Goal: Transaction & Acquisition: Purchase product/service

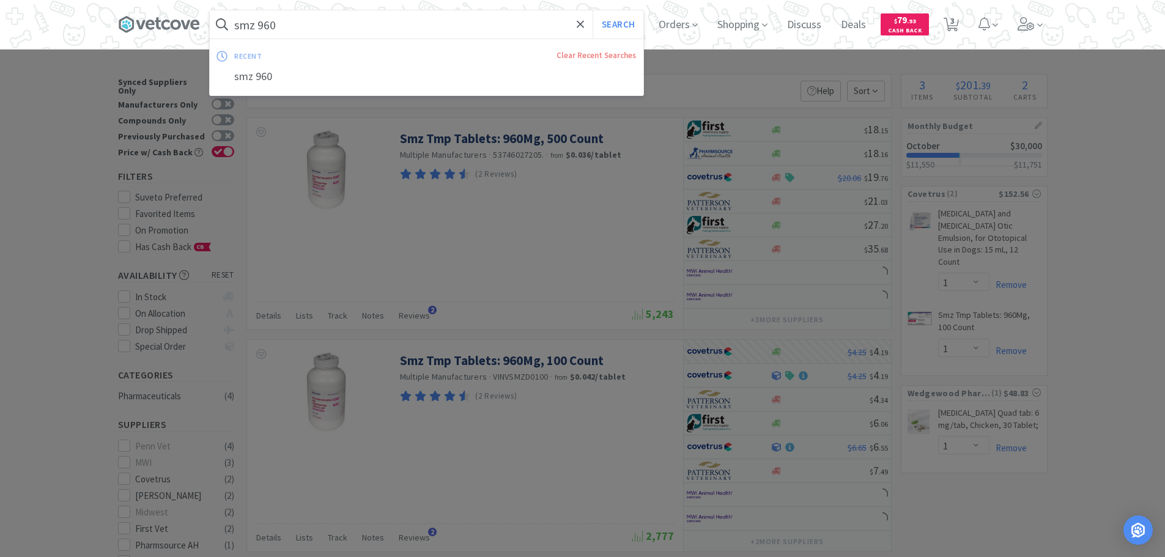
select select "1"
click at [295, 29] on input "smz 960" at bounding box center [426, 24] width 433 height 28
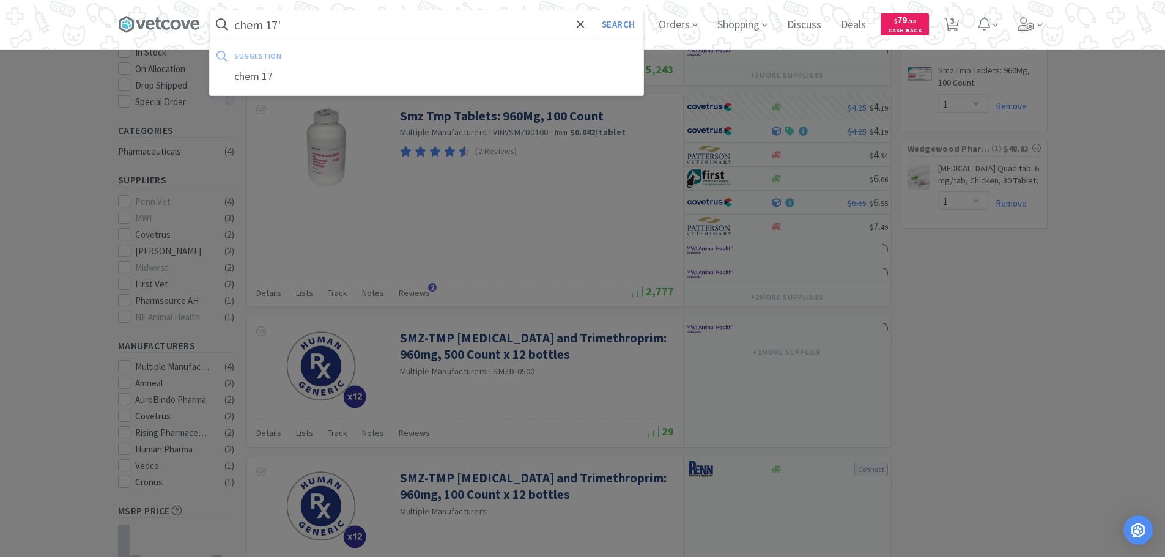
type input "chem 17'"
click at [592, 10] on button "Search" at bounding box center [617, 24] width 51 height 28
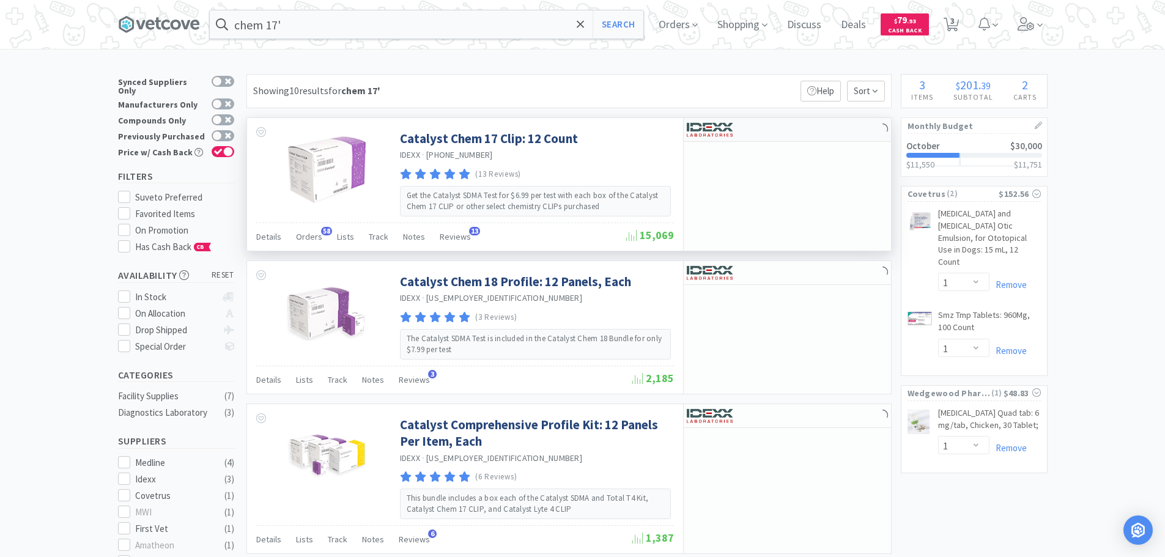
click at [760, 136] on div at bounding box center [729, 129] width 84 height 21
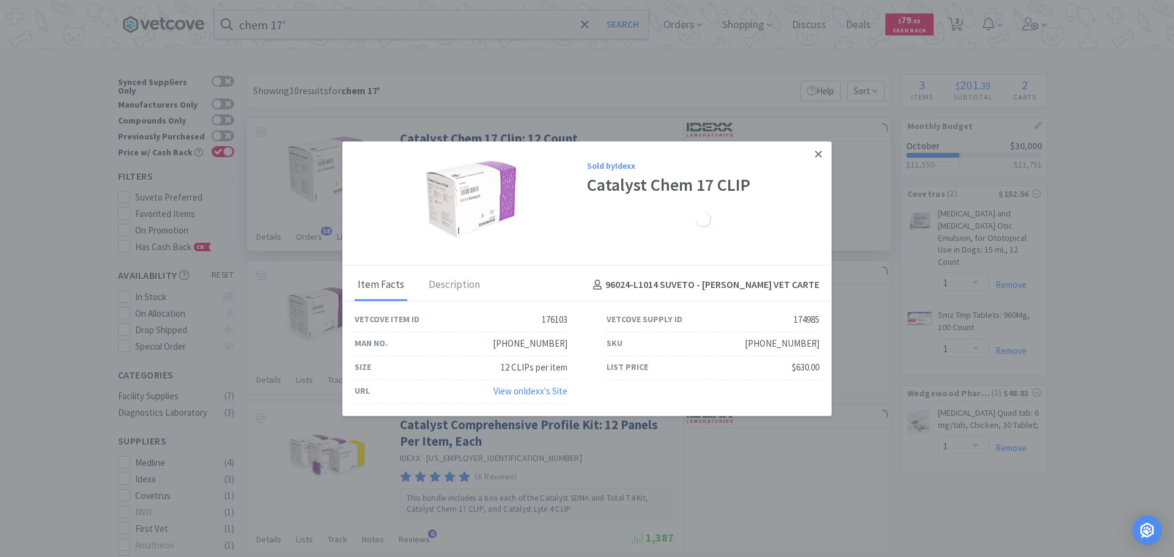
click at [814, 155] on link at bounding box center [818, 154] width 21 height 26
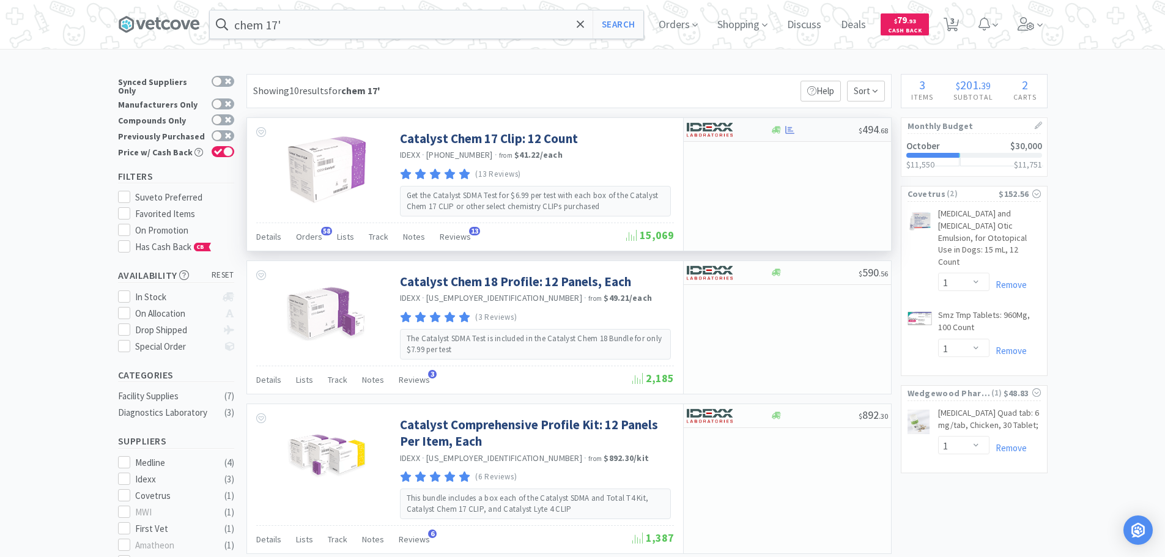
click at [732, 132] on div at bounding box center [720, 129] width 67 height 21
select select "1"
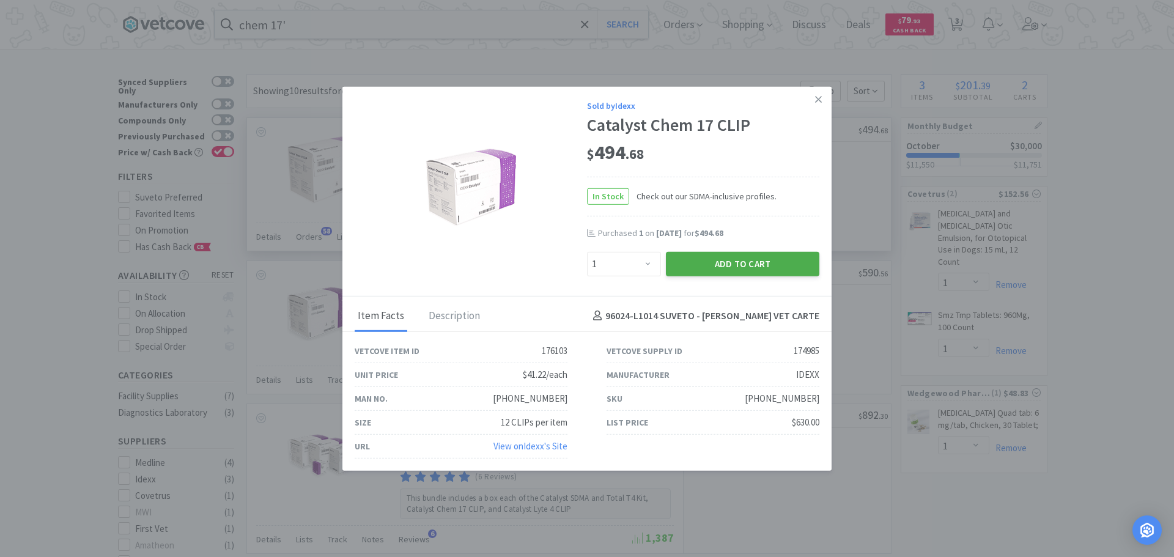
click at [747, 253] on button "Add to Cart" at bounding box center [742, 263] width 153 height 24
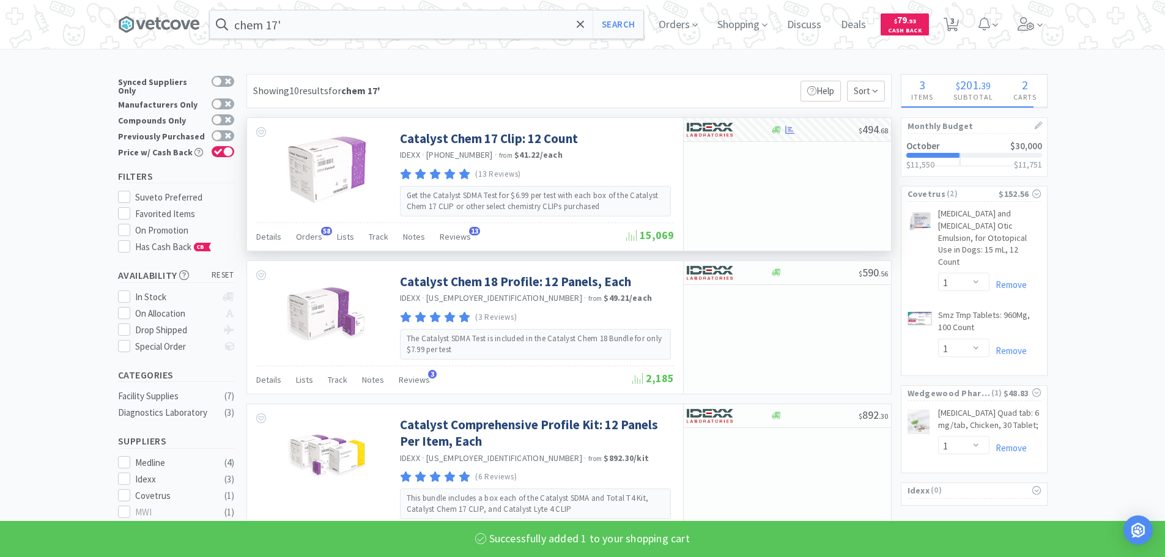
select select "1"
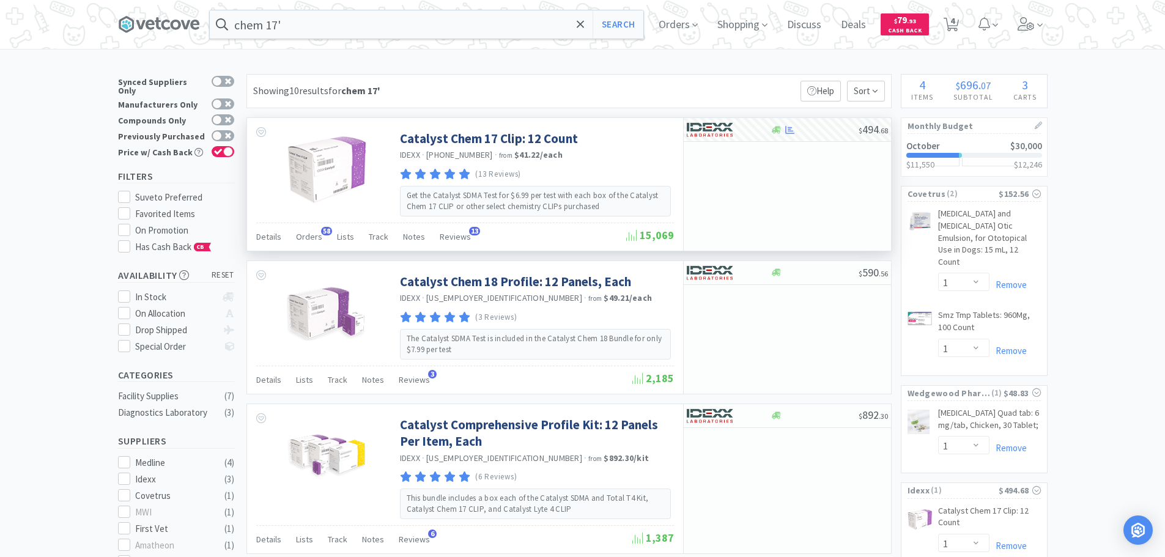
click at [433, 39] on div "chem 17' Search Orders Shopping Discuss Discuss Deals Deals $ 79 . 93 Cash Back…" at bounding box center [582, 24] width 929 height 49
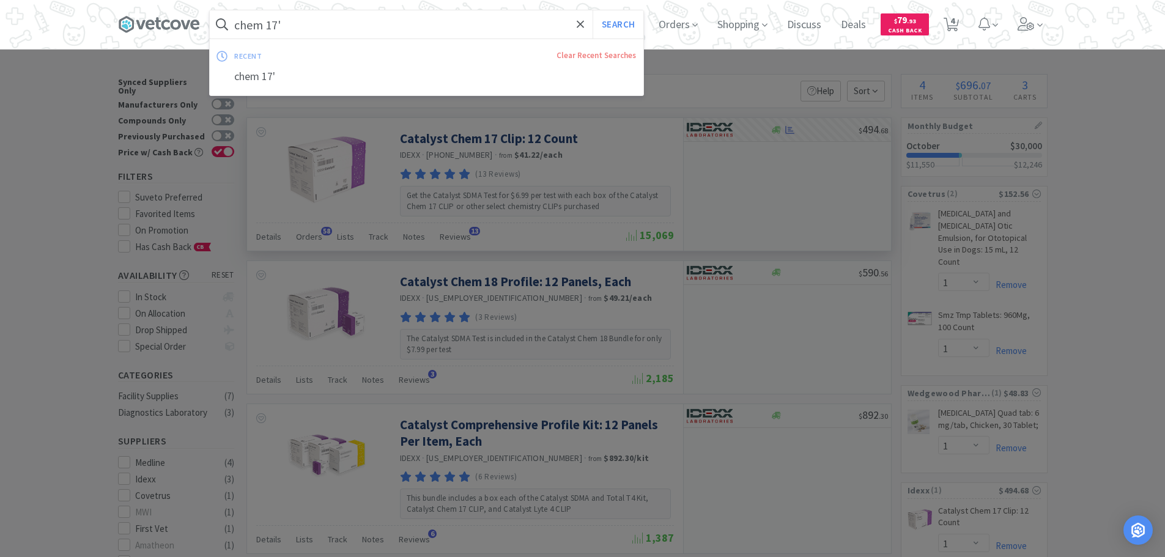
click at [435, 26] on input "chem 17'" at bounding box center [426, 24] width 433 height 28
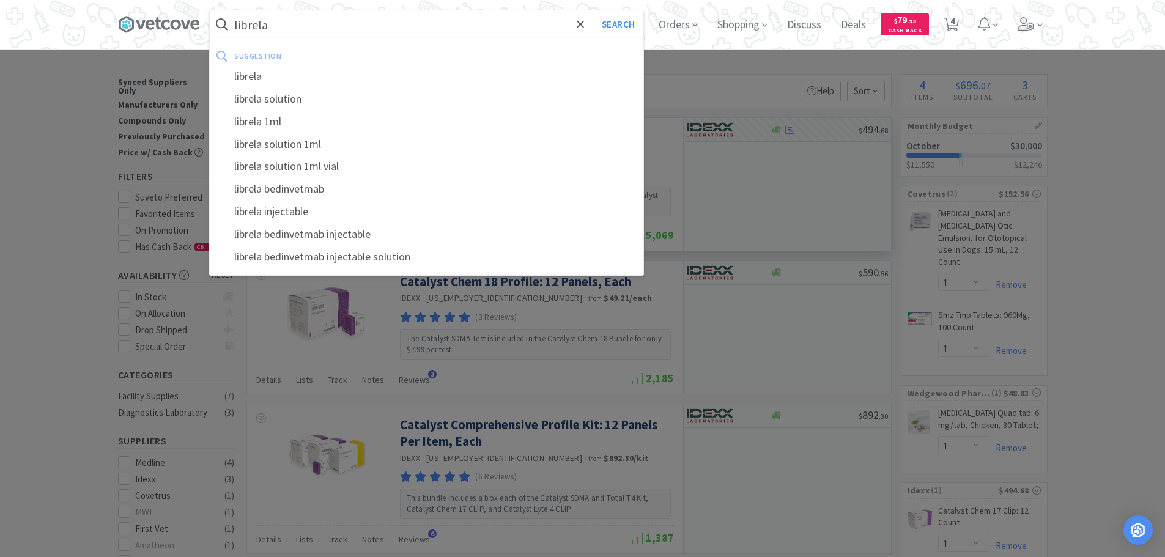
type input "librela"
click at [592, 10] on button "Search" at bounding box center [617, 24] width 51 height 28
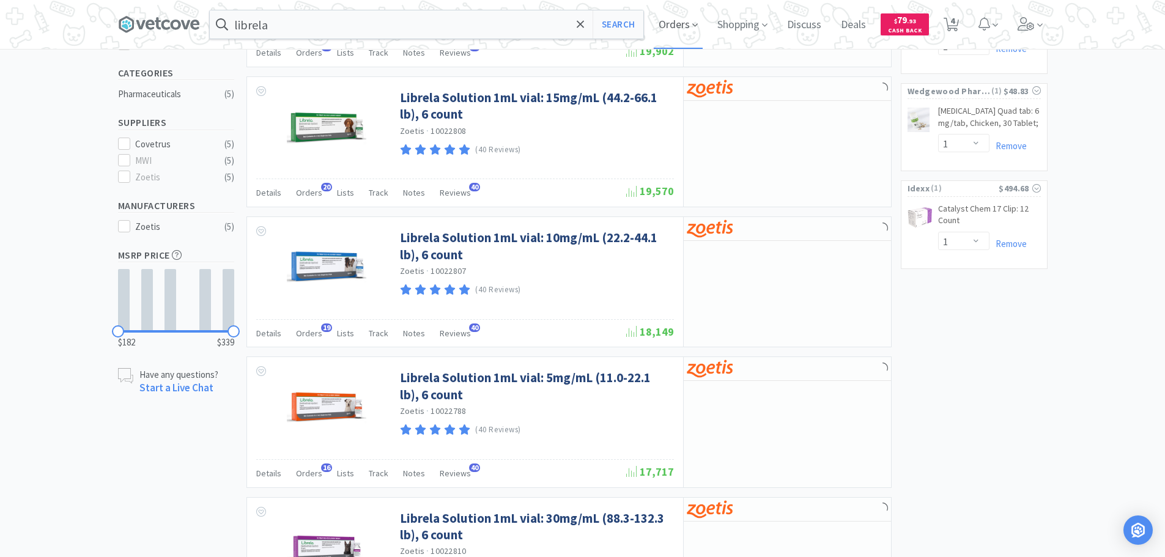
scroll to position [306, 0]
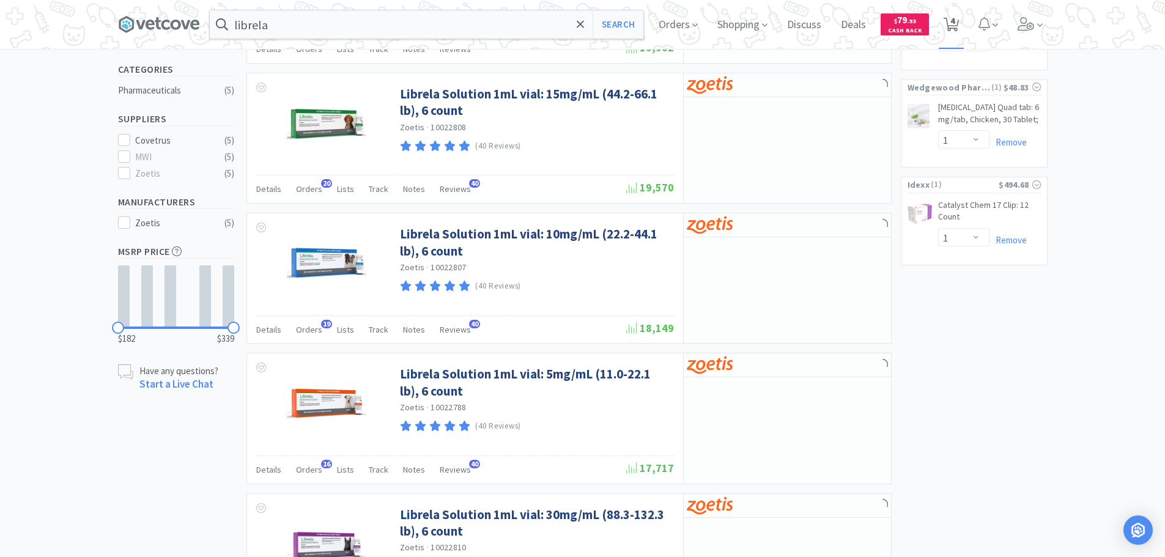
click at [959, 20] on icon at bounding box center [950, 24] width 15 height 13
select select "1"
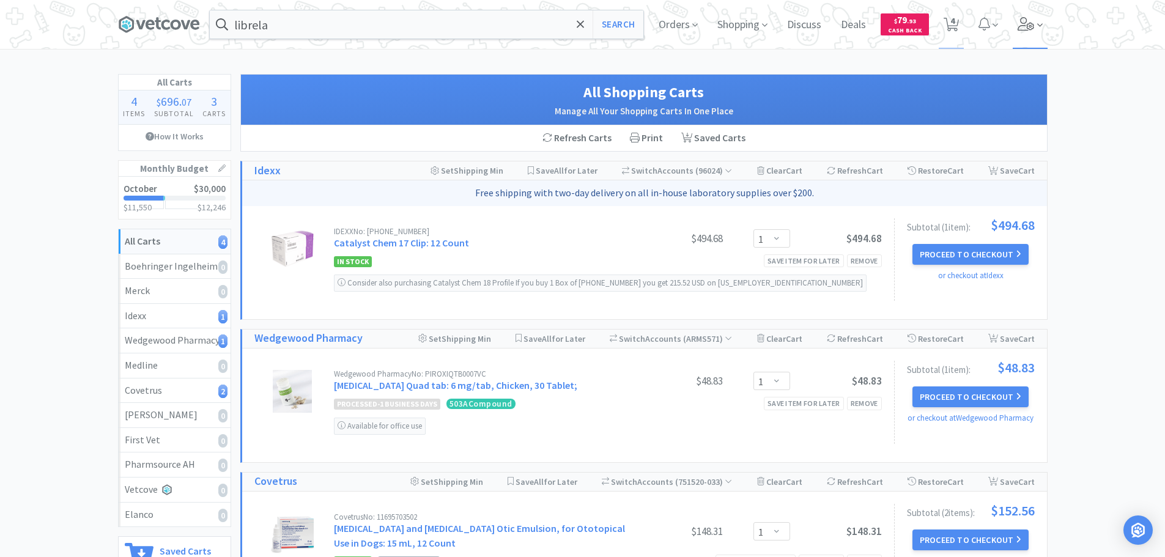
click at [1014, 22] on span at bounding box center [1029, 24] width 35 height 49
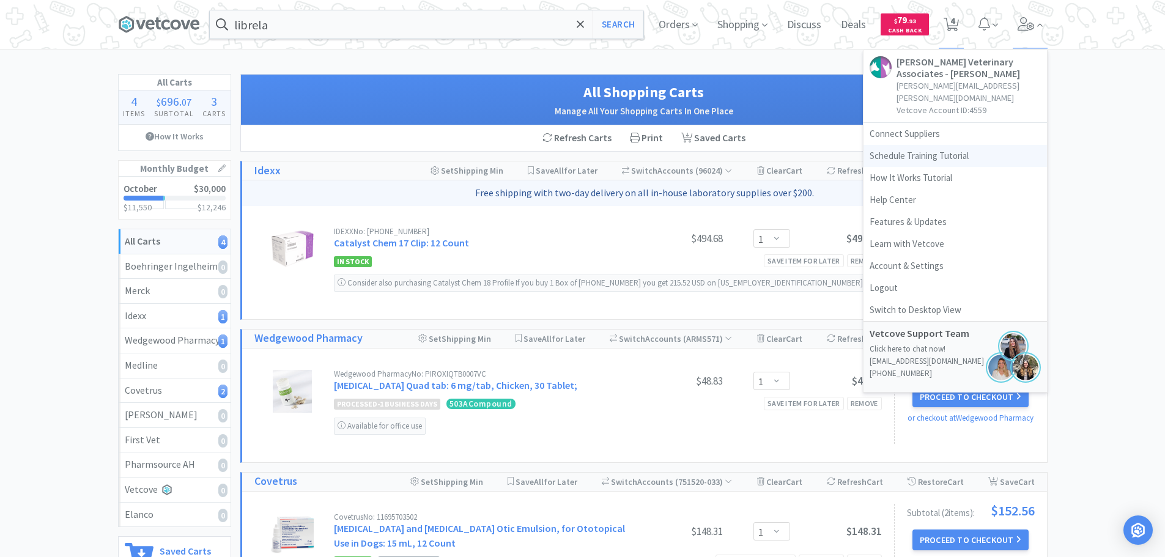
click at [951, 145] on link "Schedule Training Tutorial" at bounding box center [954, 156] width 183 height 22
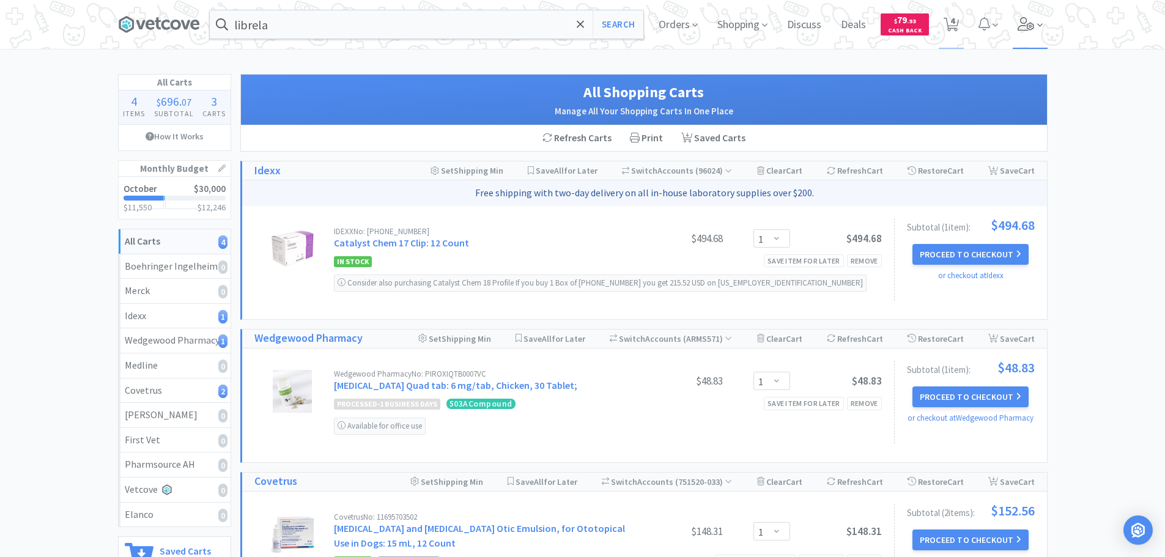
click at [1042, 29] on icon at bounding box center [1040, 25] width 6 height 11
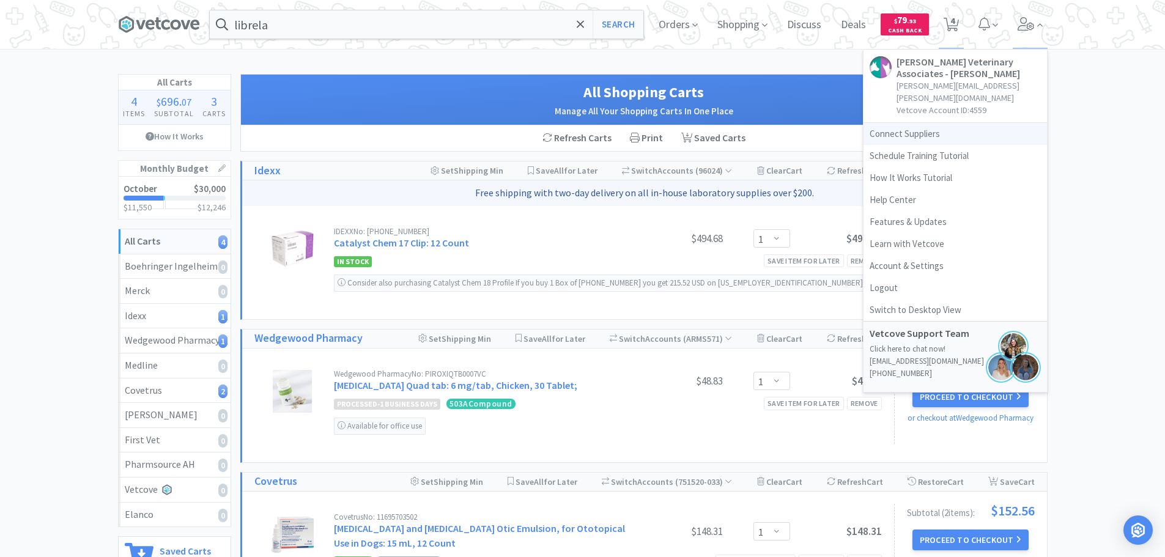
drag, startPoint x: 951, startPoint y: 126, endPoint x: 949, endPoint y: 120, distance: 6.2
click at [951, 126] on link "Connect Suppliers" at bounding box center [954, 134] width 183 height 22
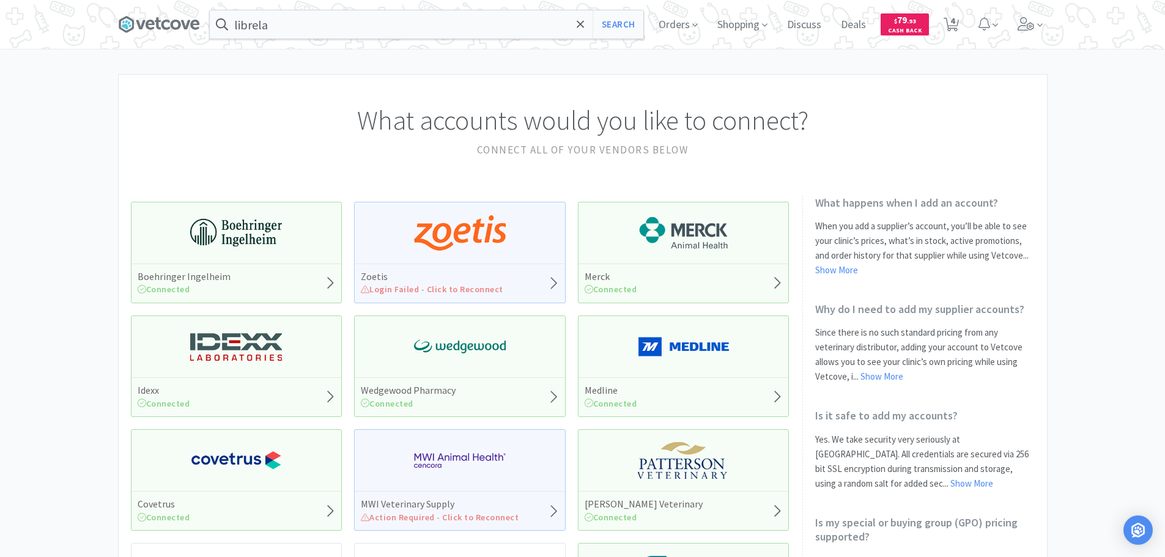
click at [360, 282] on div "Zoetis Login Failed - Click to Reconnect" at bounding box center [460, 283] width 210 height 39
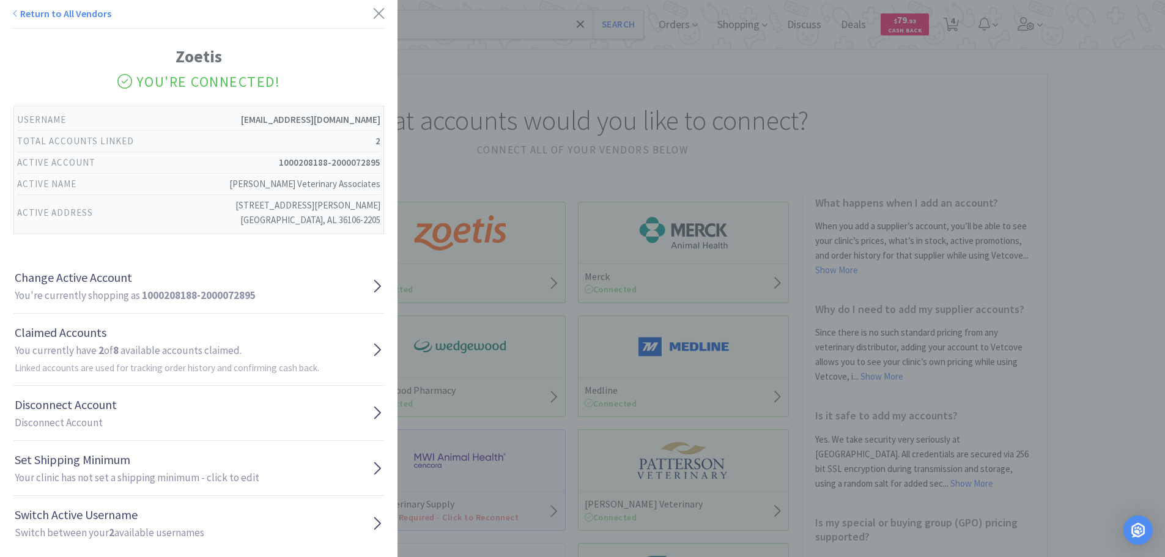
click at [502, 155] on div "Return to All Vendors Zoetis You're Connected! Username ordersch@mvavets.com To…" at bounding box center [582, 278] width 1165 height 557
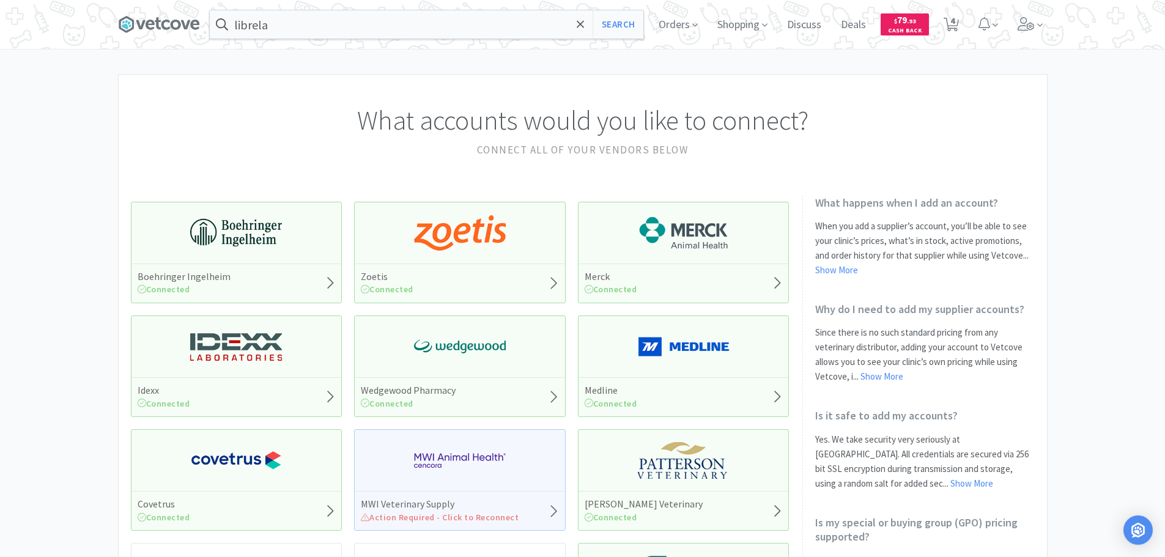
click at [463, 456] on img at bounding box center [460, 460] width 92 height 37
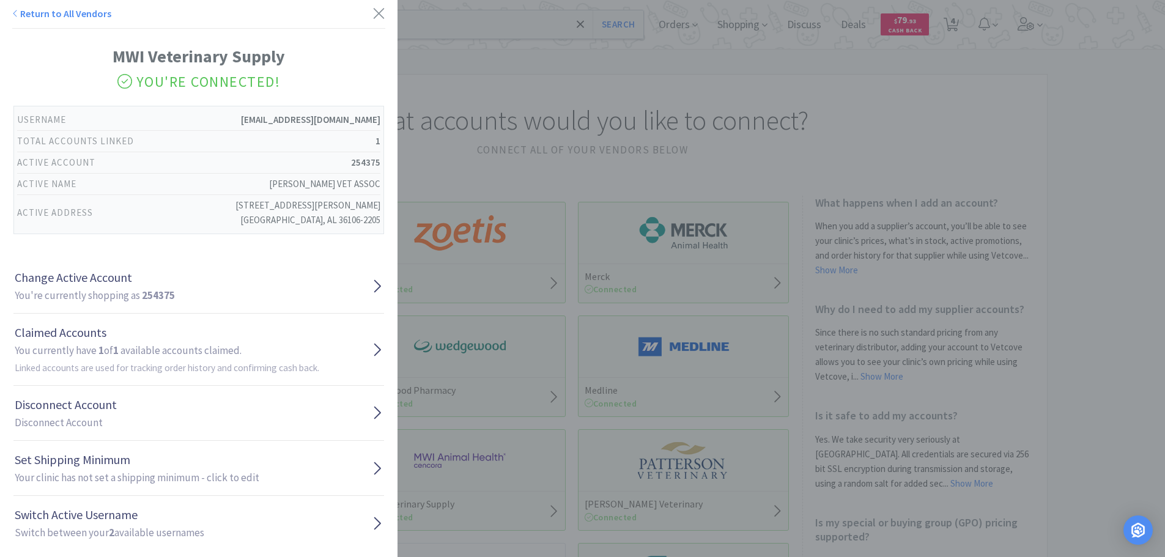
click at [599, 319] on div "Return to All Vendors MWI Veterinary Supply You're Connected! Username ordersch…" at bounding box center [582, 278] width 1165 height 557
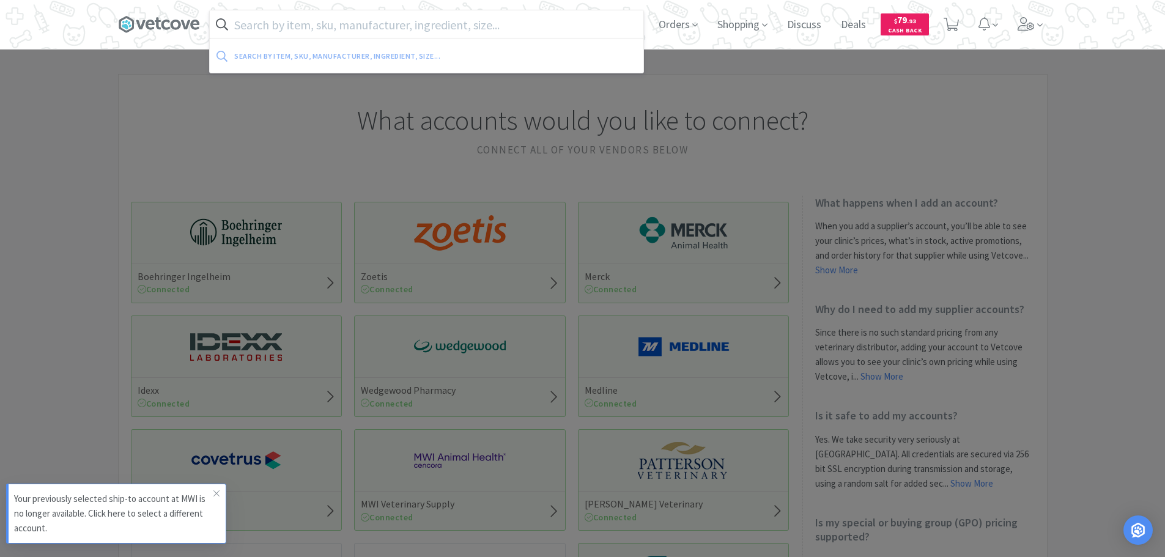
click at [426, 22] on input "text" at bounding box center [426, 24] width 433 height 28
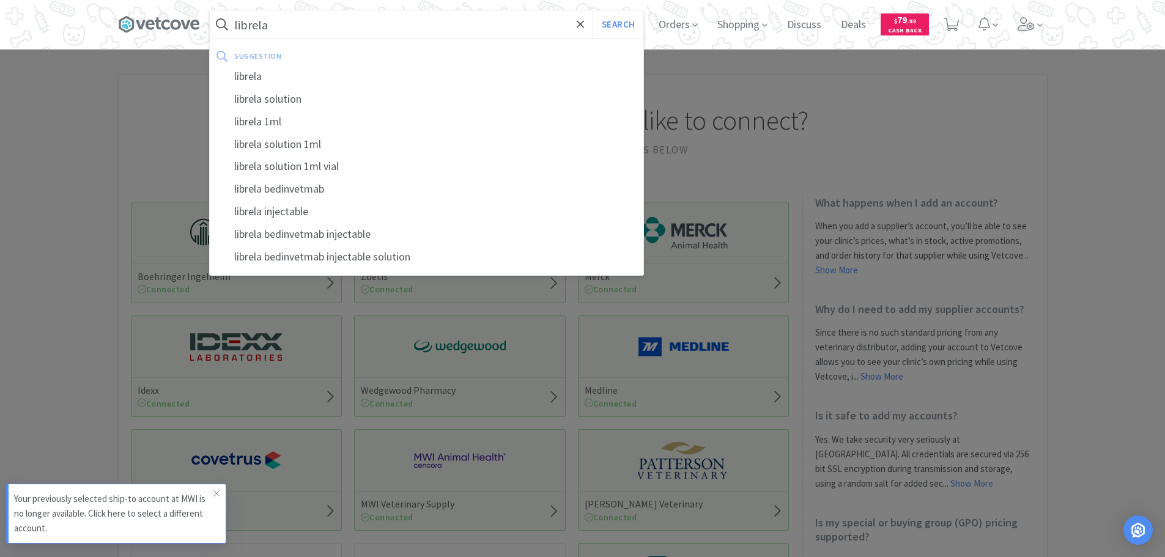
type input "librela"
click at [592, 10] on button "Search" at bounding box center [617, 24] width 51 height 28
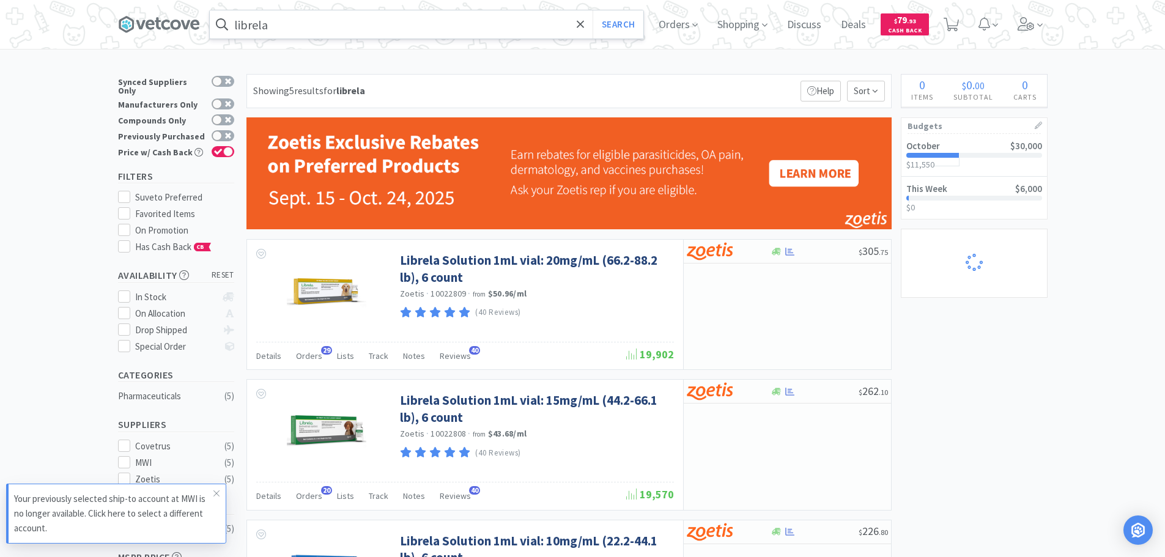
select select "1"
select select "5"
select select "1"
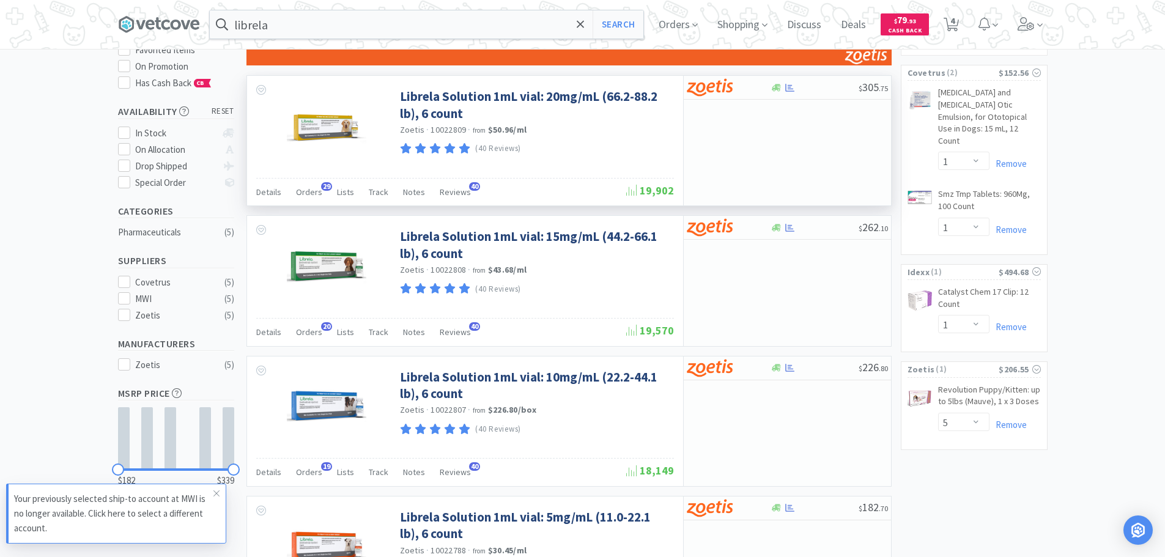
scroll to position [183, 0]
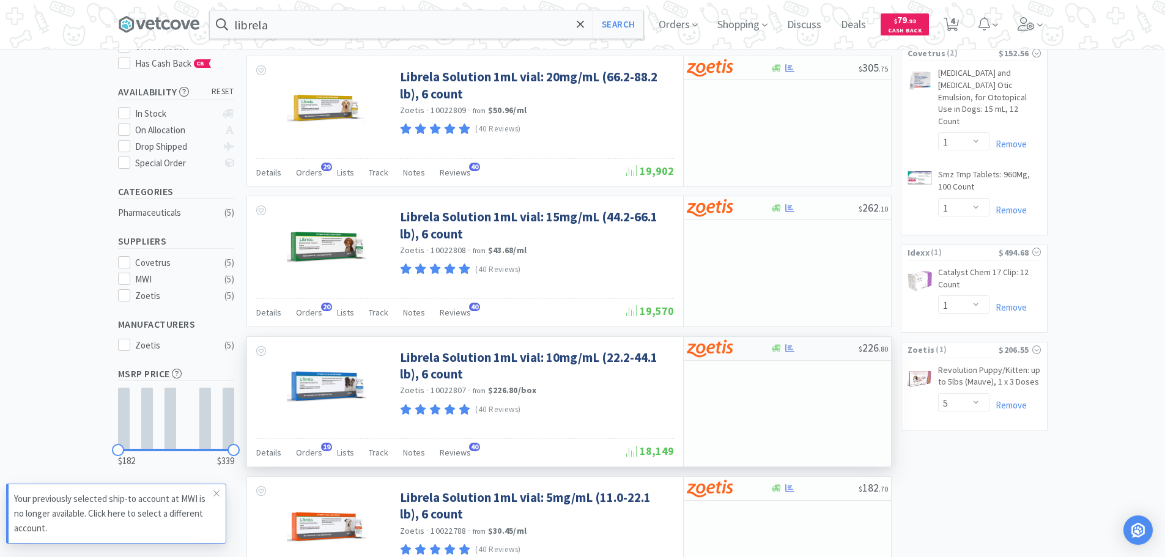
click at [713, 345] on img at bounding box center [710, 348] width 46 height 18
select select "1"
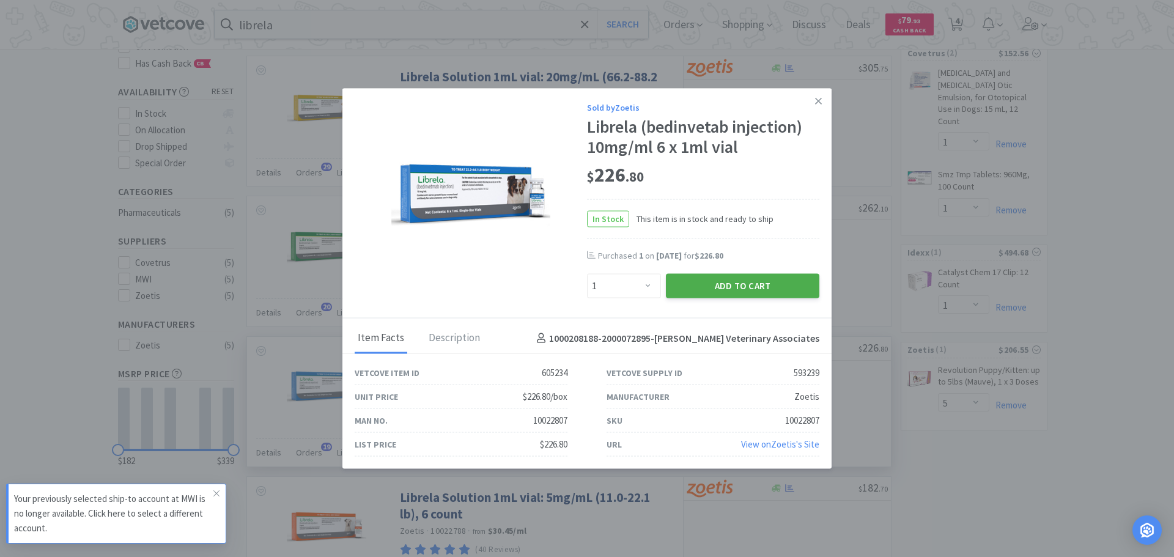
click at [733, 292] on button "Add to Cart" at bounding box center [742, 286] width 153 height 24
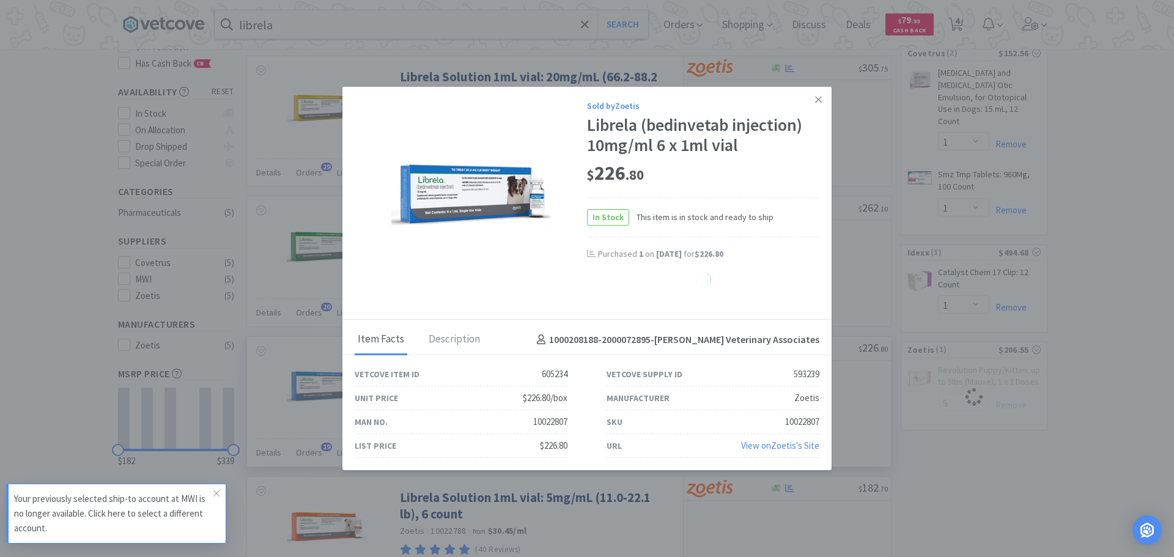
select select "5"
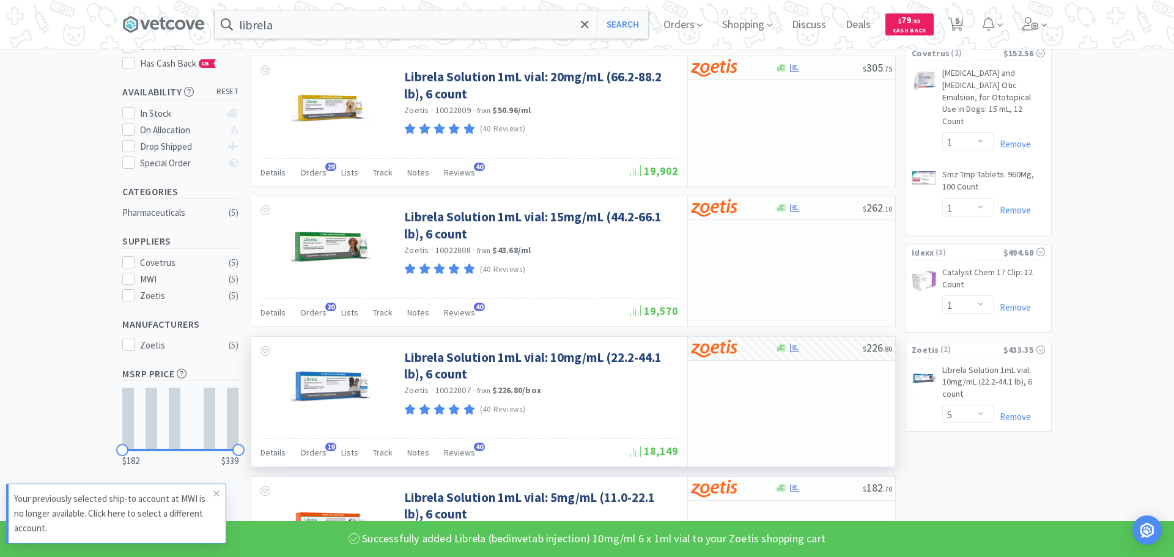
select select "1"
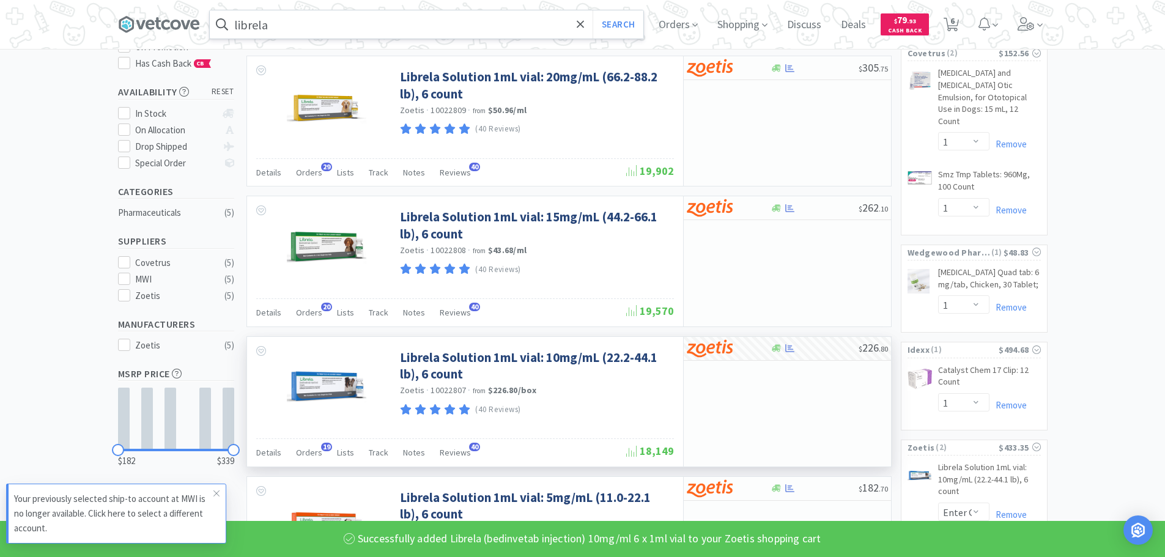
click at [324, 21] on input "librela" at bounding box center [426, 24] width 433 height 28
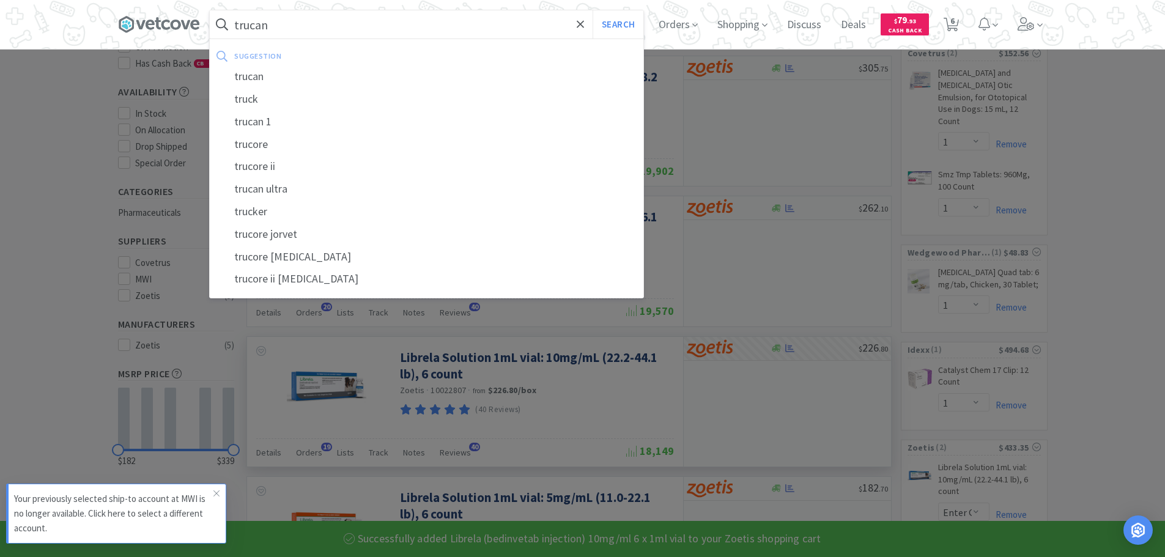
type input "trucan"
click at [592, 10] on button "Search" at bounding box center [617, 24] width 51 height 28
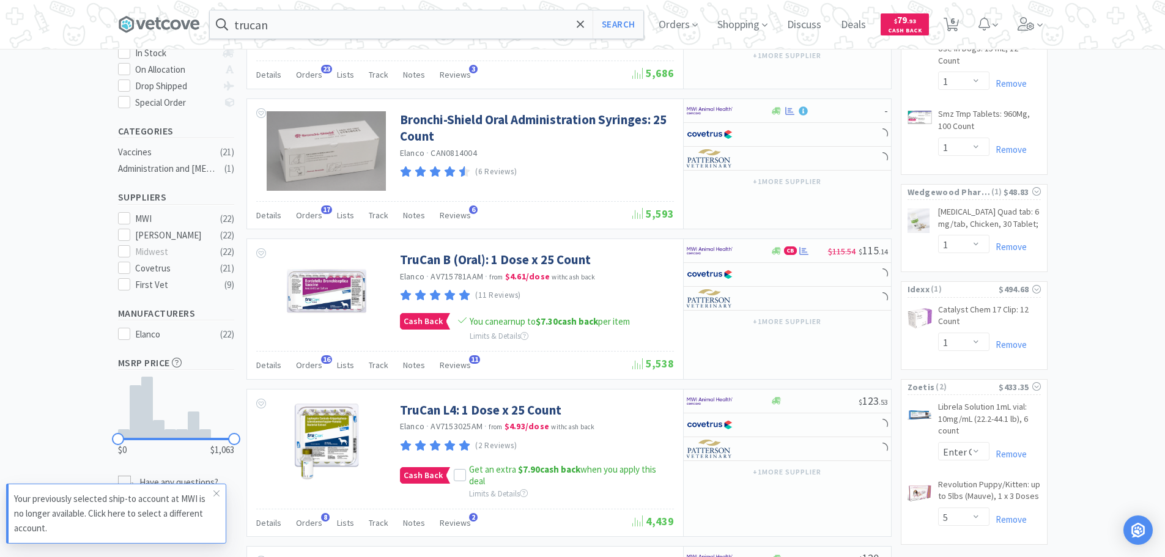
scroll to position [245, 0]
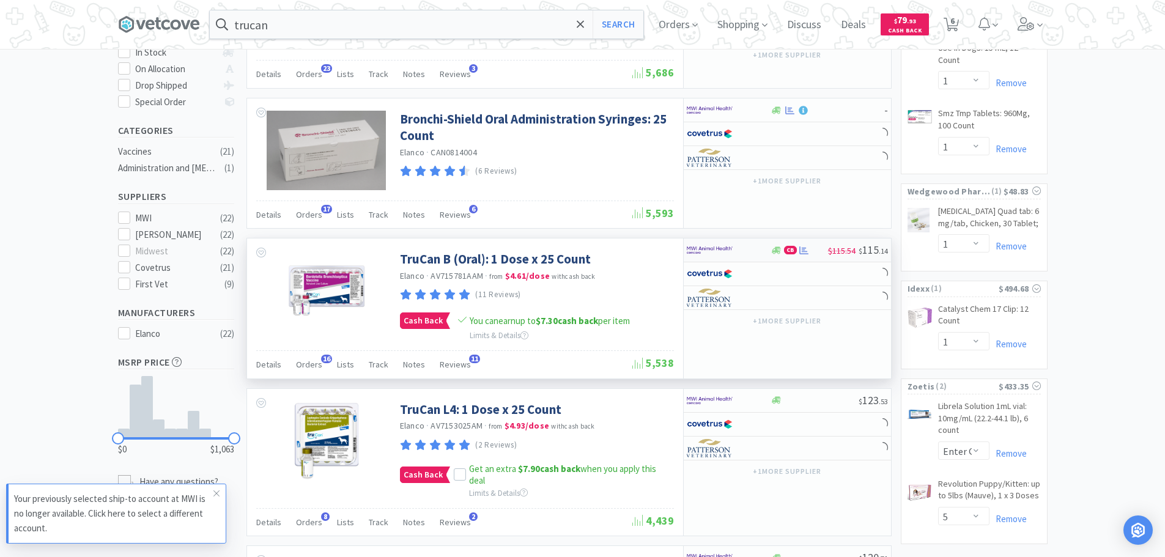
click at [727, 245] on img at bounding box center [710, 250] width 46 height 18
select select "1"
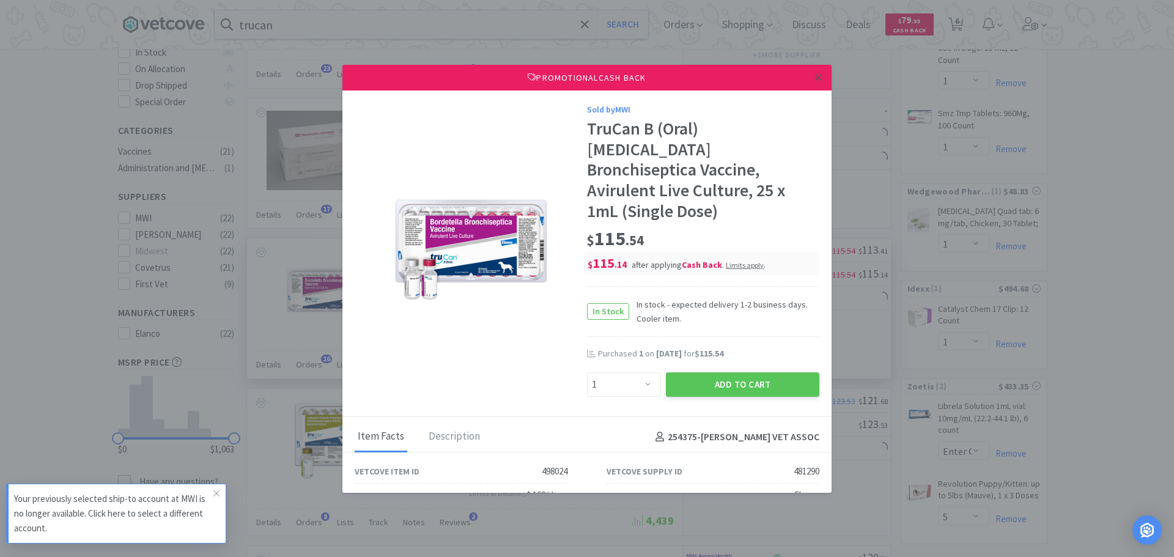
click at [815, 73] on icon at bounding box center [818, 77] width 7 height 11
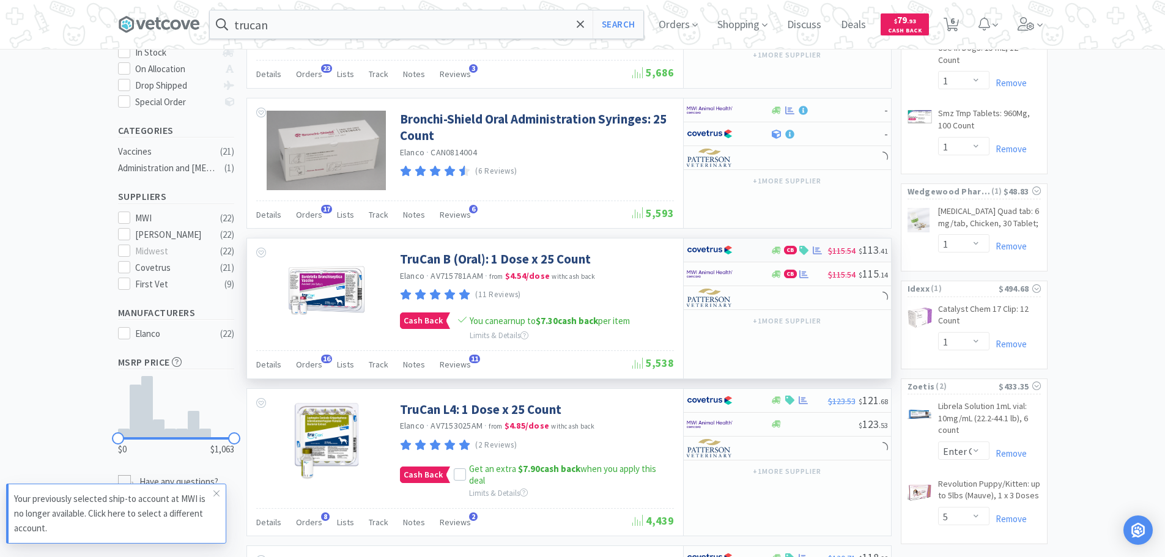
click at [762, 253] on div at bounding box center [729, 250] width 84 height 21
select select "1"
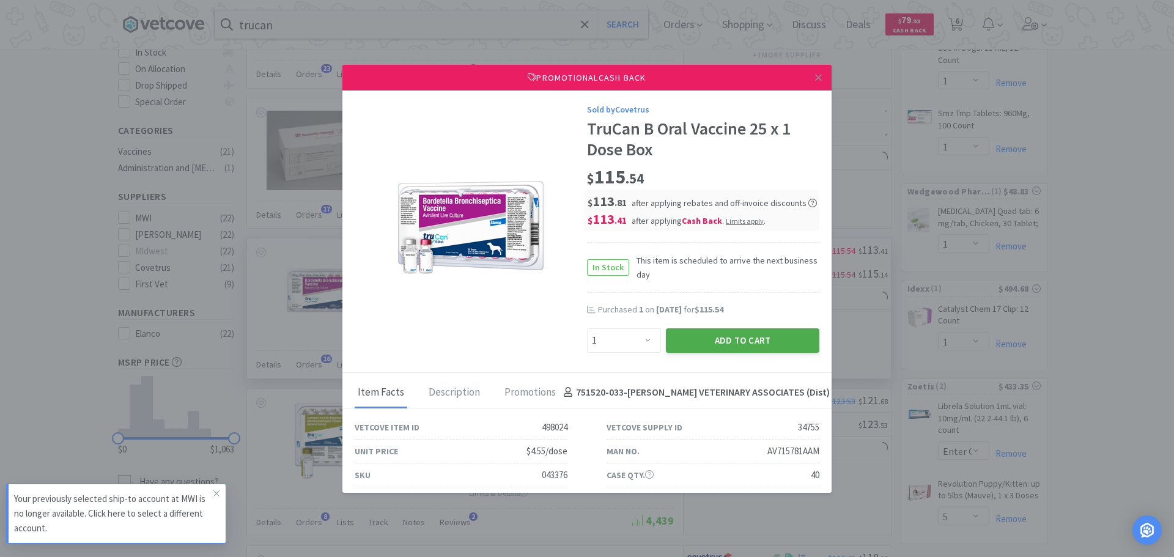
click at [728, 337] on button "Add to Cart" at bounding box center [742, 340] width 153 height 24
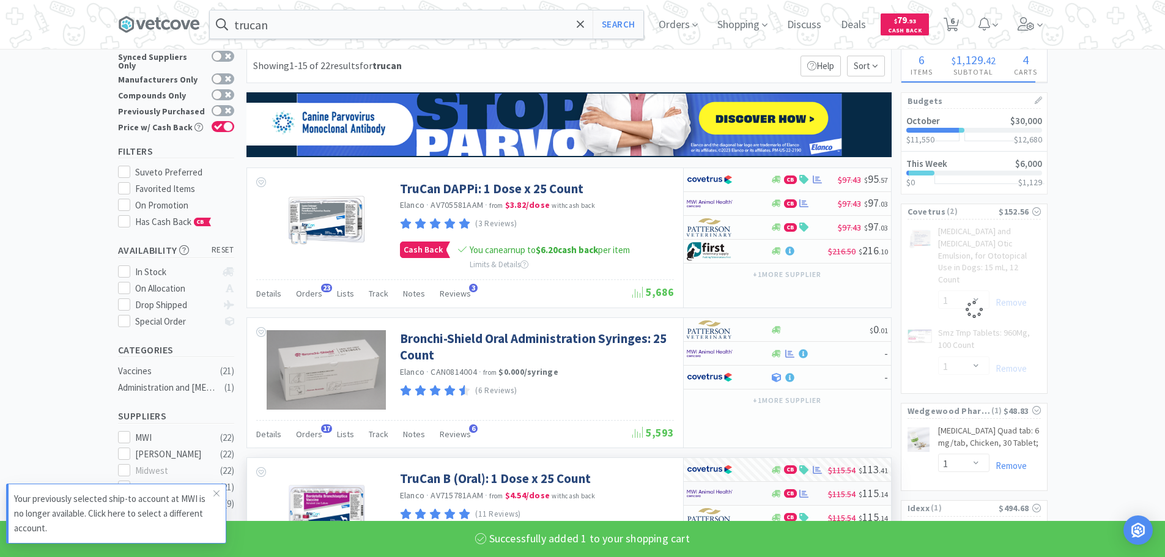
scroll to position [0, 0]
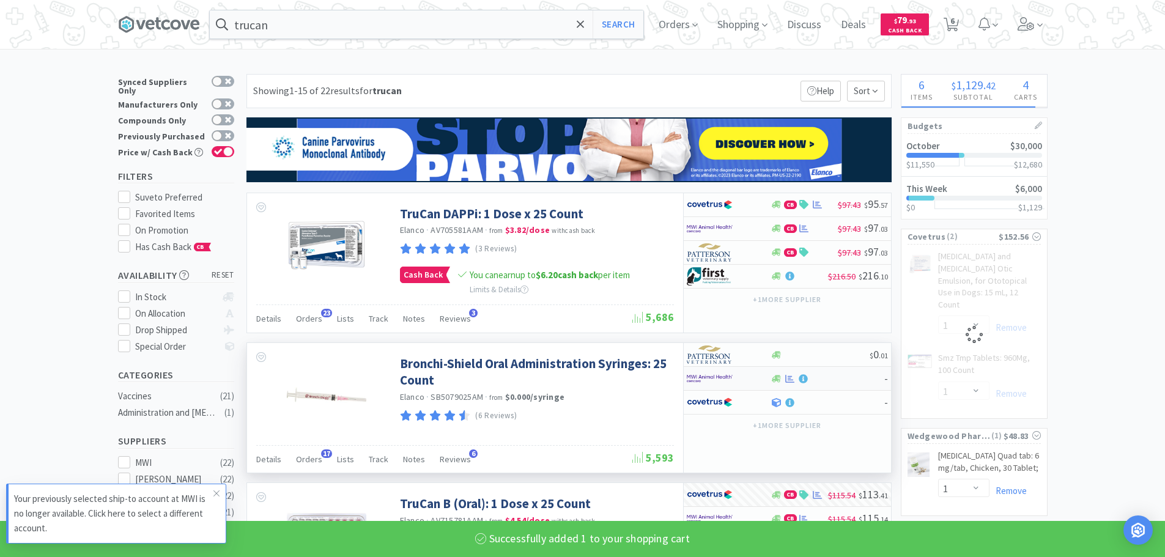
select select "1"
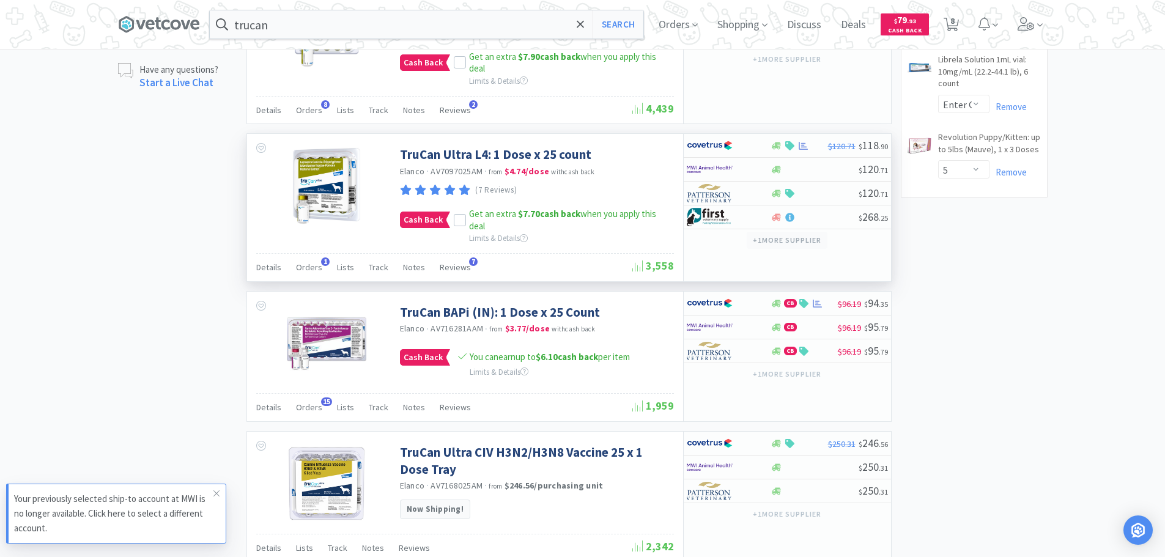
scroll to position [673, 0]
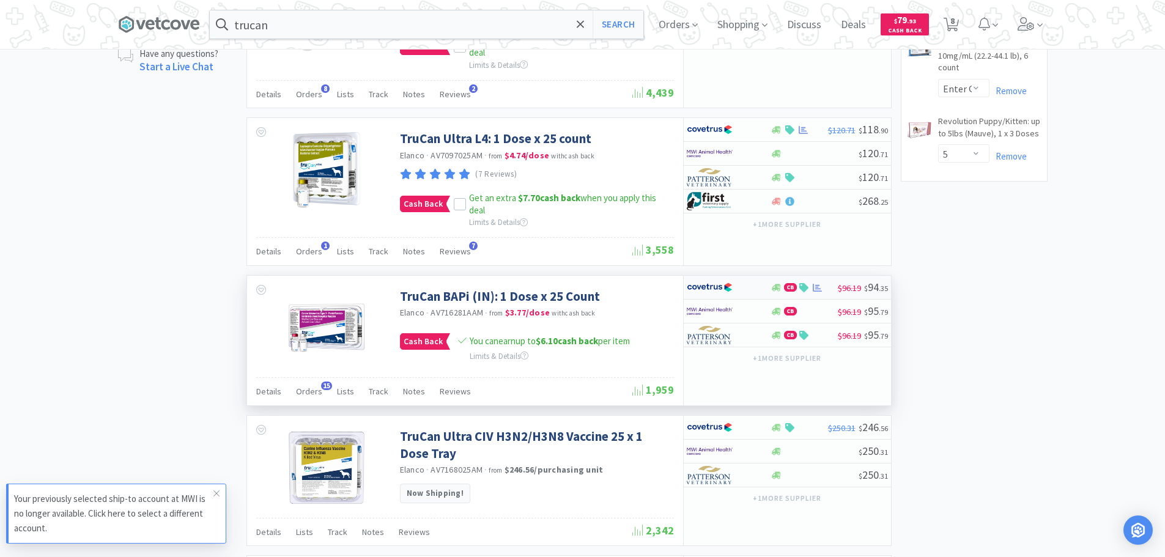
click at [743, 287] on div at bounding box center [720, 287] width 67 height 21
select select "1"
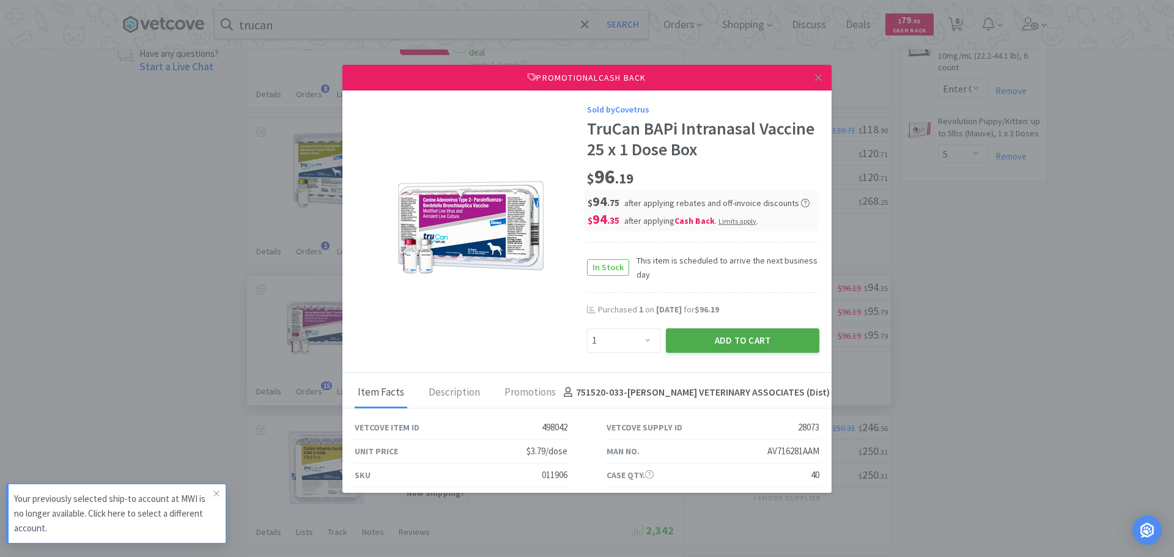
click at [714, 347] on button "Add to Cart" at bounding box center [742, 340] width 153 height 24
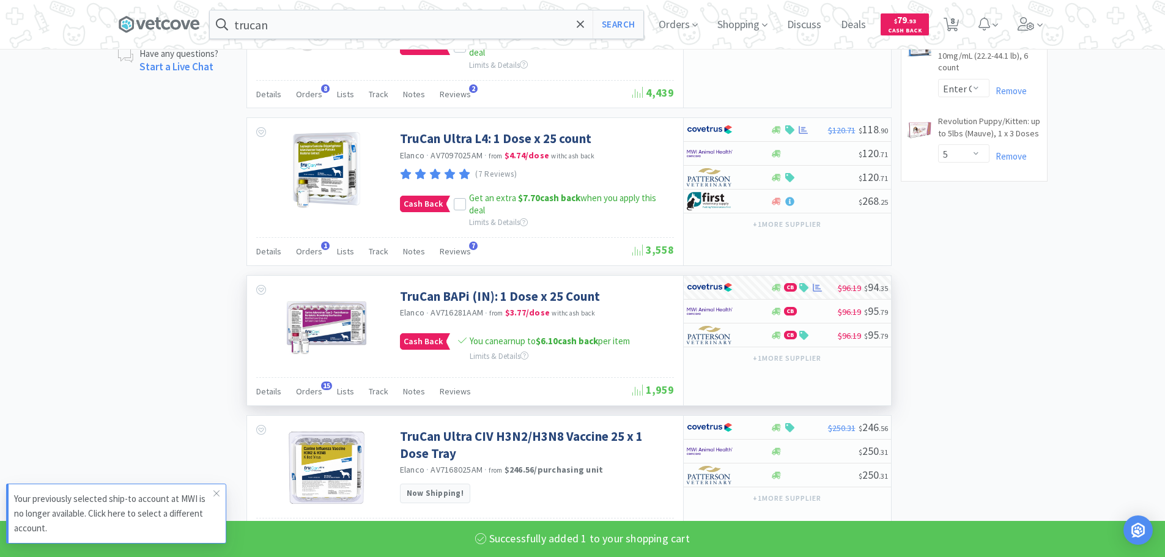
select select "1"
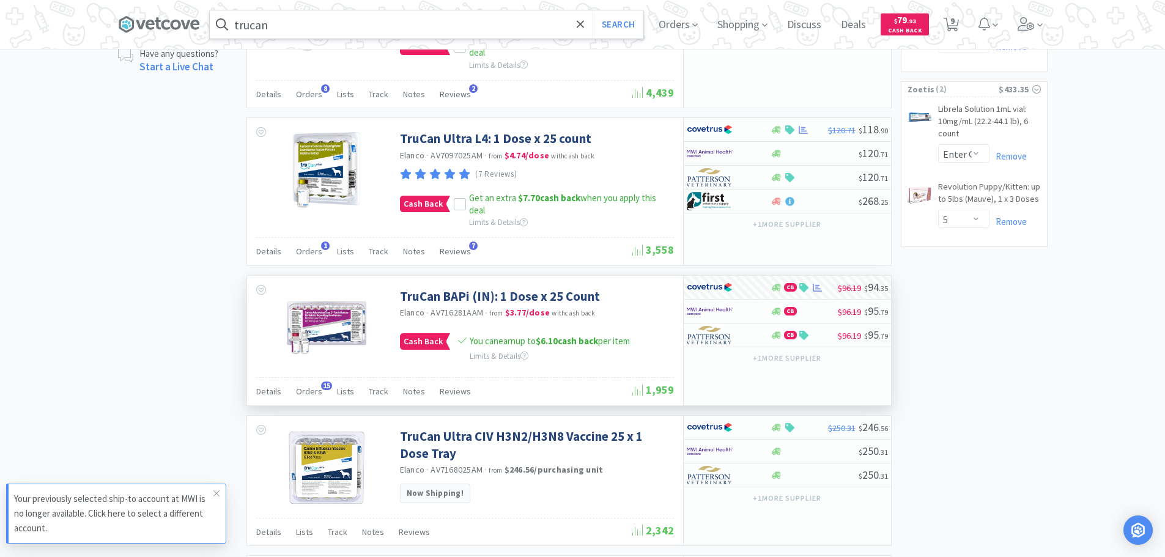
click at [476, 19] on input "trucan" at bounding box center [426, 24] width 433 height 28
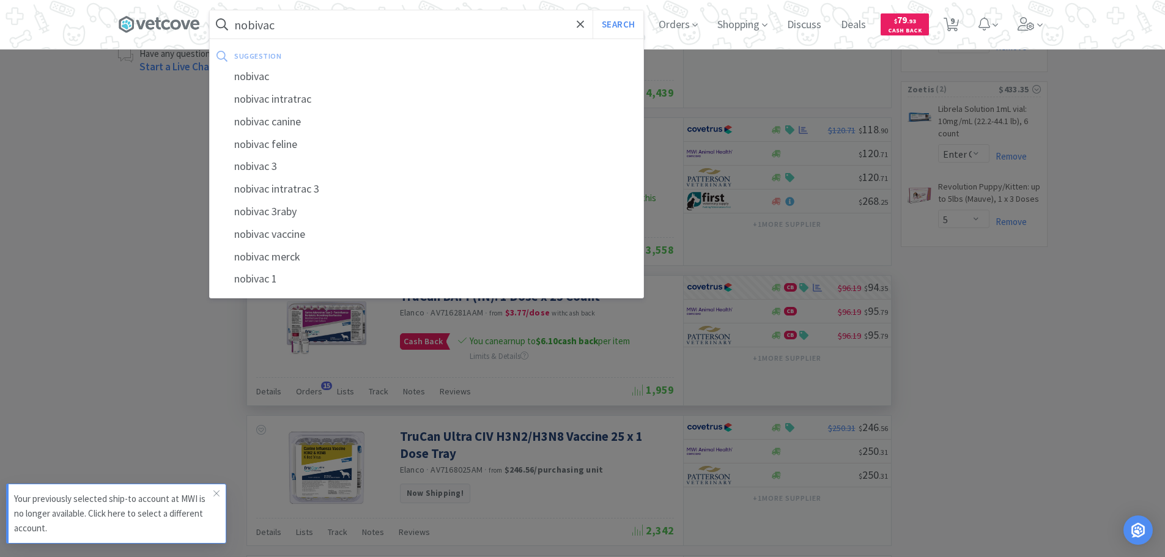
type input "nobivac"
click at [592, 10] on button "Search" at bounding box center [617, 24] width 51 height 28
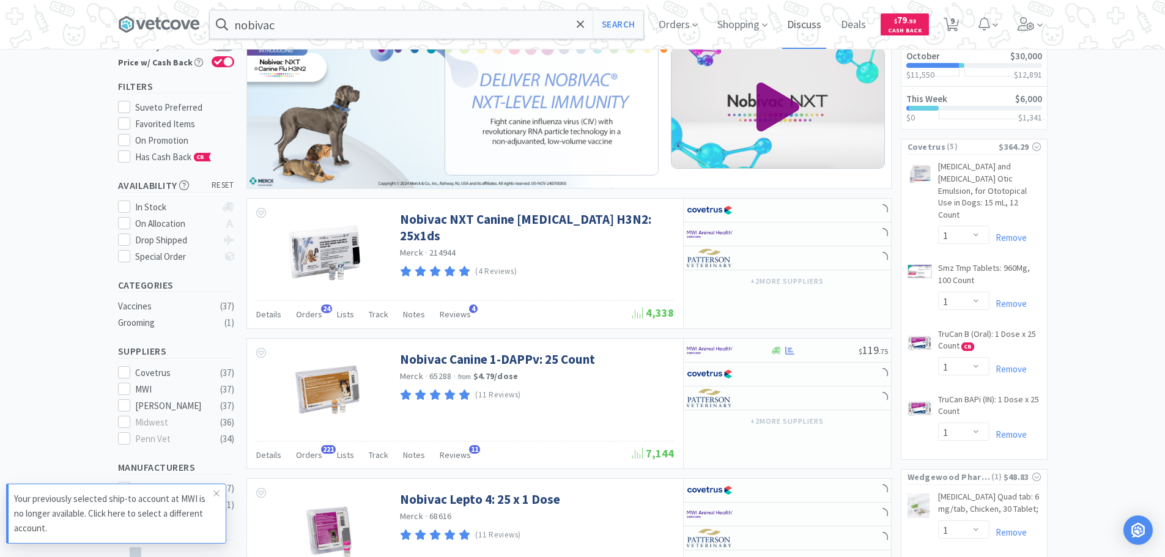
scroll to position [183, 0]
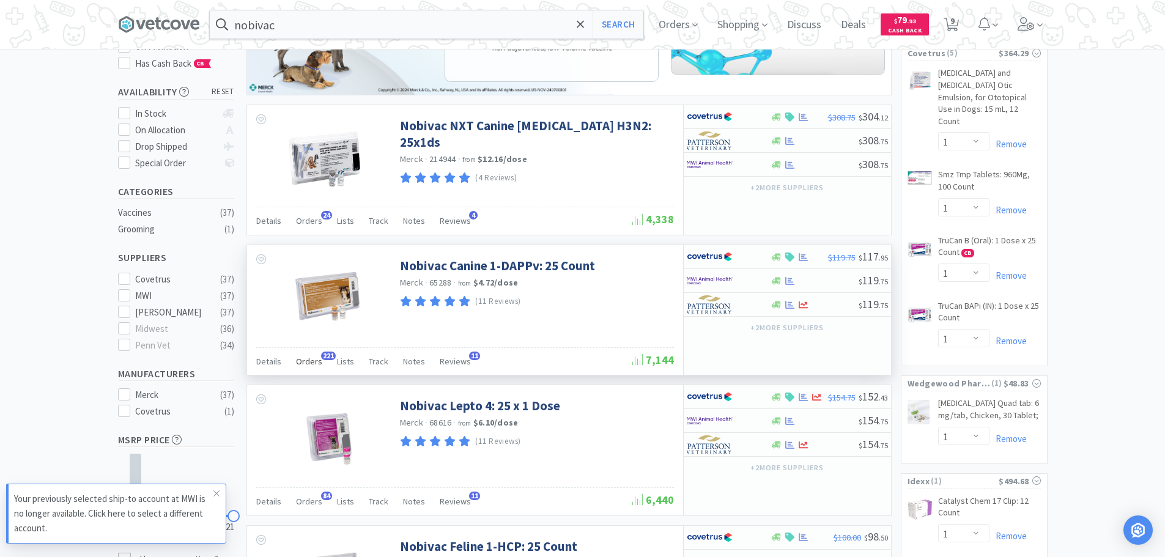
click at [316, 360] on span "Orders" at bounding box center [309, 361] width 26 height 11
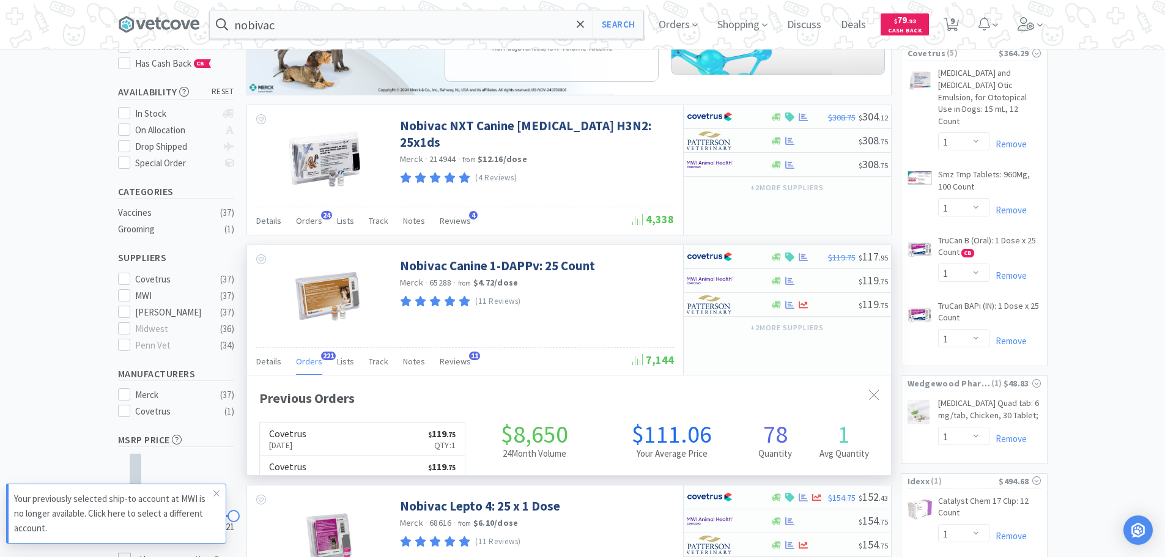
scroll to position [328, 644]
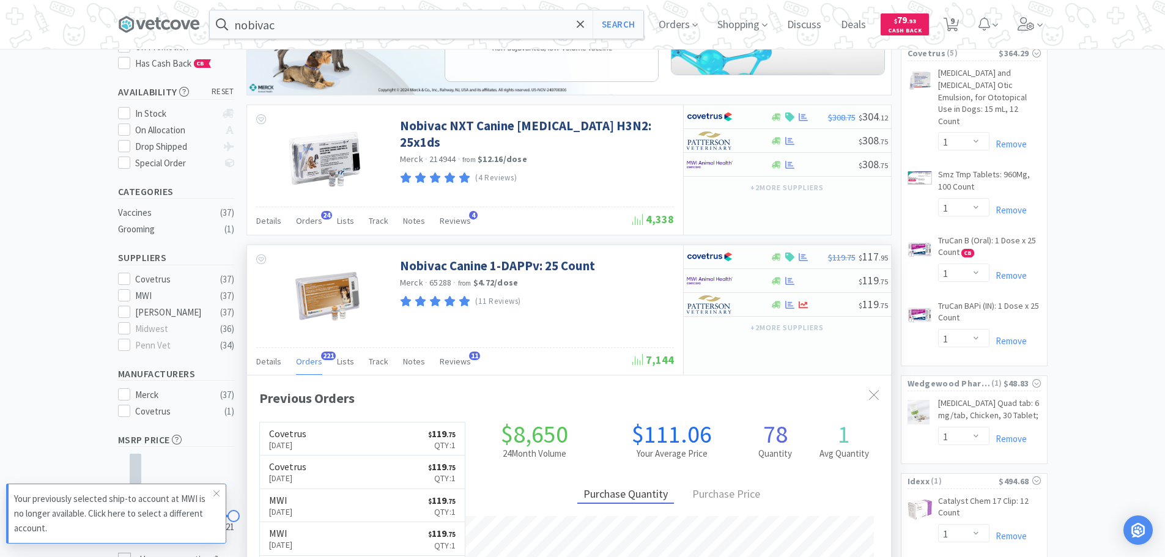
click at [316, 360] on span "Orders" at bounding box center [309, 361] width 26 height 11
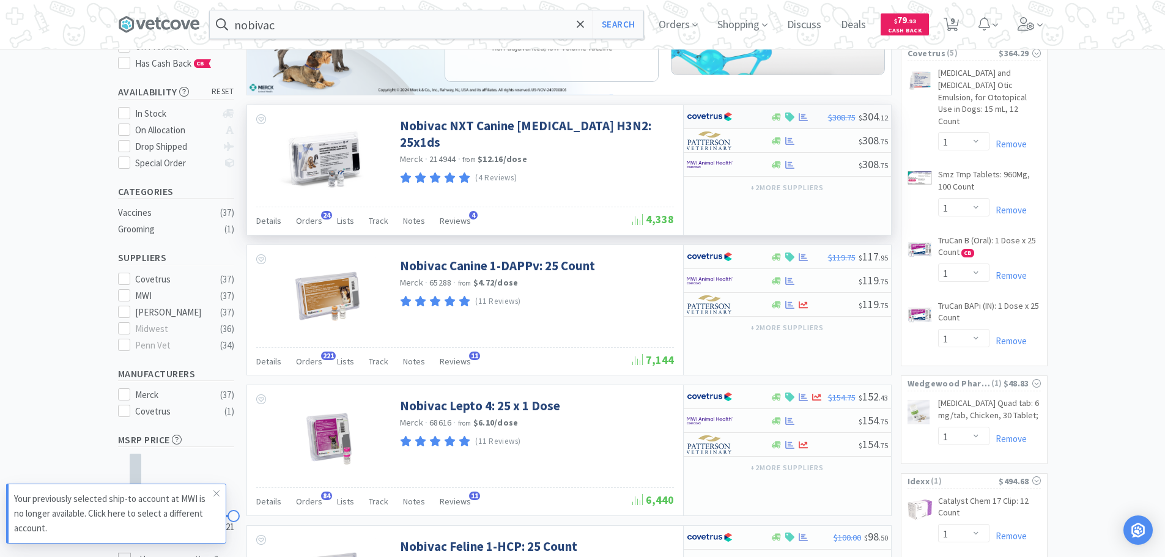
click at [759, 123] on div at bounding box center [729, 116] width 84 height 21
select select "1"
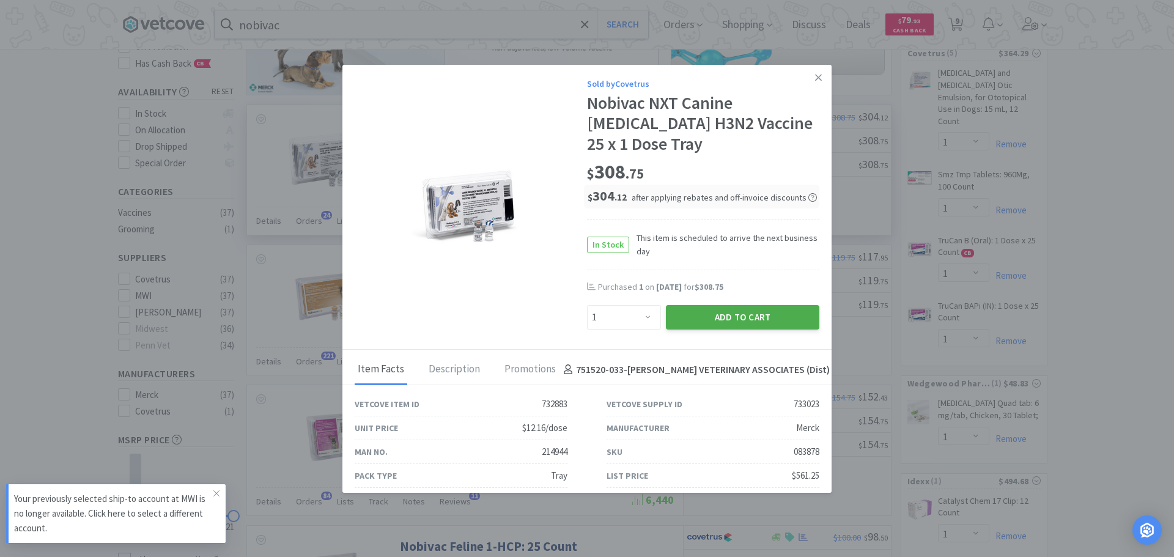
click at [699, 305] on button "Add to Cart" at bounding box center [742, 317] width 153 height 24
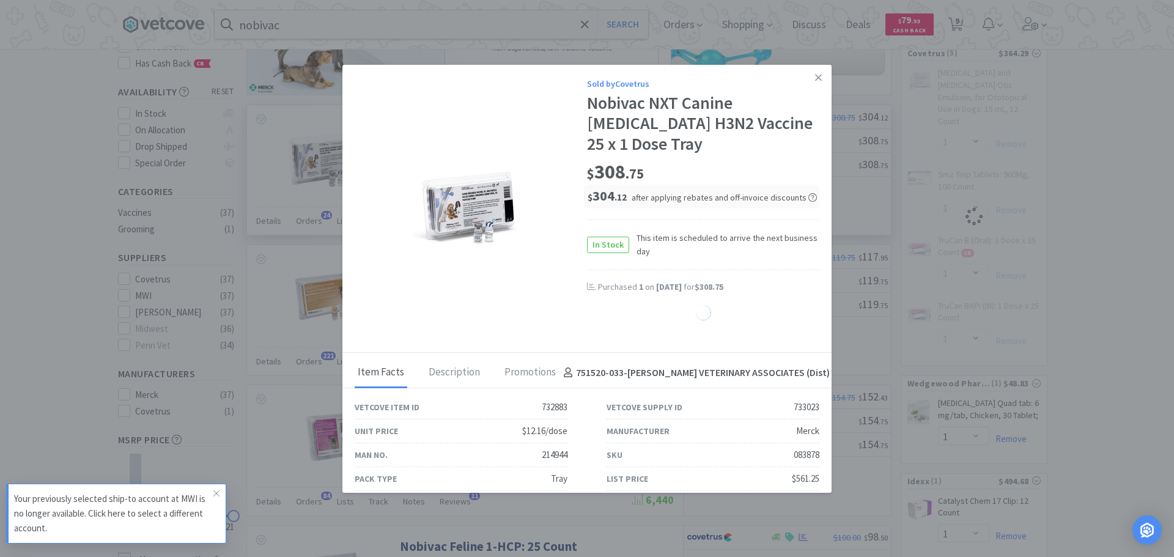
select select "1"
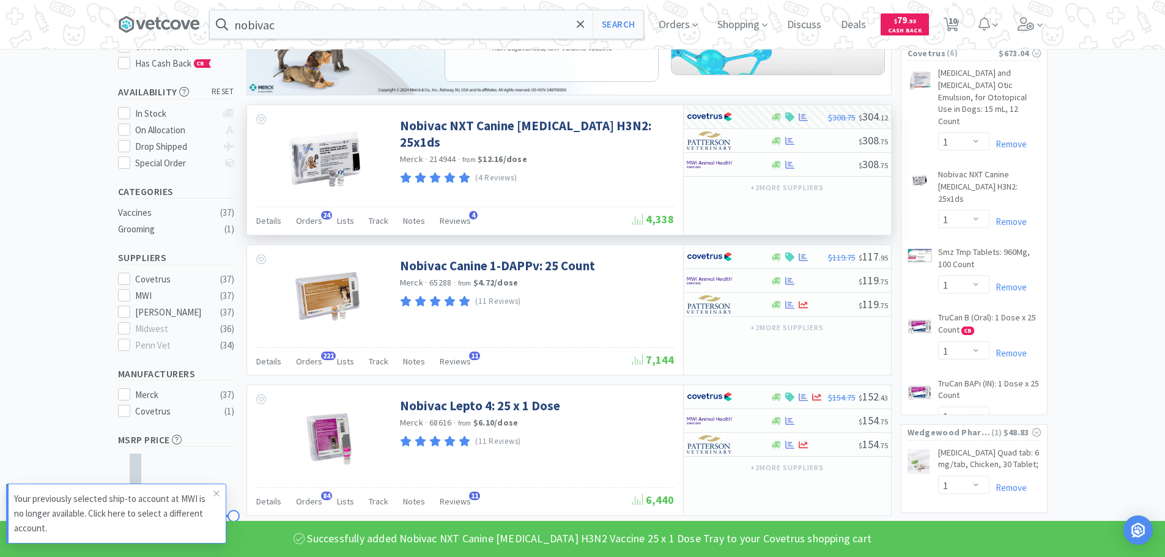
click at [338, 23] on input "nobivac" at bounding box center [426, 24] width 433 height 28
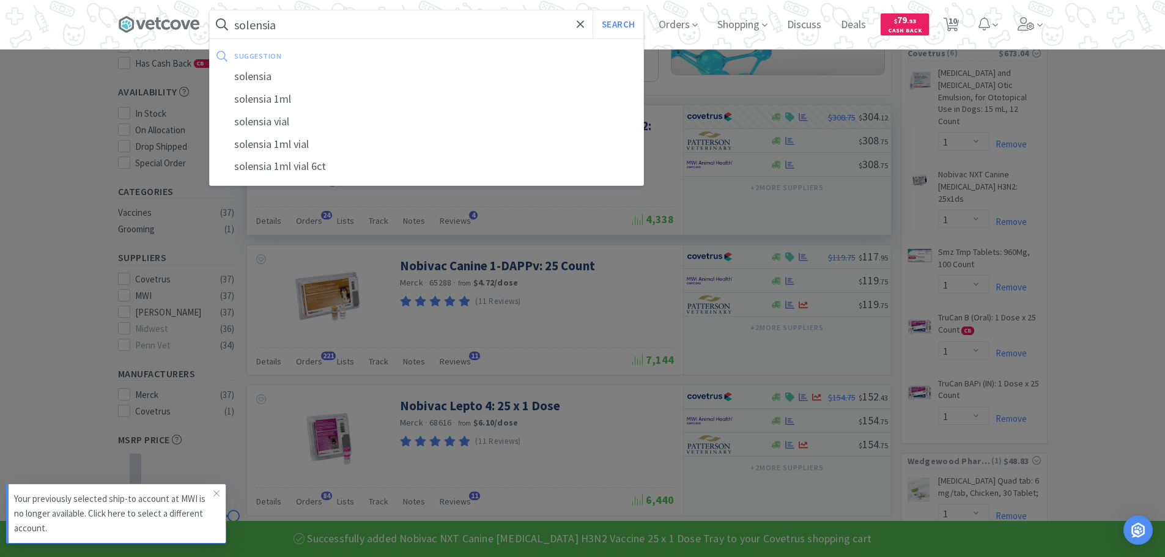
type input "solensia"
click at [592, 10] on button "Search" at bounding box center [617, 24] width 51 height 28
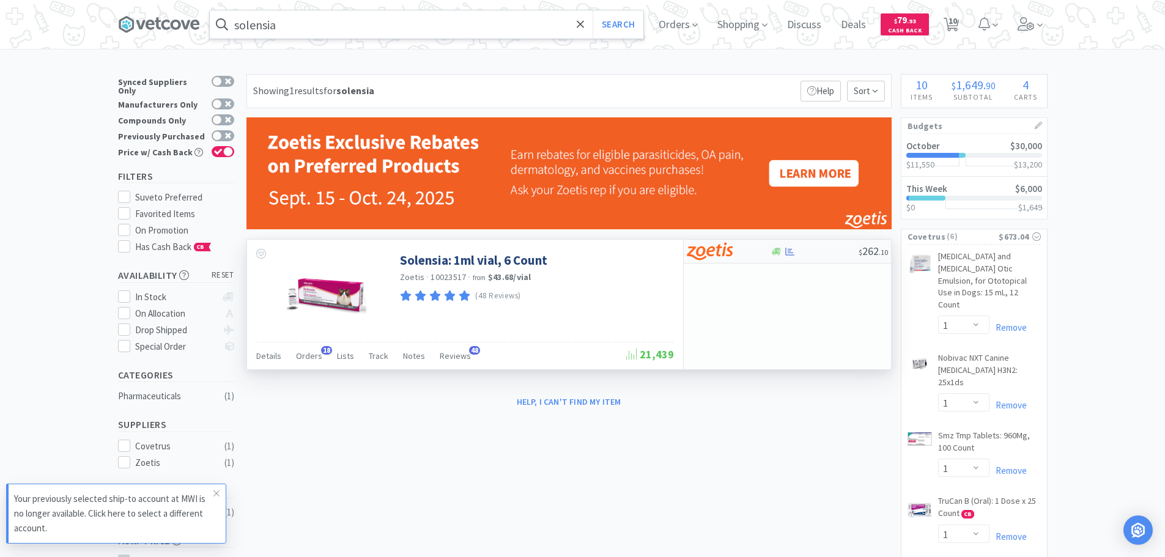
click at [728, 254] on img at bounding box center [710, 251] width 46 height 18
select select "1"
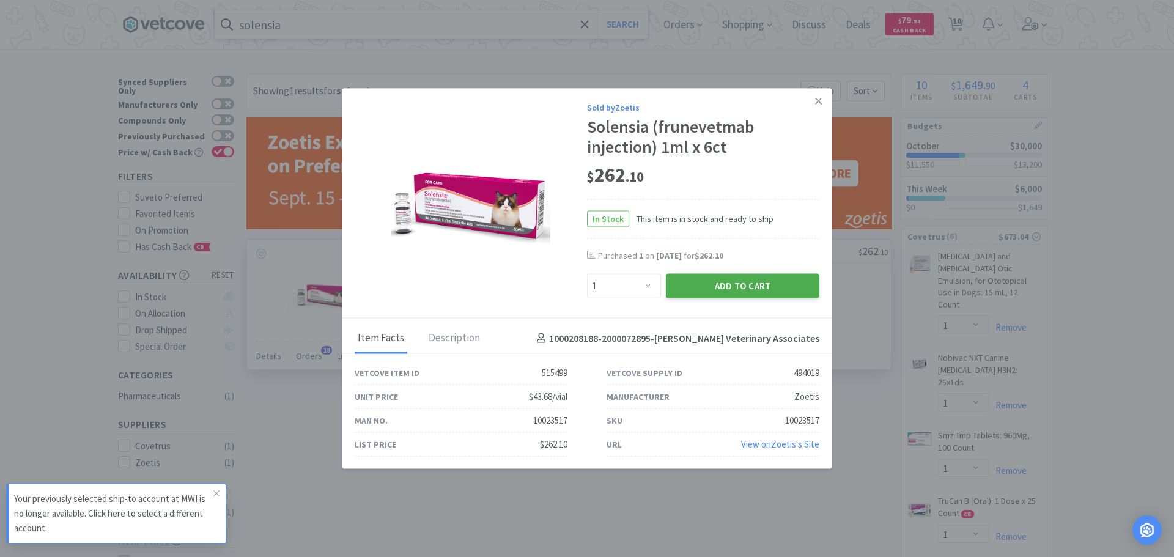
click at [718, 291] on button "Add to Cart" at bounding box center [742, 286] width 153 height 24
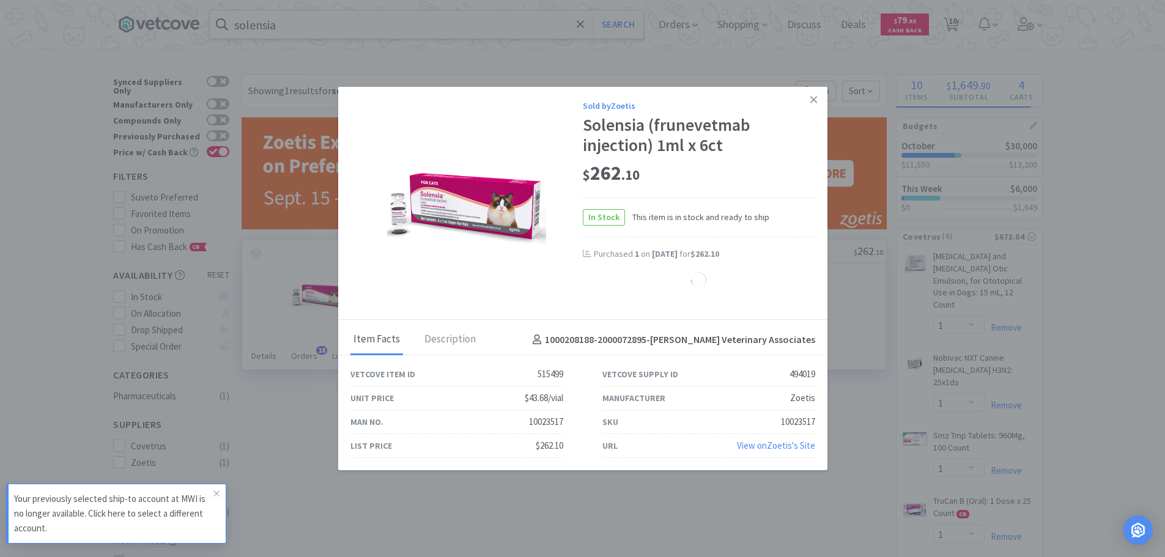
select select "1"
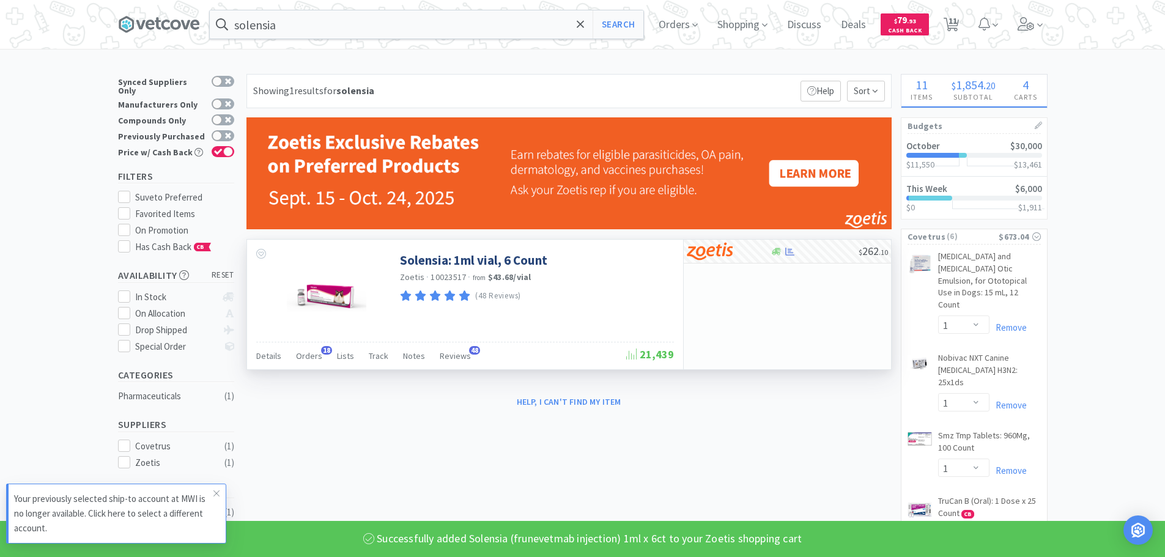
click at [417, 21] on input "solensia" at bounding box center [426, 24] width 433 height 28
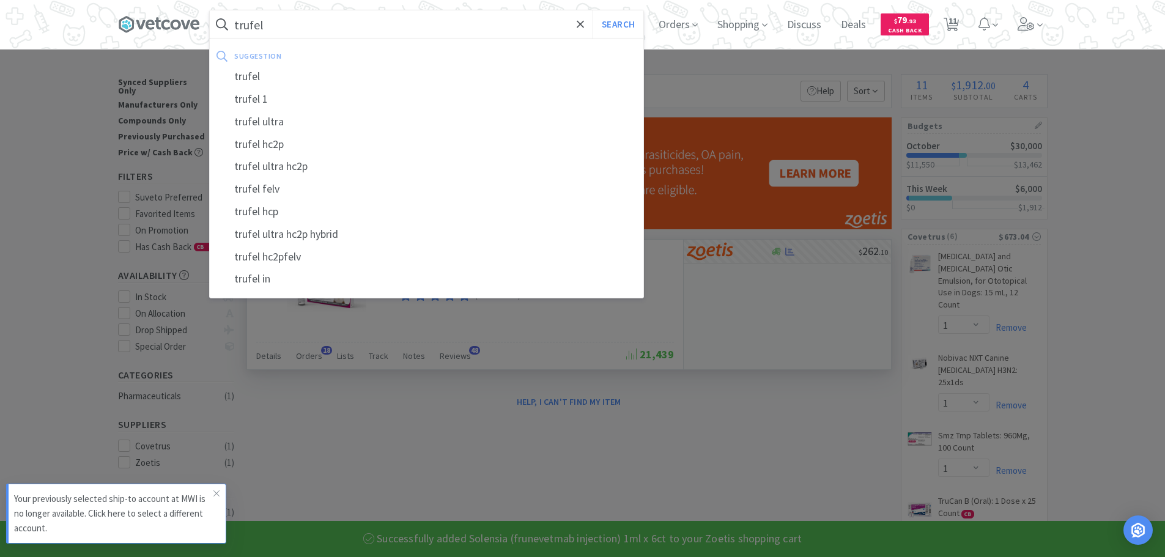
type input "trufel"
click at [592, 10] on button "Search" at bounding box center [617, 24] width 51 height 28
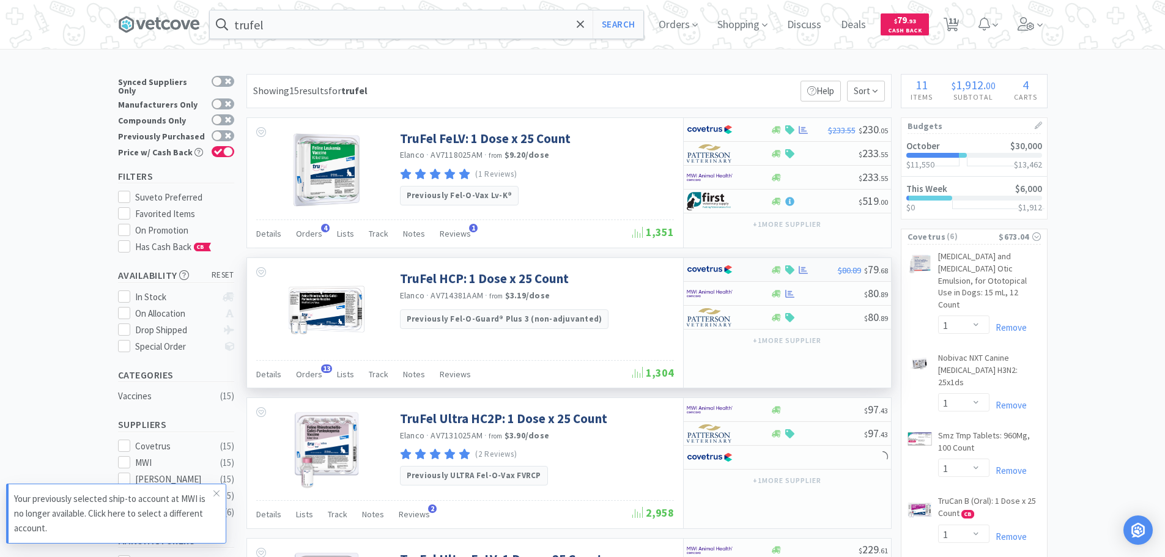
click at [729, 267] on img at bounding box center [710, 269] width 46 height 18
select select "1"
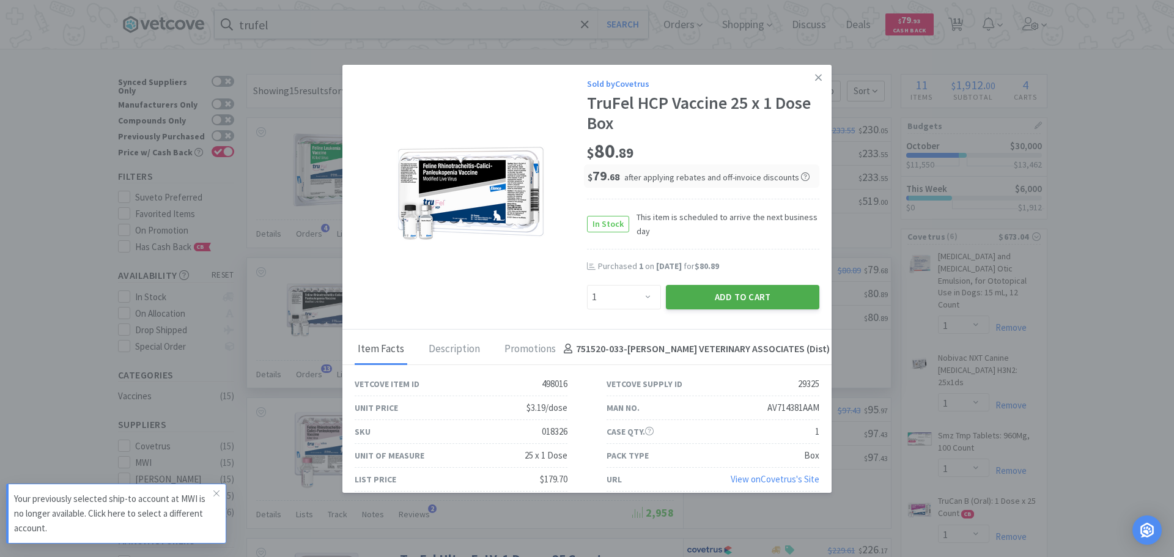
click at [716, 299] on button "Add to Cart" at bounding box center [742, 297] width 153 height 24
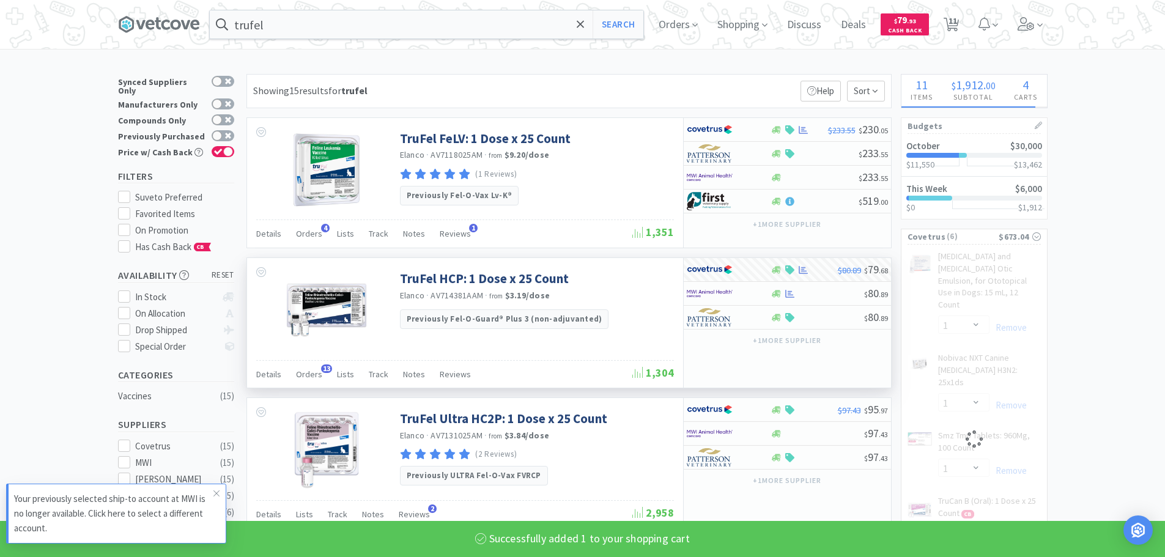
click at [479, 24] on input "trufel" at bounding box center [426, 24] width 433 height 28
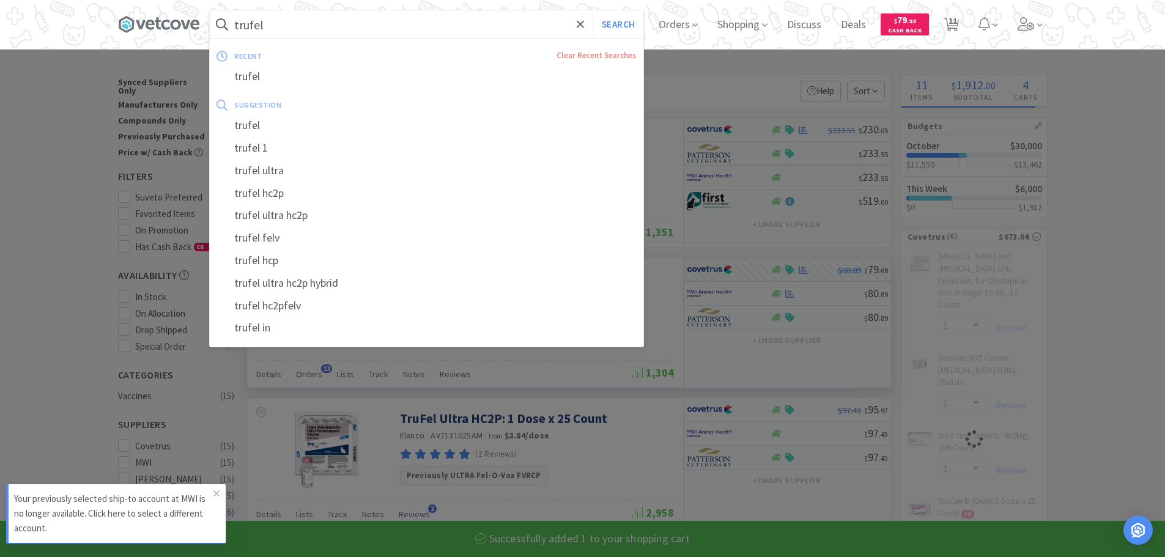
select select "1"
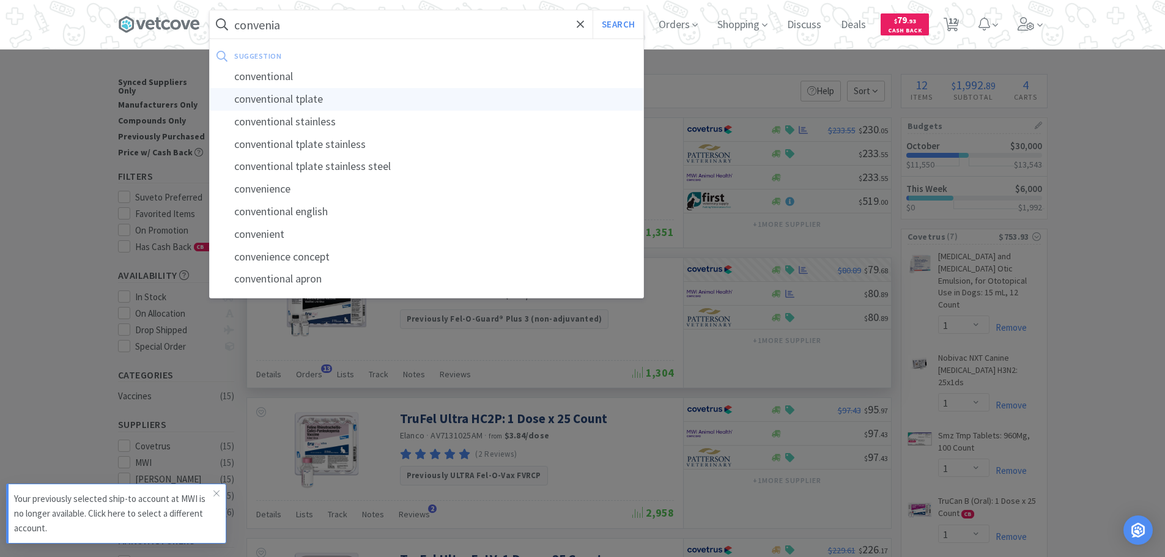
type input "convenia"
click at [592, 10] on button "Search" at bounding box center [617, 24] width 51 height 28
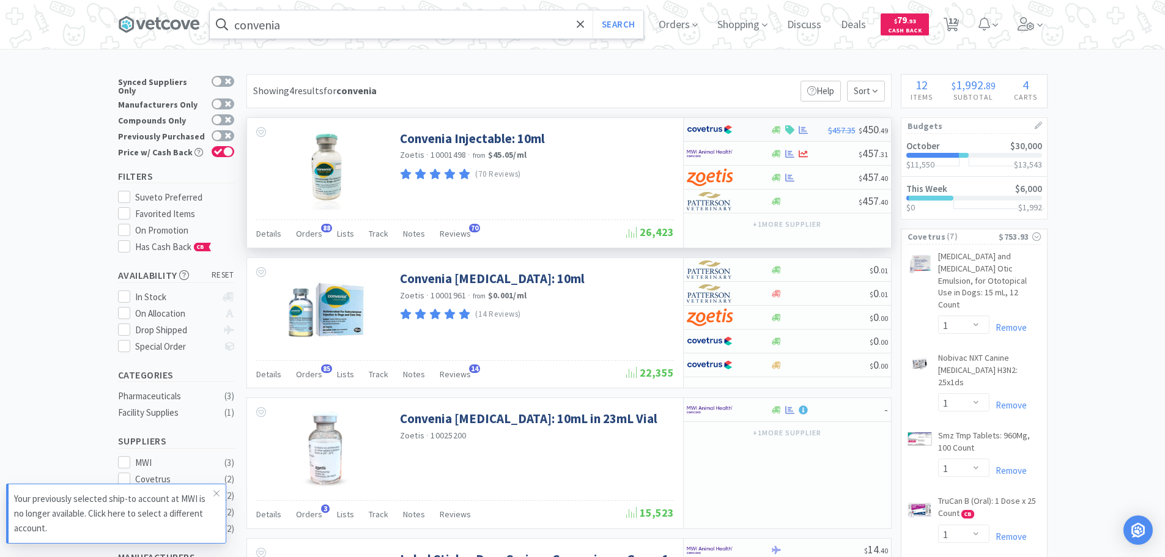
click at [737, 133] on div at bounding box center [720, 129] width 67 height 21
select select "1"
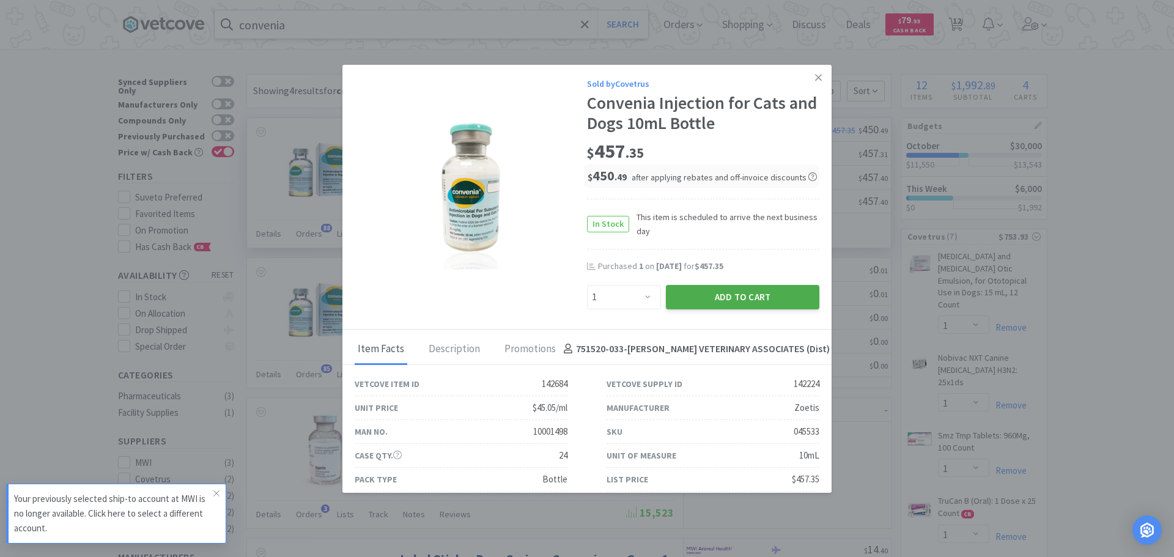
click at [681, 290] on button "Add to Cart" at bounding box center [742, 297] width 153 height 24
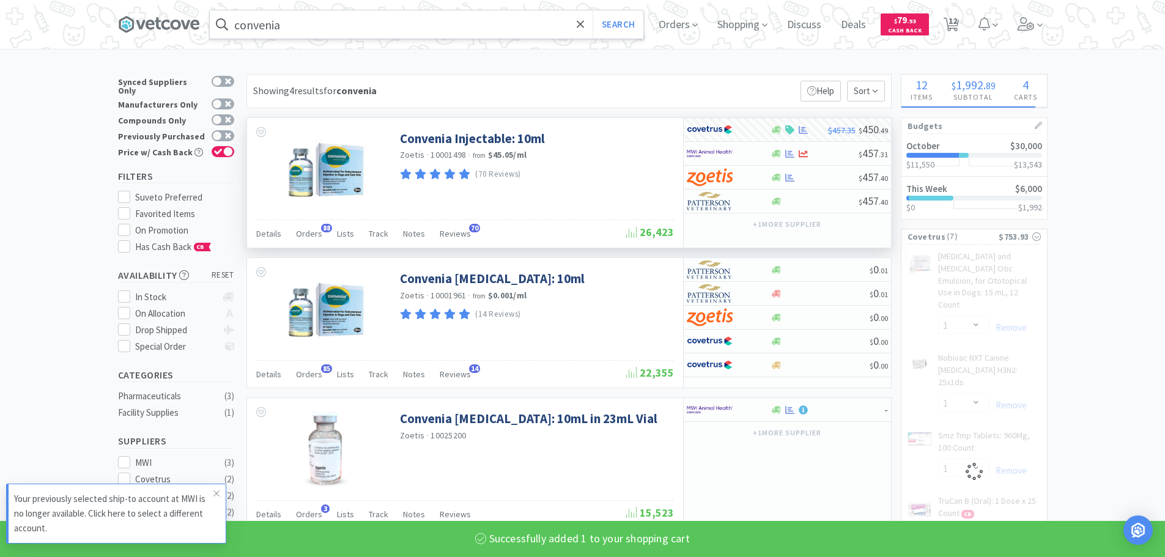
select select "1"
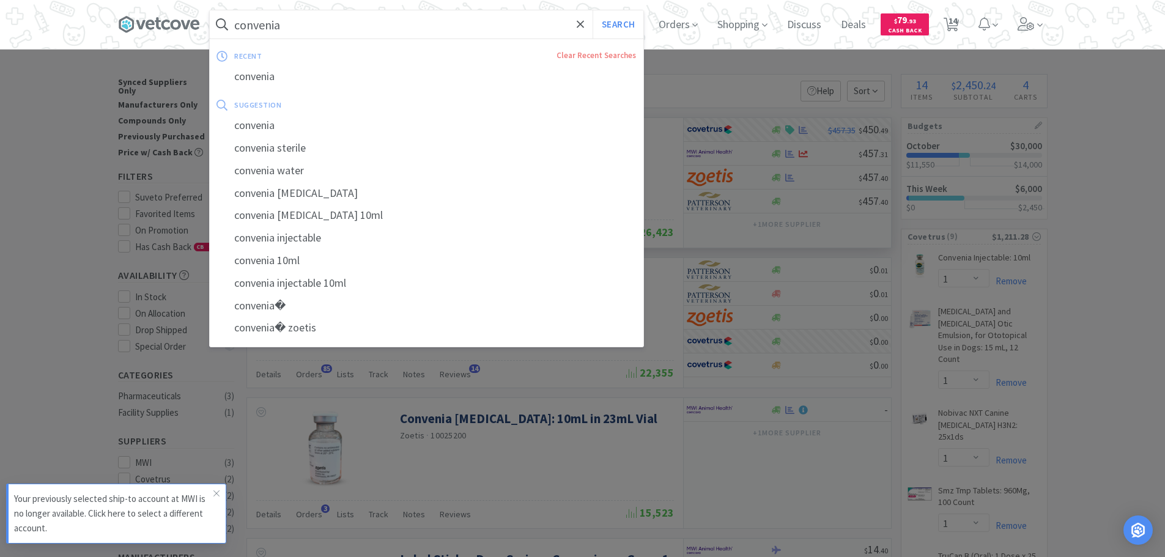
click at [455, 29] on input "convenia" at bounding box center [426, 24] width 433 height 28
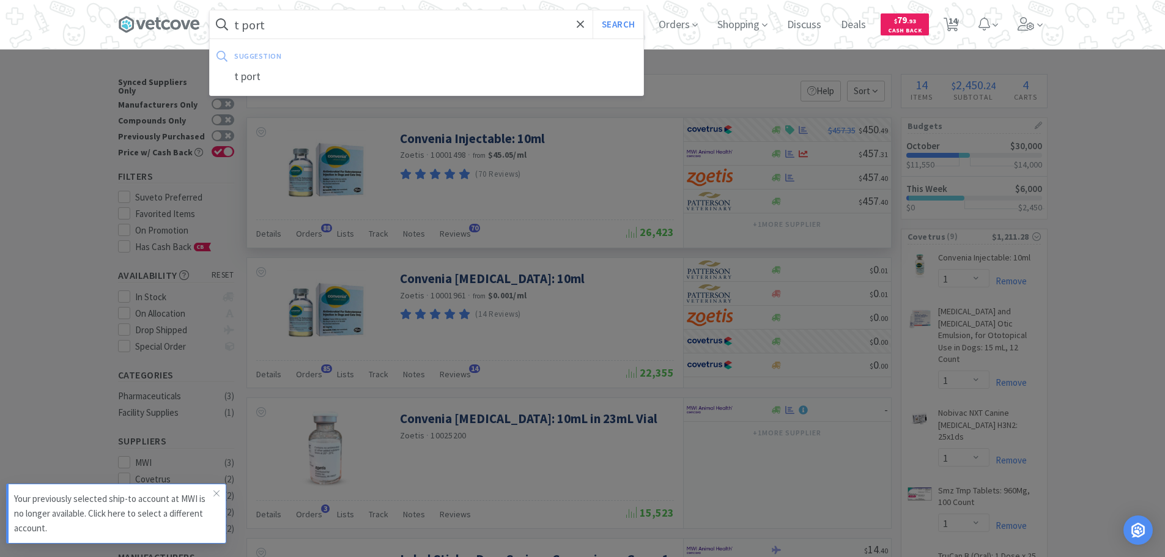
type input "t port"
click at [592, 10] on button "Search" at bounding box center [617, 24] width 51 height 28
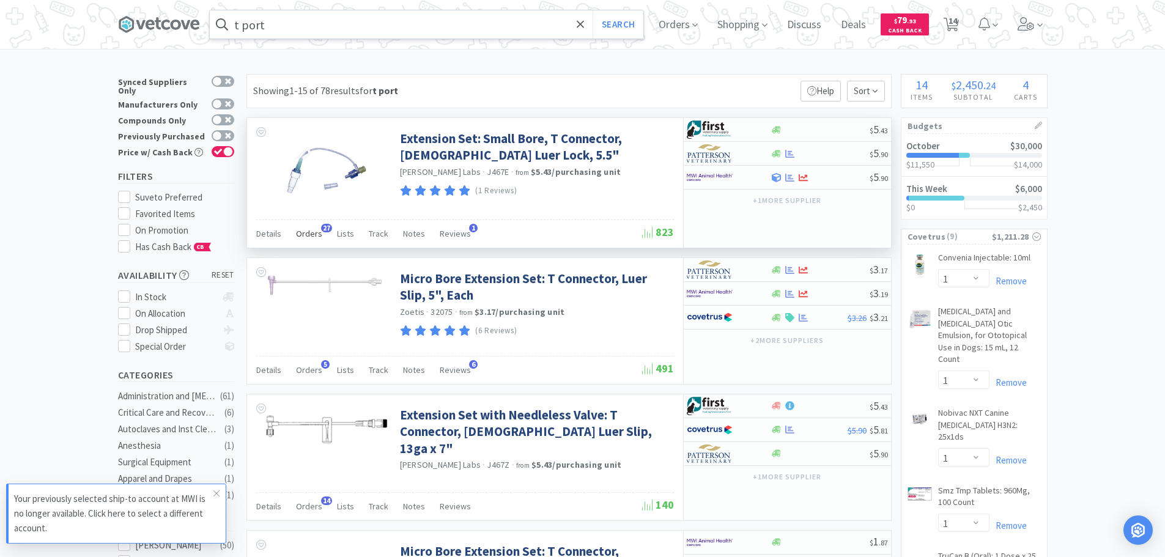
click at [303, 243] on div "Orders 27" at bounding box center [309, 235] width 26 height 23
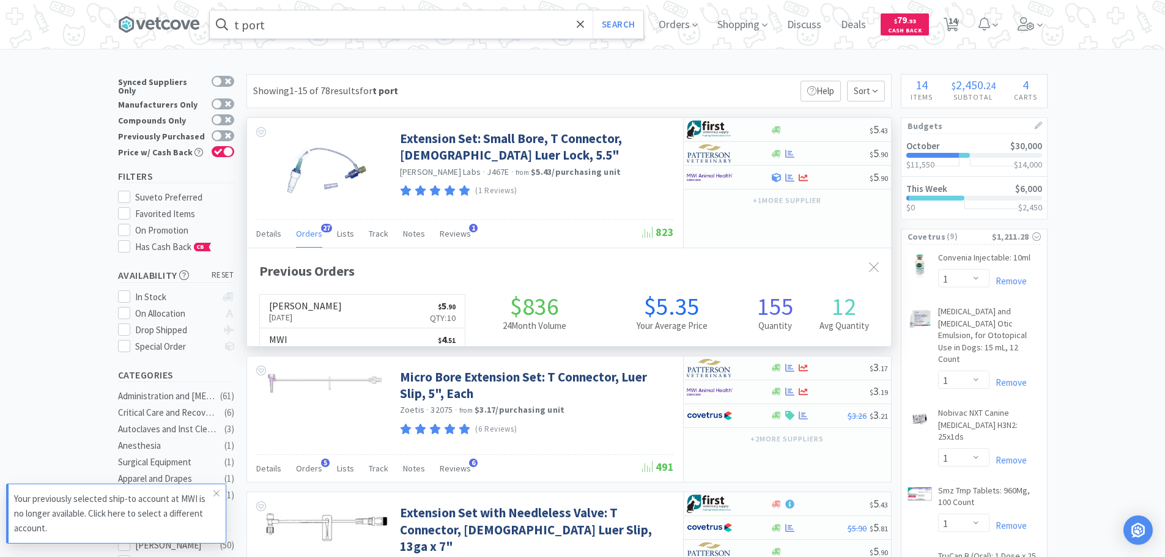
scroll to position [328, 644]
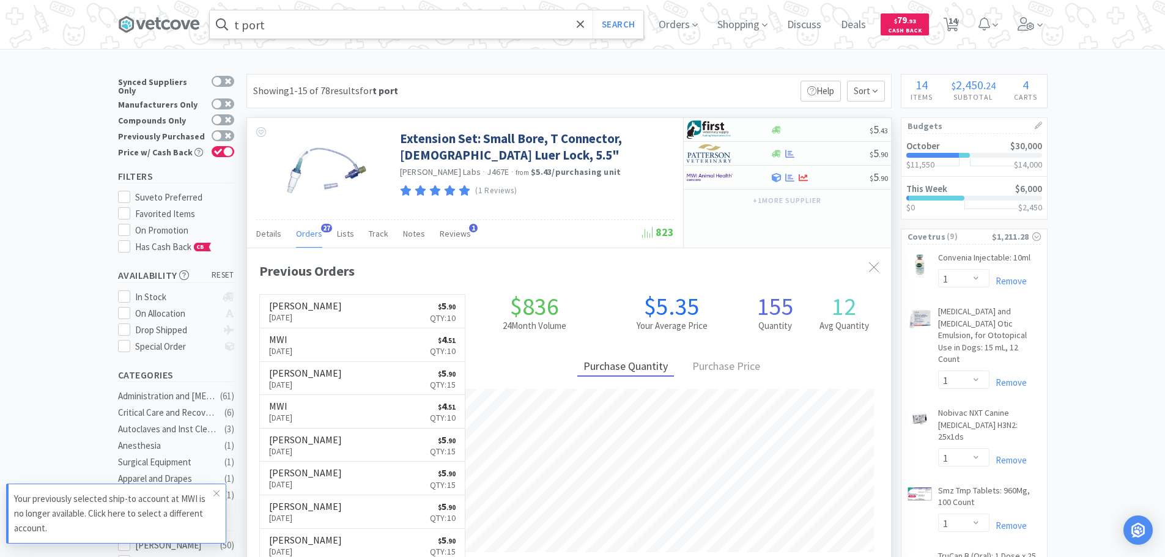
click at [303, 240] on div "Orders 27" at bounding box center [309, 235] width 26 height 23
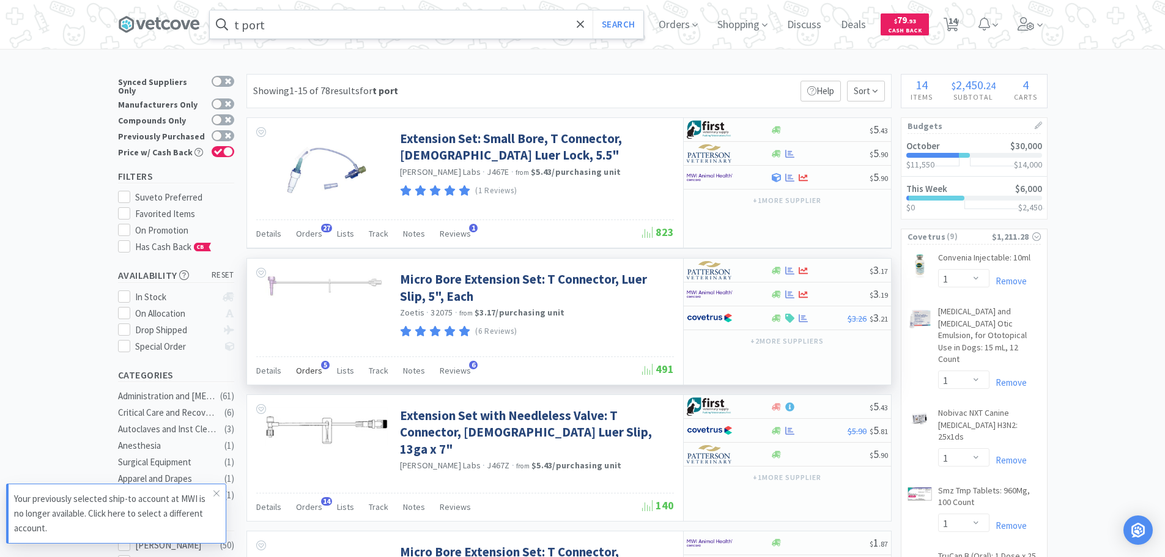
click at [301, 365] on span "Orders" at bounding box center [309, 370] width 26 height 11
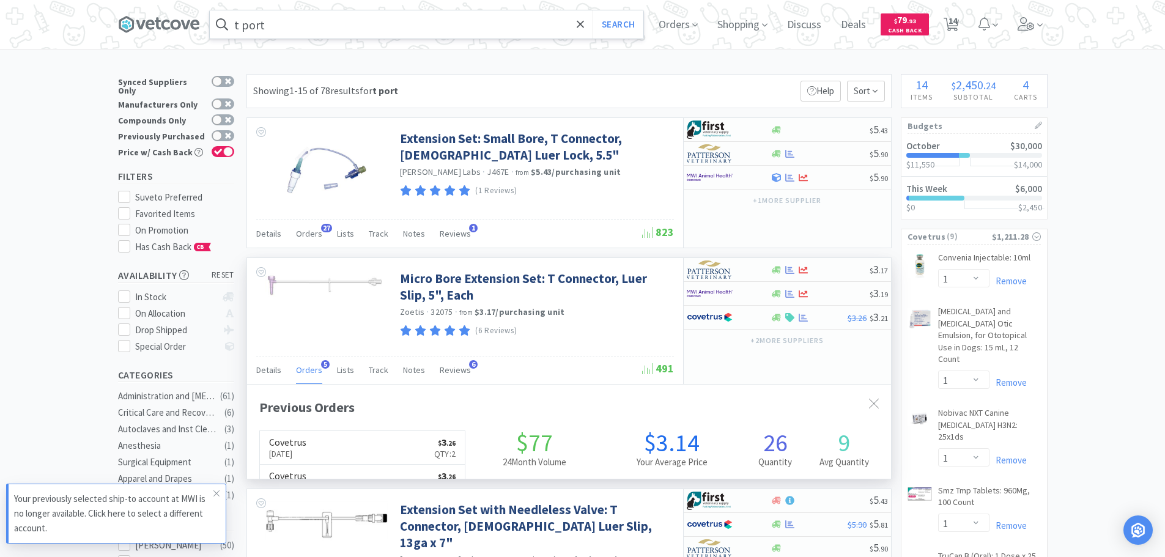
scroll to position [317, 644]
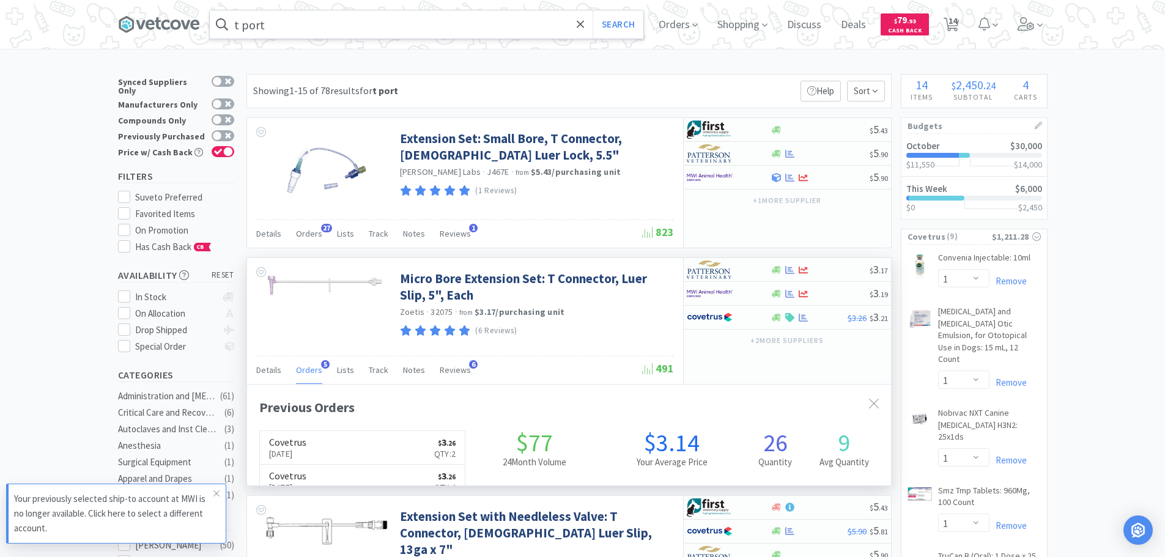
click at [301, 364] on span "Orders" at bounding box center [309, 369] width 26 height 11
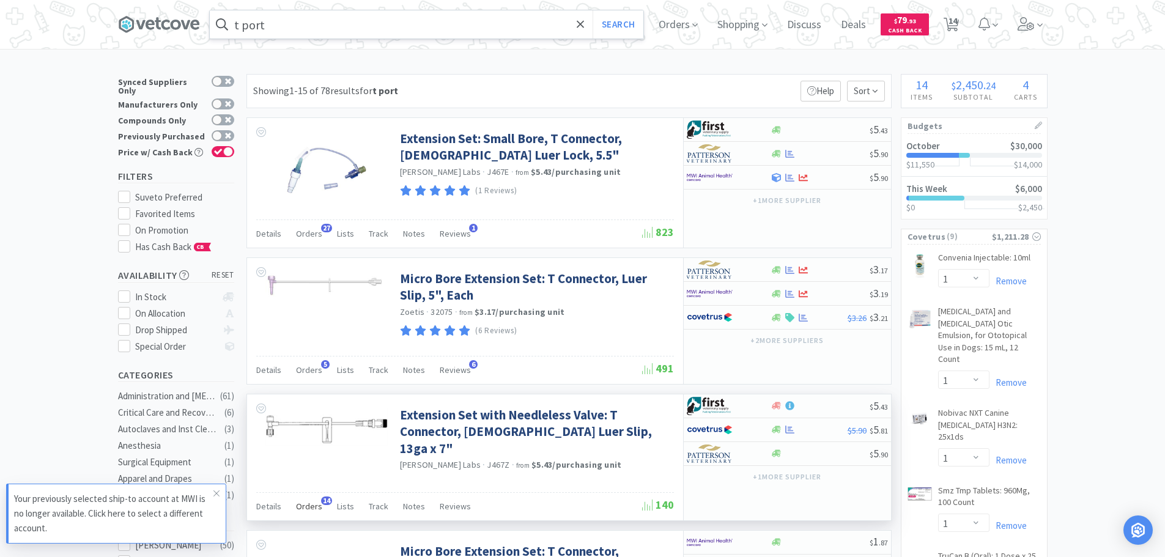
click at [308, 515] on div "Orders 14" at bounding box center [309, 507] width 26 height 23
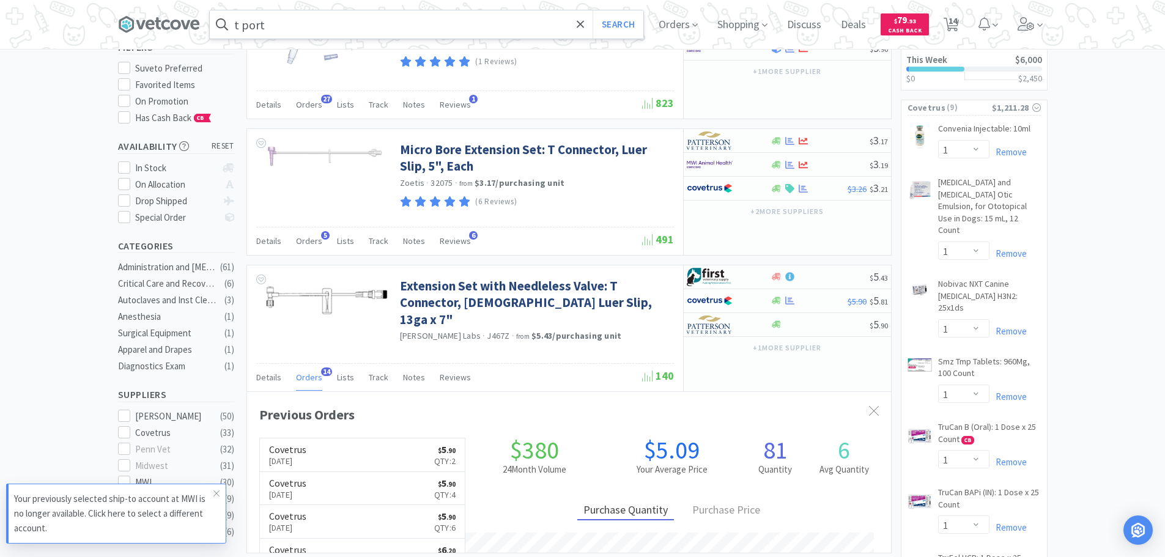
scroll to position [306, 0]
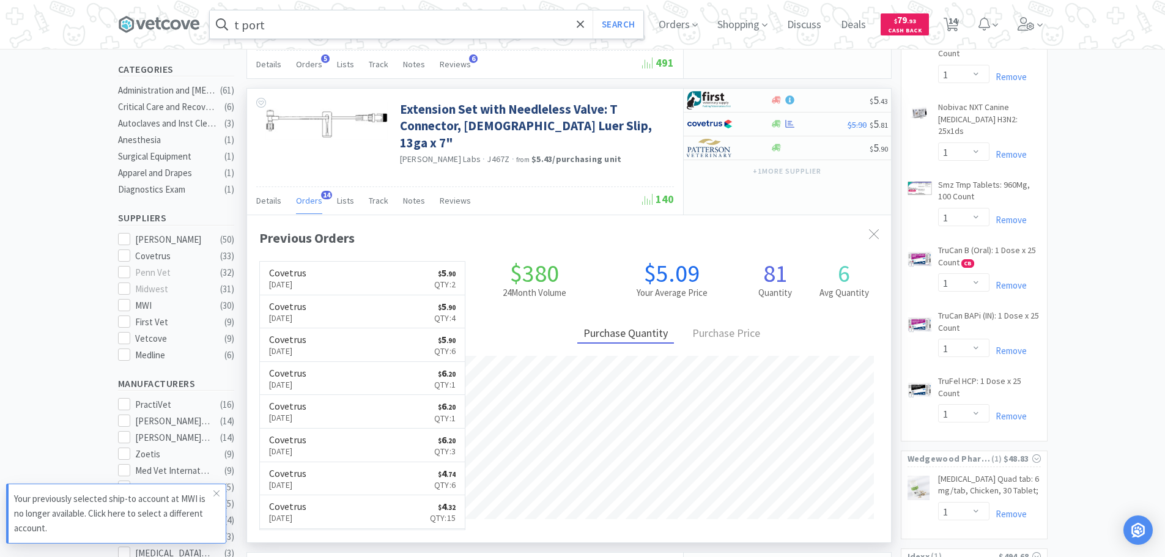
click at [308, 195] on span "Orders" at bounding box center [309, 200] width 26 height 11
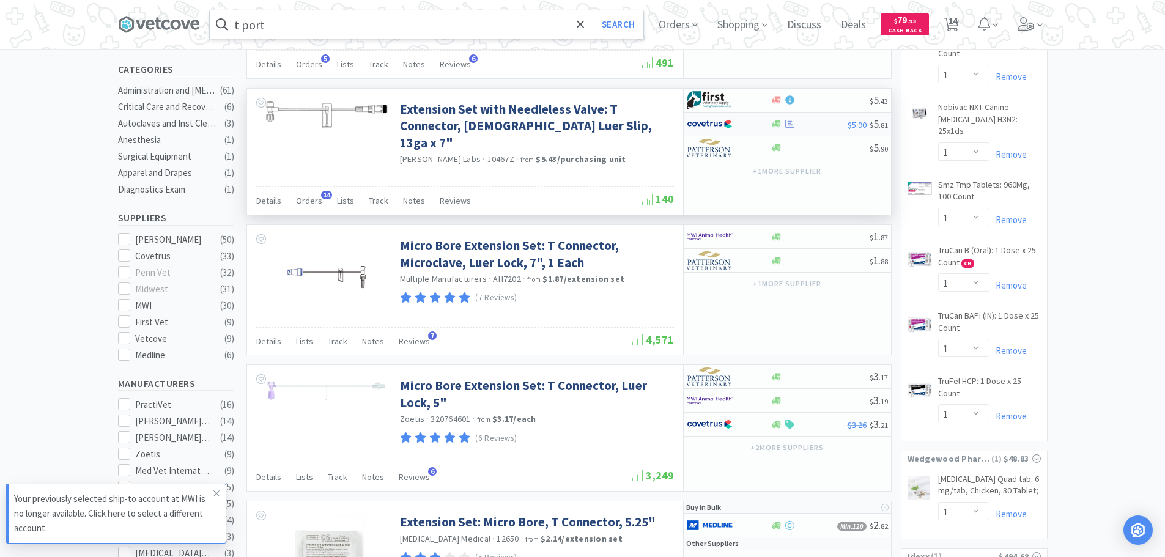
click at [756, 120] on div at bounding box center [729, 124] width 84 height 21
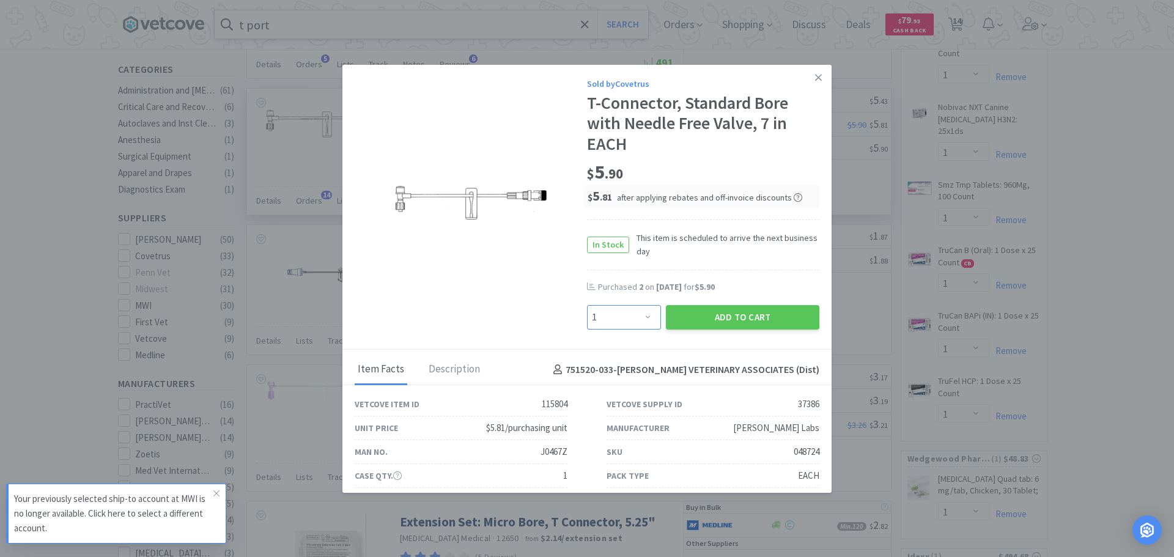
click at [630, 328] on select "Enter Quantity 1 2 3 4 5 6 7 8 9 10 11 12 13 14 15 16 17 18 19 20 Enter Quantity" at bounding box center [624, 317] width 74 height 24
select select "6"
click at [587, 305] on select "Enter Quantity 1 2 3 4 5 6 7 8 9 10 11 12 13 14 15 16 17 18 19 20 Enter Quantity" at bounding box center [624, 317] width 74 height 24
click at [723, 307] on button "Add to Cart" at bounding box center [742, 317] width 153 height 24
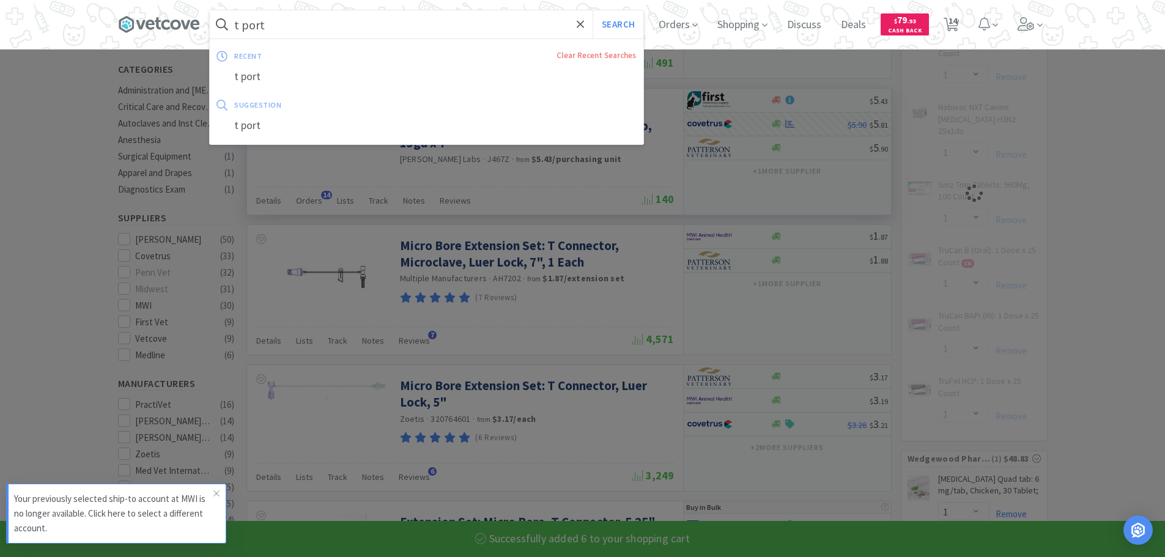
click at [533, 30] on input "t port" at bounding box center [426, 24] width 433 height 28
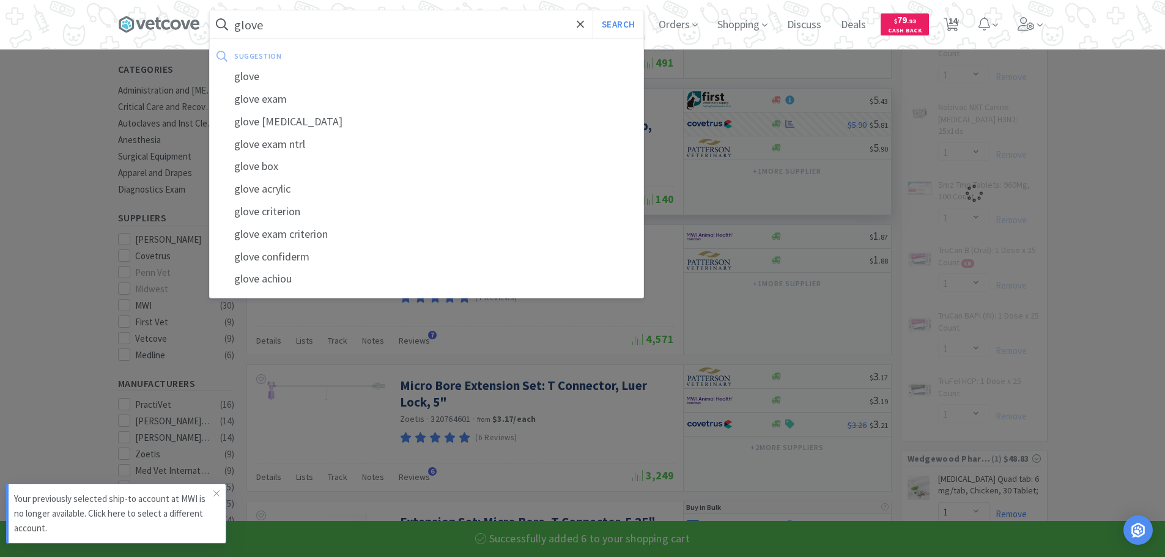
type input "gloves"
select select "6"
select select "1"
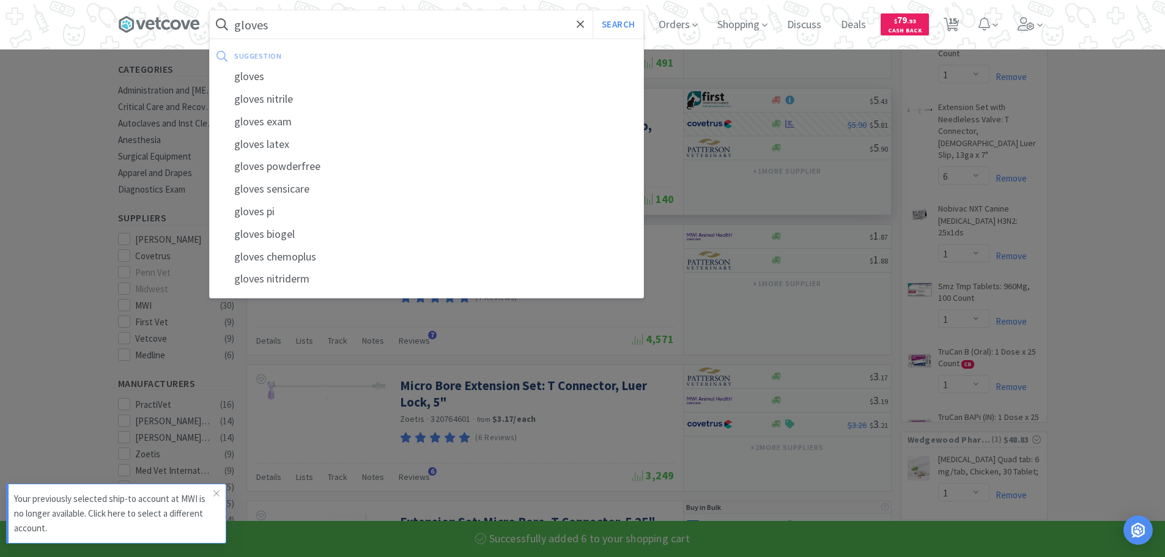
type input "gloves"
click at [592, 10] on button "Search" at bounding box center [617, 24] width 51 height 28
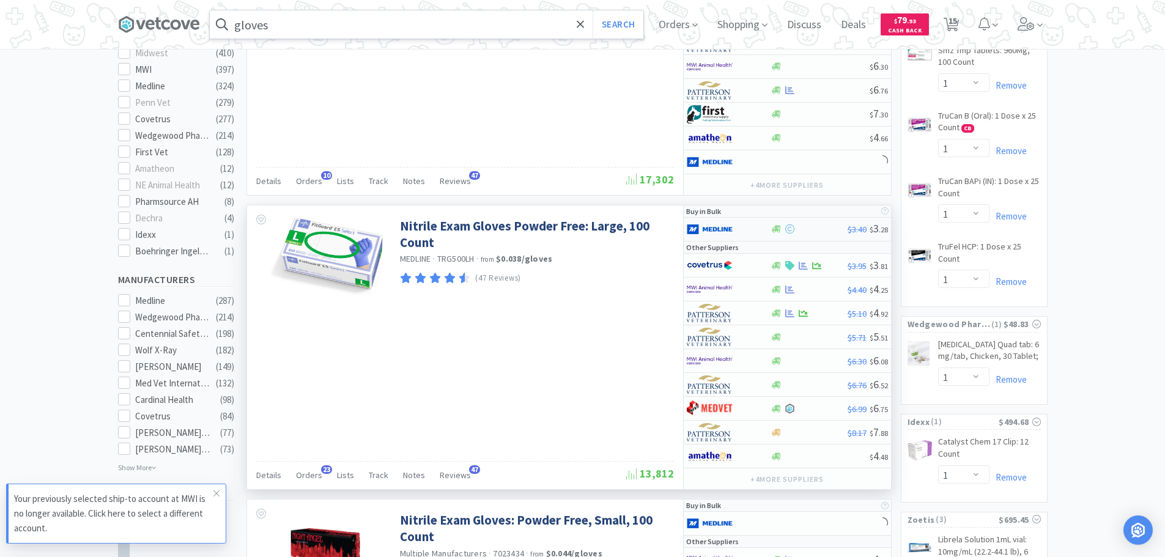
scroll to position [550, 0]
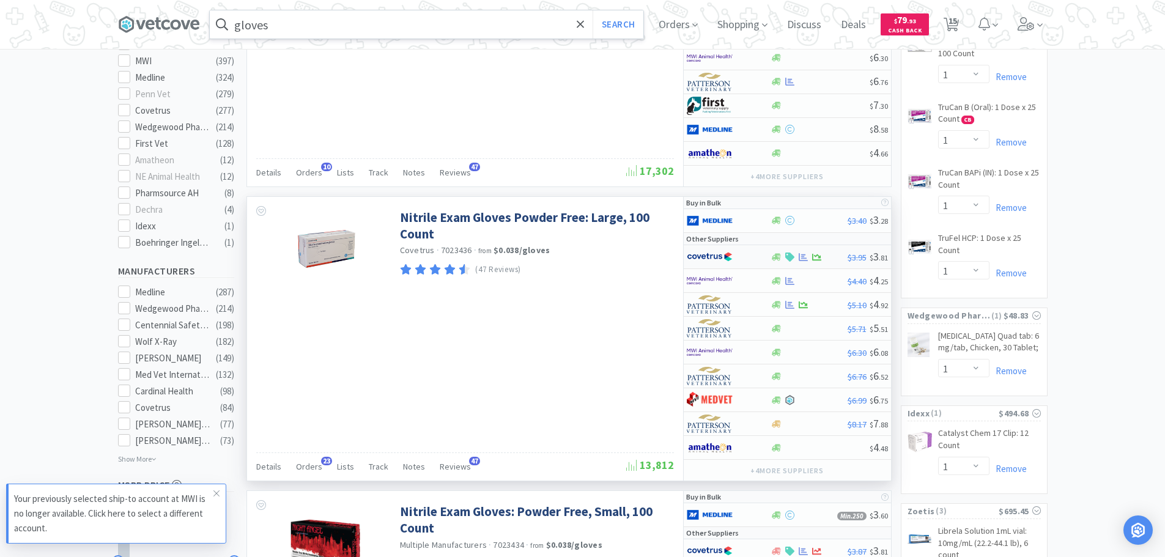
click at [718, 260] on img at bounding box center [710, 257] width 46 height 18
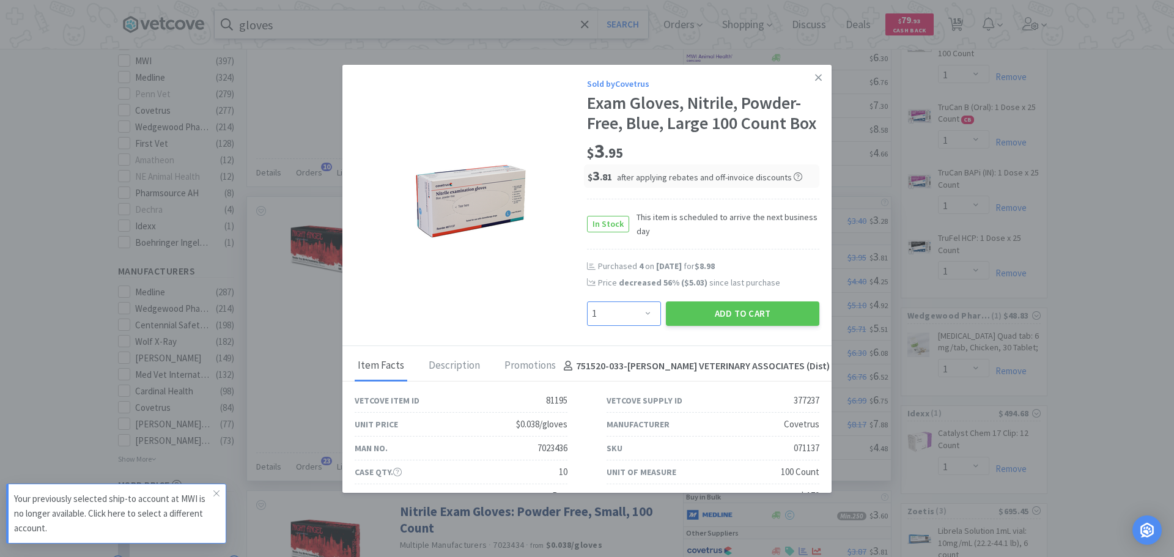
click at [644, 326] on select "Enter Quantity 1 2 3 4 5 6 7 8 9 10 11 12 13 14 15 16 17 18 19 20 Enter Quantity" at bounding box center [624, 313] width 74 height 24
select select "4"
click at [587, 322] on select "Enter Quantity 1 2 3 4 5 6 7 8 9 10 11 12 13 14 15 16 17 18 19 20 Enter Quantity" at bounding box center [624, 313] width 74 height 24
click at [702, 326] on button "Add to Cart" at bounding box center [742, 313] width 153 height 24
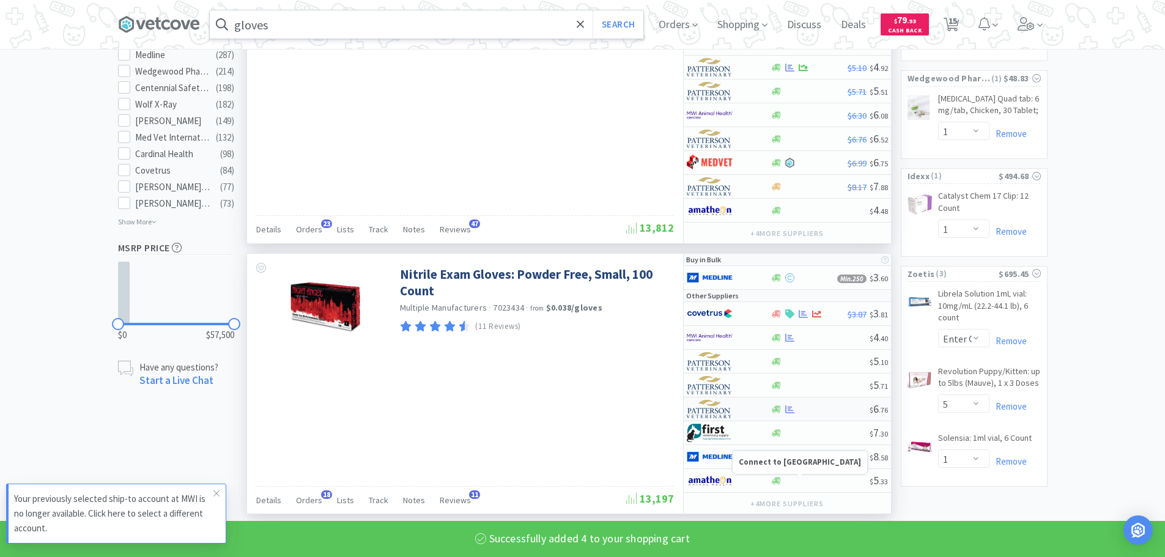
scroll to position [795, 0]
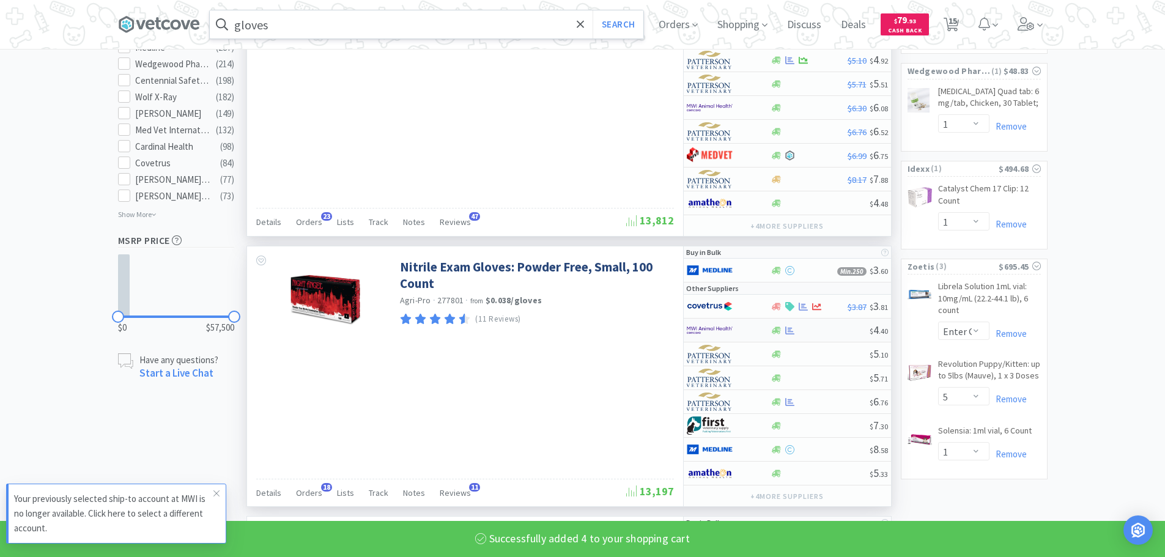
click at [737, 331] on div at bounding box center [720, 330] width 67 height 21
select select "1"
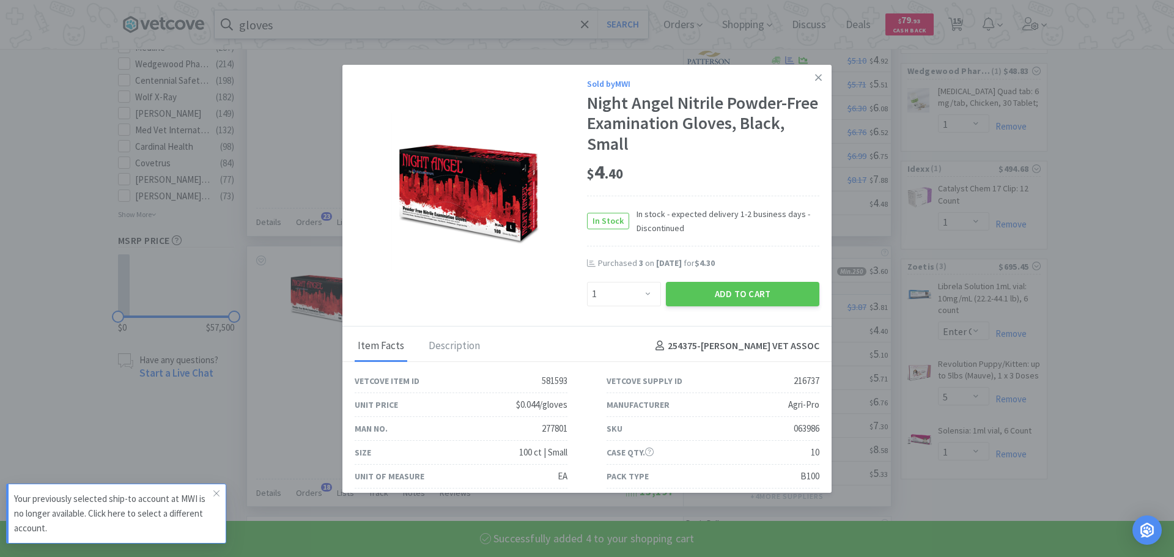
select select "4"
select select "1"
click at [616, 303] on select "Enter Quantity 1 2 3 4 5 6 7 8 9 10 11 12 13 14 15 16 17 18 19 20 Enter Quantity" at bounding box center [624, 294] width 74 height 24
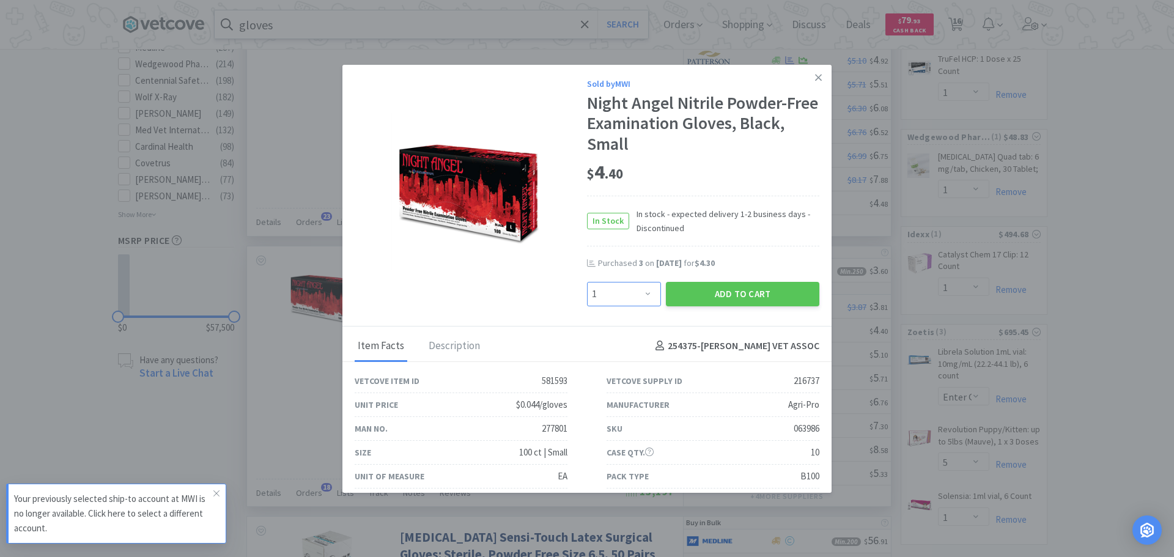
select select "4"
click at [587, 282] on select "Enter Quantity 1 2 3 4 5 6 7 8 9 10 11 12 13 14 15 16 17 18 19 20 Enter Quantity" at bounding box center [624, 294] width 74 height 24
click at [702, 300] on button "Add to Cart" at bounding box center [742, 294] width 153 height 24
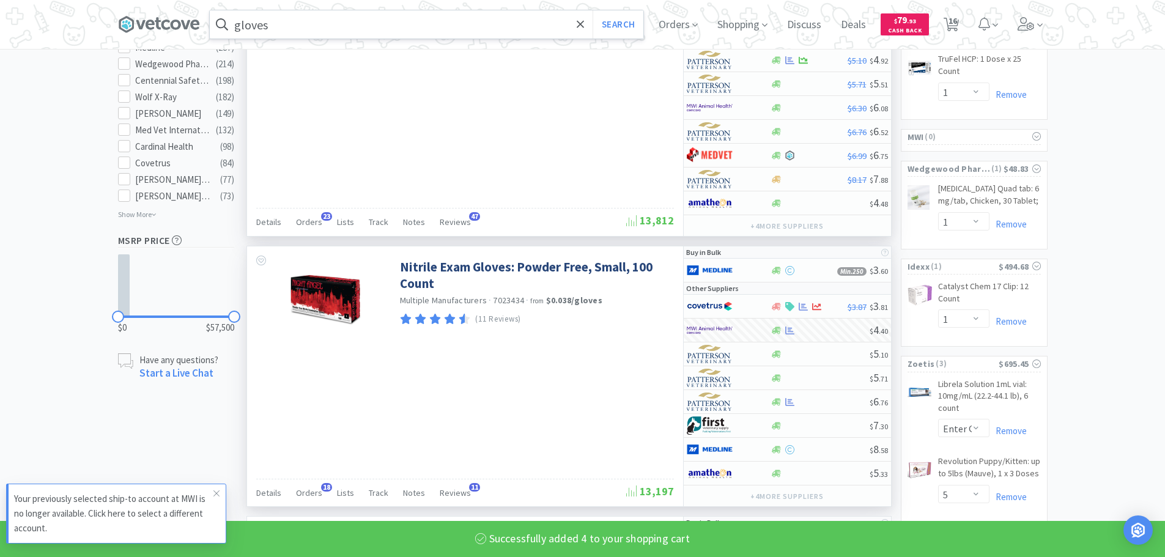
select select "4"
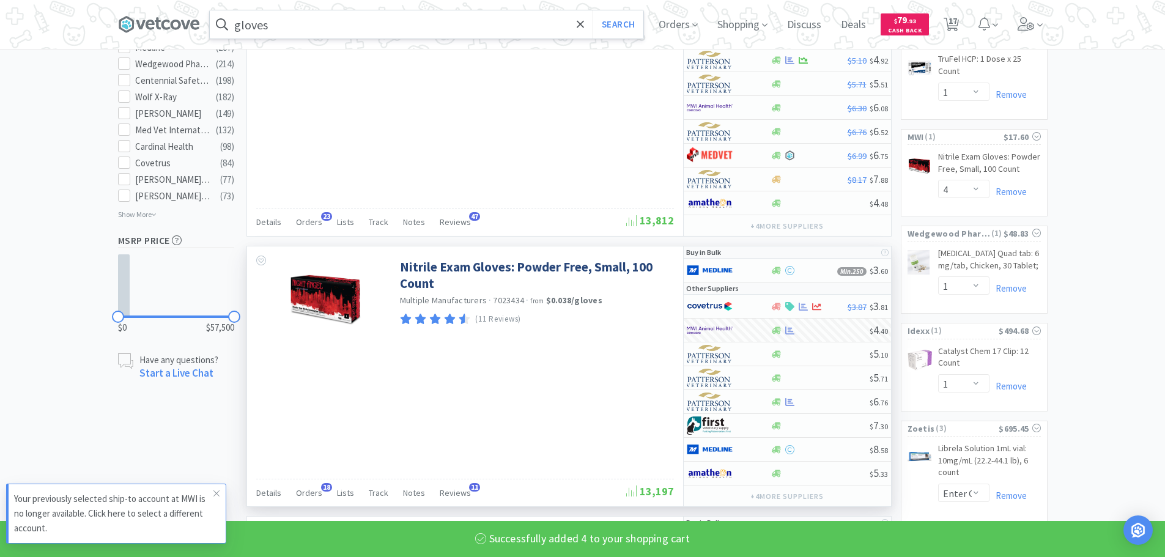
click at [523, 24] on input "gloves" at bounding box center [426, 24] width 433 height 28
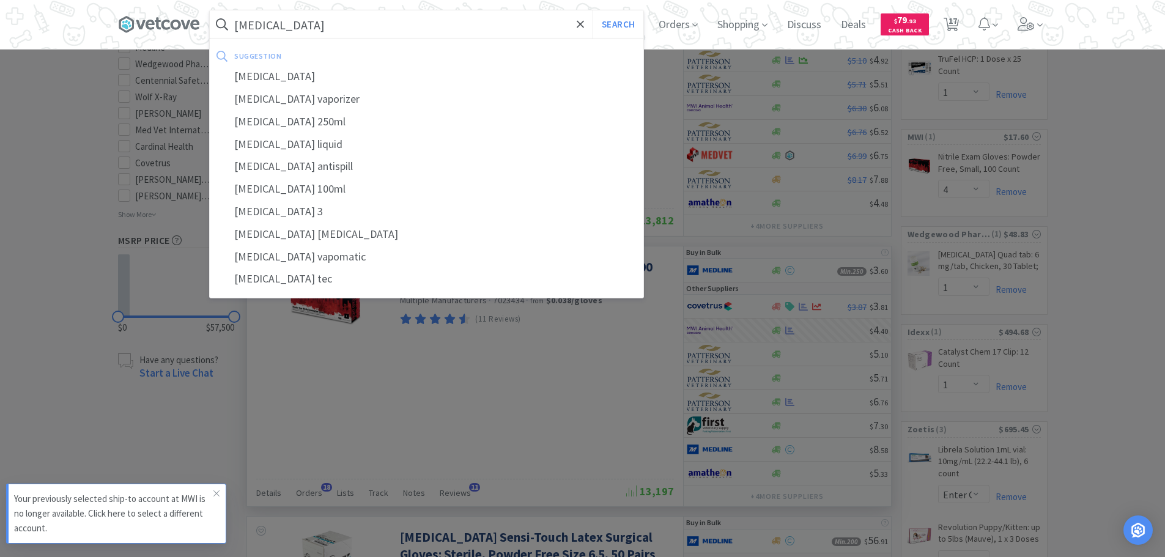
type input "[MEDICAL_DATA]"
click at [592, 10] on button "Search" at bounding box center [617, 24] width 51 height 28
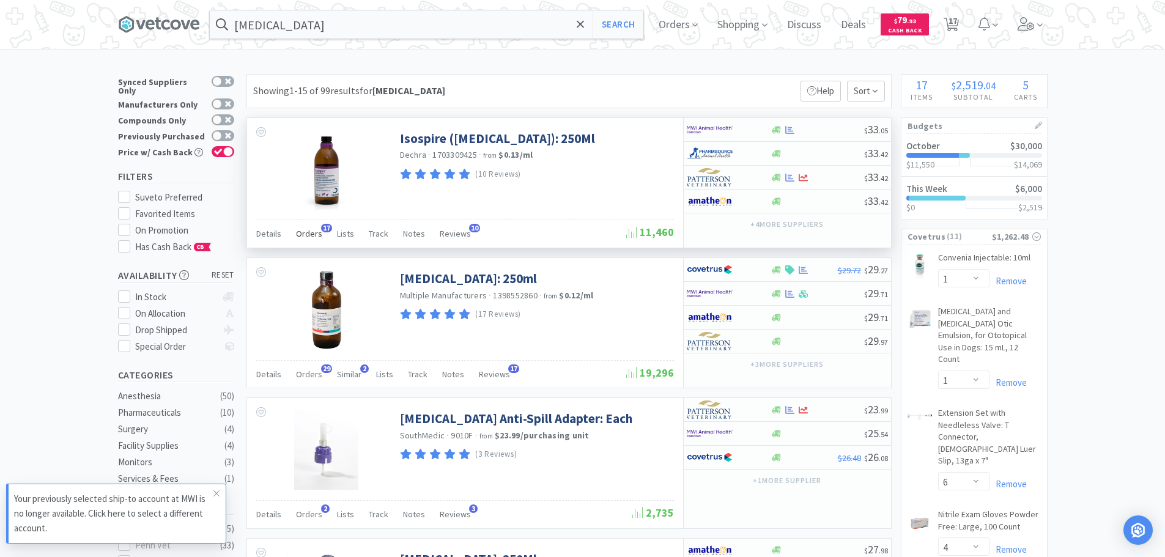
click at [296, 234] on span "Orders" at bounding box center [309, 233] width 26 height 11
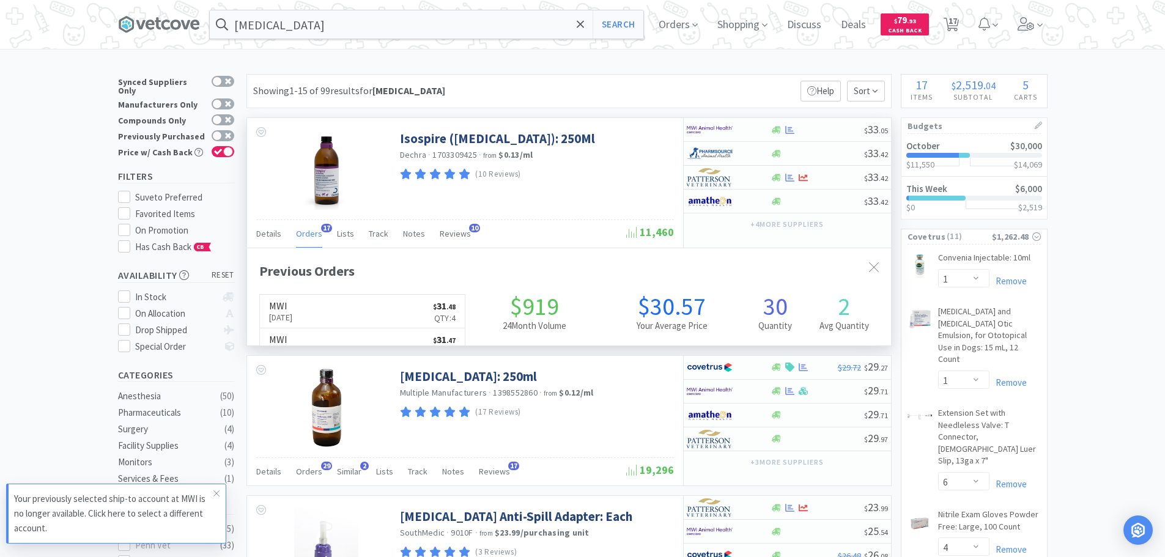
scroll to position [328, 644]
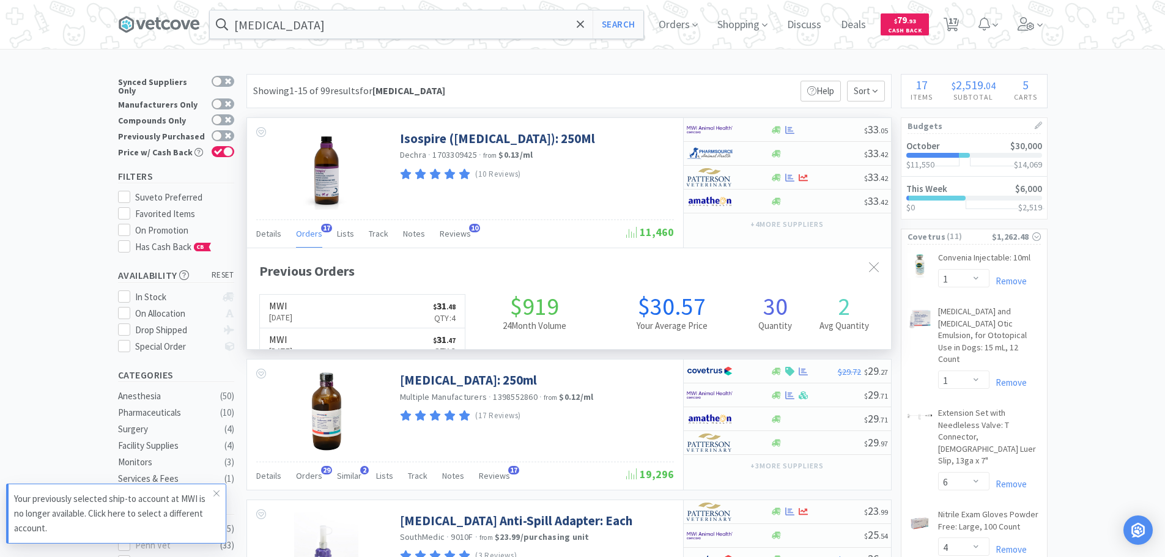
click at [296, 234] on span "Orders" at bounding box center [309, 233] width 26 height 11
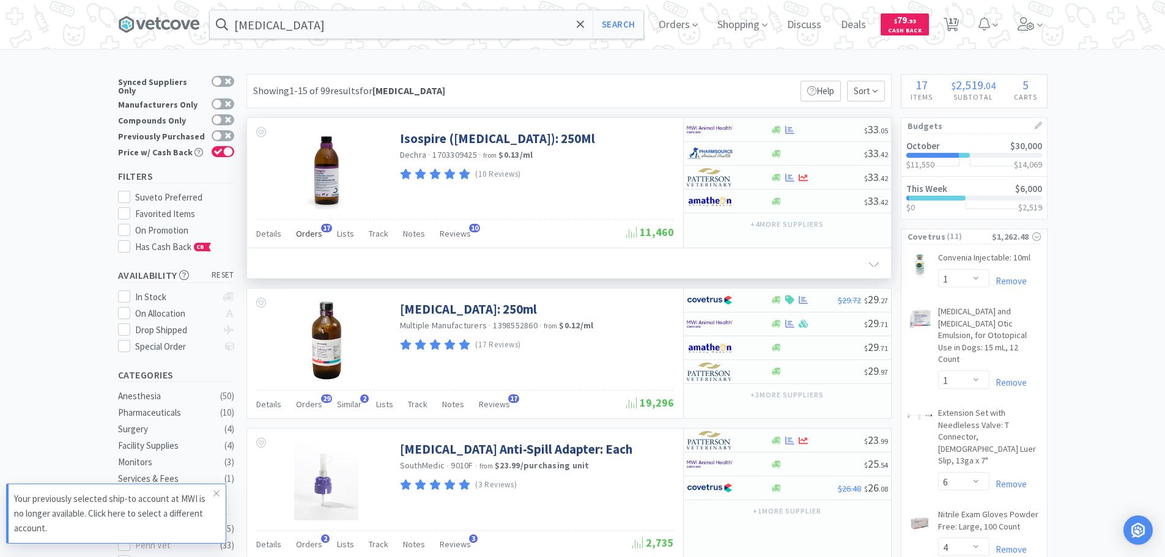
click at [296, 234] on span "Orders" at bounding box center [309, 233] width 26 height 11
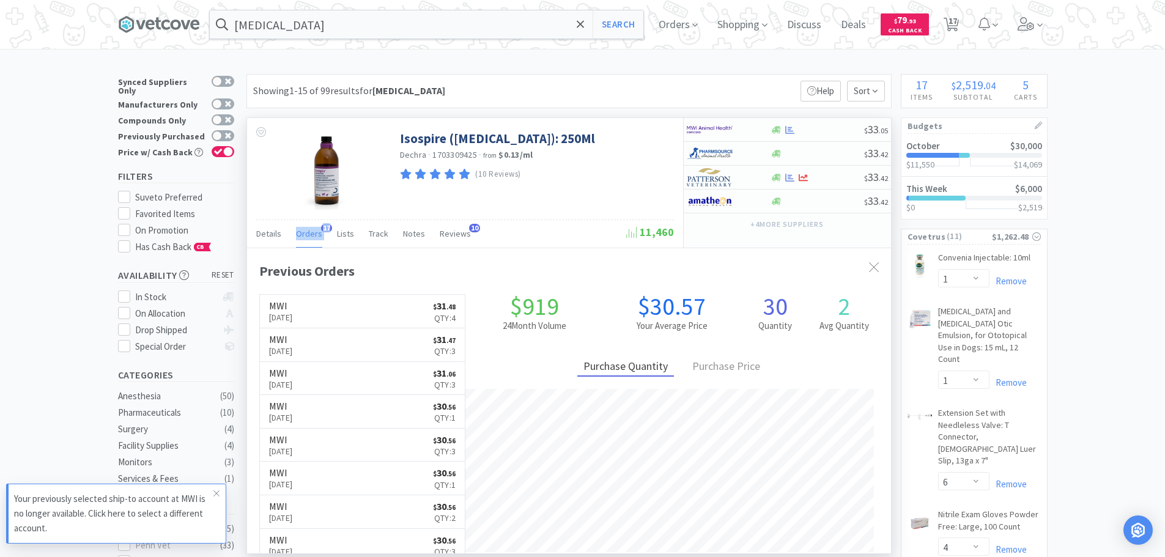
click at [296, 234] on span "Orders" at bounding box center [309, 233] width 26 height 11
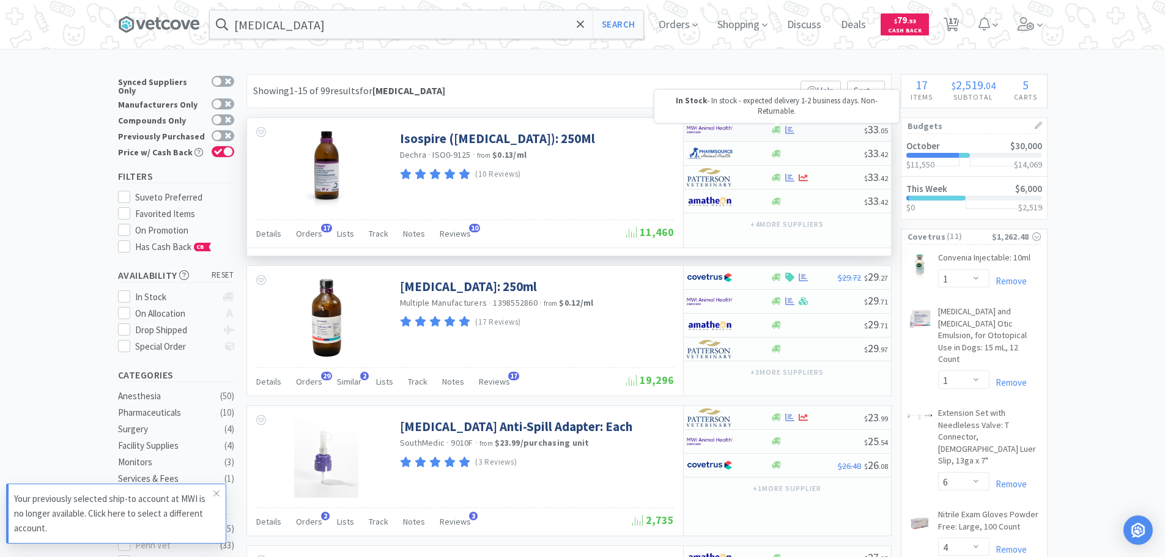
click at [748, 133] on div at bounding box center [720, 129] width 67 height 21
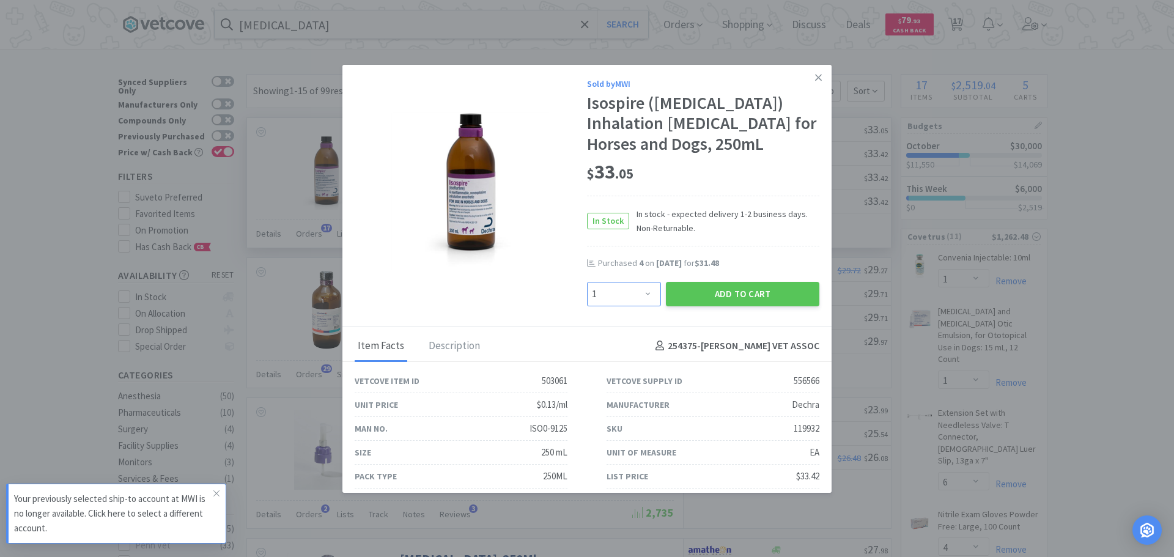
drag, startPoint x: 646, startPoint y: 299, endPoint x: 641, endPoint y: 287, distance: 13.2
click at [646, 299] on select "Enter Quantity 1 2 3 4 5 6 7 8 9 10 11 12 13 14 15 16 17 18 19 20 Enter Quantity" at bounding box center [624, 294] width 74 height 24
select select "4"
click at [587, 282] on select "Enter Quantity 1 2 3 4 5 6 7 8 9 10 11 12 13 14 15 16 17 18 19 20 Enter Quantity" at bounding box center [624, 294] width 74 height 24
click at [712, 315] on div "Sold by MWI Isospire ([MEDICAL_DATA]) Inhalation [MEDICAL_DATA] for Horses and …" at bounding box center [586, 196] width 489 height 262
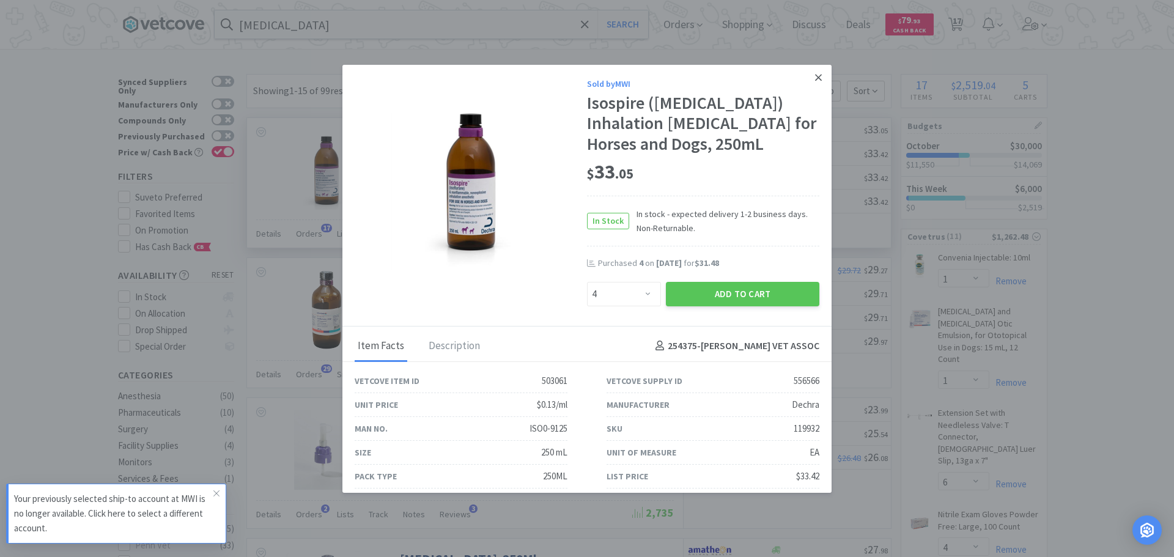
click at [813, 76] on link at bounding box center [818, 78] width 21 height 26
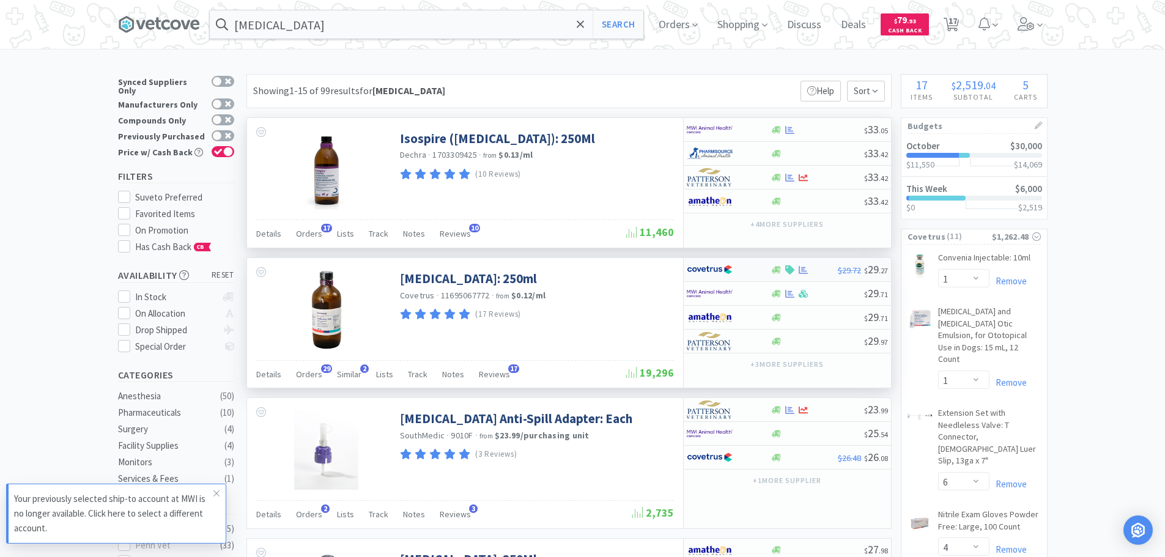
click at [743, 270] on div at bounding box center [720, 269] width 67 height 21
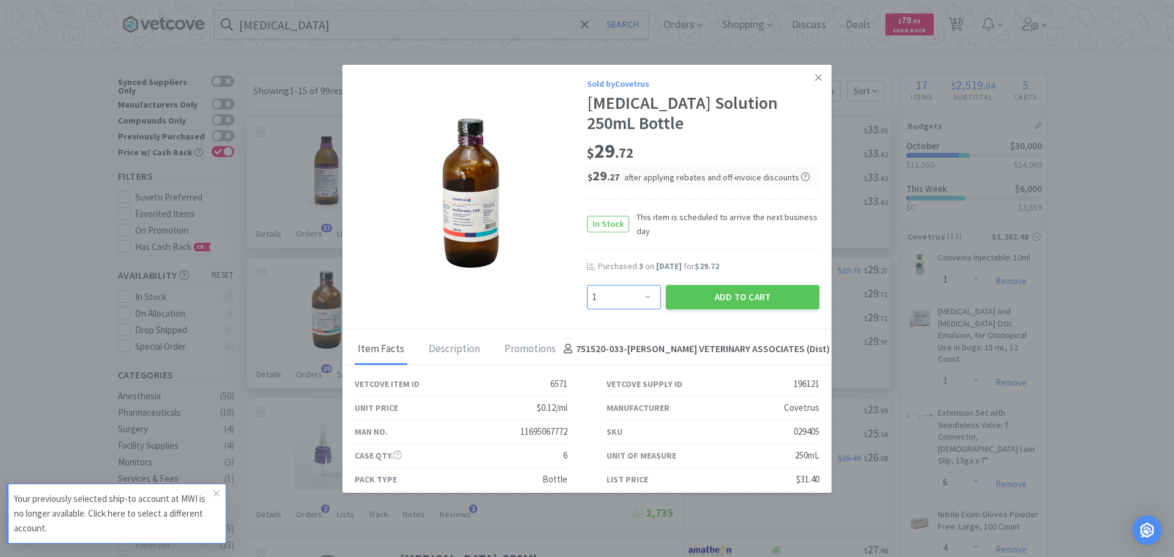
click at [613, 292] on select "Enter Quantity 1 2 3 4 5 6 7 8 9 10 11 12 13 14 15 16 17 18 19 20 Enter Quantity" at bounding box center [624, 297] width 74 height 24
select select "4"
click at [587, 285] on select "Enter Quantity 1 2 3 4 5 6 7 8 9 10 11 12 13 14 15 16 17 18 19 20 Enter Quantity" at bounding box center [624, 297] width 74 height 24
click at [686, 304] on button "Add to Cart" at bounding box center [742, 297] width 153 height 24
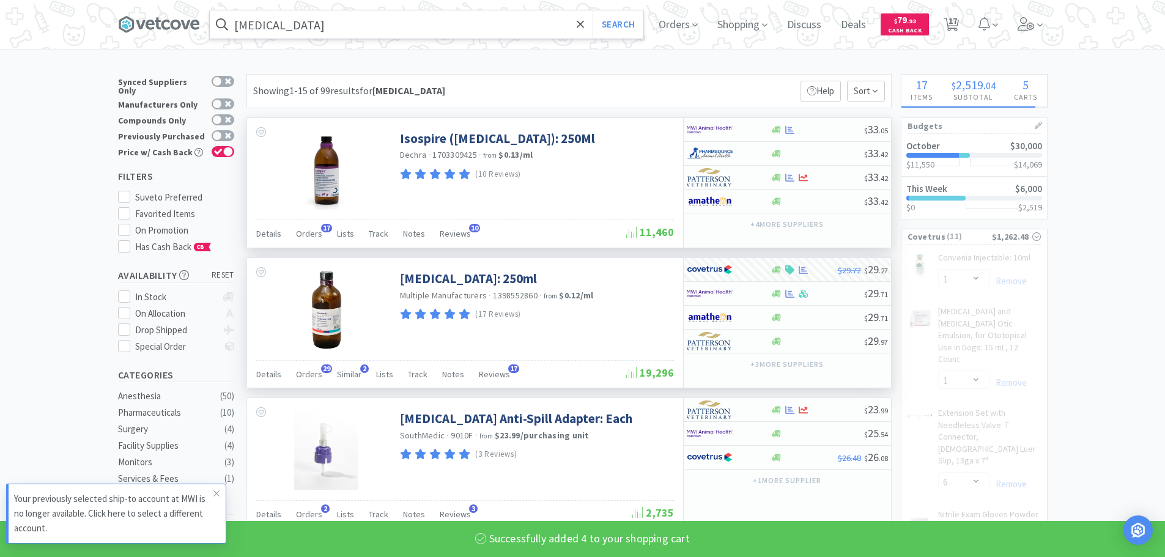
click at [393, 33] on input "[MEDICAL_DATA]" at bounding box center [426, 24] width 433 height 28
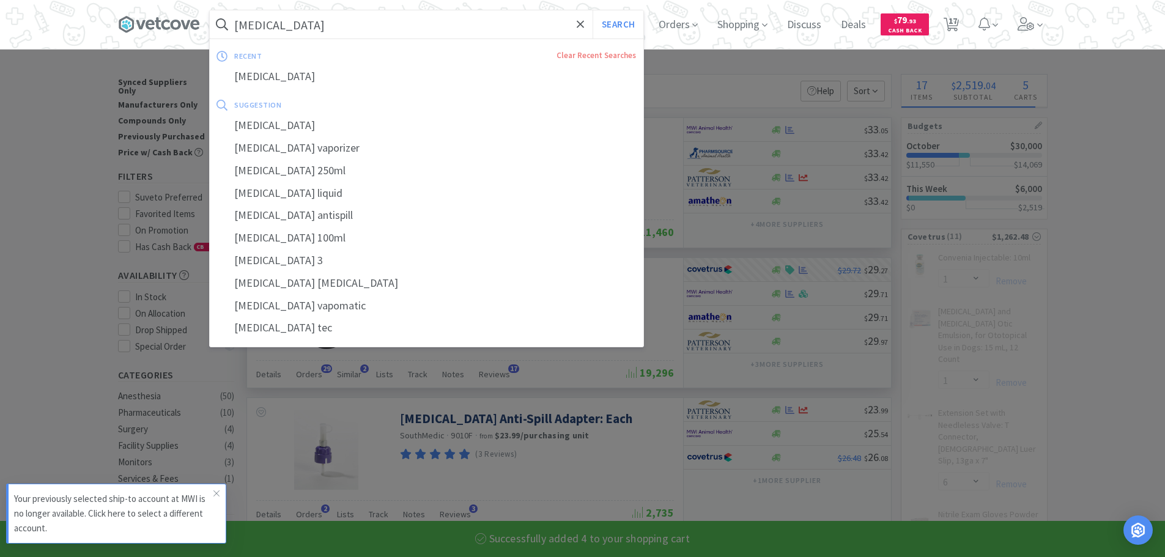
select select "4"
type input "f"
select select "1"
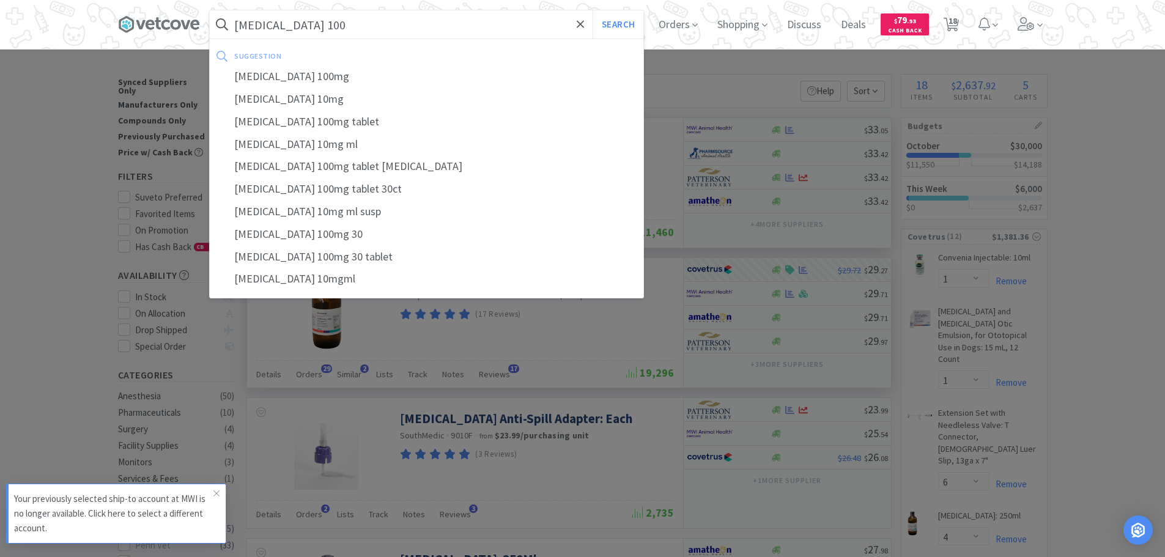
type input "[MEDICAL_DATA] 100"
click at [592, 10] on button "Search" at bounding box center [617, 24] width 51 height 28
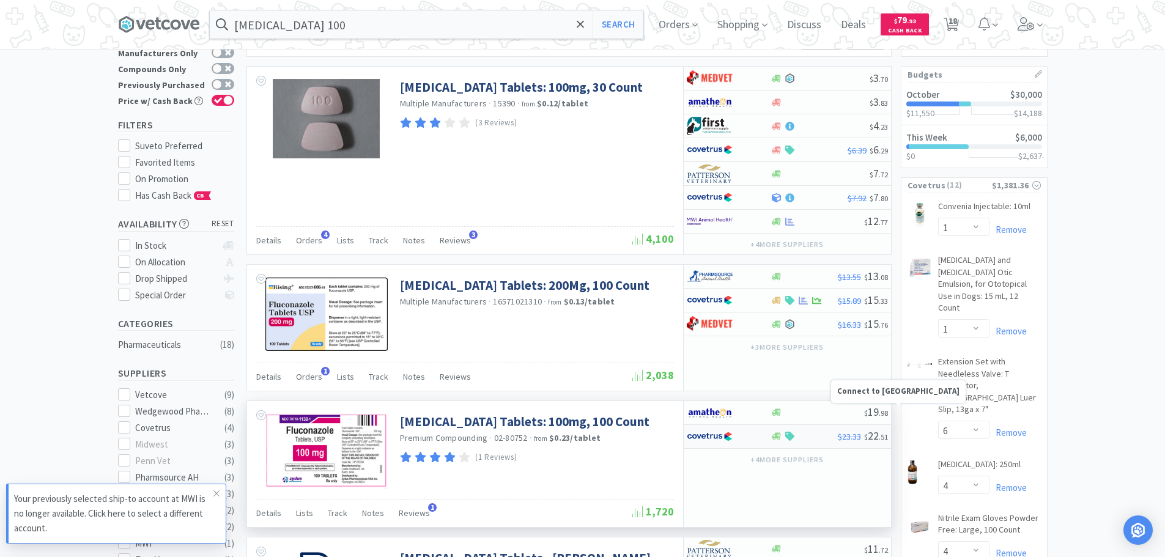
scroll to position [183, 0]
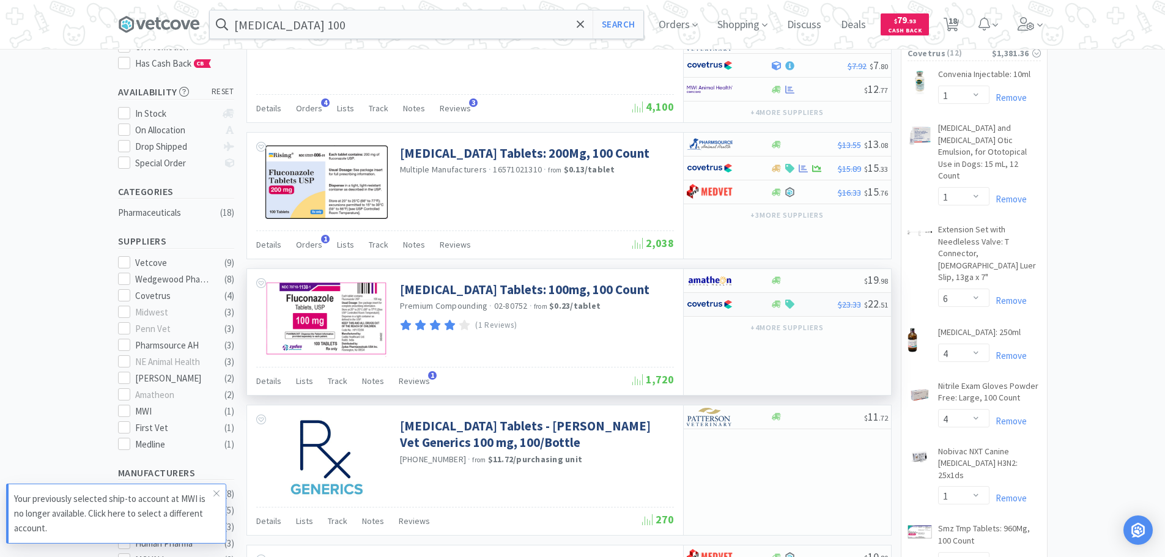
click at [822, 308] on div at bounding box center [803, 304] width 67 height 9
select select "1"
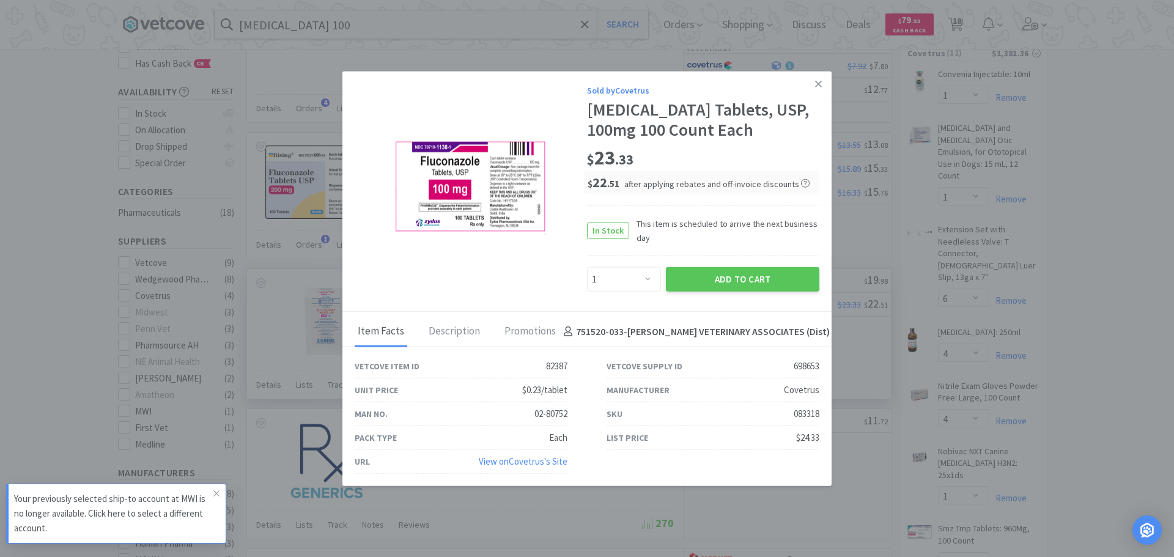
click at [767, 265] on div "Add to Cart" at bounding box center [742, 279] width 158 height 29
click at [784, 275] on button "Add to Cart" at bounding box center [742, 279] width 153 height 24
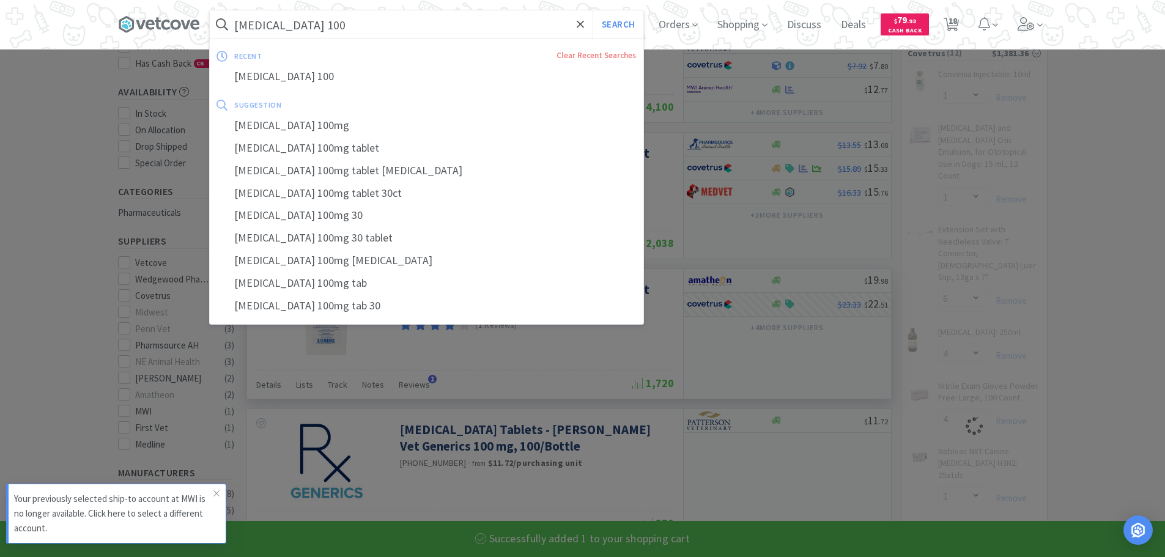
click at [329, 17] on input "[MEDICAL_DATA] 100" at bounding box center [426, 24] width 433 height 28
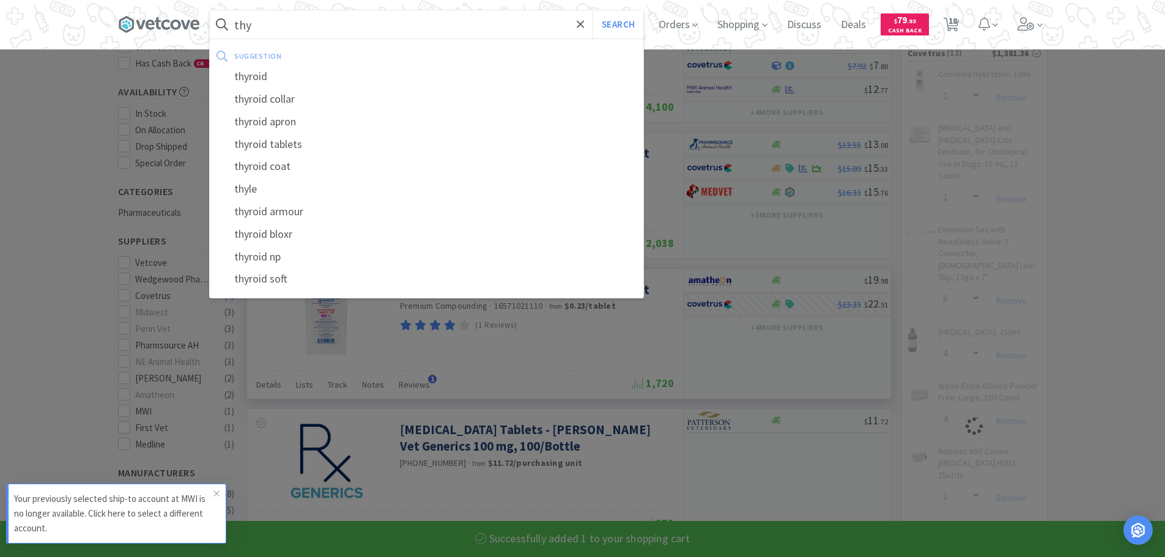
type input "thyr"
select select "1"
select select "4"
type input "thyrp"
select select "1"
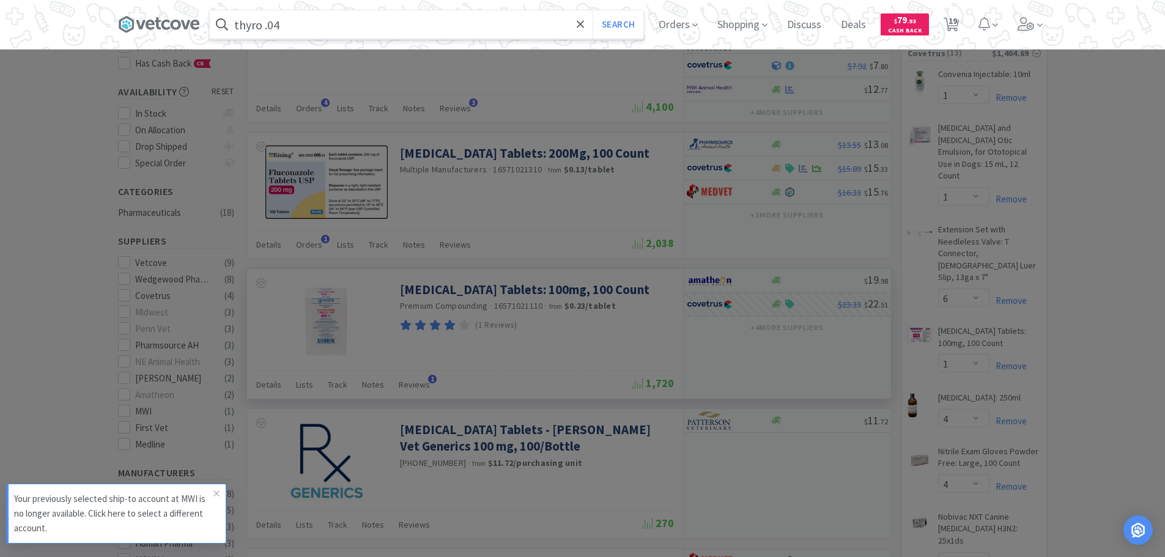
click at [592, 10] on button "Search" at bounding box center [617, 24] width 51 height 28
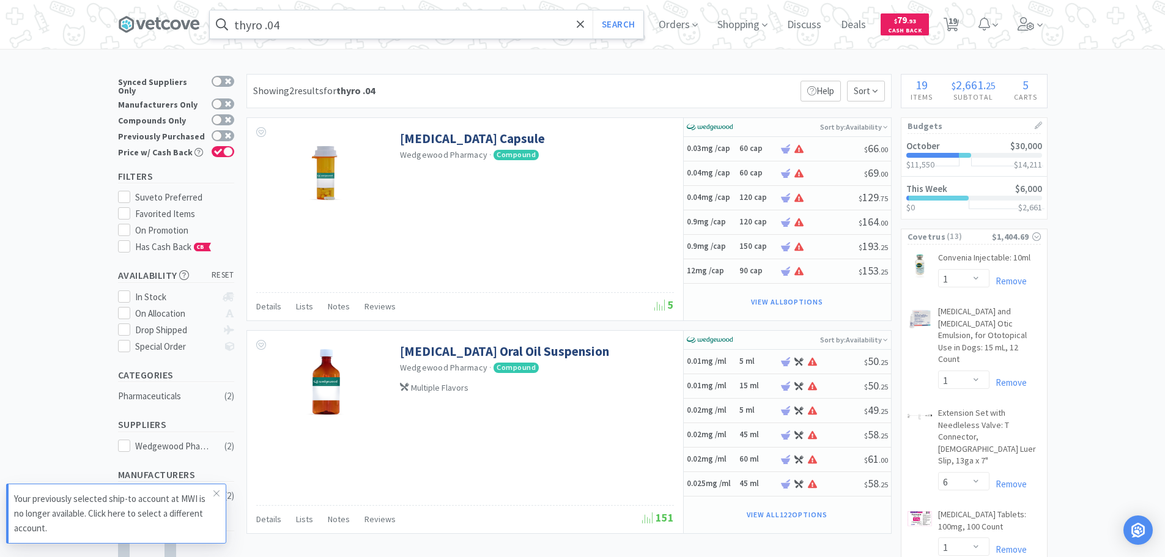
click at [452, 14] on input "thyro .04" at bounding box center [426, 24] width 433 height 28
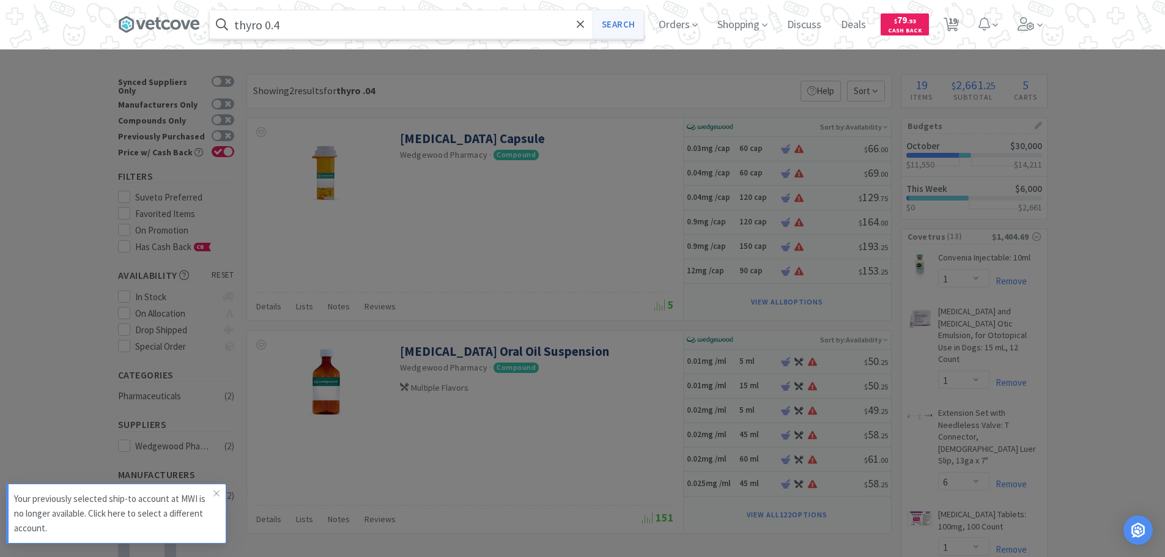
type input "thyro 0.4"
click at [622, 16] on button "Search" at bounding box center [617, 24] width 51 height 28
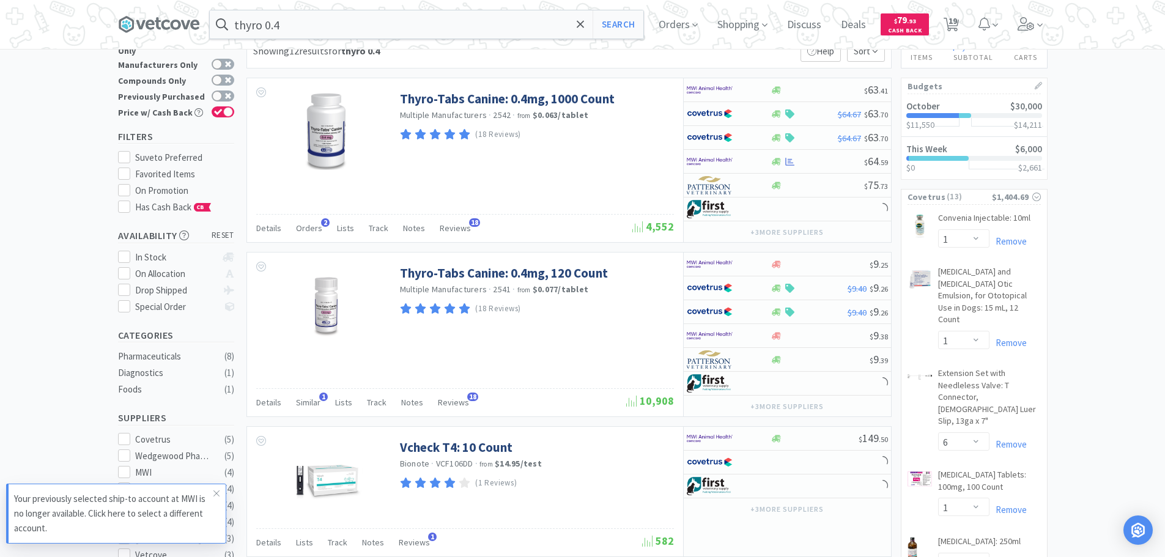
scroll to position [61, 0]
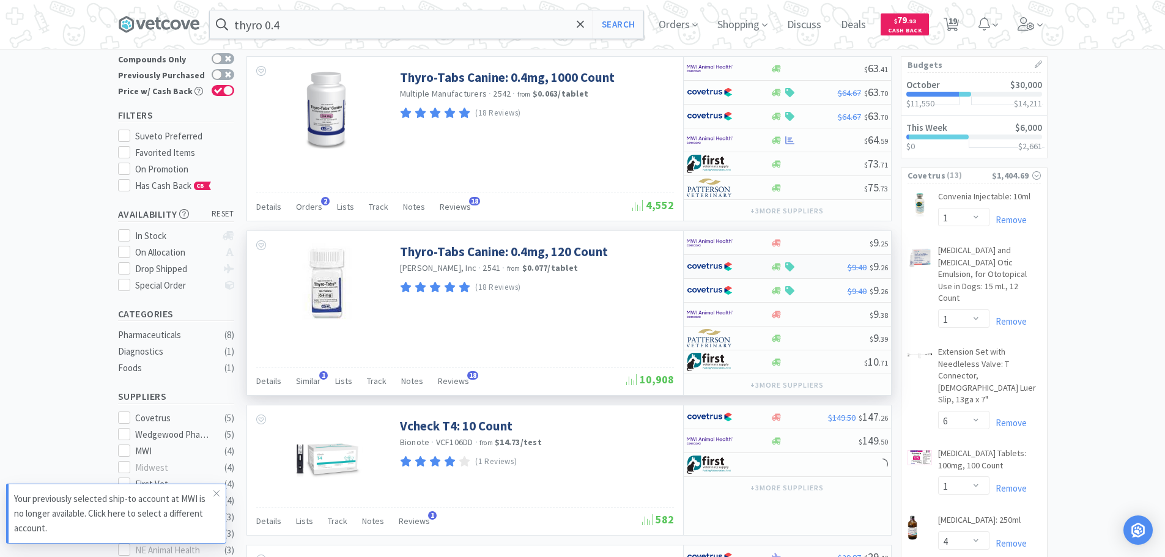
click at [731, 262] on img at bounding box center [710, 266] width 46 height 18
select select "1"
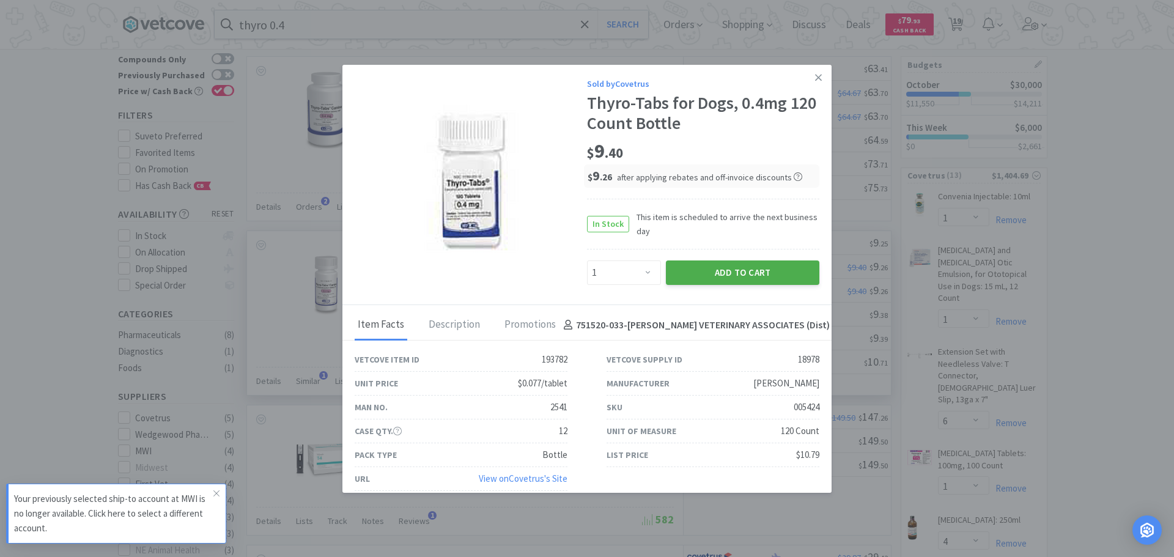
click at [729, 262] on button "Add to Cart" at bounding box center [742, 272] width 153 height 24
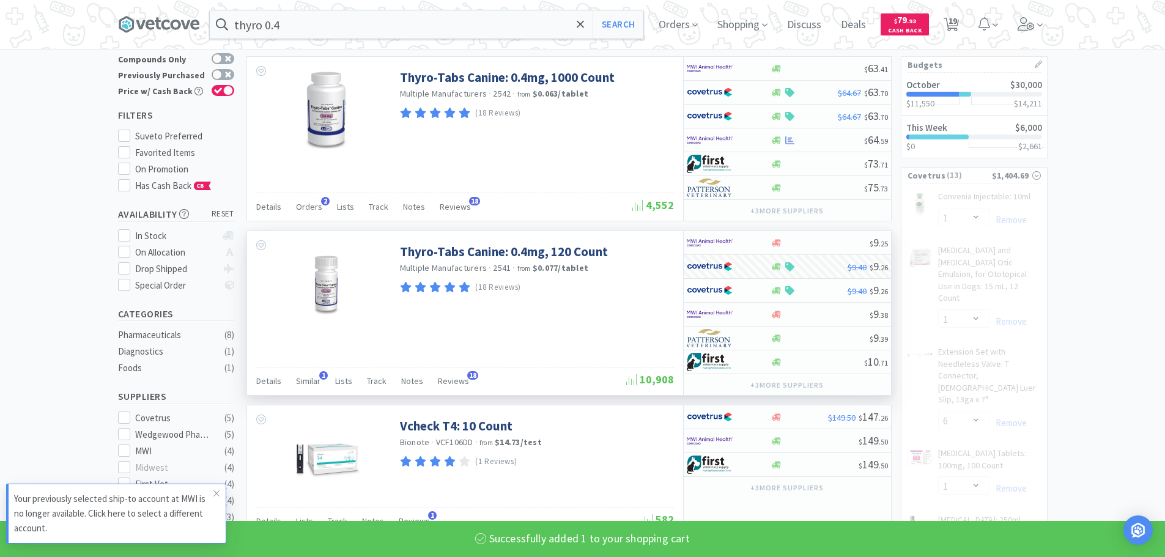
click at [488, 22] on input "thyro 0.4" at bounding box center [426, 24] width 433 height 28
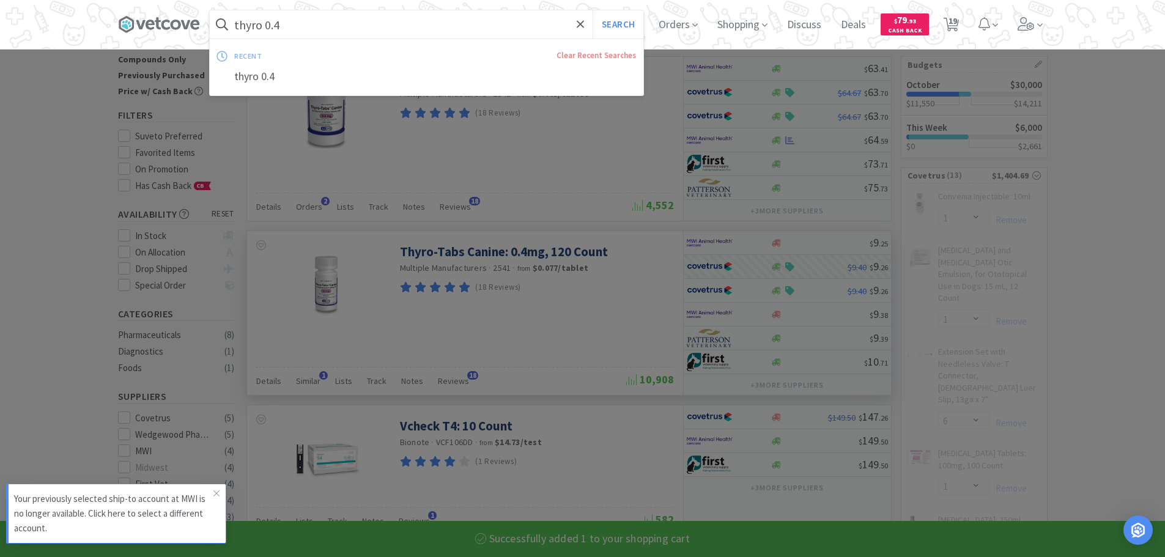
type input "n"
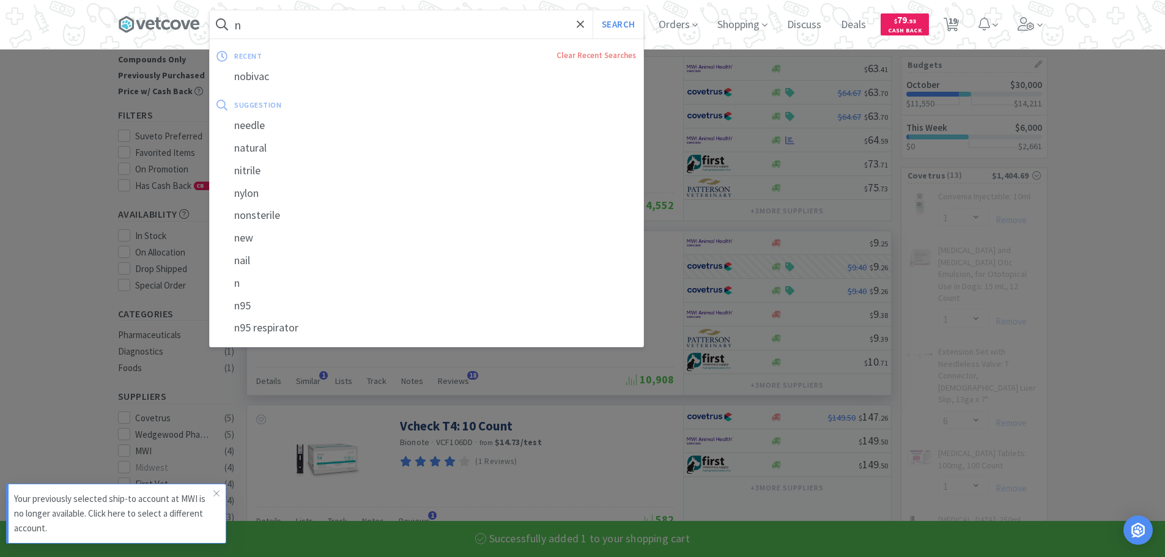
select select "1"
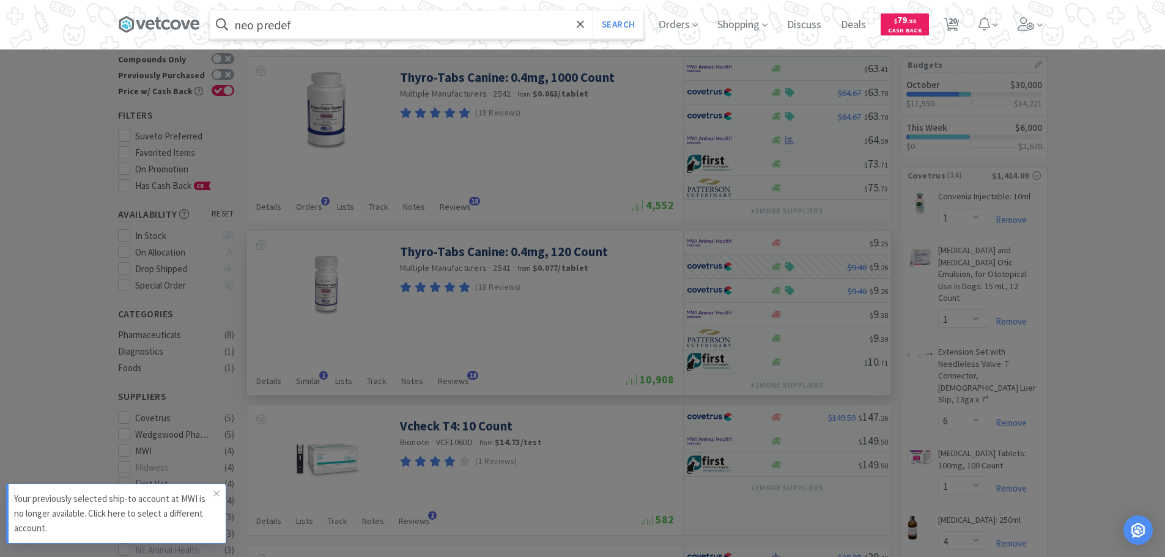
type input "neo predef"
click at [592, 10] on button "Search" at bounding box center [617, 24] width 51 height 28
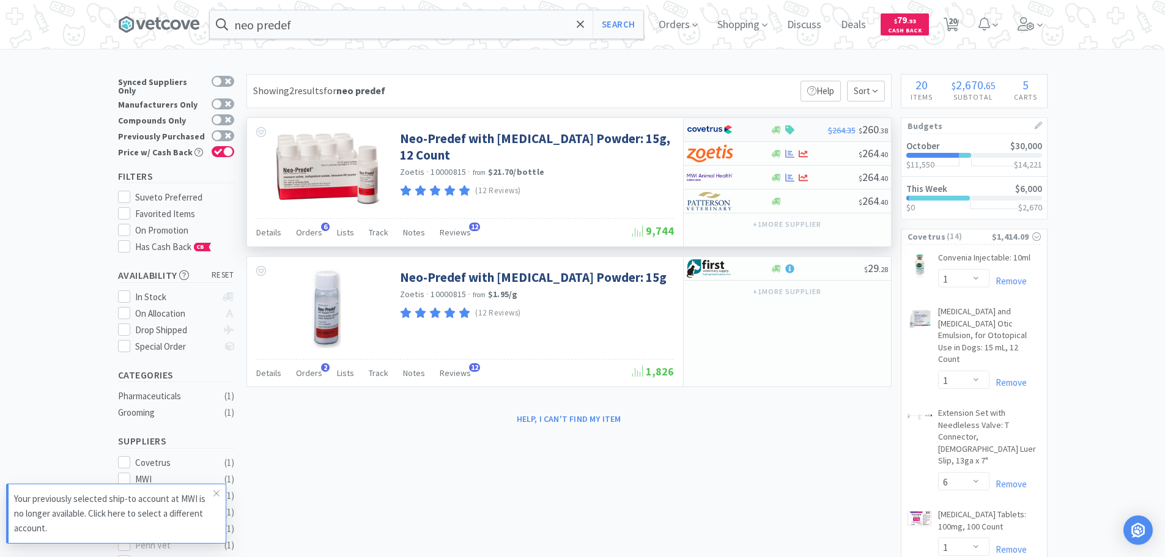
click at [761, 131] on div at bounding box center [729, 129] width 84 height 21
select select "1"
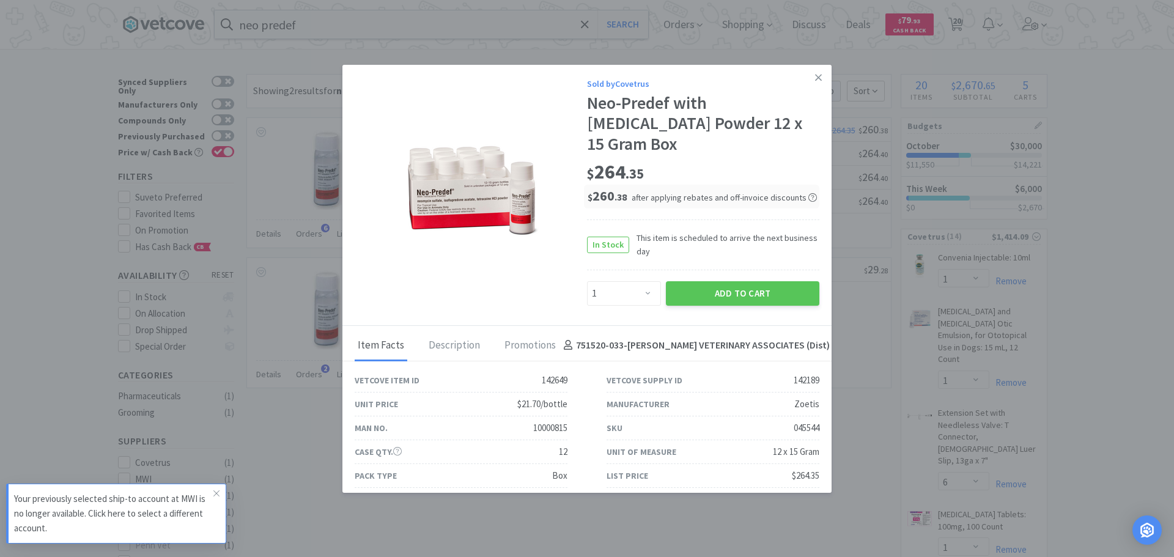
click at [815, 82] on link at bounding box center [818, 78] width 21 height 26
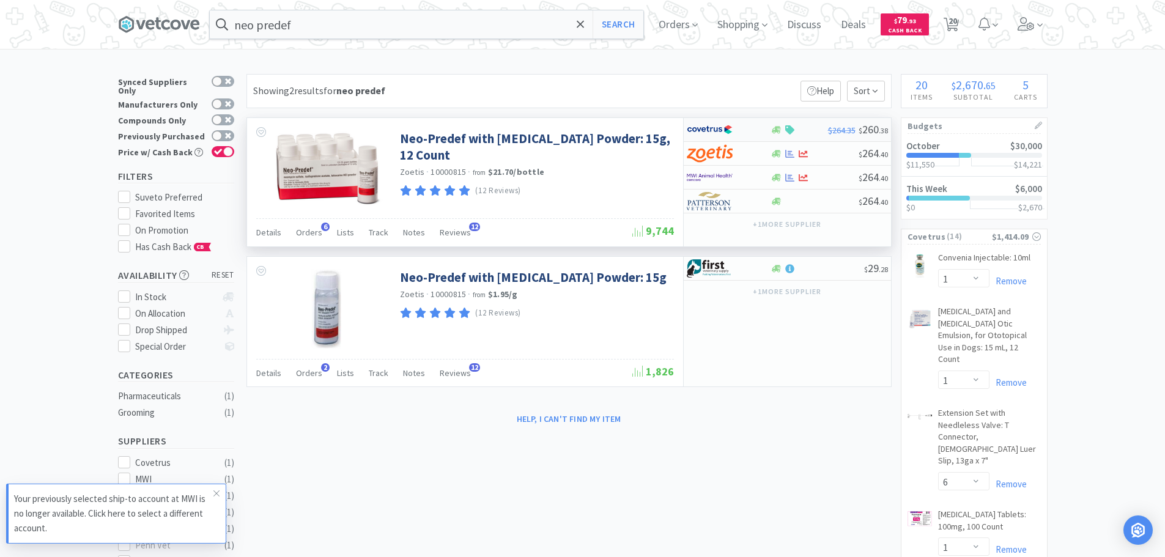
click at [742, 126] on div at bounding box center [720, 129] width 67 height 21
select select "1"
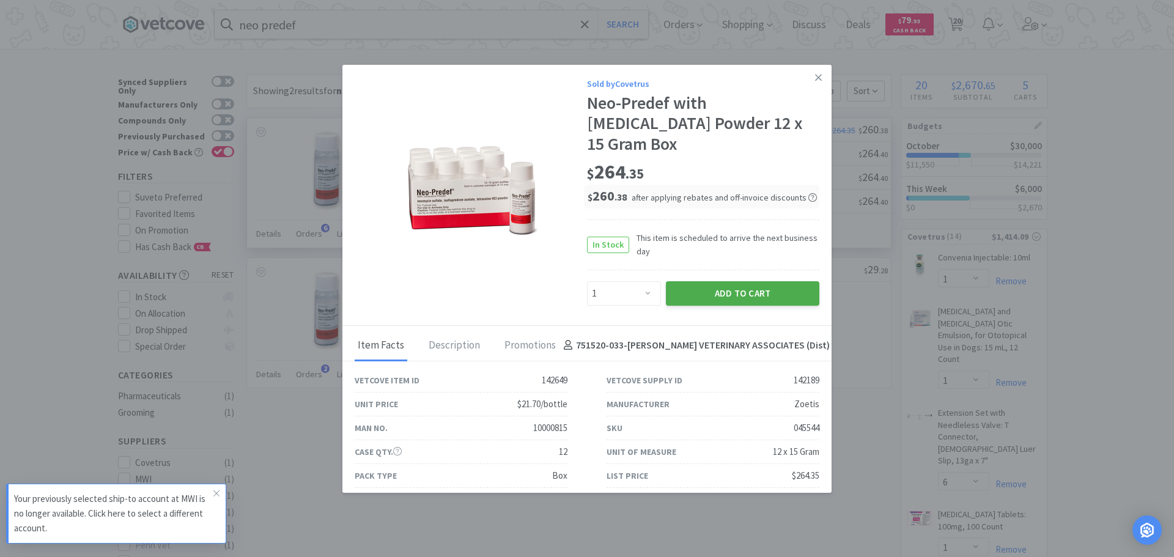
click at [744, 281] on button "Add to Cart" at bounding box center [742, 293] width 153 height 24
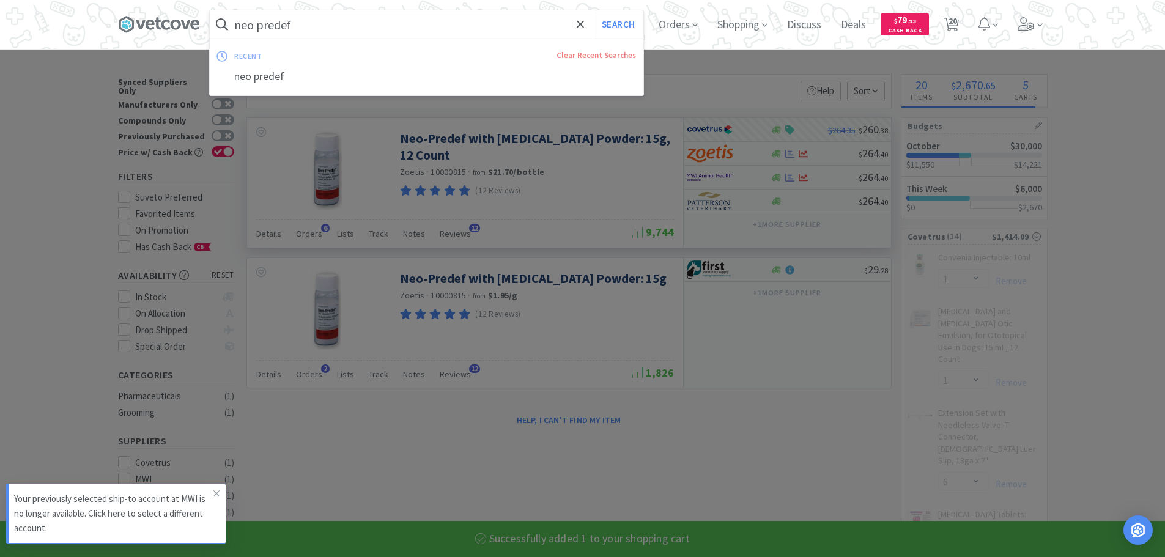
click at [470, 18] on input "neo predef" at bounding box center [426, 24] width 433 height 28
click at [673, 401] on div at bounding box center [582, 278] width 1165 height 557
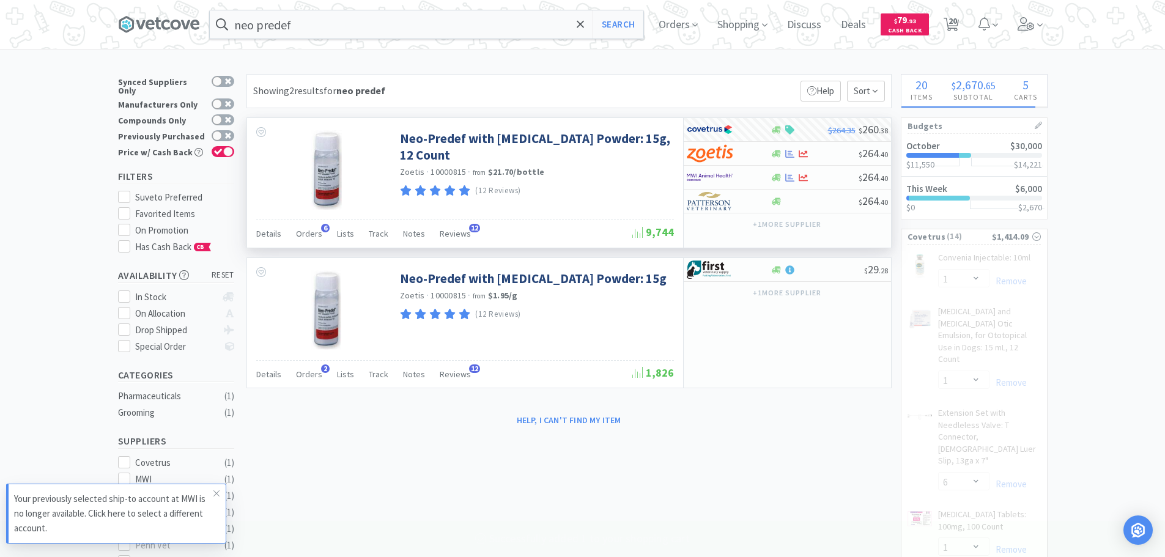
select select "1"
select select "4"
select select "1"
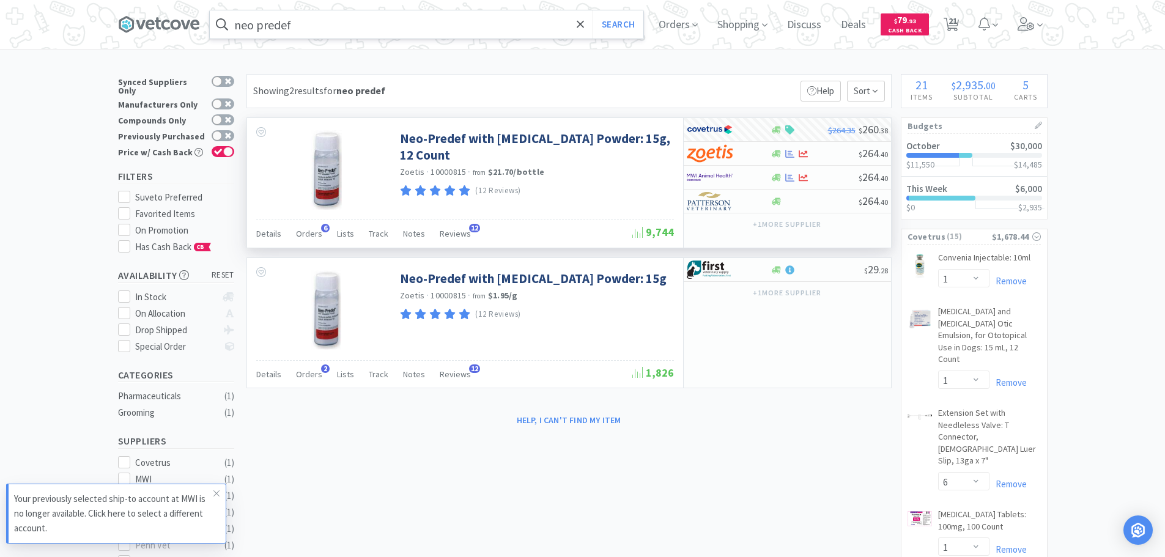
click at [388, 30] on input "neo predef" at bounding box center [426, 24] width 433 height 28
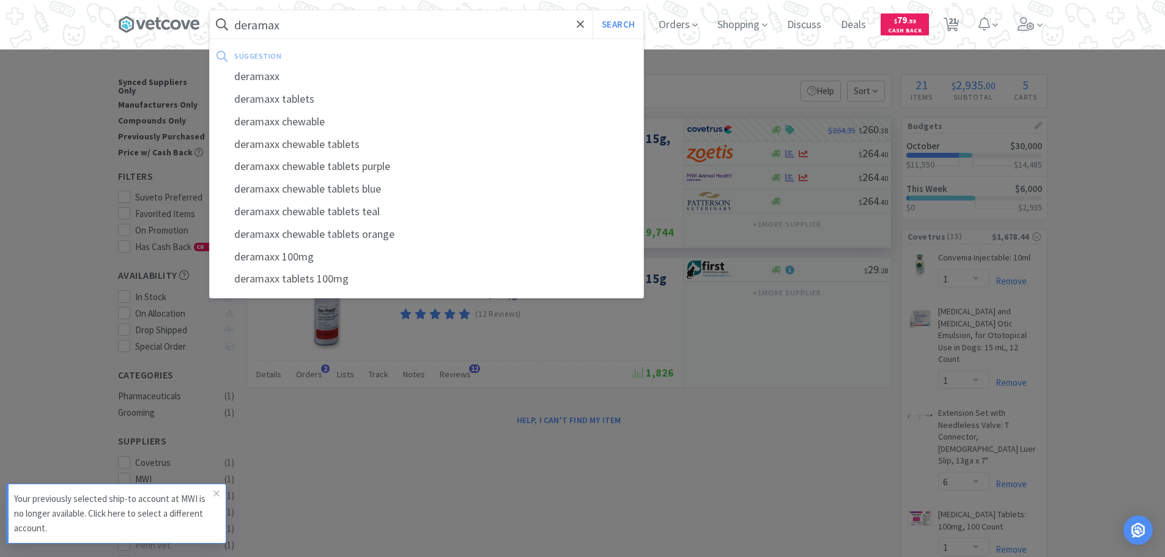
click at [592, 10] on button "Search" at bounding box center [617, 24] width 51 height 28
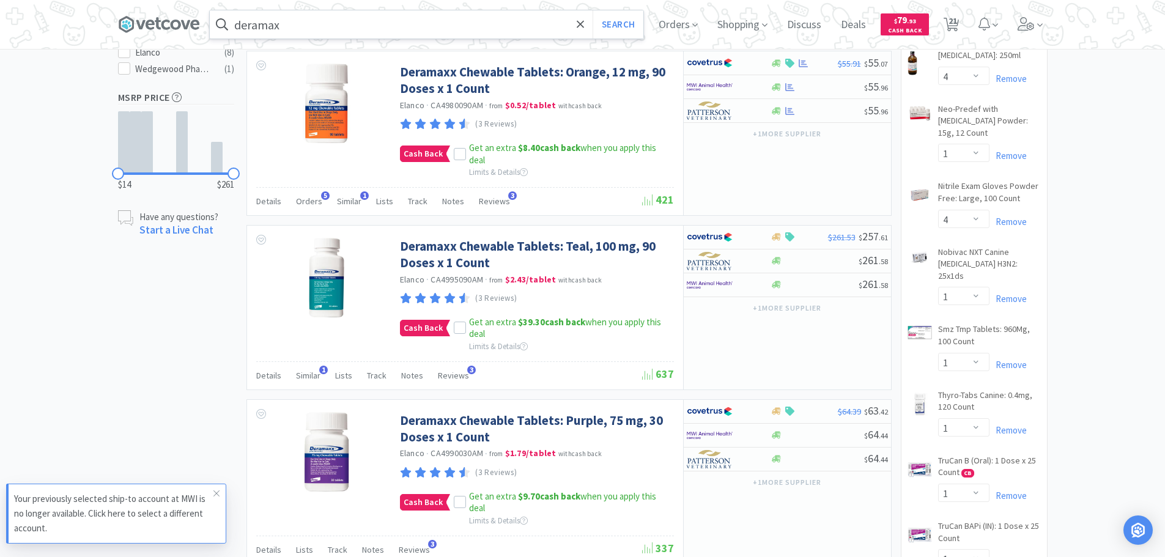
scroll to position [550, 0]
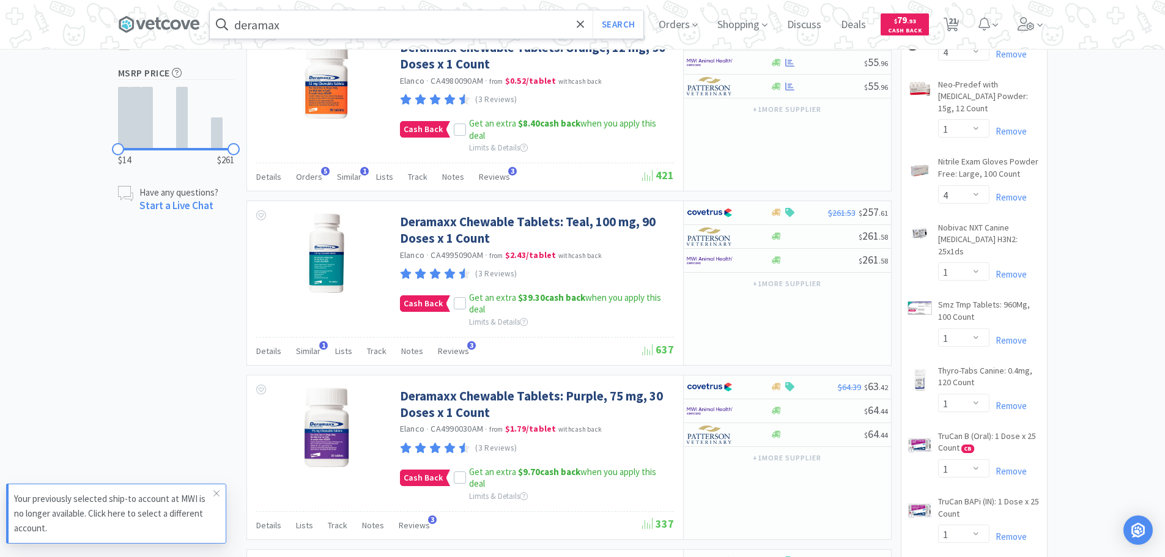
click at [356, 24] on input "deramax" at bounding box center [426, 24] width 433 height 28
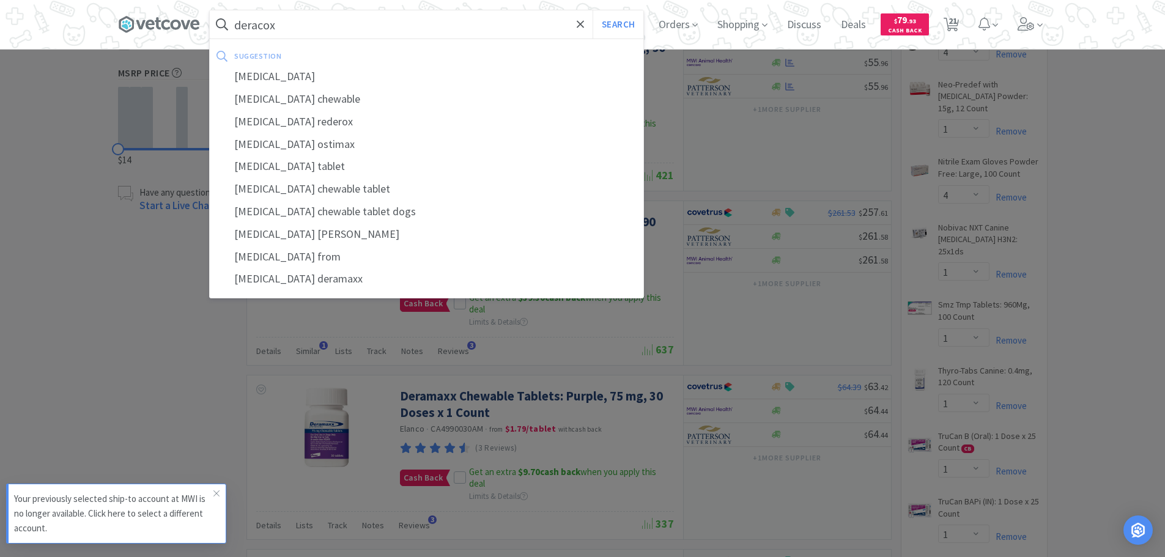
type input "deracox"
click at [592, 10] on button "Search" at bounding box center [617, 24] width 51 height 28
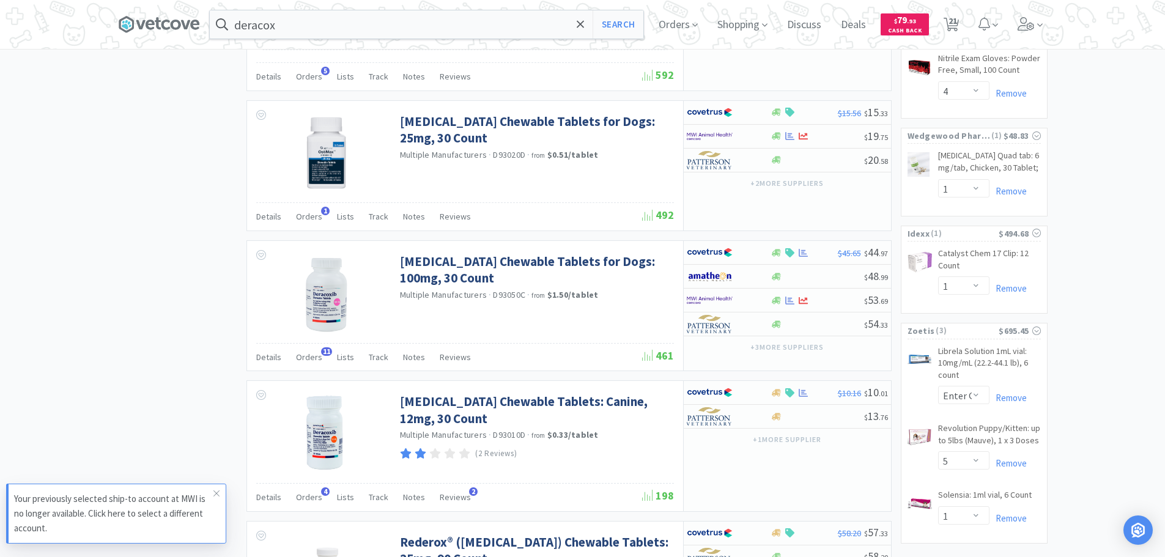
scroll to position [1223, 0]
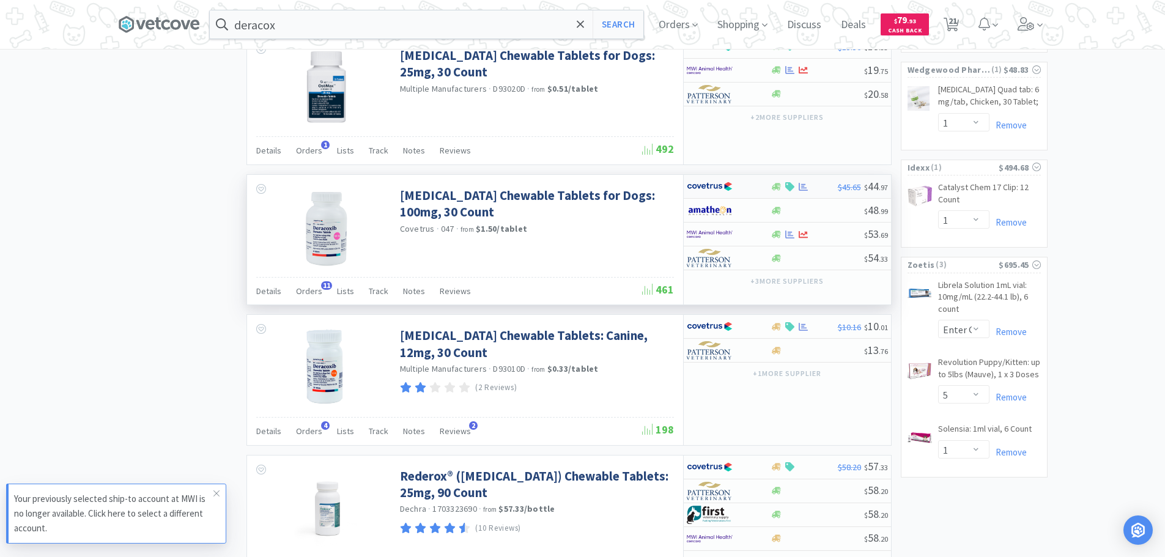
click at [751, 176] on div at bounding box center [720, 186] width 67 height 21
select select "1"
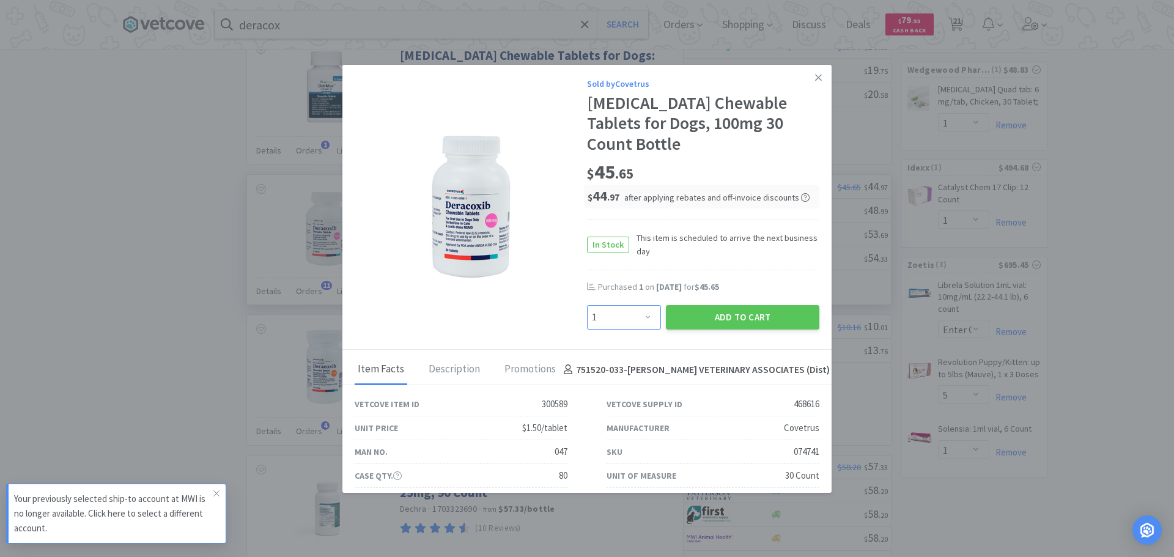
click at [635, 311] on select "Enter Quantity 1 2 3 4 5 6 7 8 9 10 11 12 13 14 15 16 17 18 19 20 Enter Quantity" at bounding box center [624, 317] width 74 height 24
click at [632, 314] on select "Enter Quantity 1 2 3 4 5 6 7 8 9 10 11 12 13 14 15 16 17 18 19 20 Enter Quantity" at bounding box center [624, 317] width 74 height 24
click at [743, 323] on button "Add to Cart" at bounding box center [742, 317] width 153 height 24
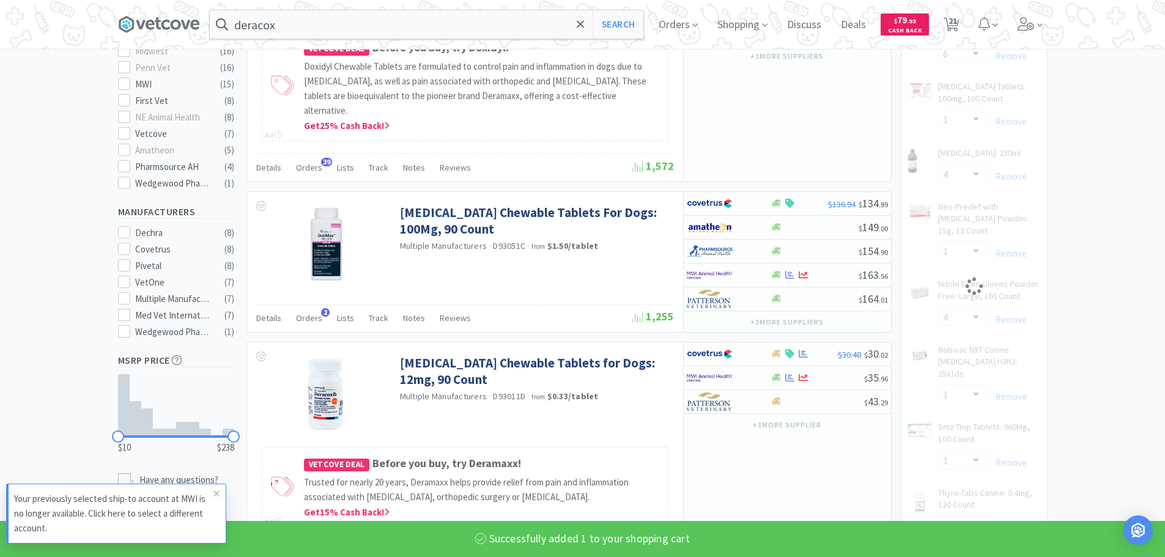
select select "1"
select select "6"
select select "1"
select select "4"
select select "1"
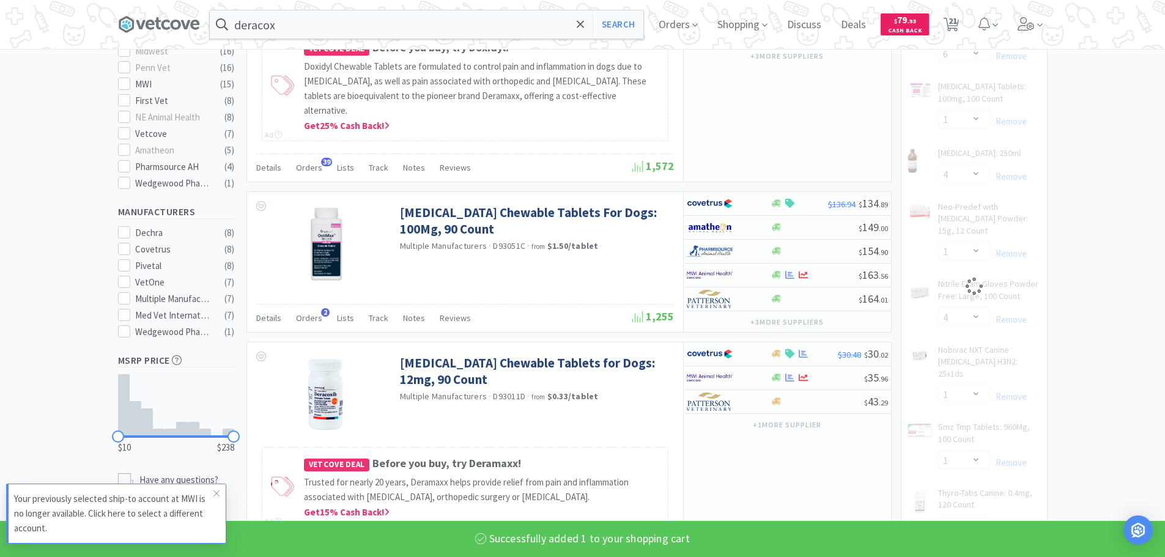
select select "4"
select select "1"
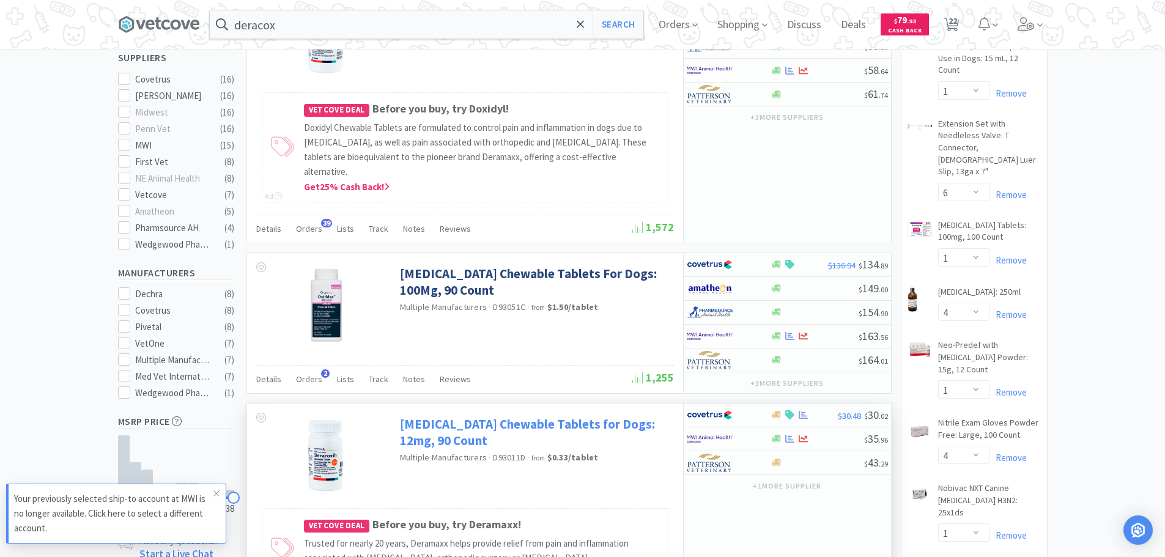
scroll to position [673, 0]
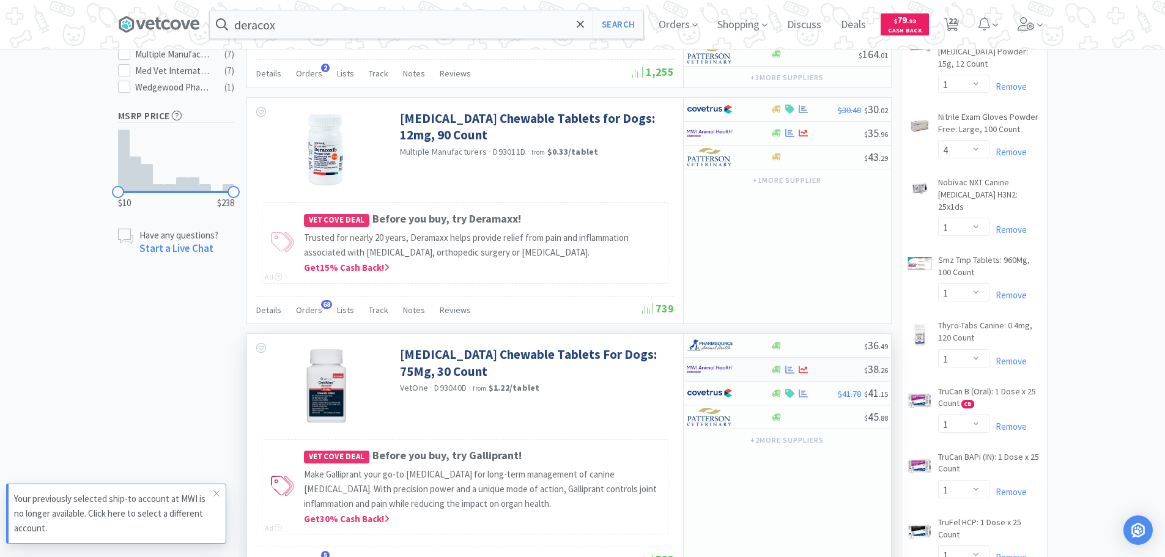
click at [742, 359] on div at bounding box center [720, 369] width 67 height 21
select select "1"
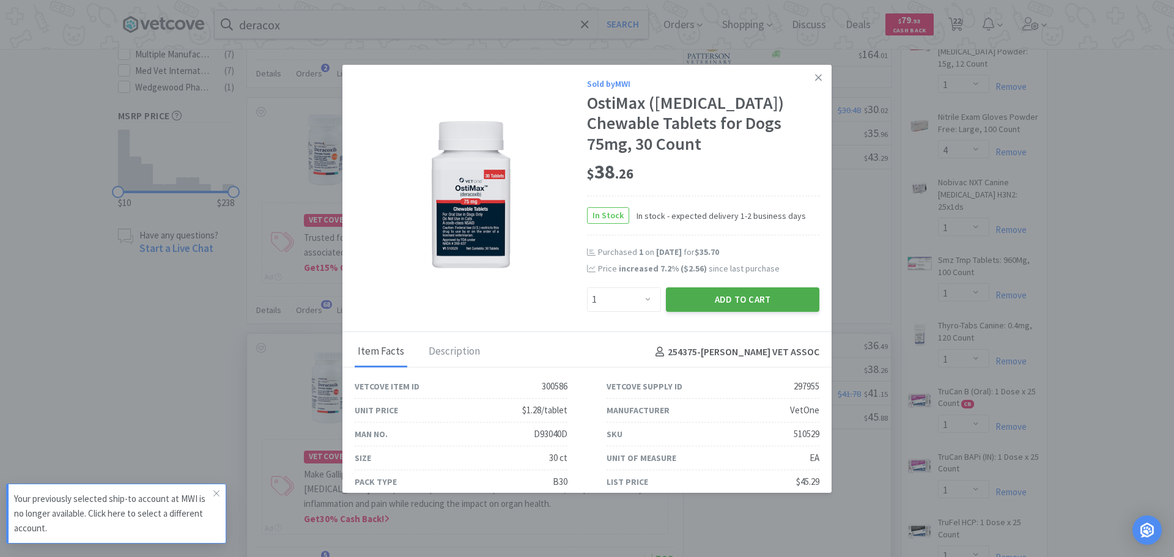
click at [731, 308] on button "Add to Cart" at bounding box center [742, 299] width 153 height 24
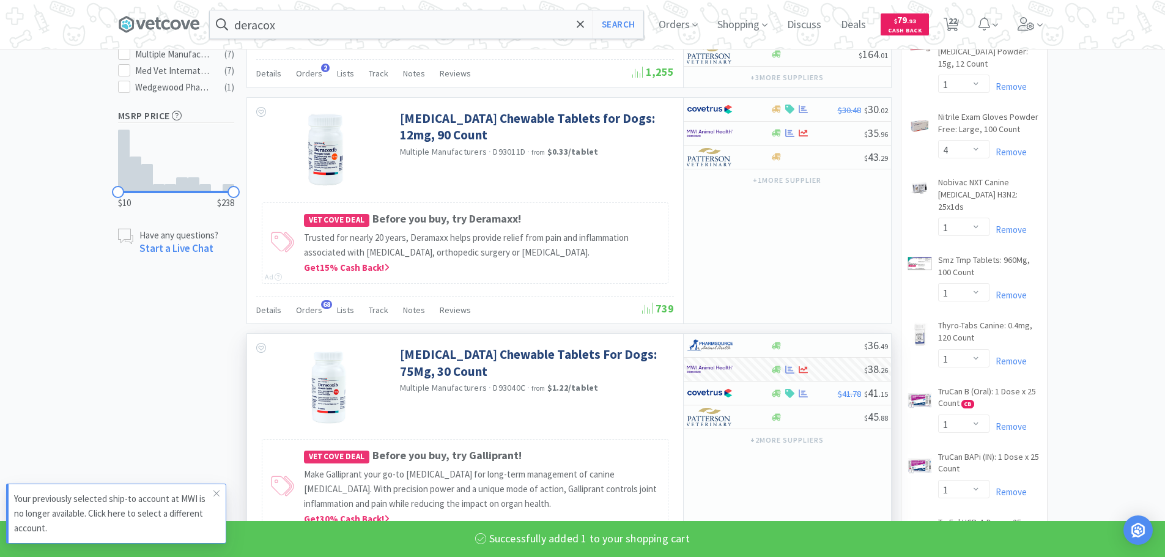
select select "1"
select select "4"
click at [415, 15] on input "deracox" at bounding box center [426, 24] width 433 height 28
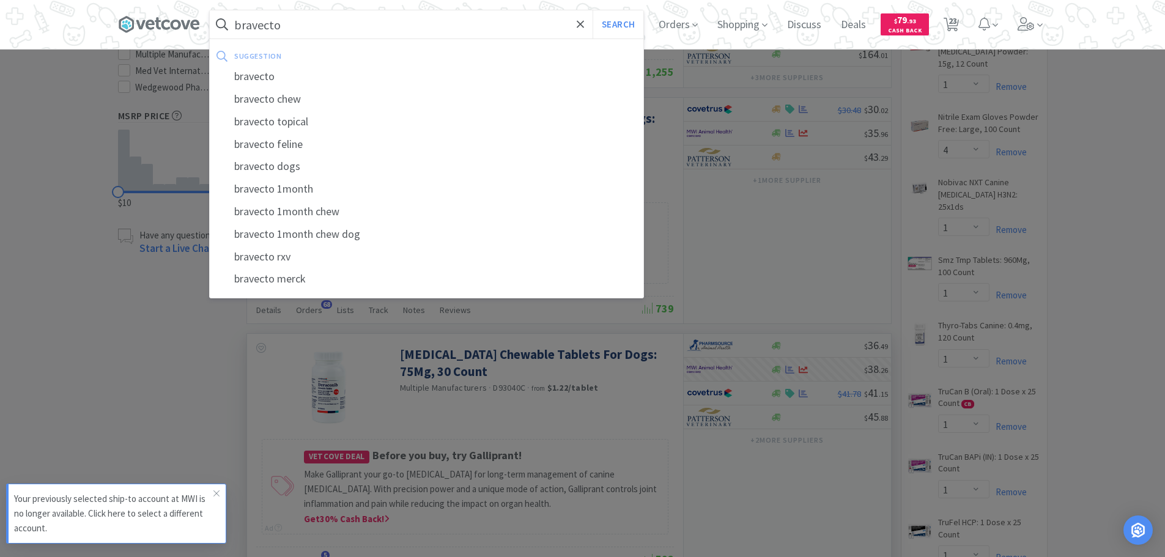
type input "bravecto"
click at [592, 10] on button "Search" at bounding box center [617, 24] width 51 height 28
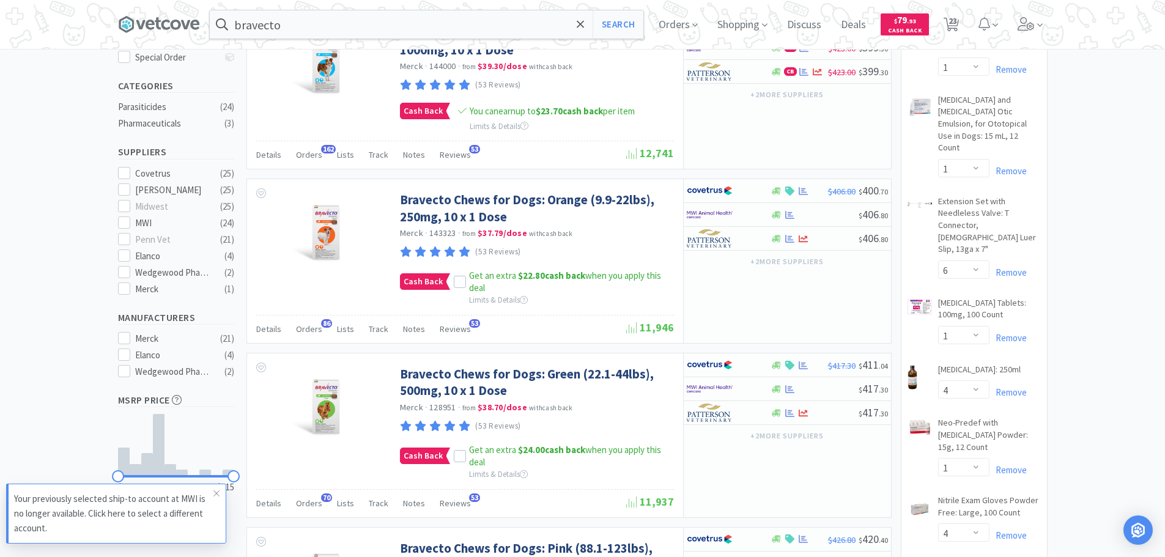
scroll to position [367, 0]
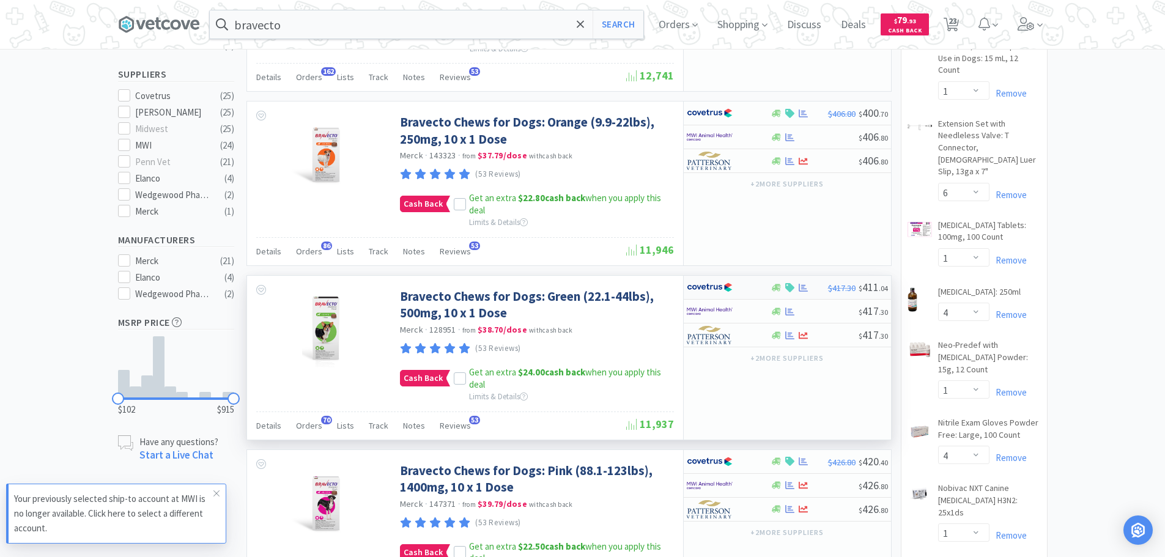
click at [723, 278] on img at bounding box center [710, 287] width 46 height 18
select select "1"
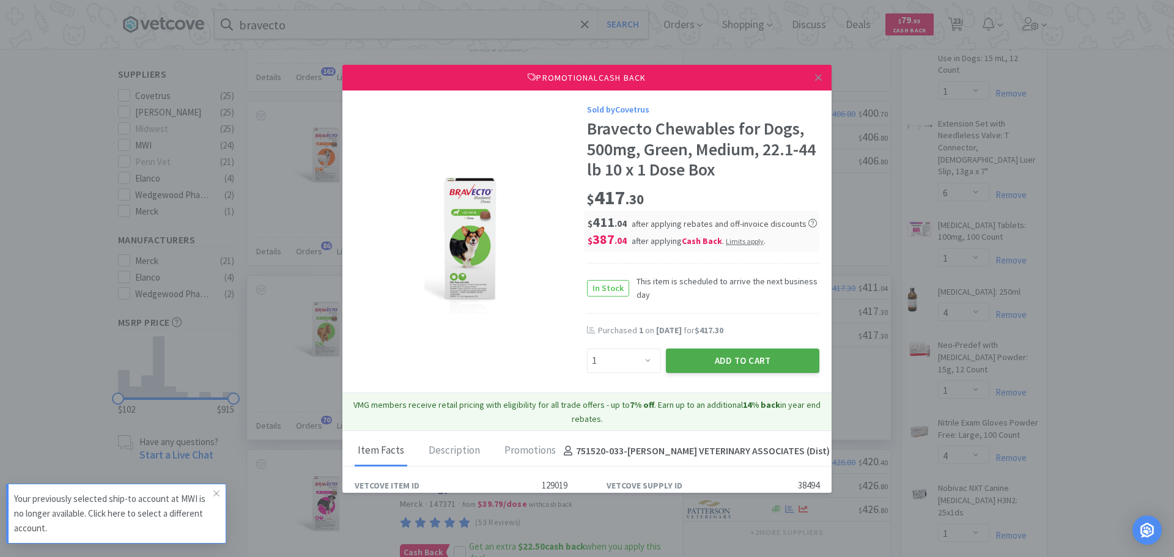
click at [704, 359] on button "Add to Cart" at bounding box center [742, 360] width 153 height 24
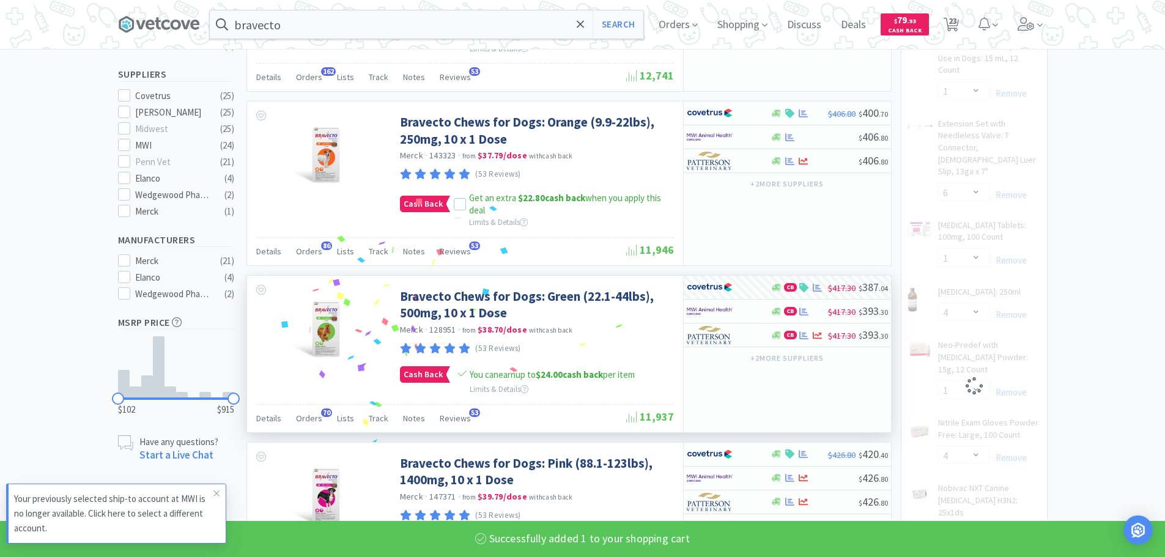
click at [407, 23] on input "bravecto" at bounding box center [426, 24] width 433 height 28
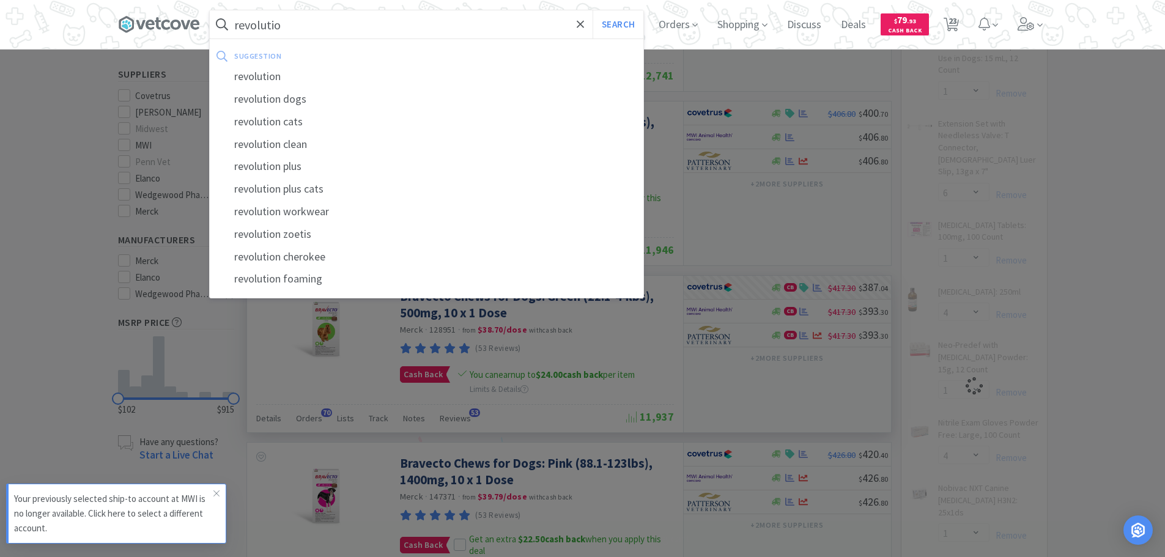
type input "revolution"
select select "1"
select select "6"
select select "1"
select select "4"
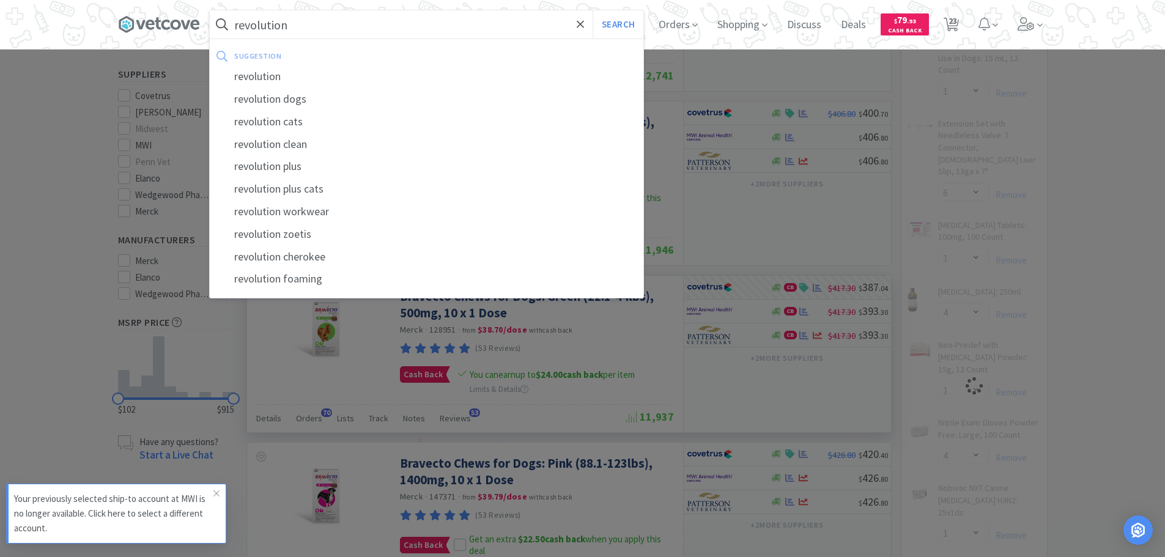
select select "1"
select select "4"
select select "1"
type input "revolution"
click at [592, 10] on button "Search" at bounding box center [617, 24] width 51 height 28
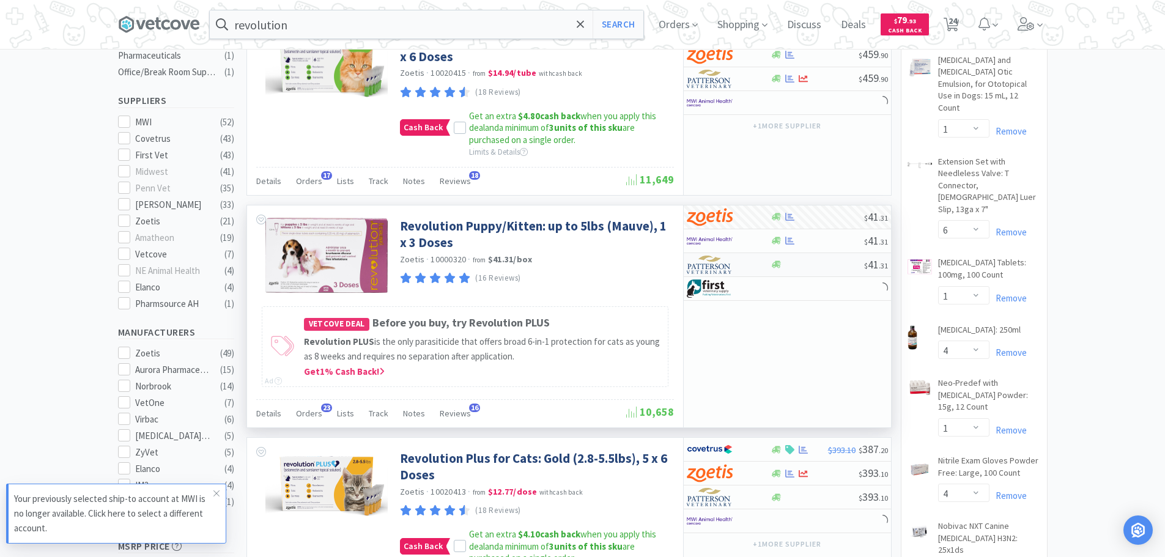
scroll to position [428, 0]
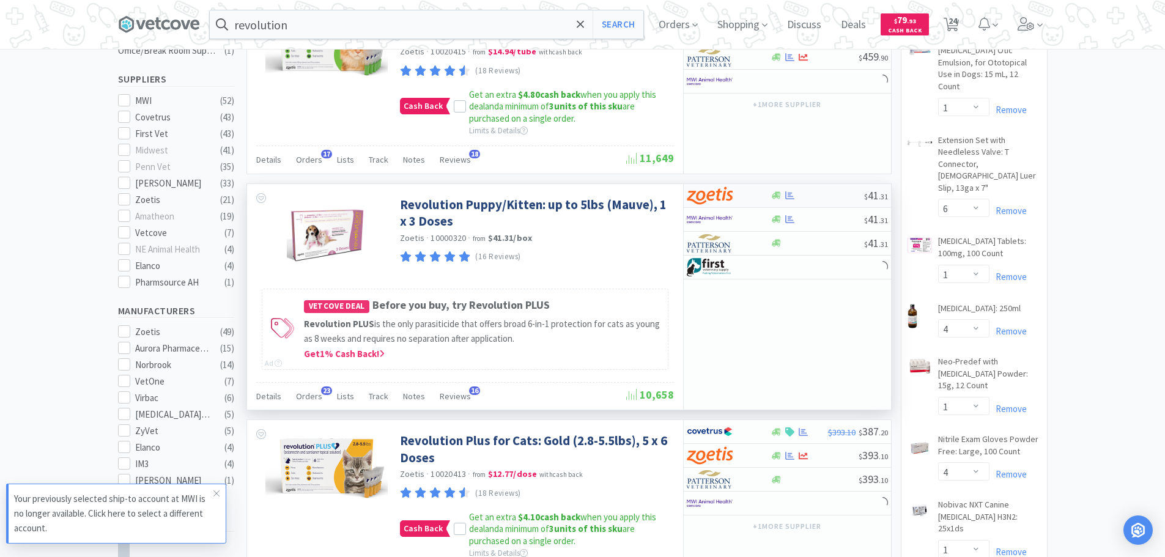
click at [749, 194] on div at bounding box center [720, 195] width 67 height 21
select select "5"
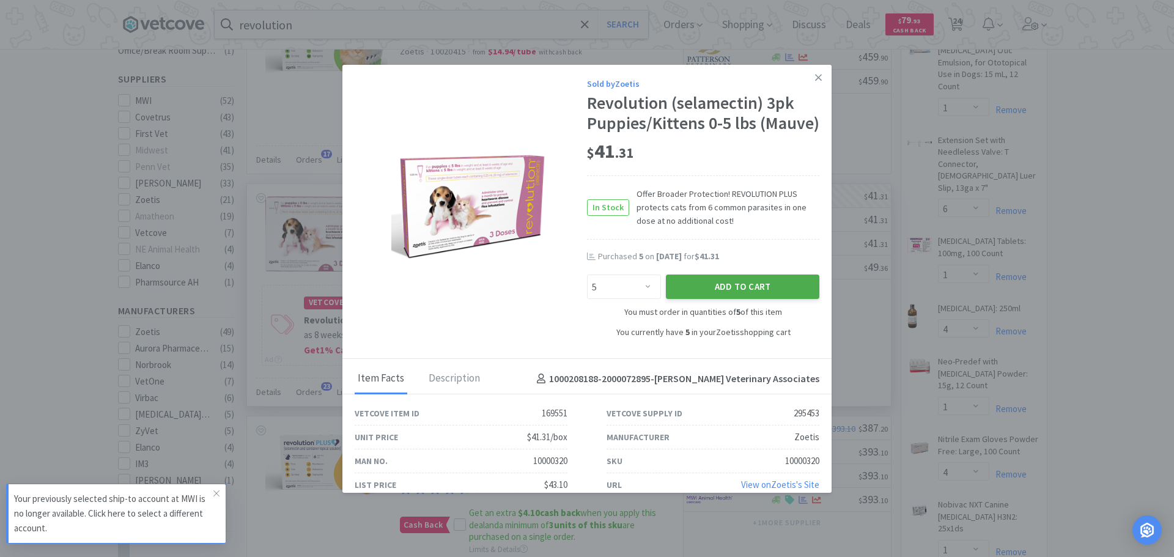
click at [691, 299] on button "Add to Cart" at bounding box center [742, 287] width 153 height 24
select select "10"
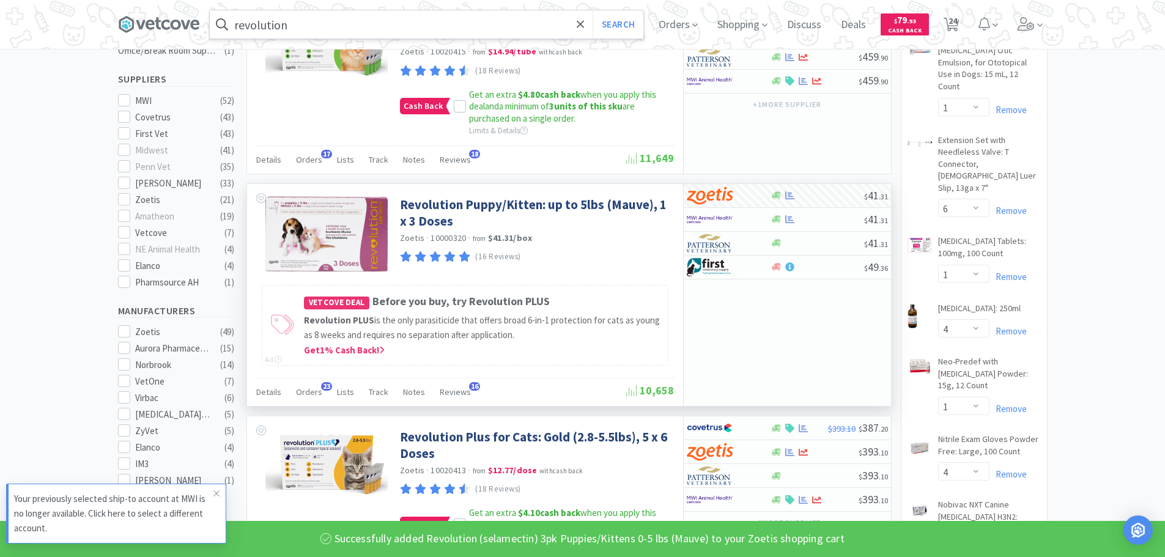
click at [371, 31] on input "revolution" at bounding box center [426, 24] width 433 height 28
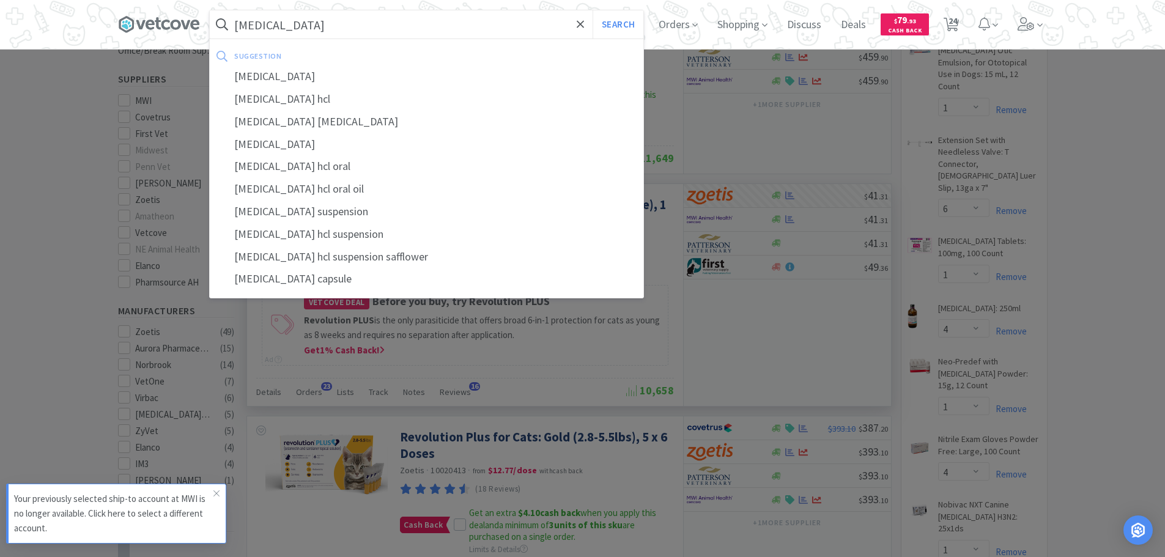
type input "[MEDICAL_DATA]"
click at [592, 10] on button "Search" at bounding box center [617, 24] width 51 height 28
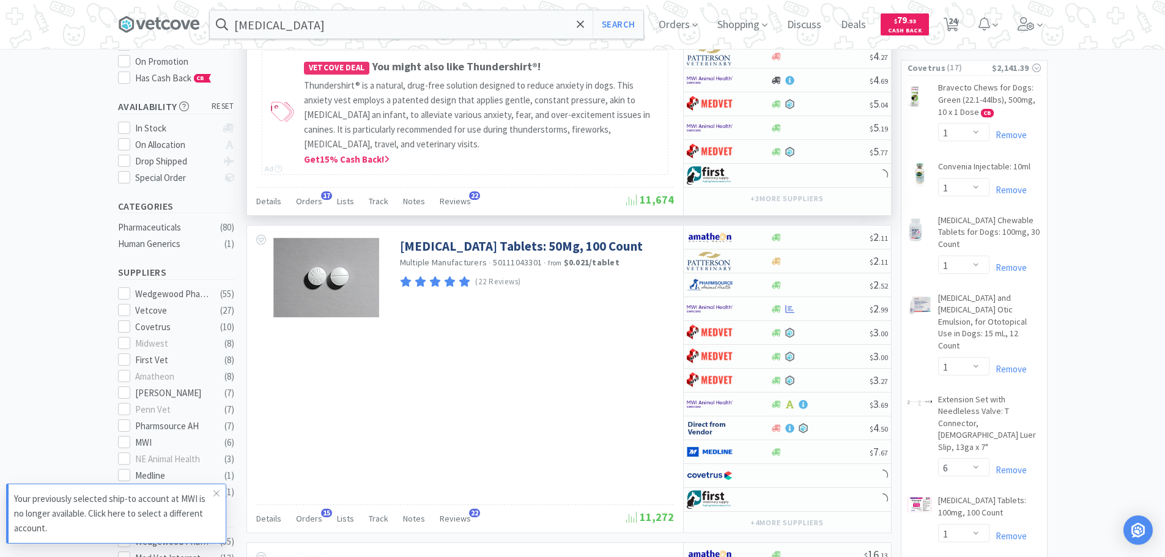
scroll to position [183, 0]
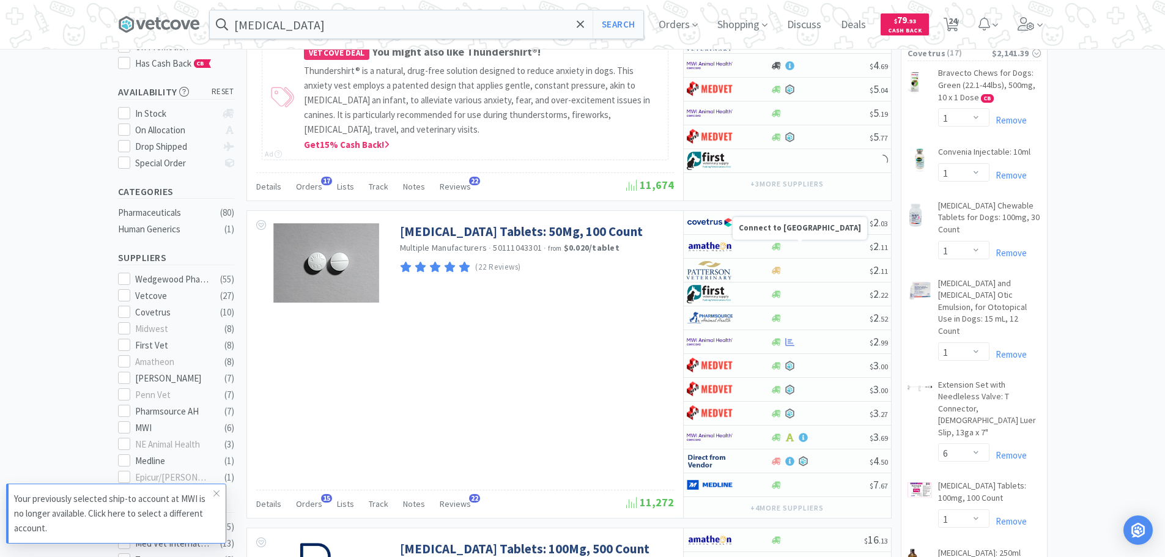
click at [741, 220] on div "Connect to [GEOGRAPHIC_DATA]" at bounding box center [799, 228] width 135 height 23
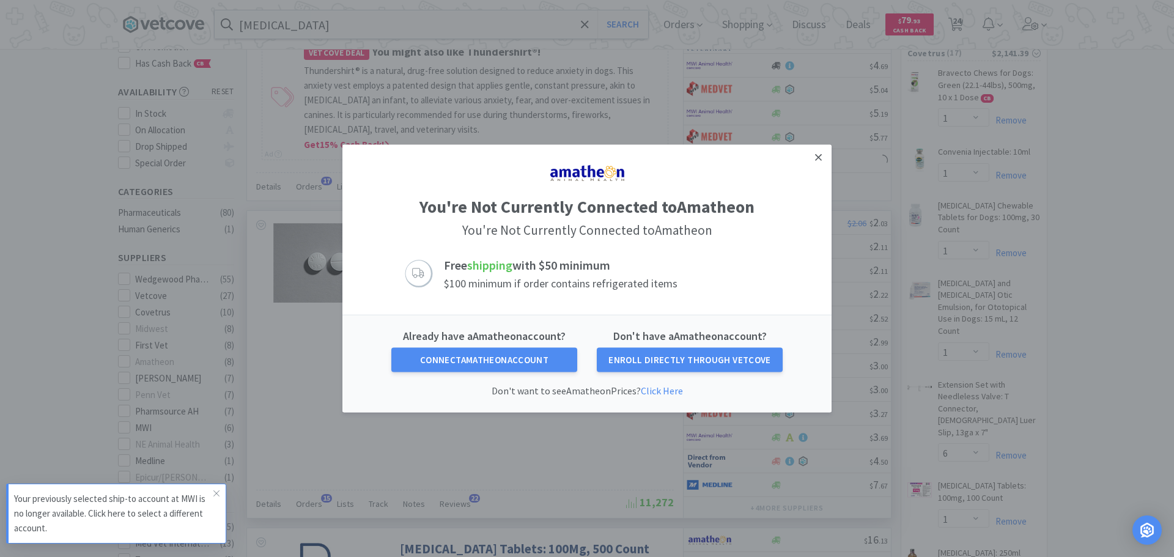
click at [820, 160] on icon at bounding box center [818, 157] width 7 height 11
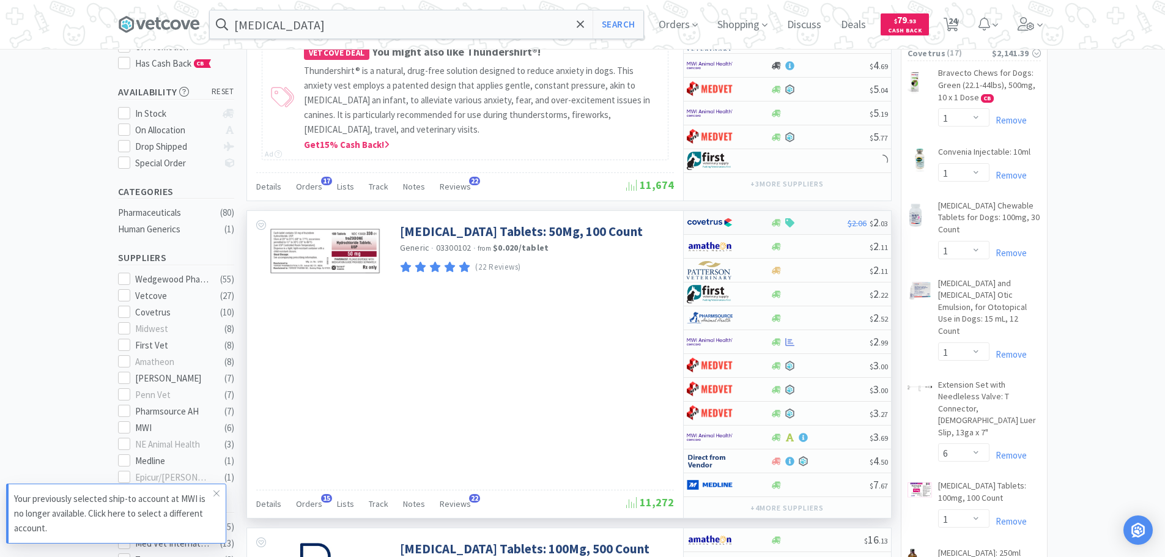
click at [740, 218] on div at bounding box center [720, 222] width 67 height 21
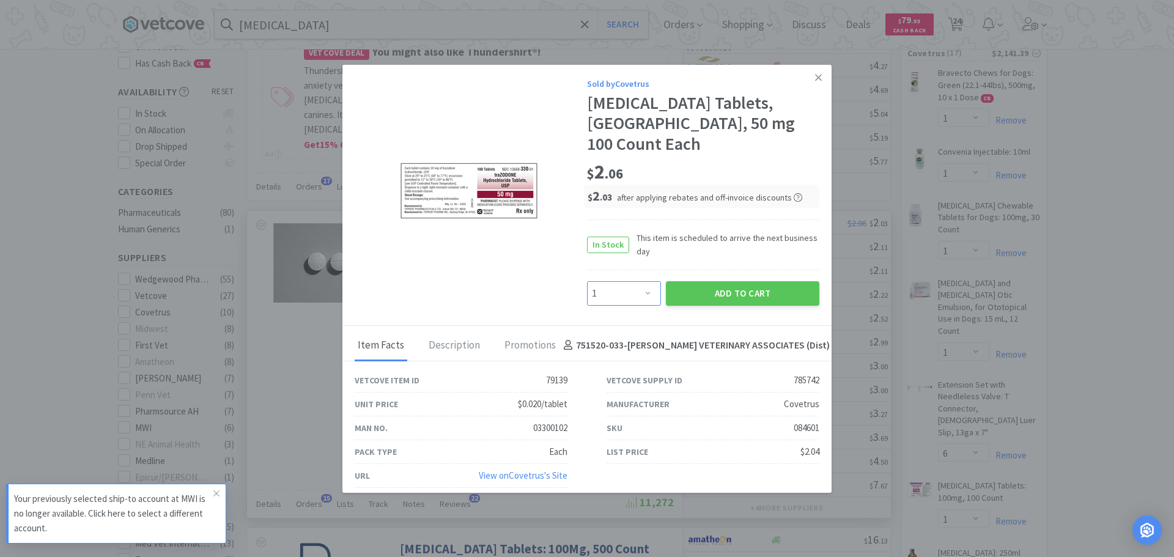
click at [624, 288] on select "Enter Quantity 1 2 3 4 5 6 7 8 9 10 11 12 13 14 15 16 17 18 19 20 Enter Quantity" at bounding box center [624, 293] width 74 height 24
select select "2"
click at [587, 281] on select "Enter Quantity 1 2 3 4 5 6 7 8 9 10 11 12 13 14 15 16 17 18 19 20 Enter Quantity" at bounding box center [624, 293] width 74 height 24
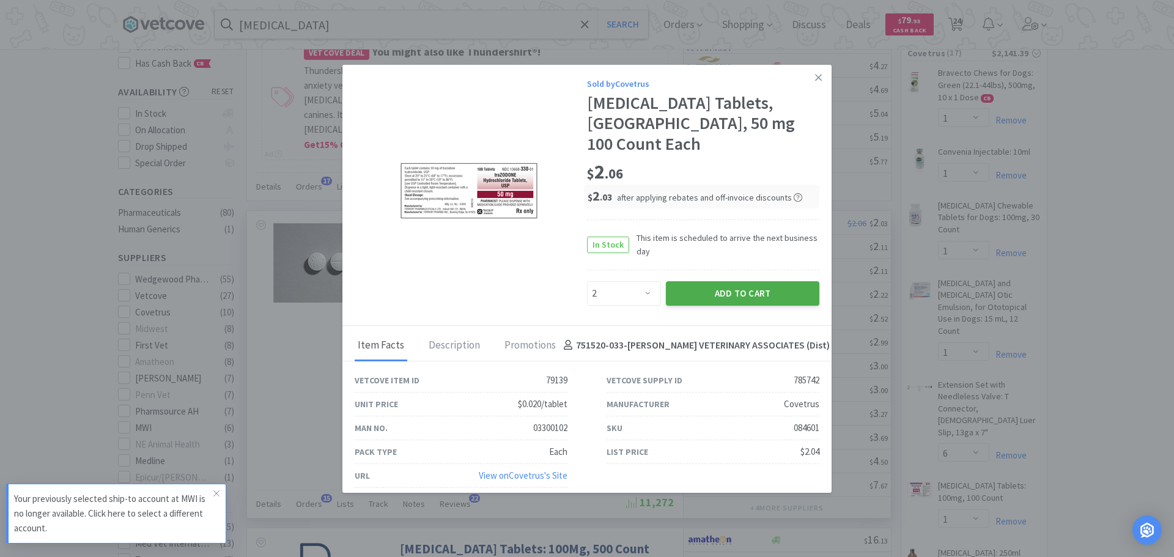
click at [744, 296] on button "Add to Cart" at bounding box center [742, 293] width 153 height 24
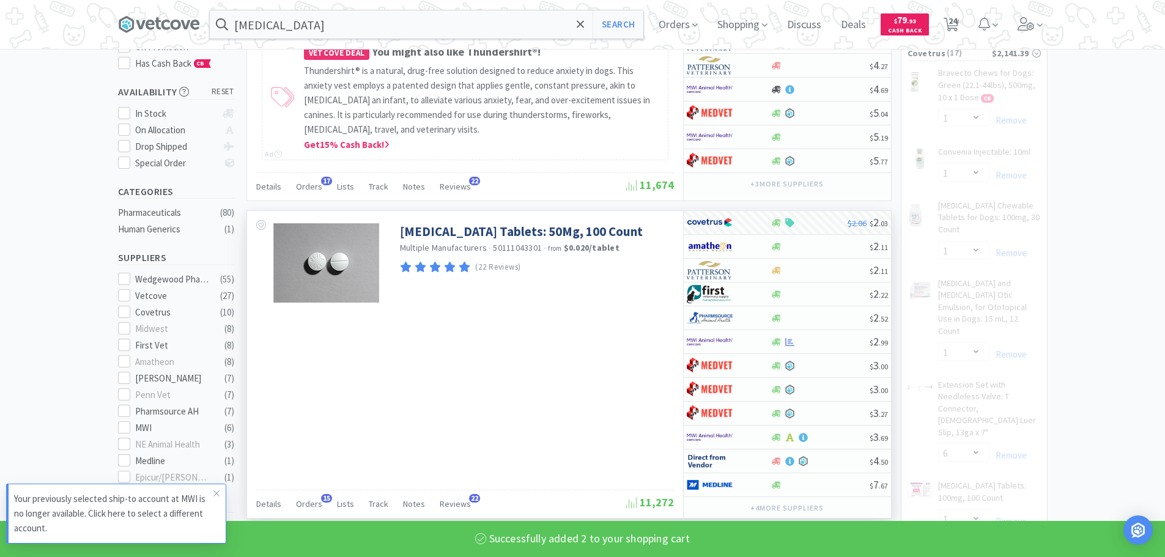
click at [526, 21] on input "[MEDICAL_DATA]" at bounding box center [426, 24] width 433 height 28
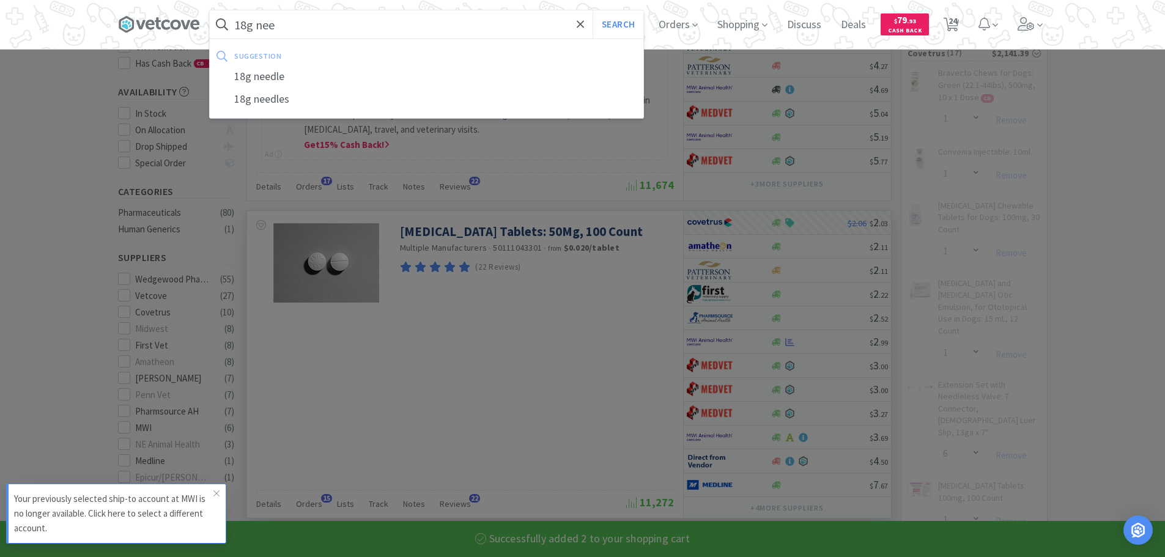
type input "18g need"
select select "2"
select select "1"
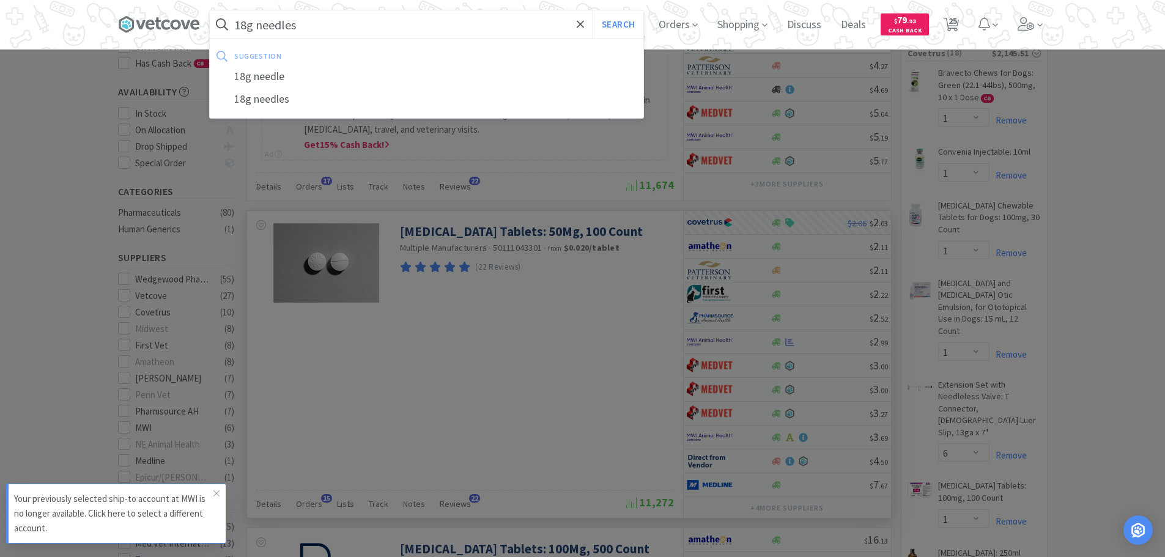
type input "18g needles"
click at [592, 10] on button "Search" at bounding box center [617, 24] width 51 height 28
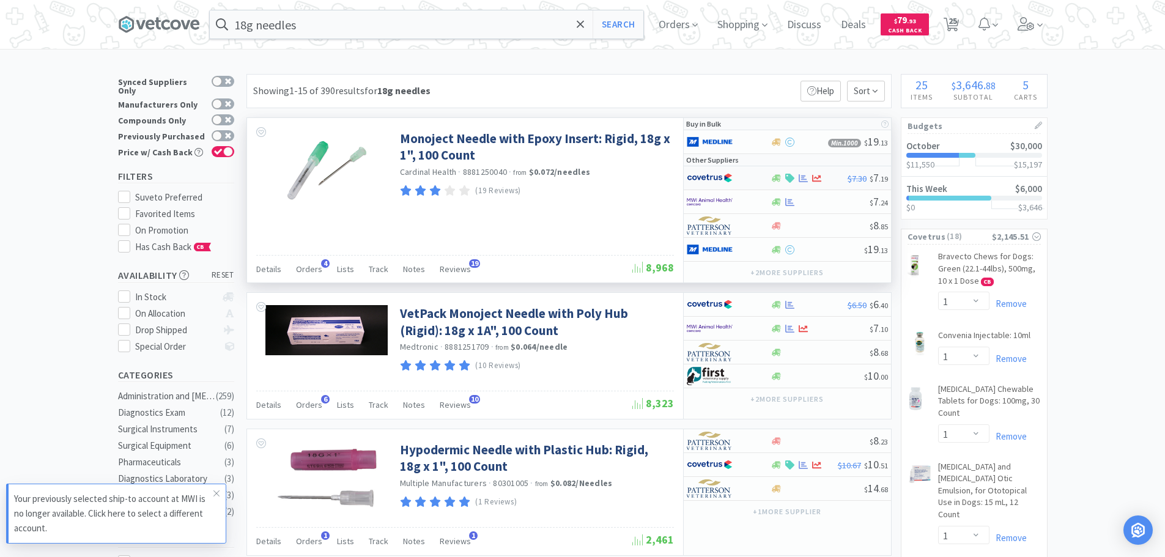
click at [732, 177] on img at bounding box center [710, 178] width 46 height 18
select select "1"
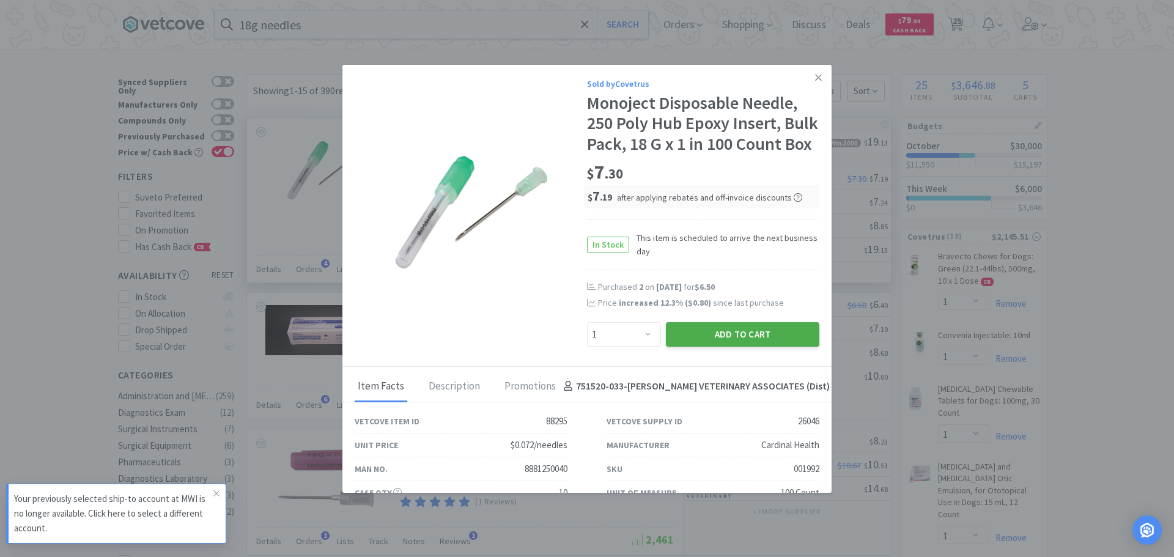
click at [710, 347] on button "Add to Cart" at bounding box center [742, 334] width 153 height 24
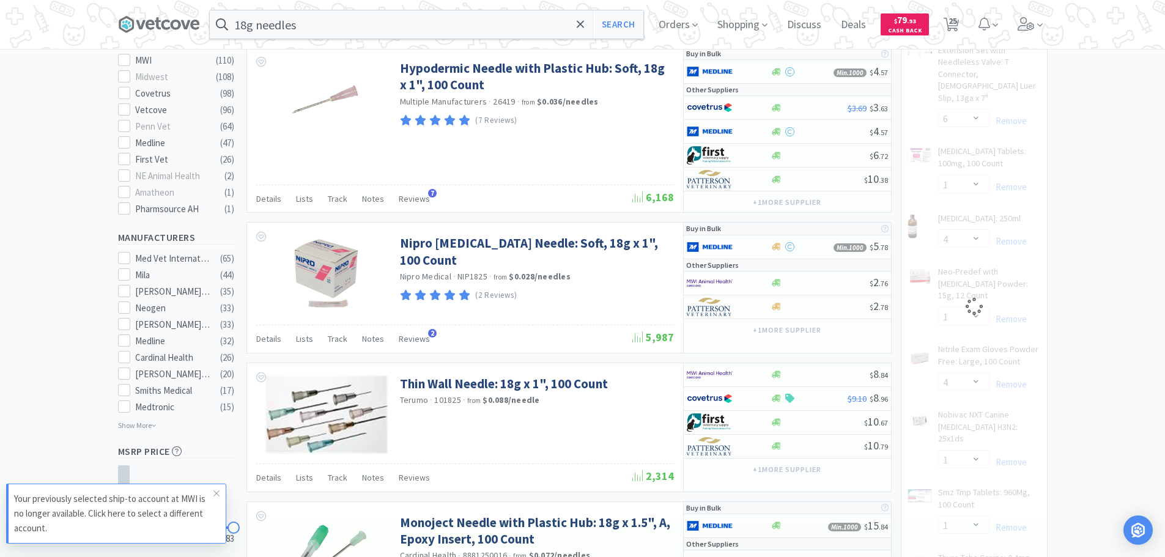
select select "1"
select select "4"
select select "1"
select select "2"
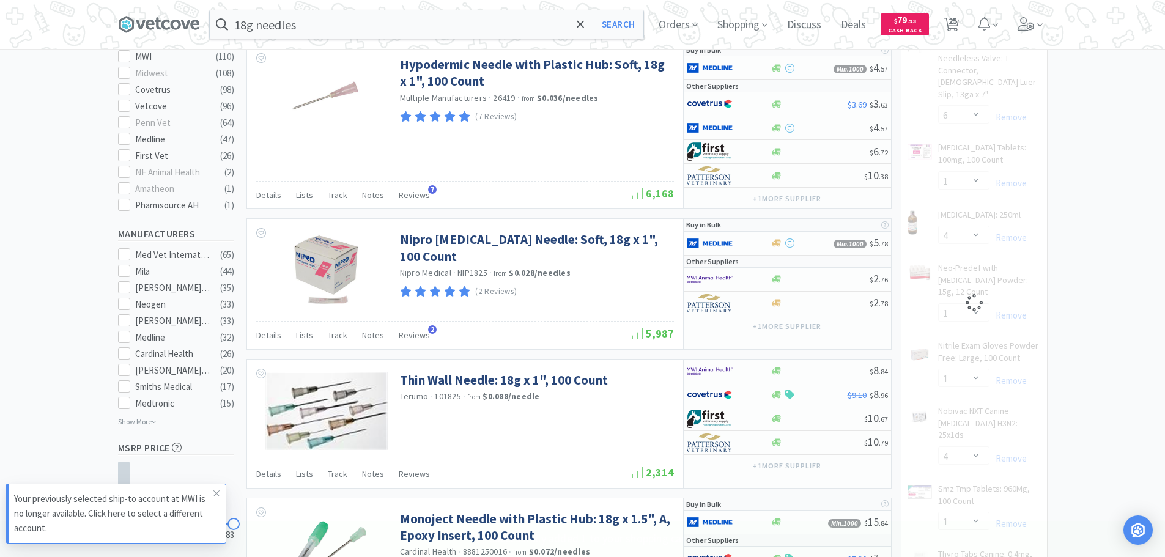
scroll to position [550, 0]
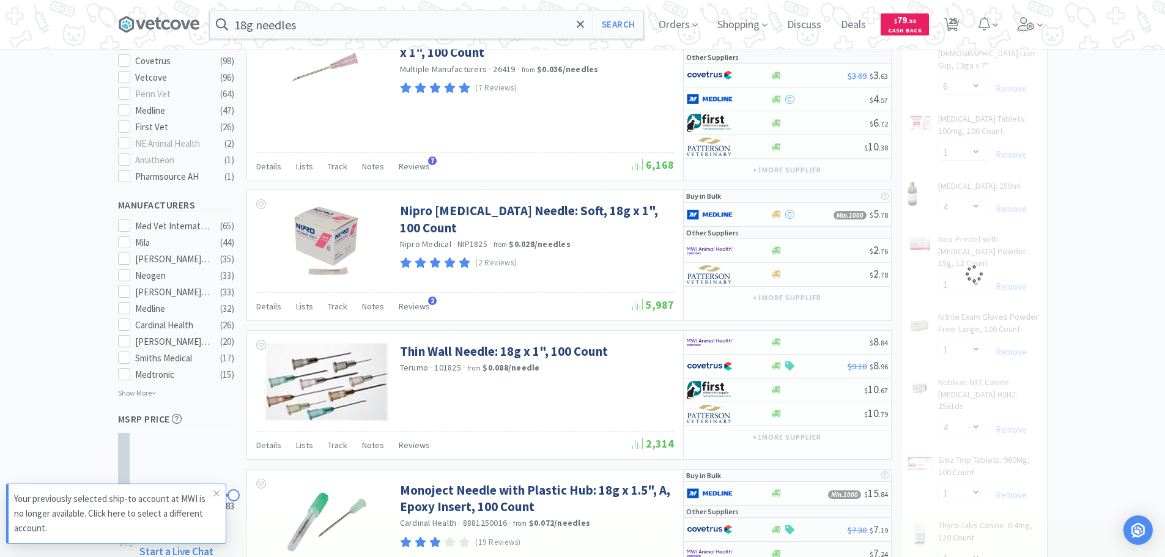
select select "1"
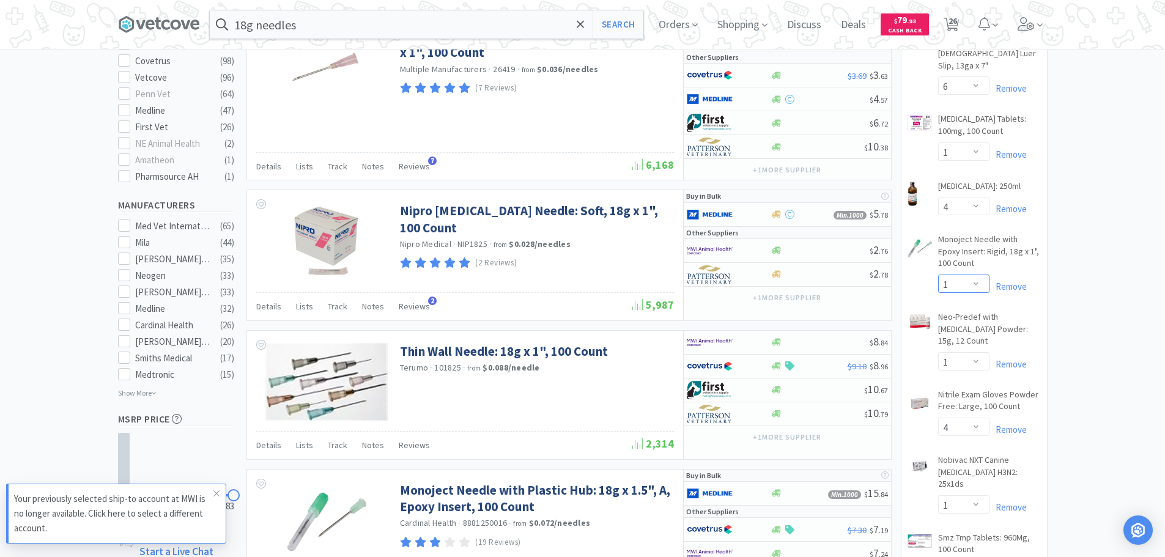
click at [966, 275] on select "Enter Quantity 1 2 3 4 5 6 7 8 9 10 11 12 13 14 15 16 17 18 19 20 Enter Quantity" at bounding box center [963, 284] width 51 height 18
click at [938, 275] on select "Enter Quantity 1 2 3 4 5 6 7 8 9 10 11 12 13 14 15 16 17 18 19 20 Enter Quantity" at bounding box center [963, 284] width 51 height 18
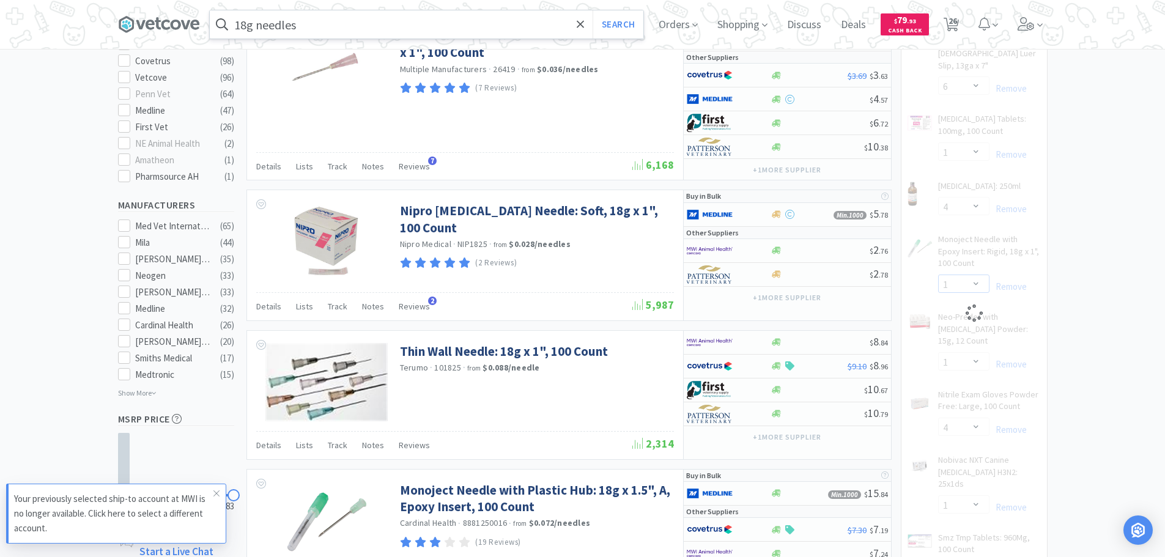
select select "2"
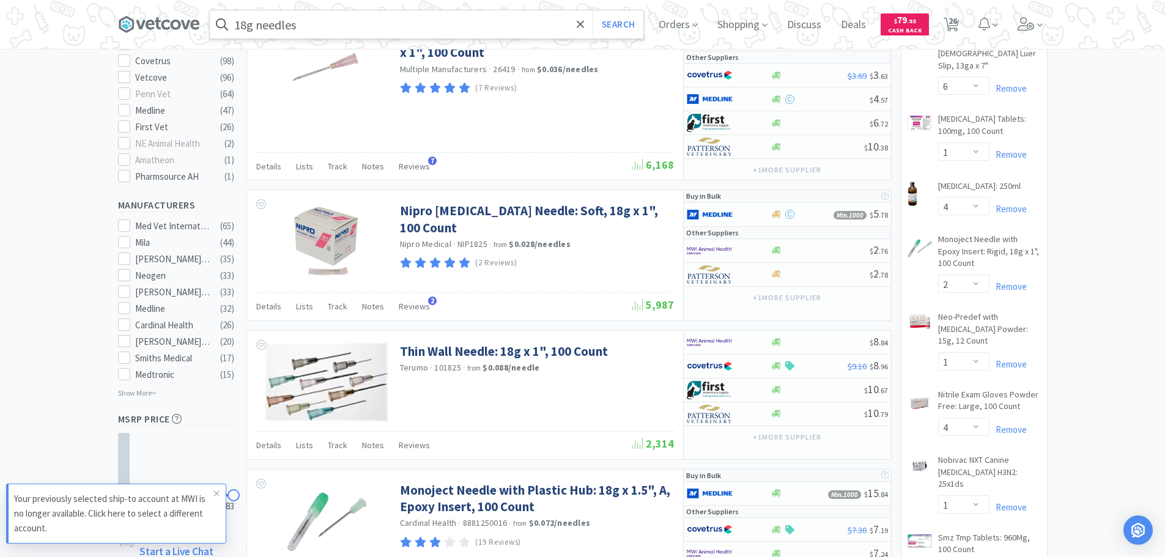
click at [422, 36] on input "18g needles" at bounding box center [426, 24] width 433 height 28
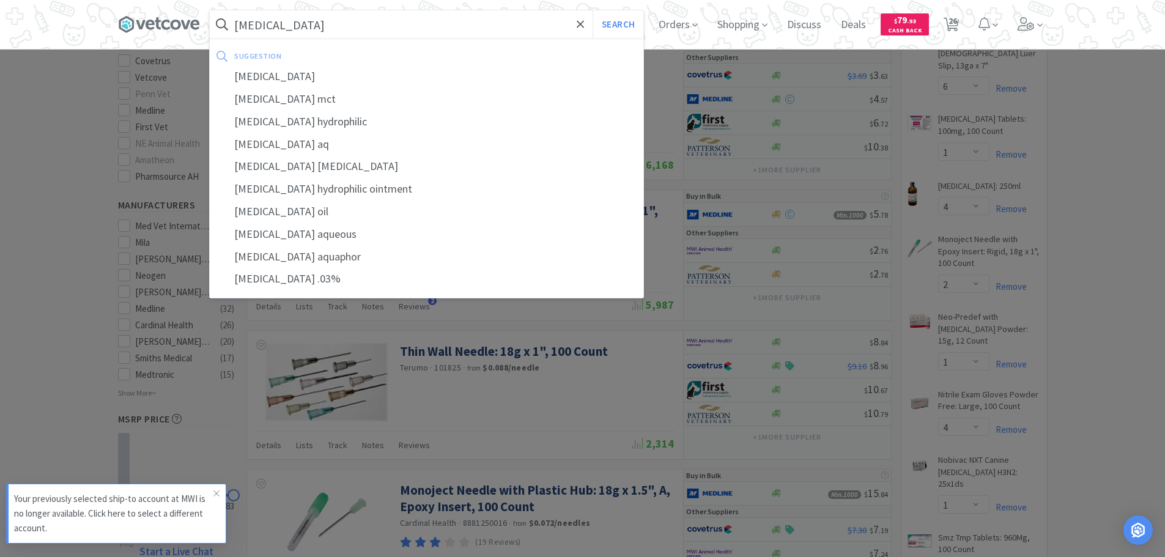
type input "[MEDICAL_DATA]"
click at [592, 10] on button "Search" at bounding box center [617, 24] width 51 height 28
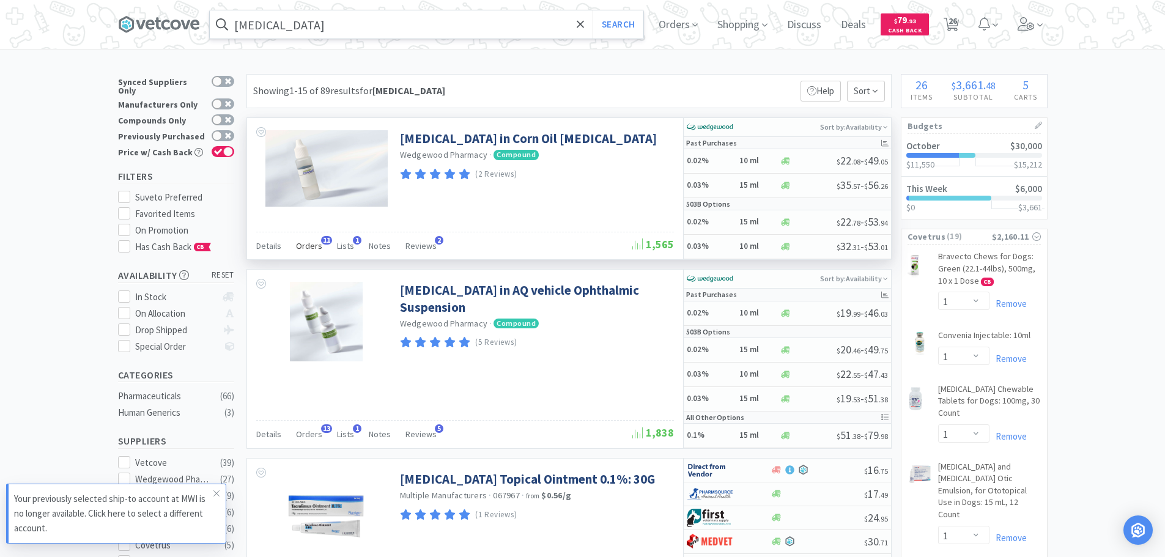
click at [298, 248] on span "Orders" at bounding box center [309, 245] width 26 height 11
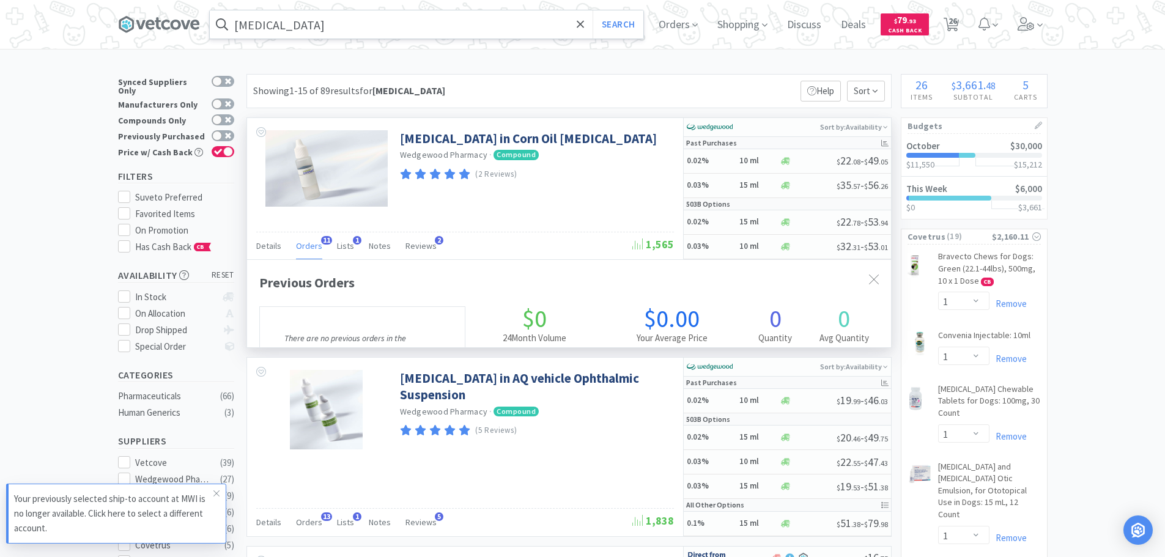
scroll to position [317, 644]
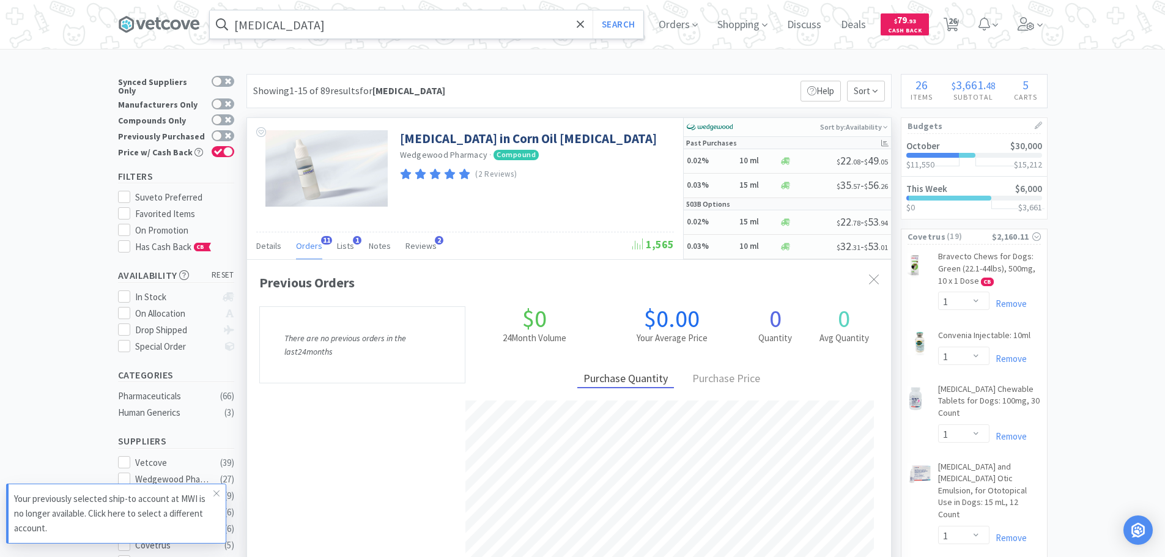
click at [298, 248] on span "Orders" at bounding box center [309, 245] width 26 height 11
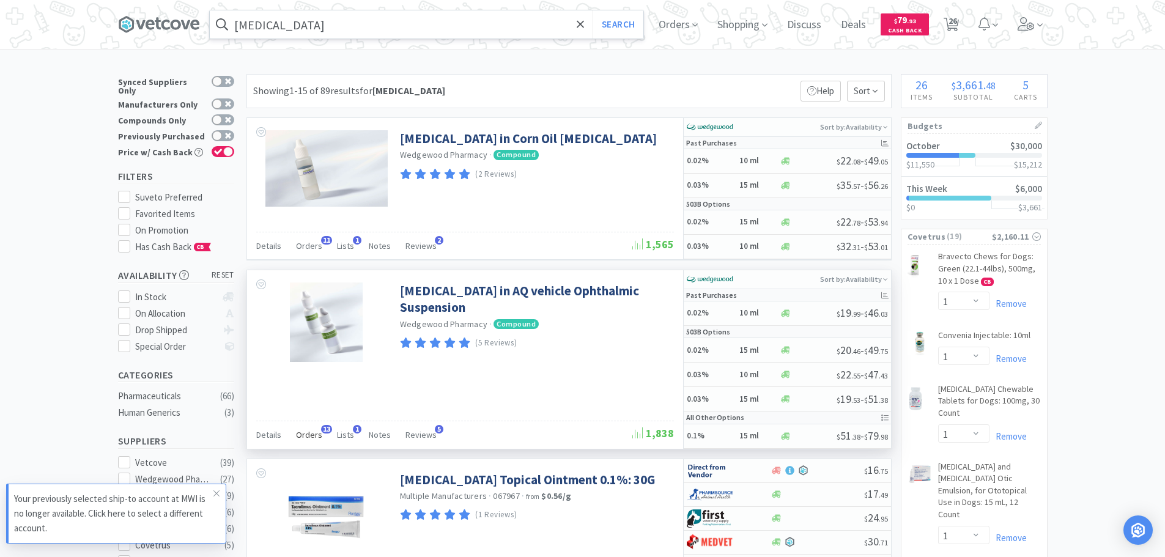
click at [297, 440] on div "Orders 13" at bounding box center [309, 436] width 26 height 23
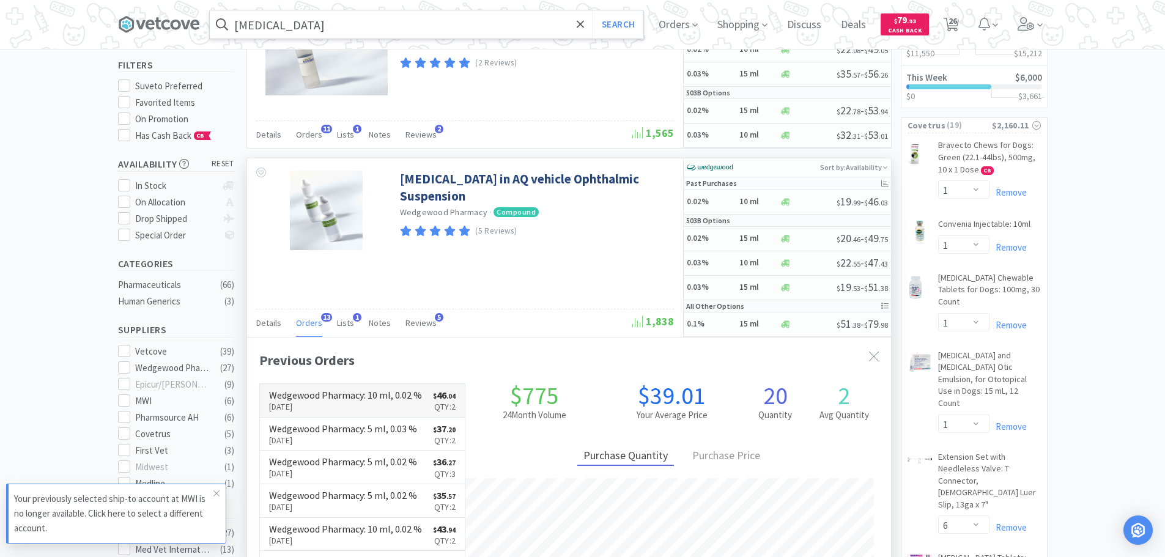
scroll to position [122, 0]
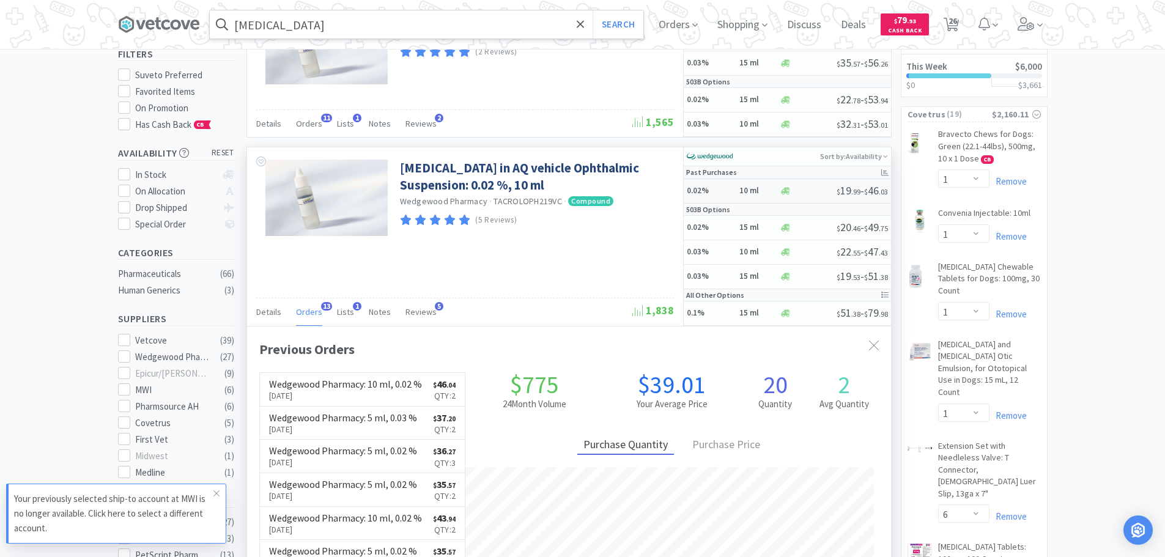
click at [717, 188] on h5 "0.02%" at bounding box center [711, 191] width 49 height 10
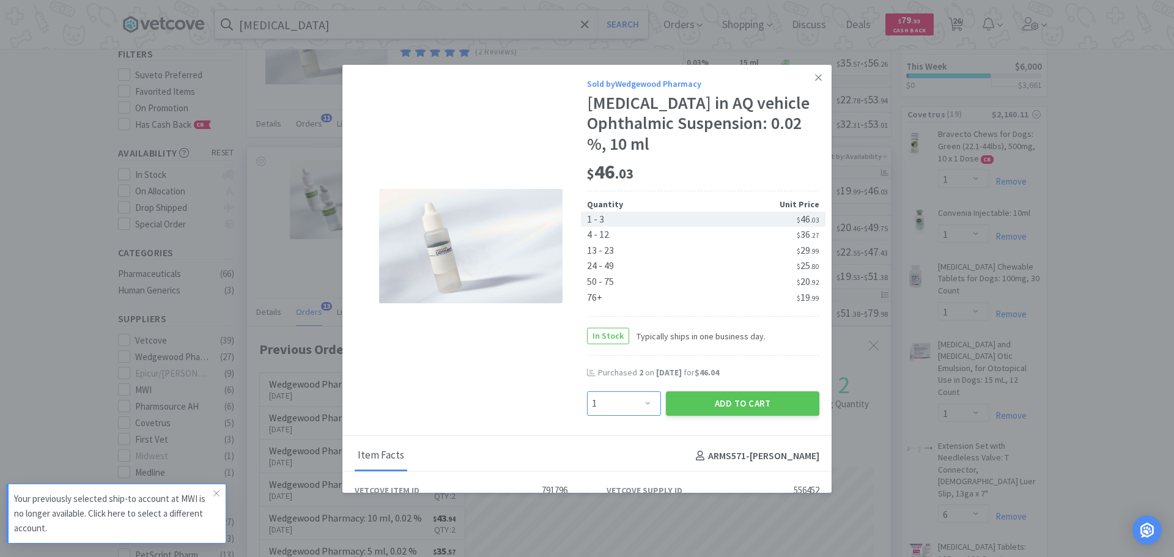
click at [622, 402] on select "Enter Quantity 1 2 3 4 5 6 7 8 9 10 11 12 13 14 15 16 17 18 19 20 Enter Quantity" at bounding box center [624, 403] width 74 height 24
select select "2"
click at [587, 391] on select "Enter Quantity 1 2 3 4 5 6 7 8 9 10 11 12 13 14 15 16 17 18 19 20 Enter Quantity" at bounding box center [624, 403] width 74 height 24
click at [731, 405] on button "Add to Cart" at bounding box center [742, 403] width 153 height 24
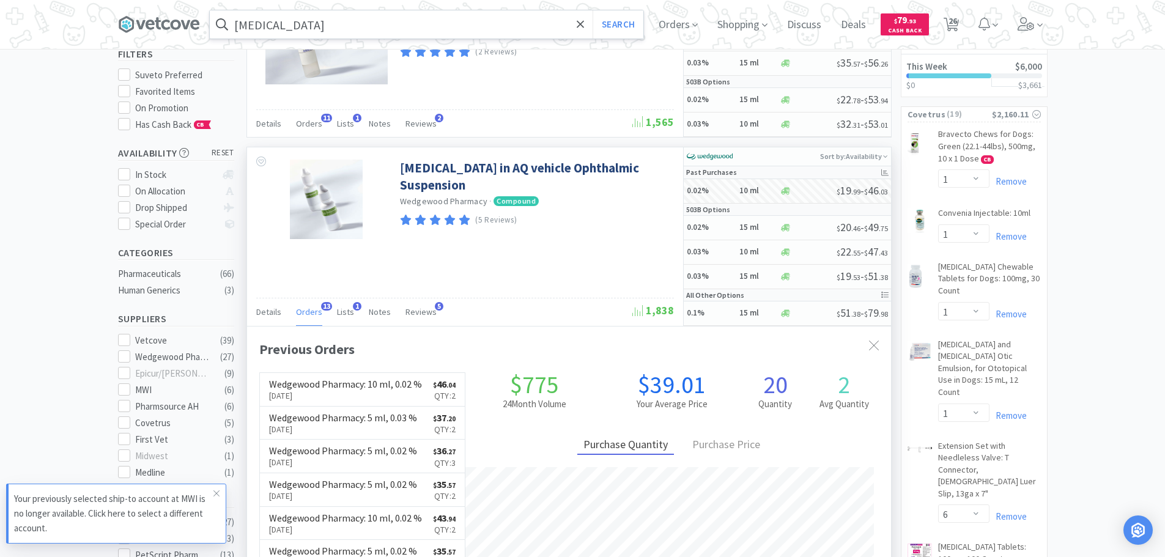
select select "2"
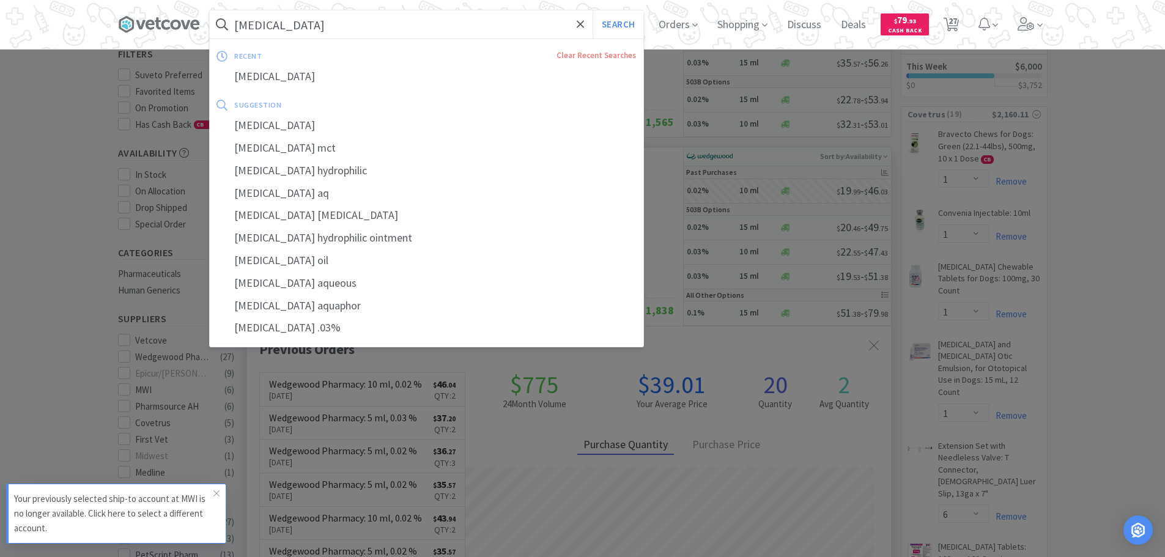
click at [440, 20] on input "[MEDICAL_DATA]" at bounding box center [426, 24] width 433 height 28
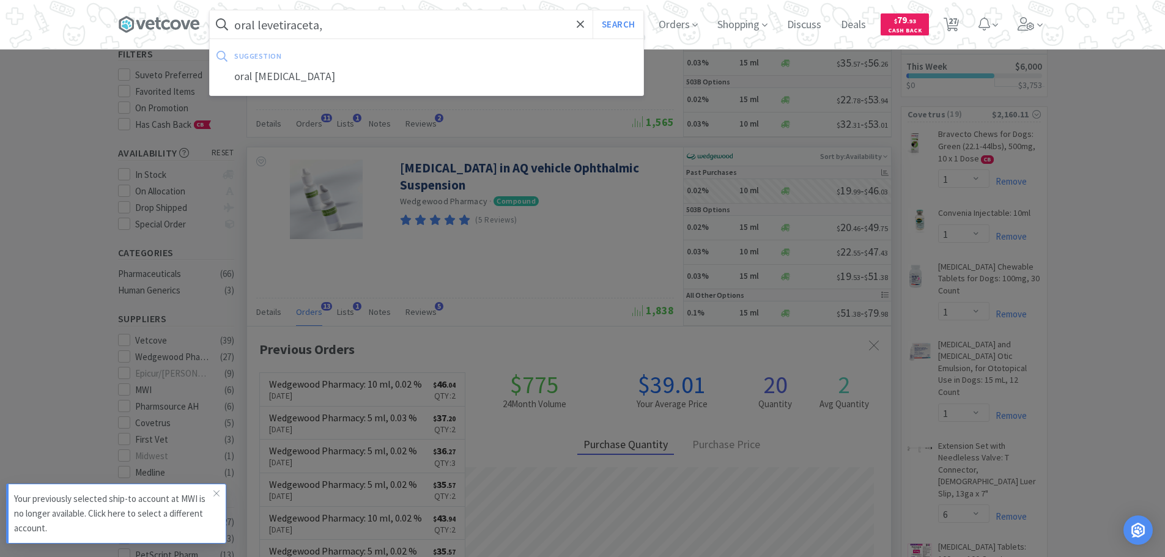
type input "oral levetiraceta,"
click at [592, 10] on button "Search" at bounding box center [617, 24] width 51 height 28
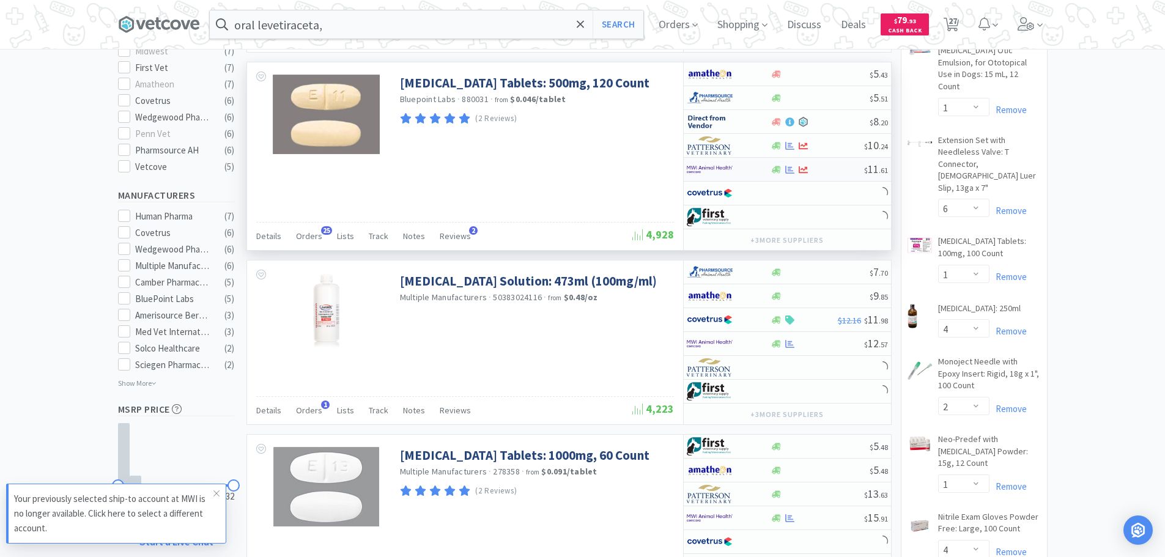
scroll to position [489, 0]
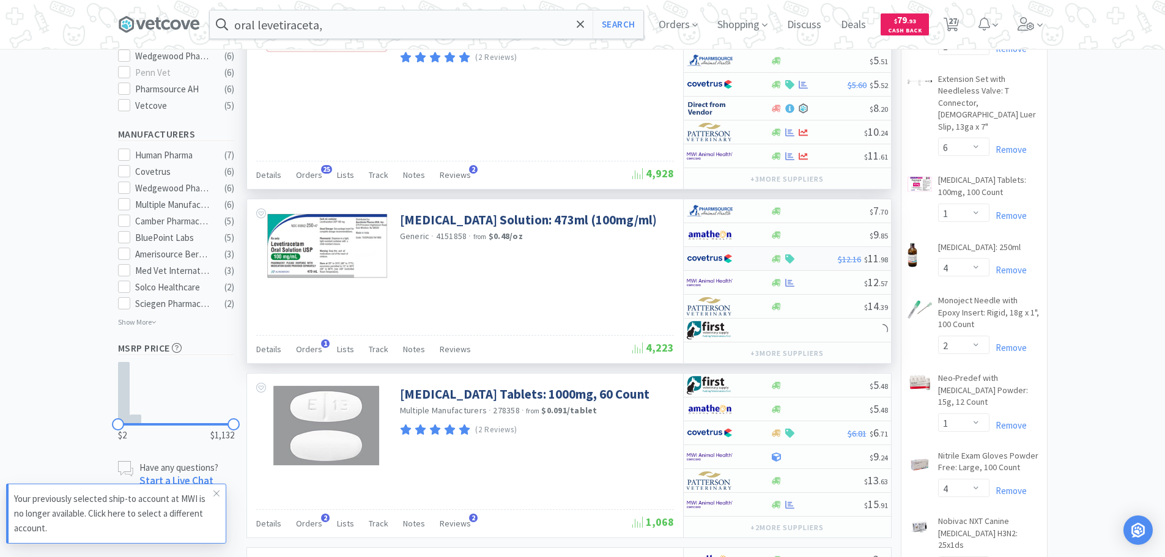
click at [745, 252] on div at bounding box center [720, 258] width 67 height 21
select select "1"
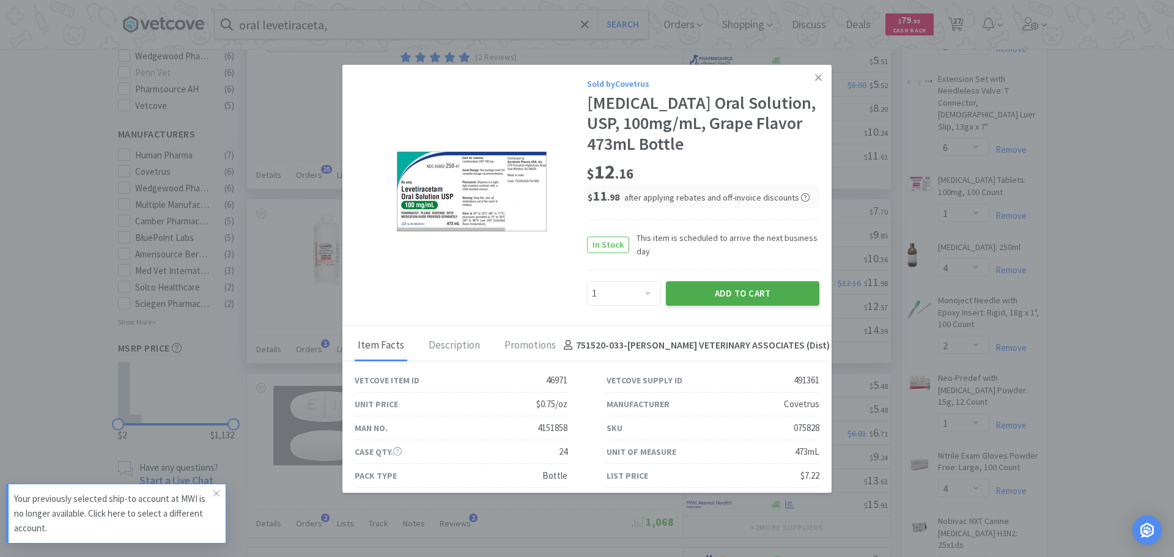
click at [742, 282] on button "Add to Cart" at bounding box center [742, 293] width 153 height 24
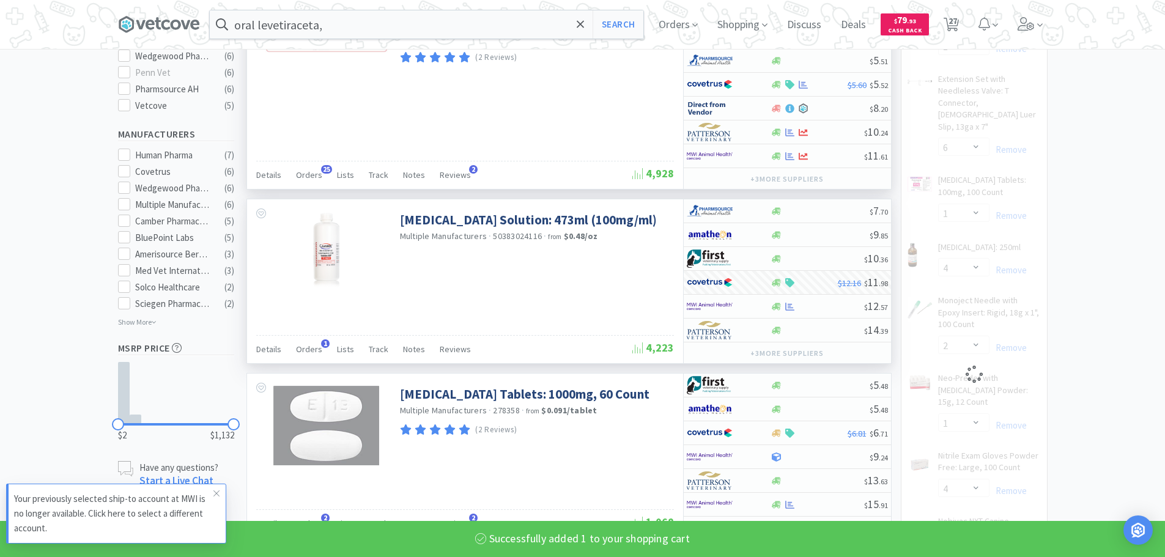
click at [570, 29] on input "oral levetiraceta," at bounding box center [426, 24] width 433 height 28
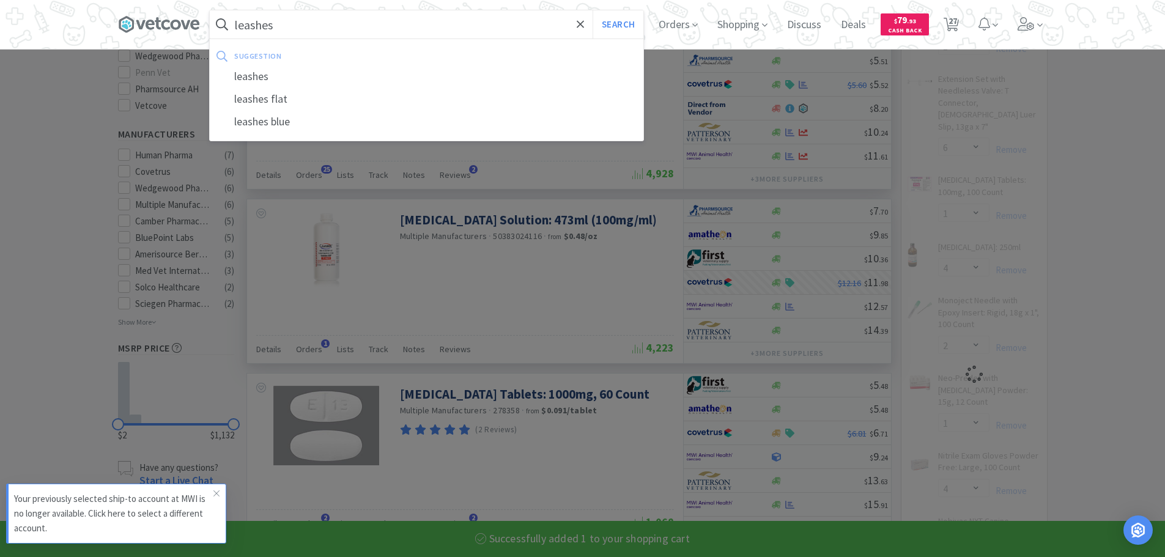
type input "leashes"
click at [592, 10] on button "Search" at bounding box center [617, 24] width 51 height 28
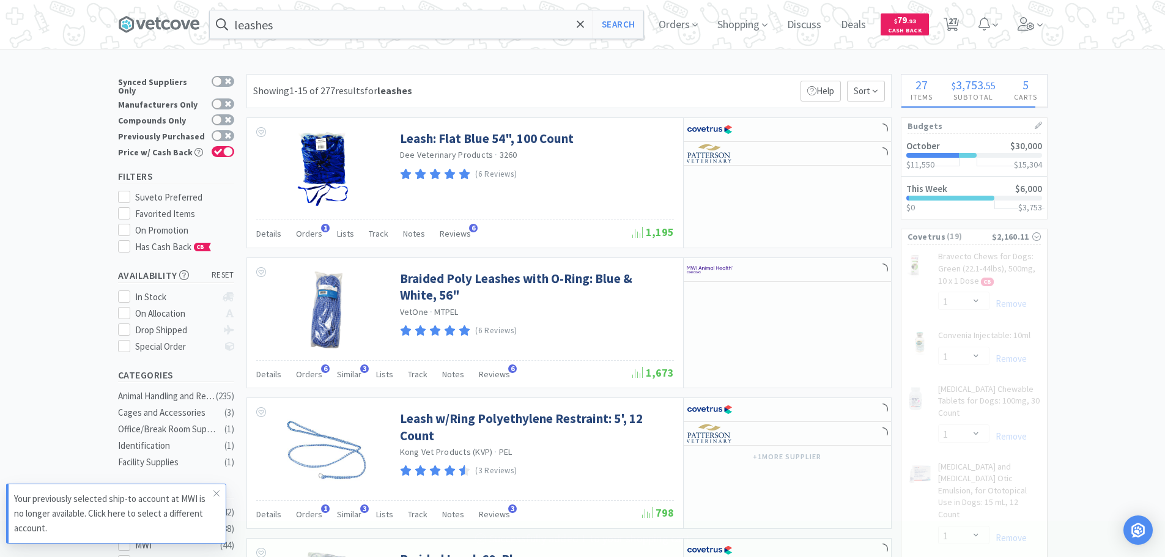
select select "1"
select select "2"
select select "1"
select select "4"
select select "1"
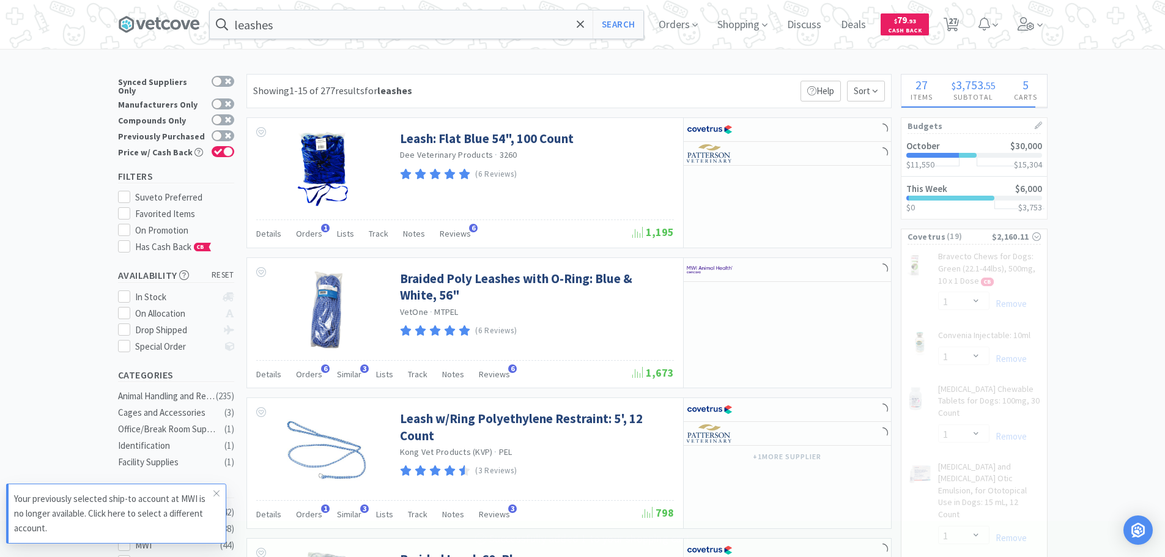
select select "2"
select select "1"
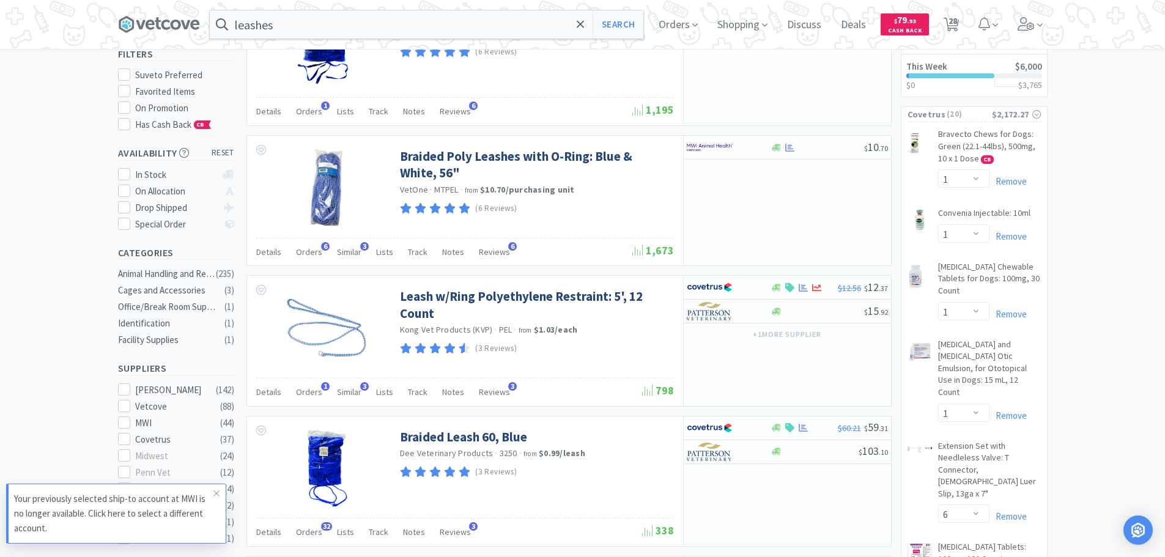
scroll to position [61, 0]
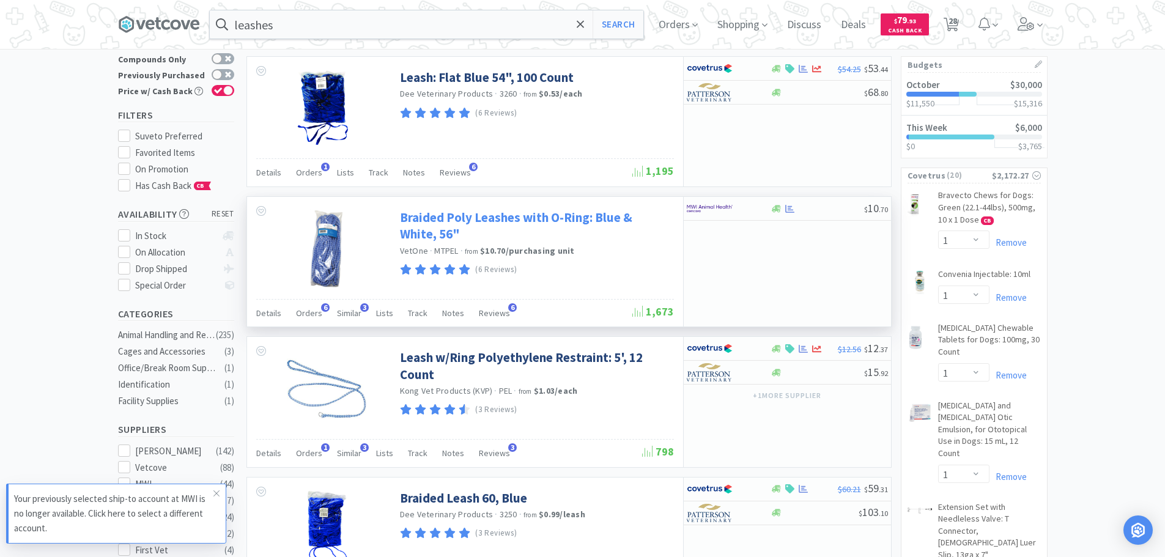
click at [573, 219] on link "Braided Poly Leashes with O-Ring: Blue & White, 56"" at bounding box center [535, 226] width 271 height 34
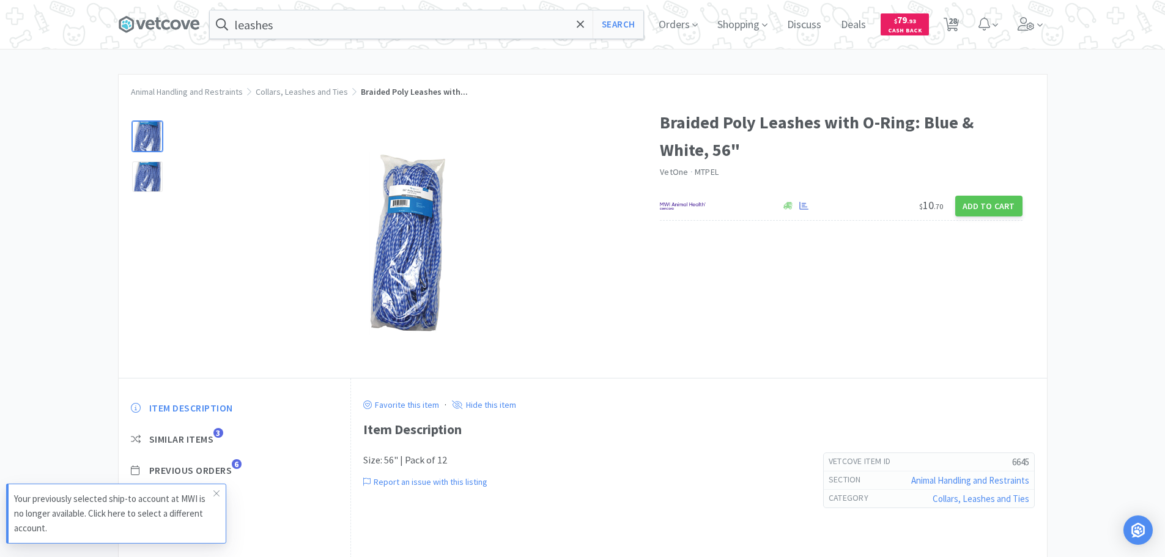
select select "1"
select select "6"
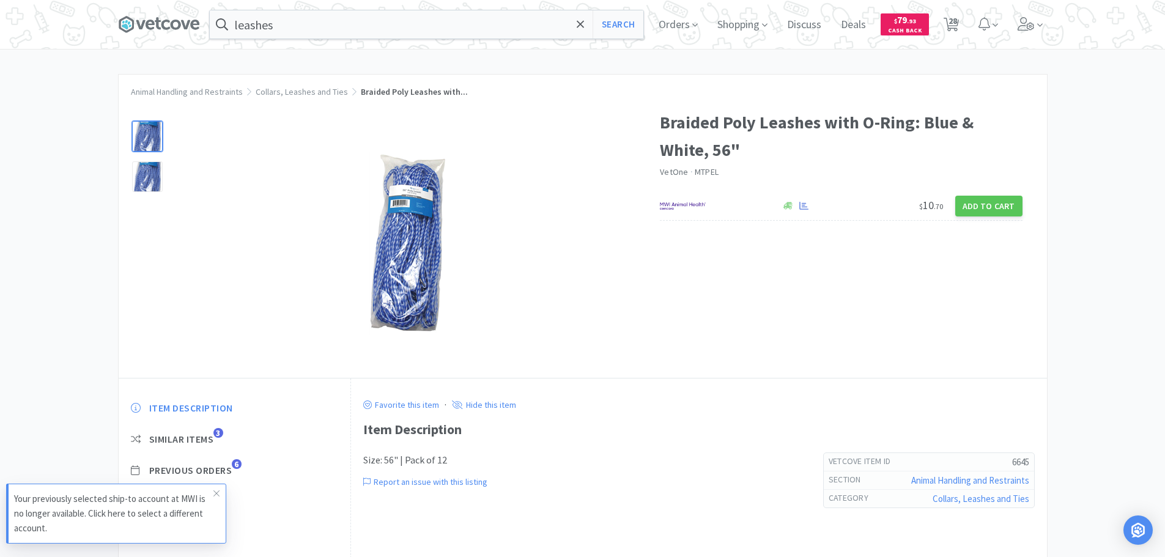
select select "1"
select select "4"
select select "1"
select select "2"
select select "1"
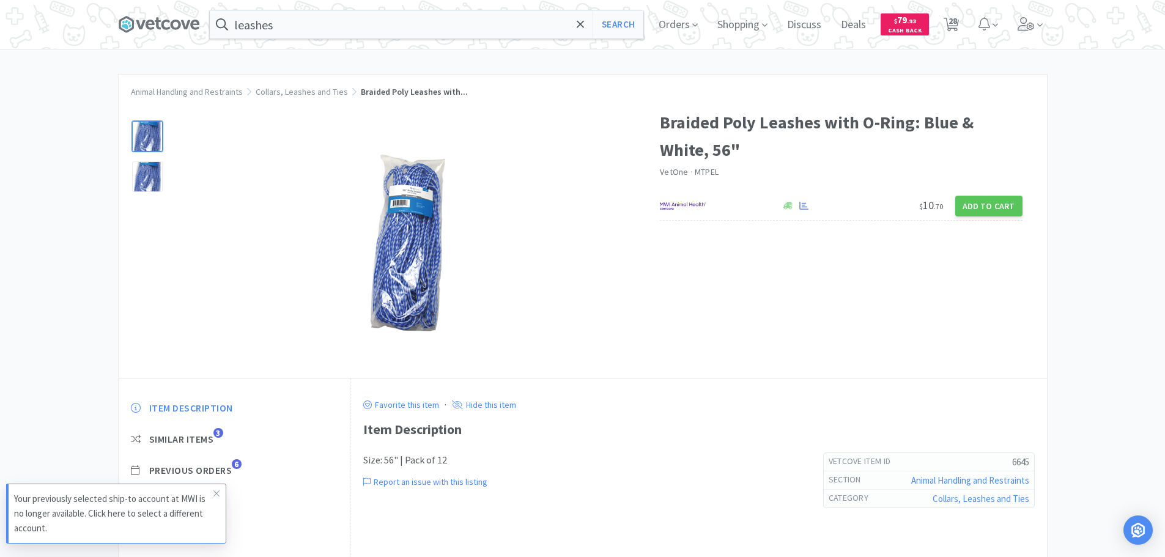
select select "4"
select select "1"
select select "2"
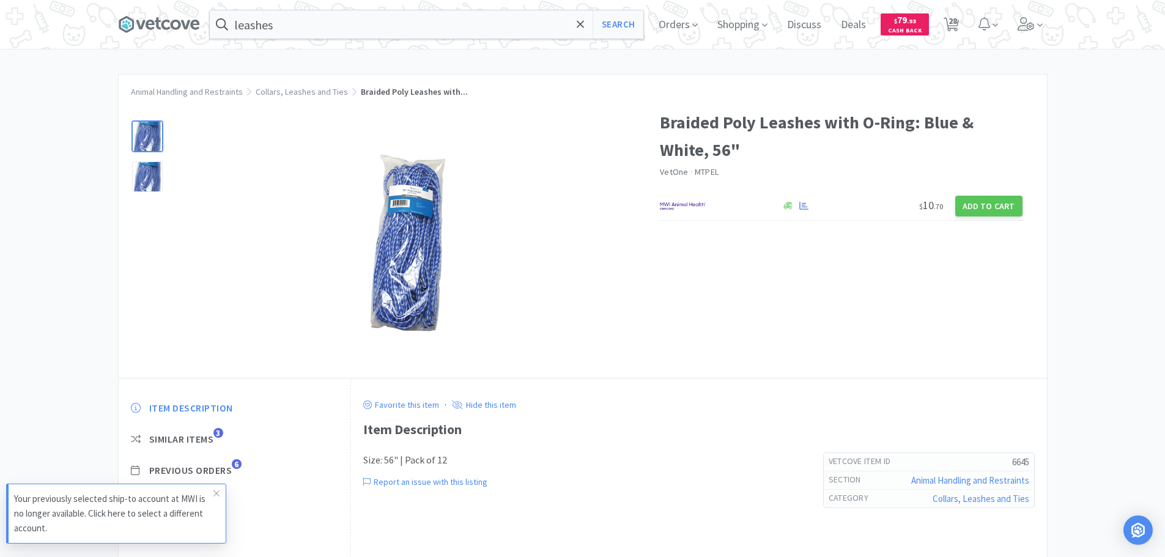
select select "1"
select select "4"
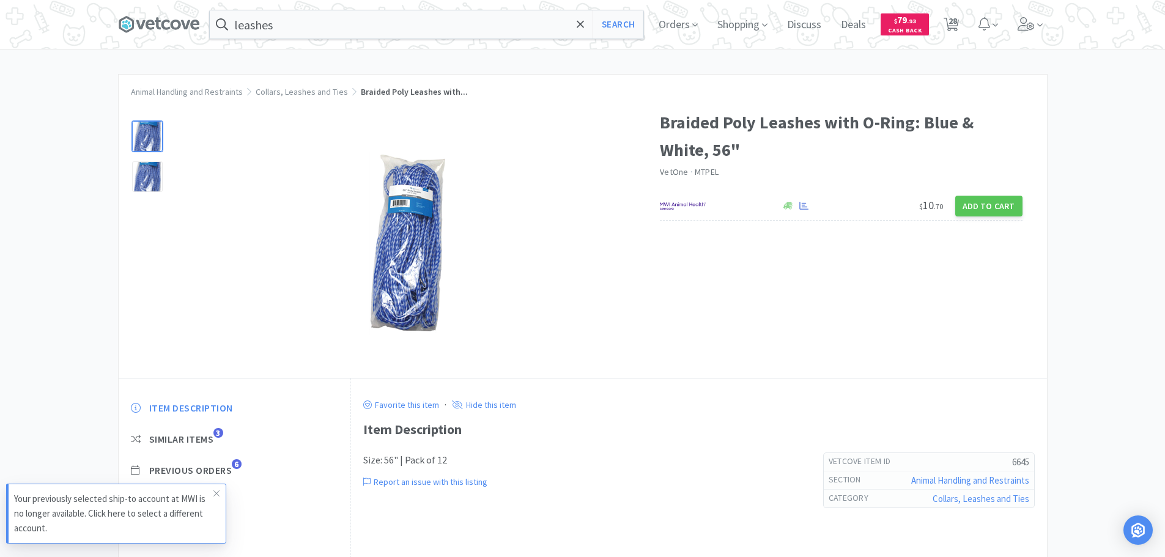
select select "1"
select select "2"
select select "1"
select select "10"
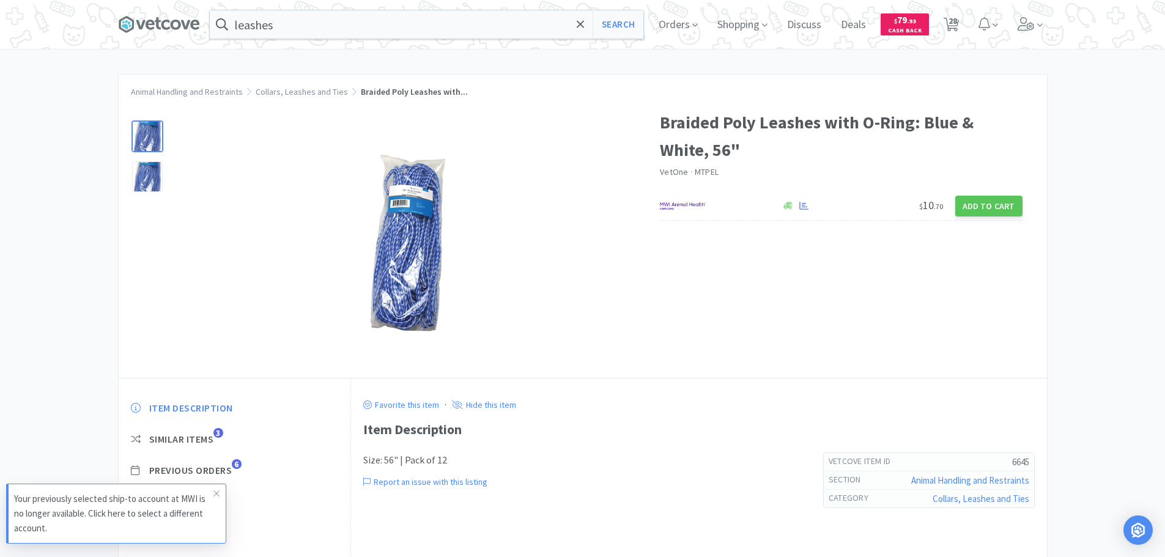
select select "1"
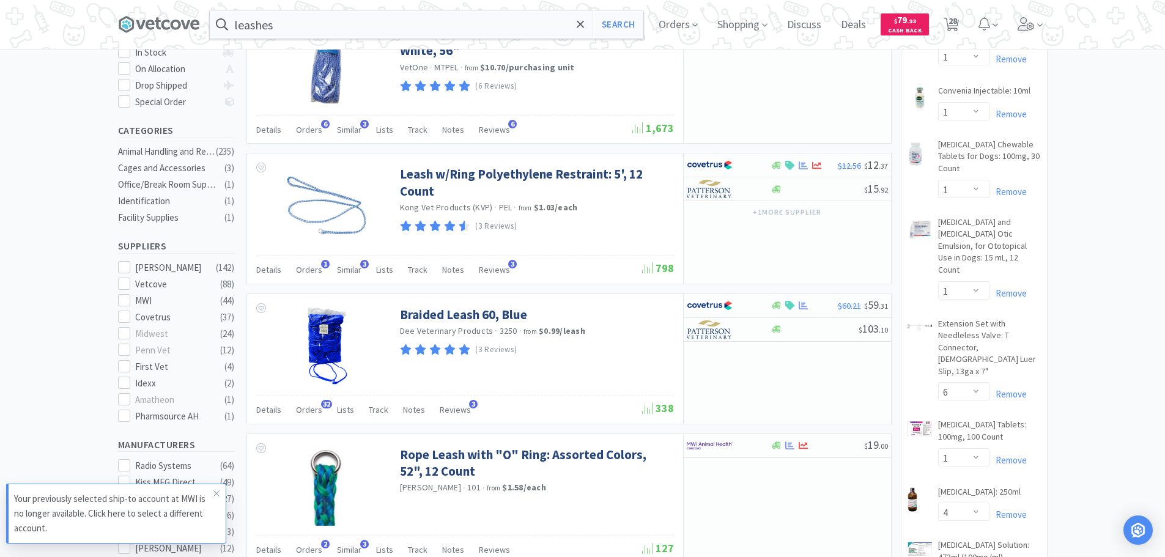
scroll to position [306, 0]
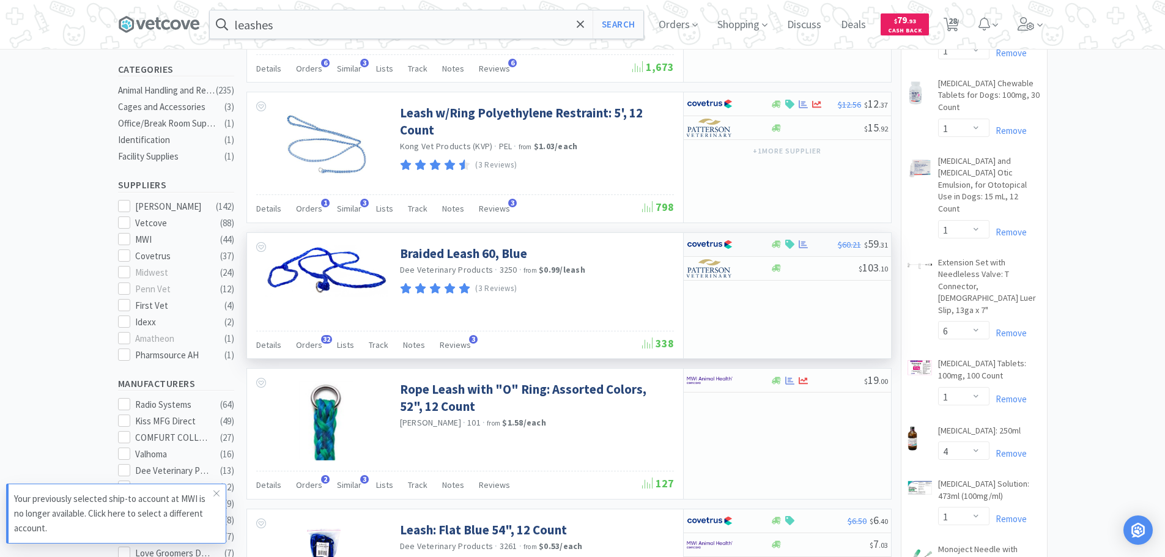
click at [731, 242] on img at bounding box center [710, 244] width 46 height 18
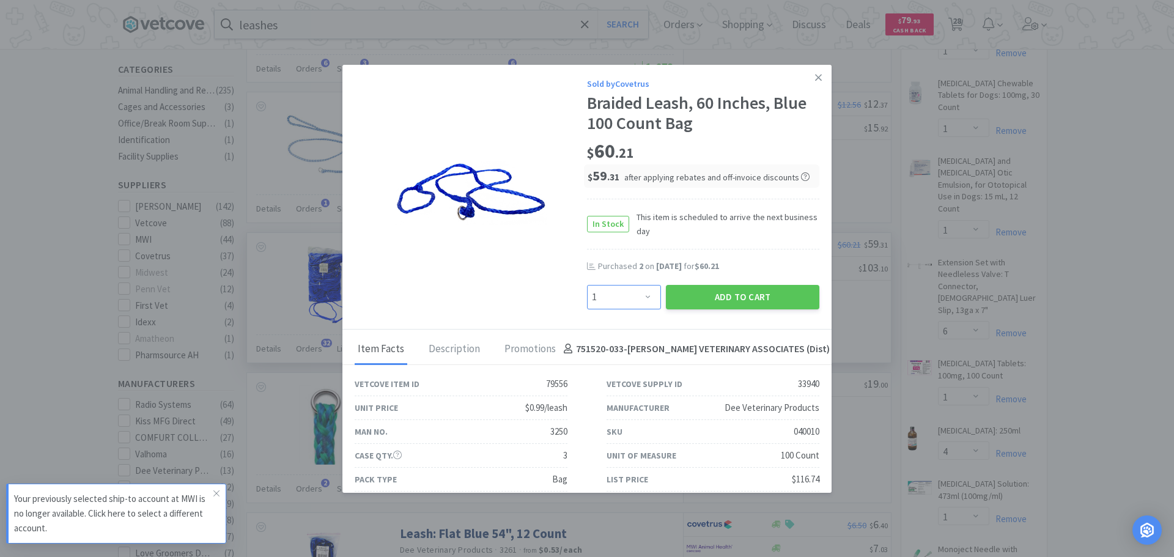
click at [603, 285] on select "Enter Quantity 1 2 3 4 5 6 7 8 9 10 11 12 13 14 15 16 17 18 19 20 Enter Quantity" at bounding box center [624, 297] width 74 height 24
select select "2"
click at [587, 285] on select "Enter Quantity 1 2 3 4 5 6 7 8 9 10 11 12 13 14 15 16 17 18 19 20 Enter Quantity" at bounding box center [624, 297] width 74 height 24
click at [701, 286] on button "Add to Cart" at bounding box center [742, 297] width 153 height 24
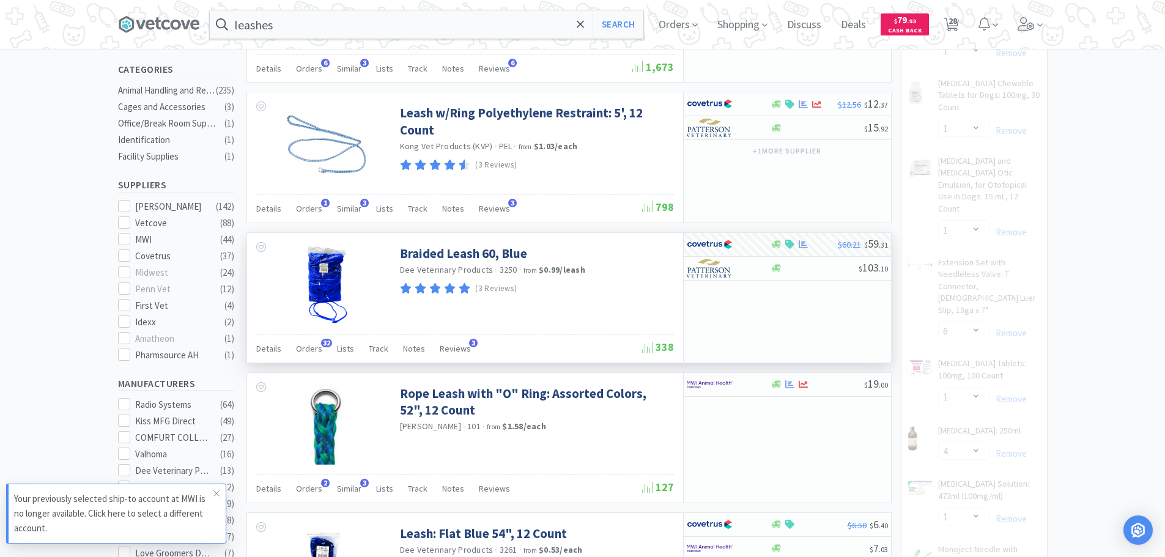
select select "2"
select select "1"
select select "6"
select select "1"
select select "4"
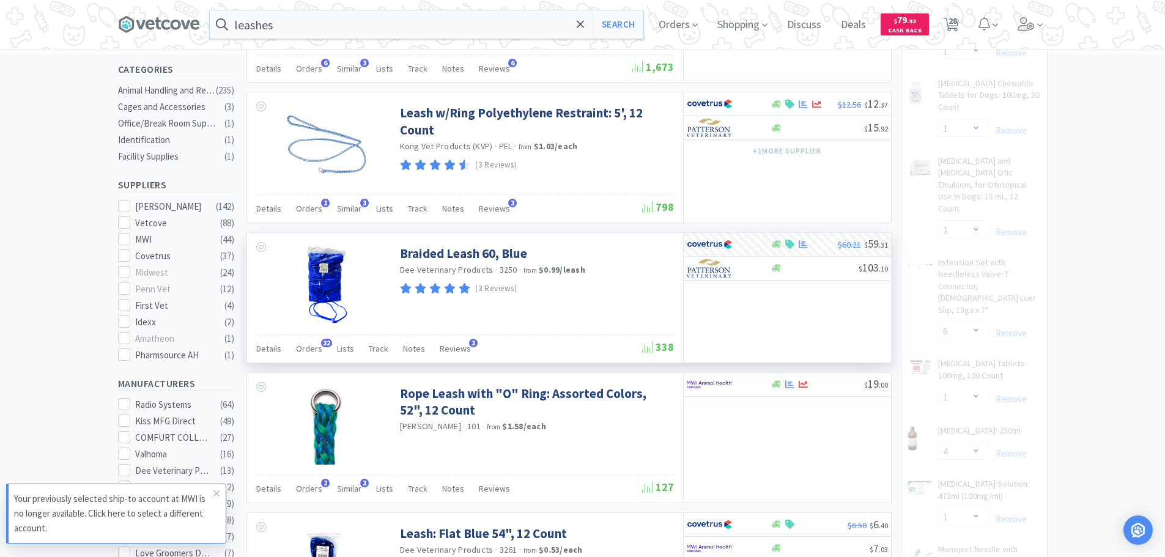
select select "1"
select select "2"
select select "1"
select select "4"
select select "1"
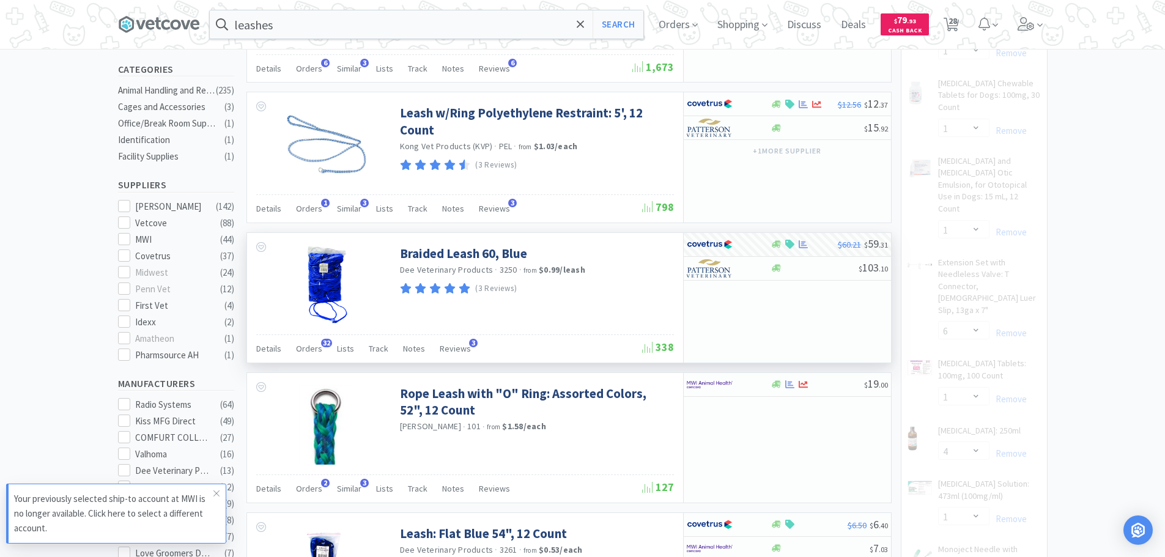
select select "2"
select select "1"
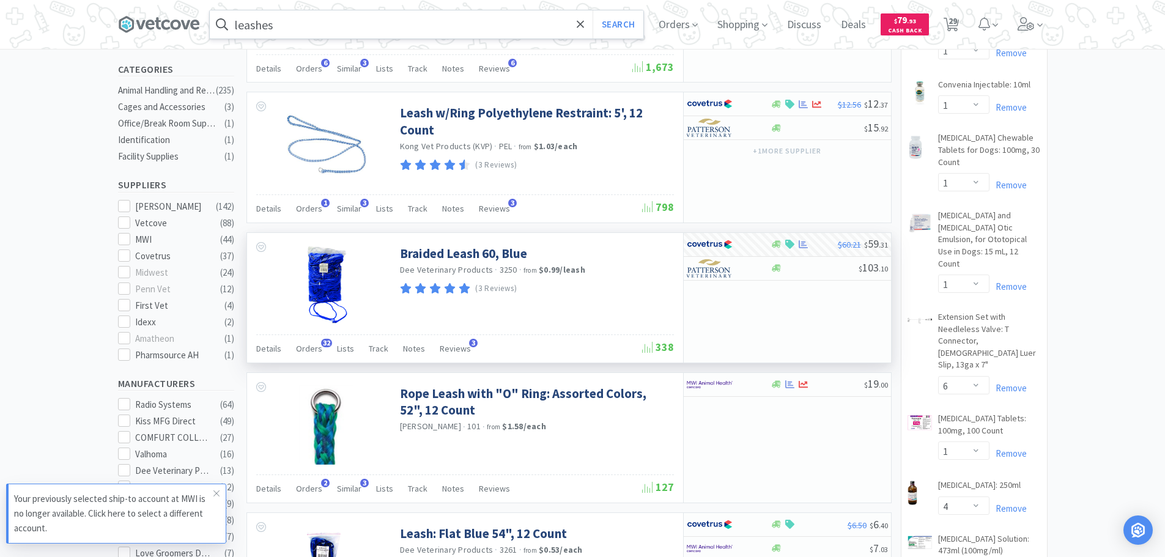
click at [291, 29] on input "leashes" at bounding box center [426, 24] width 433 height 28
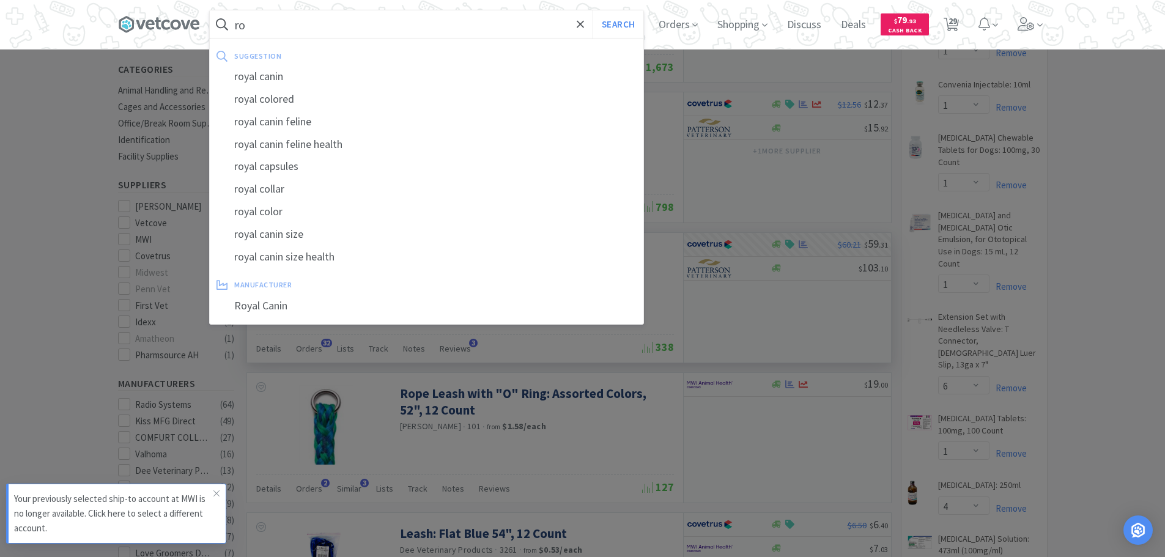
type input "r"
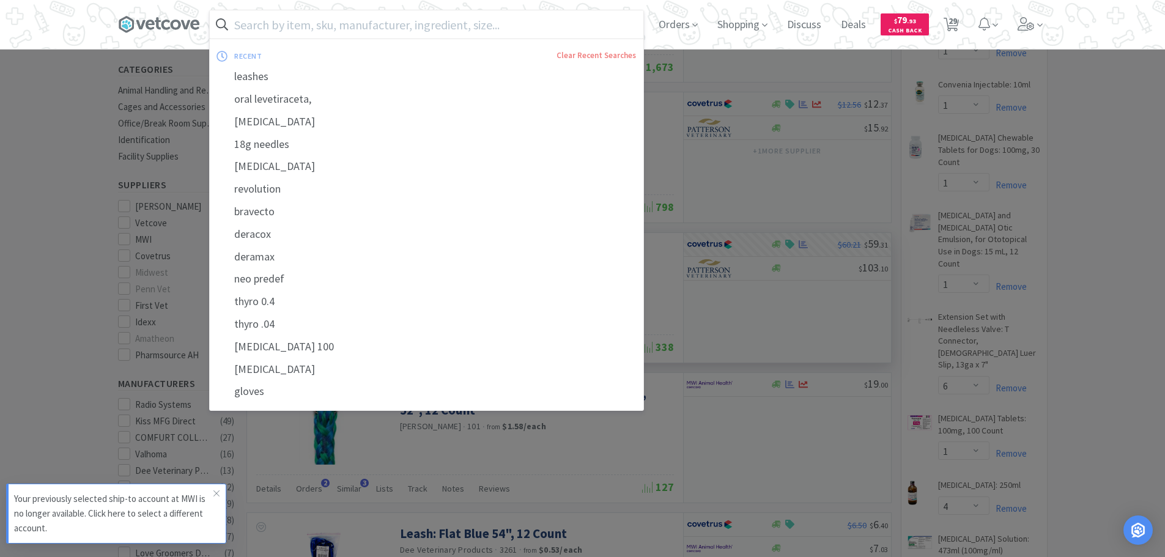
drag, startPoint x: 28, startPoint y: 97, endPoint x: 155, endPoint y: 89, distance: 127.4
click at [28, 100] on div at bounding box center [582, 278] width 1165 height 557
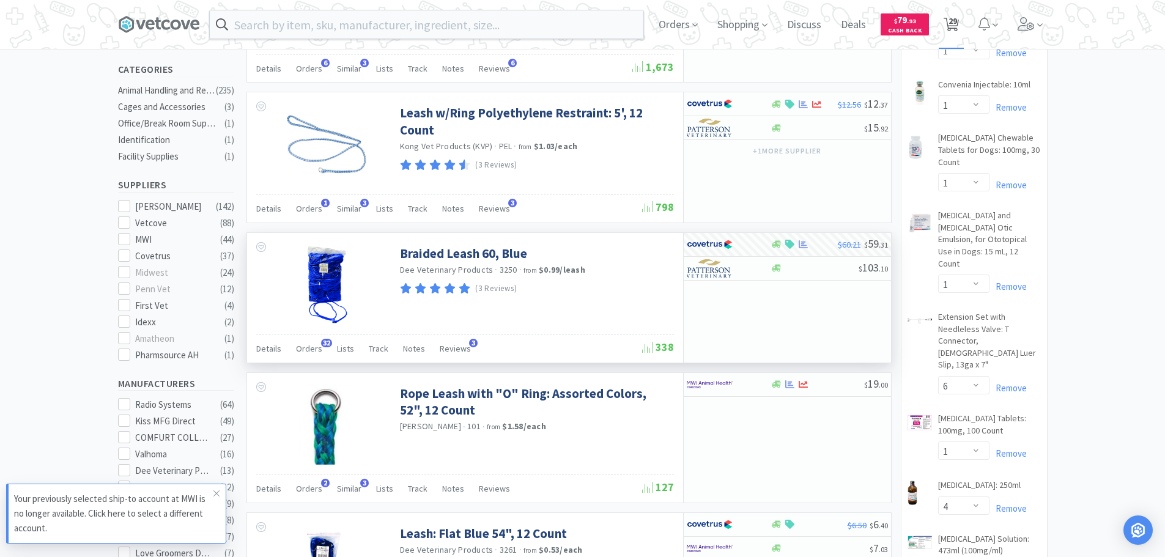
click at [951, 35] on span "29" at bounding box center [950, 24] width 25 height 49
select select "1"
select select "10"
select select "1"
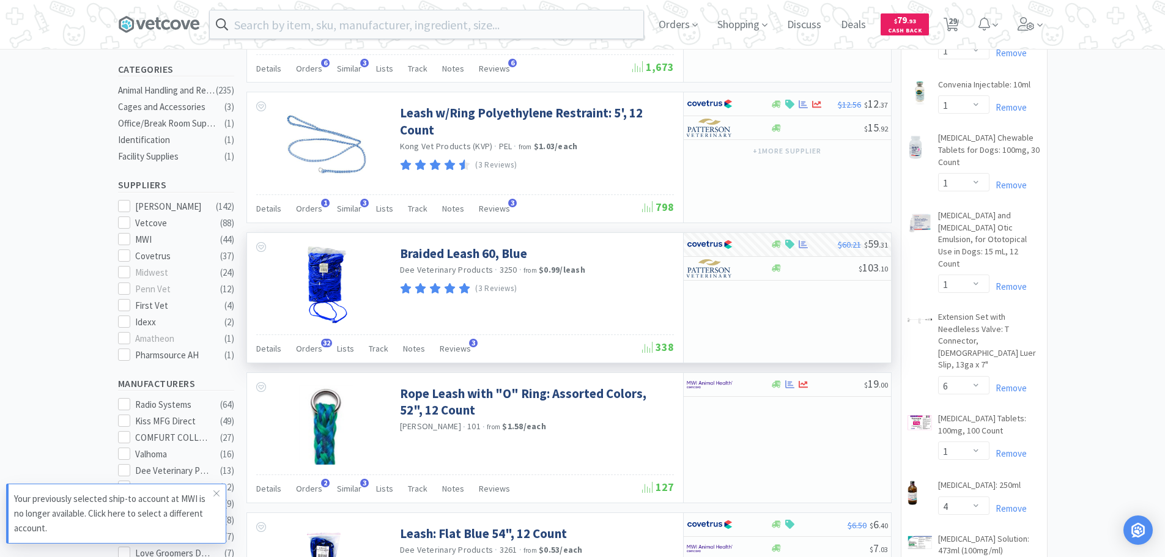
select select "1"
select select "2"
select select "1"
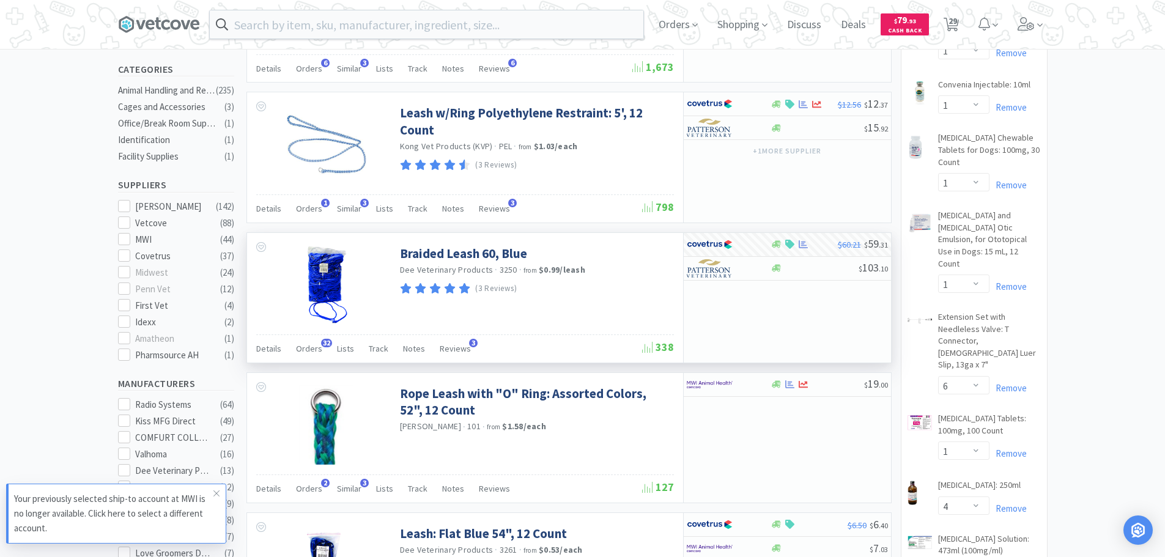
select select "1"
select select "6"
select select "1"
select select "4"
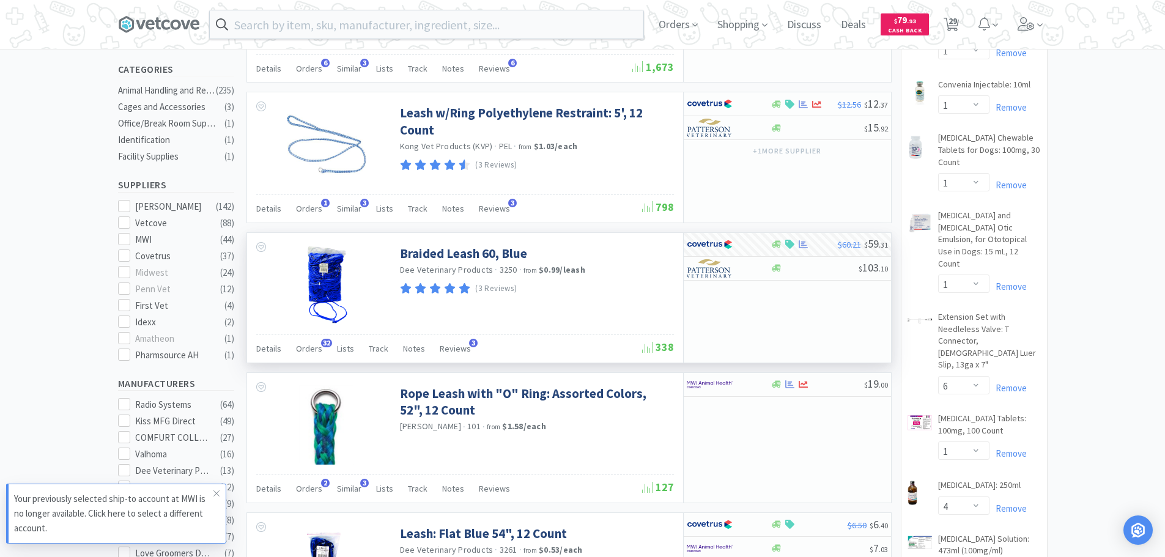
select select "1"
select select "2"
select select "1"
select select "4"
select select "1"
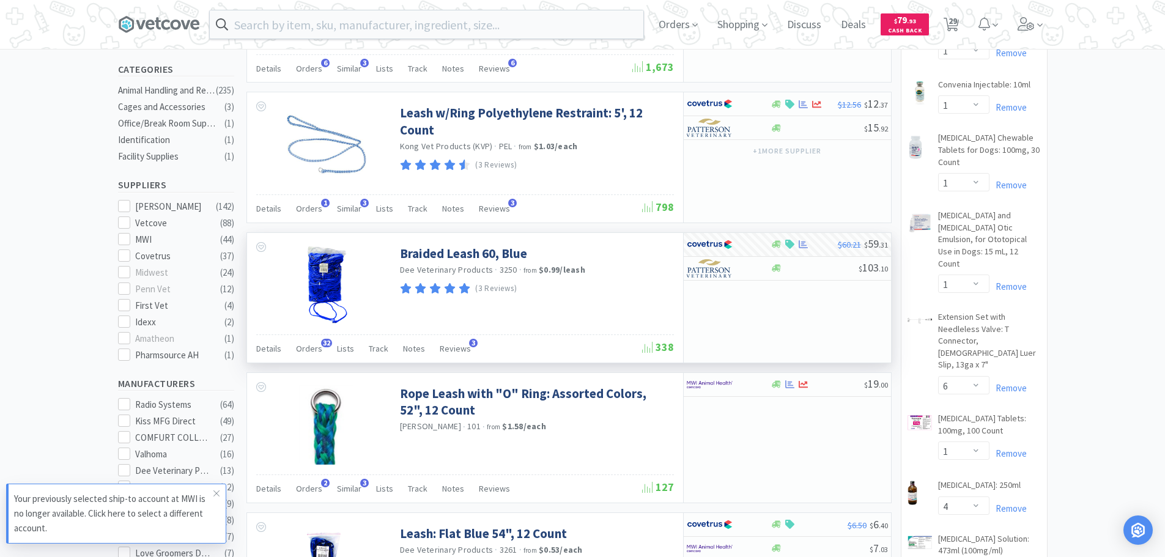
select select "1"
select select "2"
select select "1"
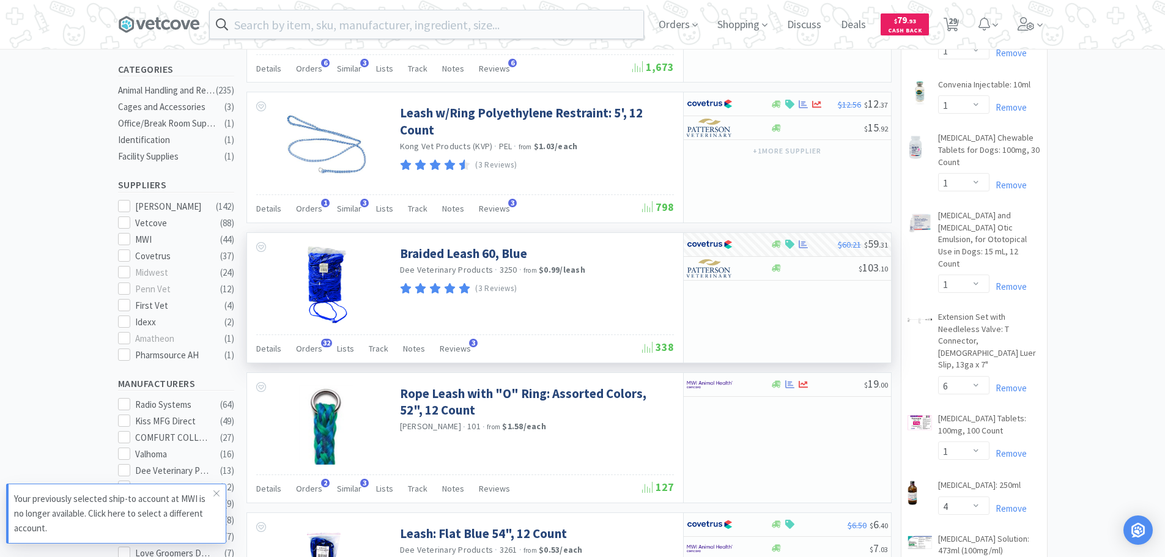
select select "1"
select select "4"
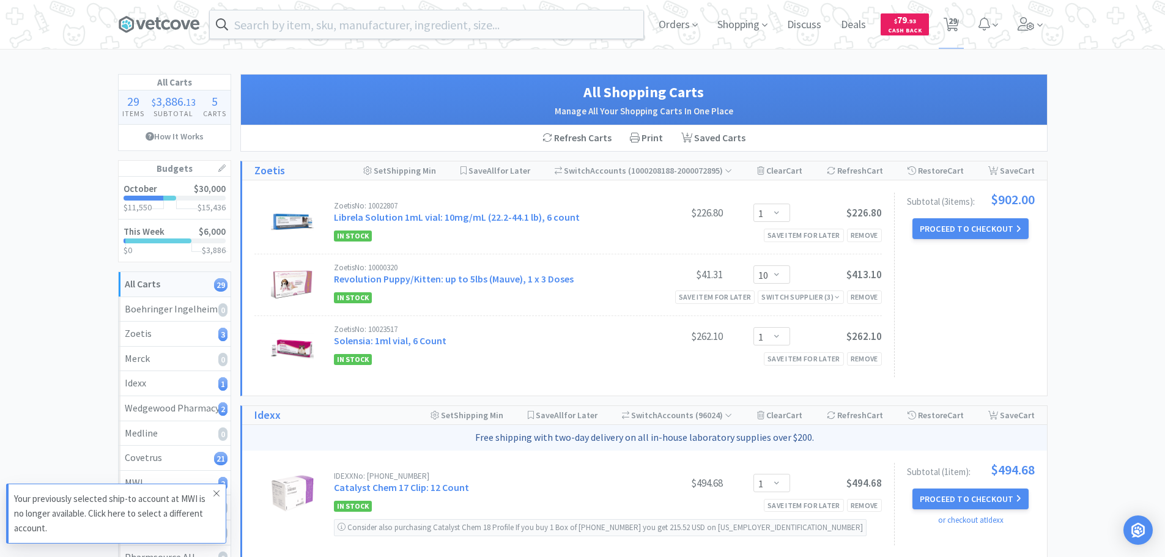
click at [215, 490] on icon at bounding box center [216, 494] width 7 height 10
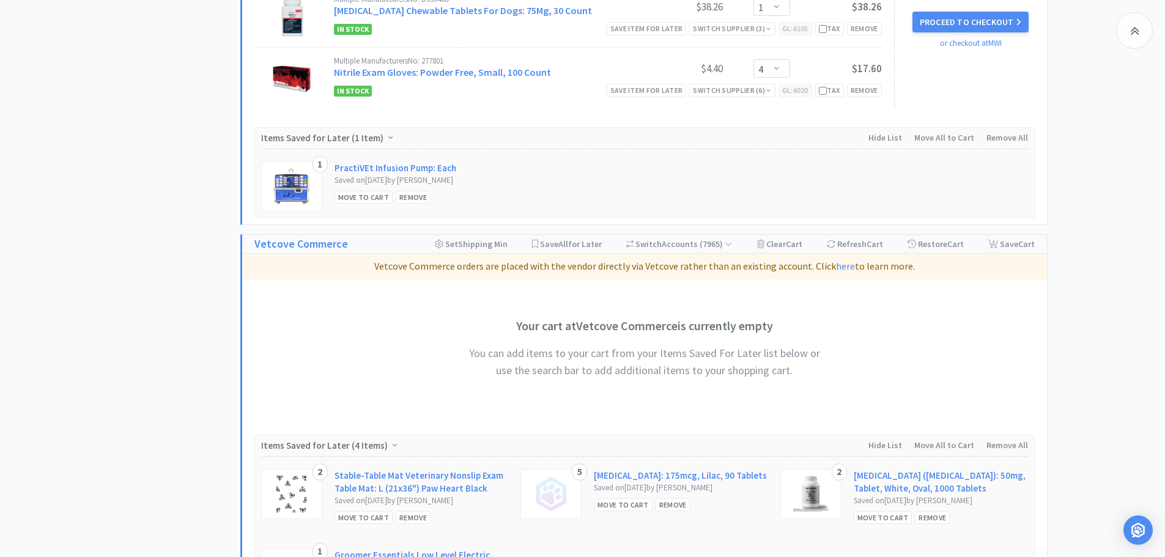
scroll to position [2262, 0]
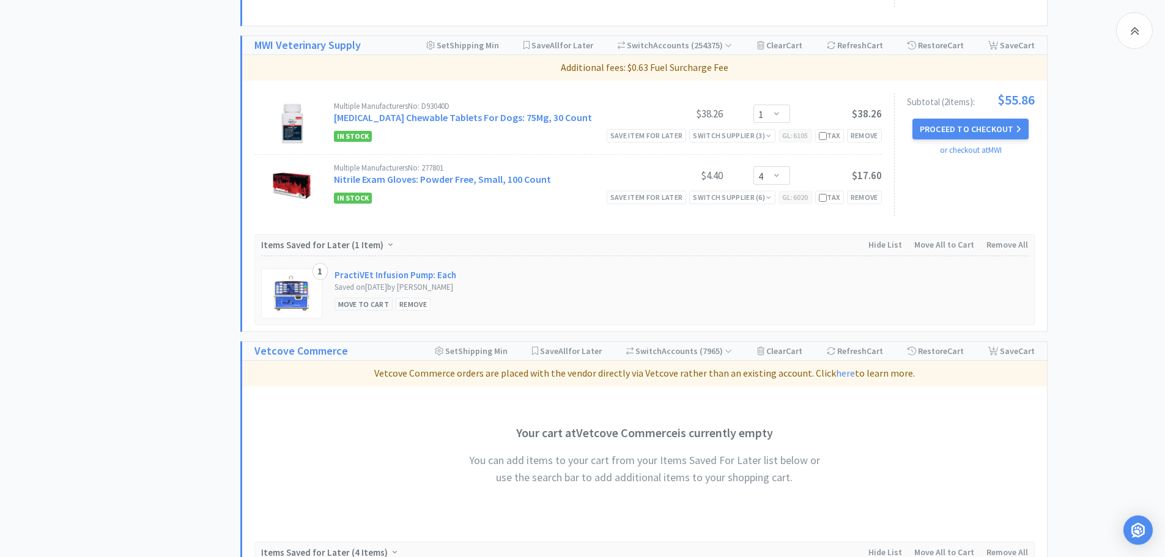
click at [359, 306] on div "Move to Cart" at bounding box center [363, 304] width 59 height 13
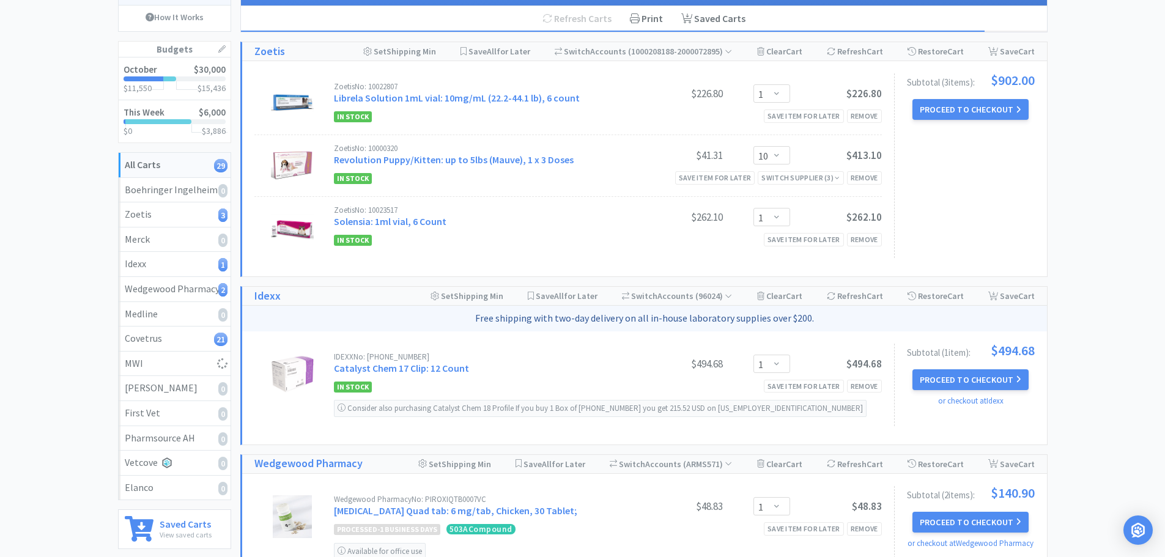
scroll to position [0, 0]
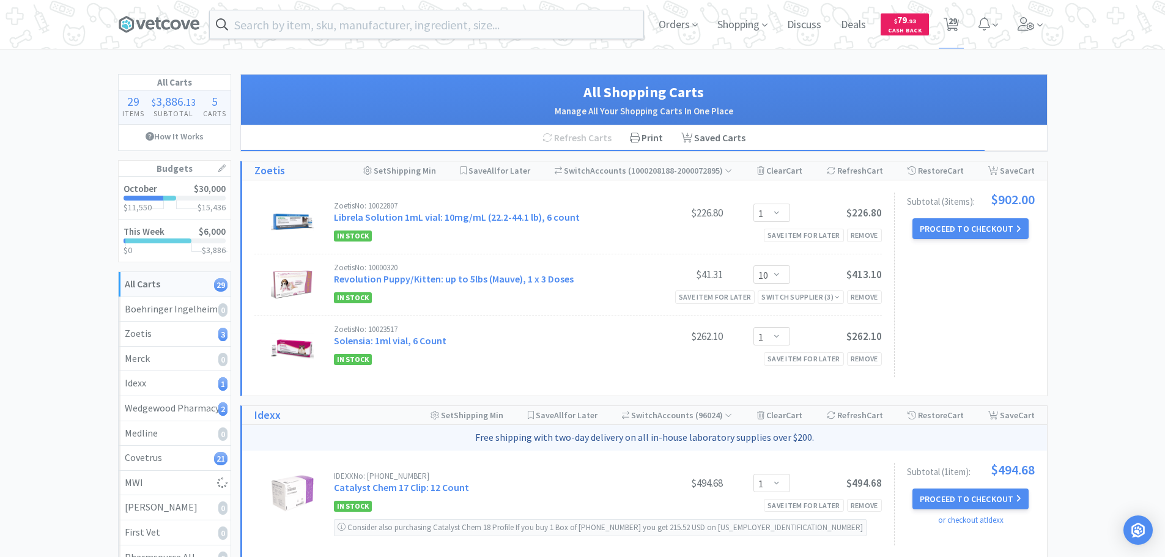
select select "1"
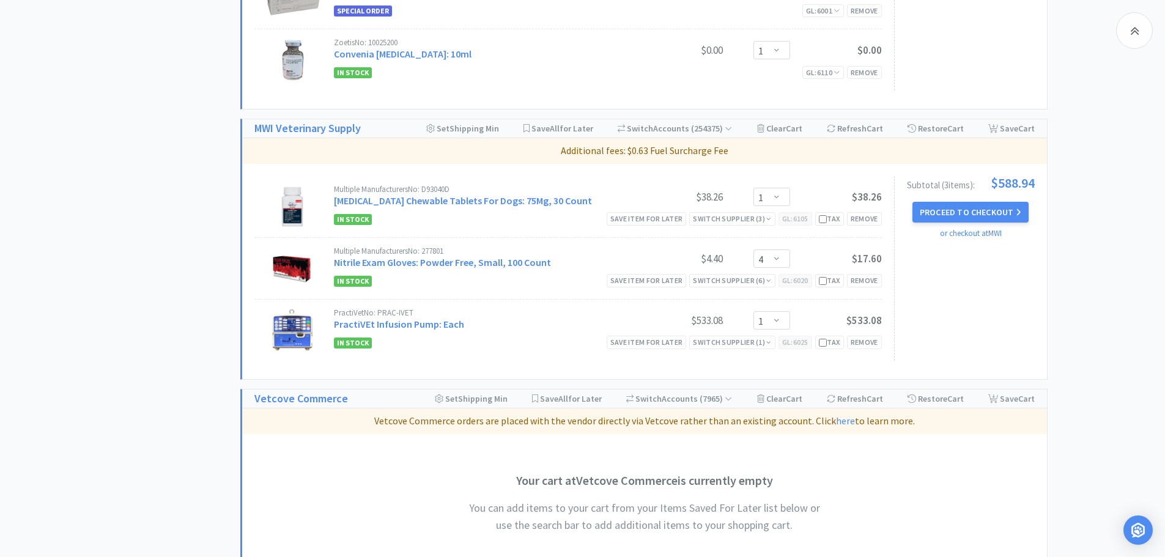
scroll to position [2323, 0]
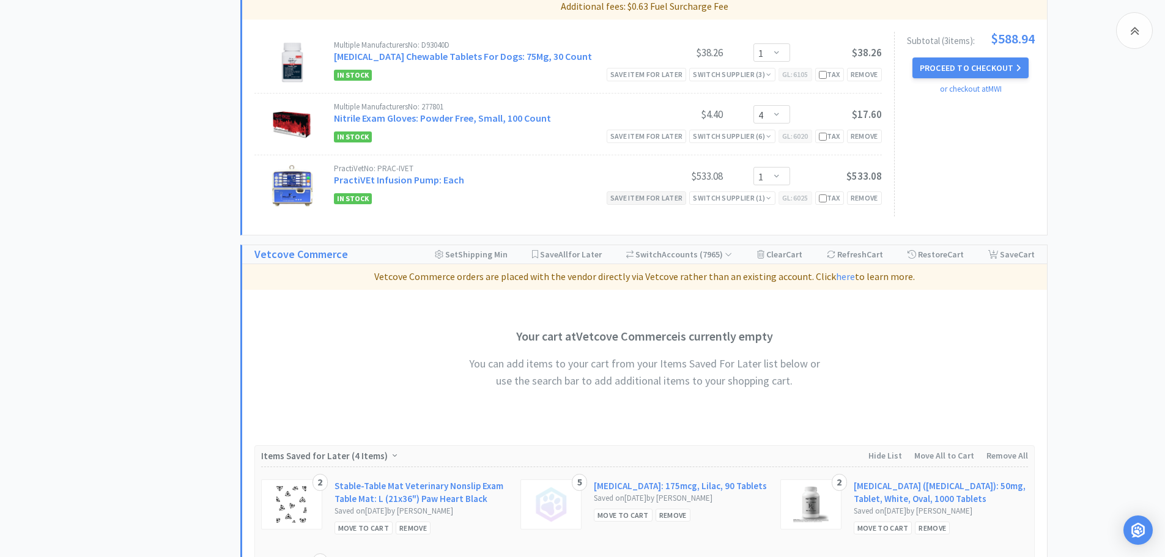
click at [653, 194] on div "Save item for later" at bounding box center [647, 197] width 80 height 13
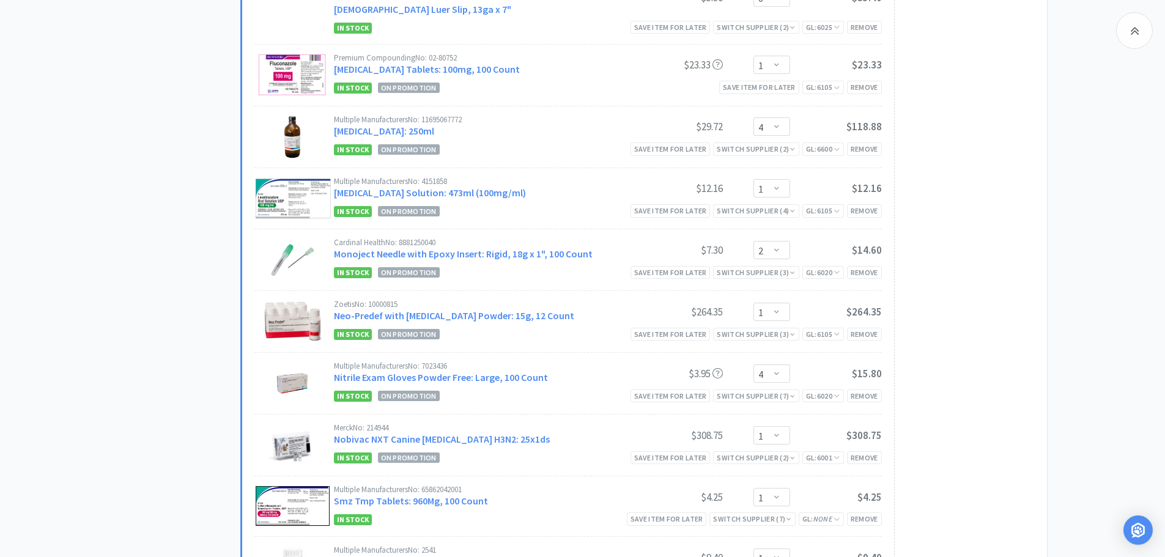
scroll to position [0, 0]
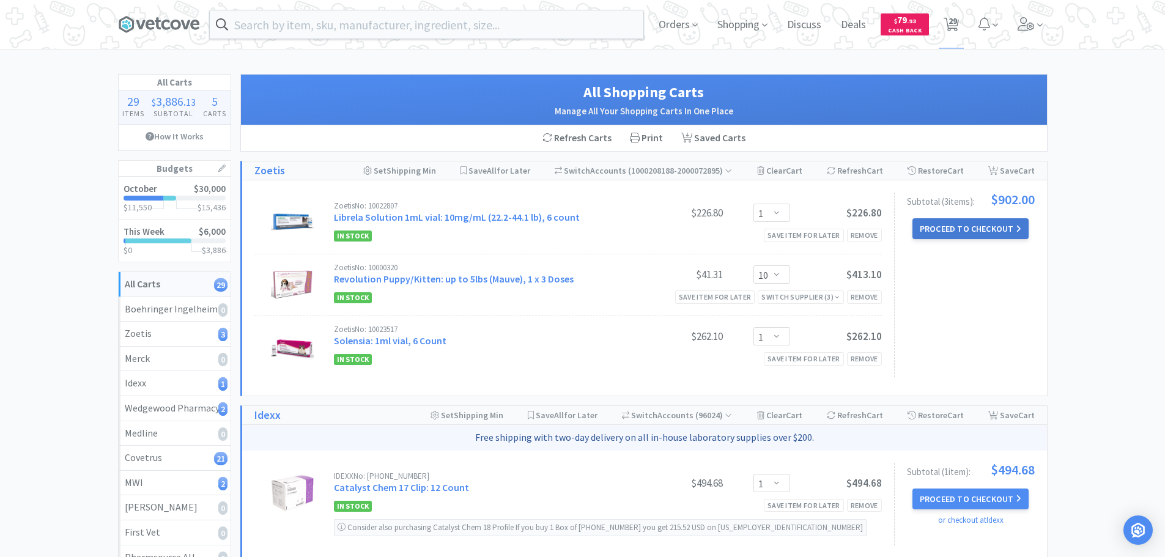
click at [996, 224] on button "Proceed to Checkout" at bounding box center [970, 228] width 116 height 21
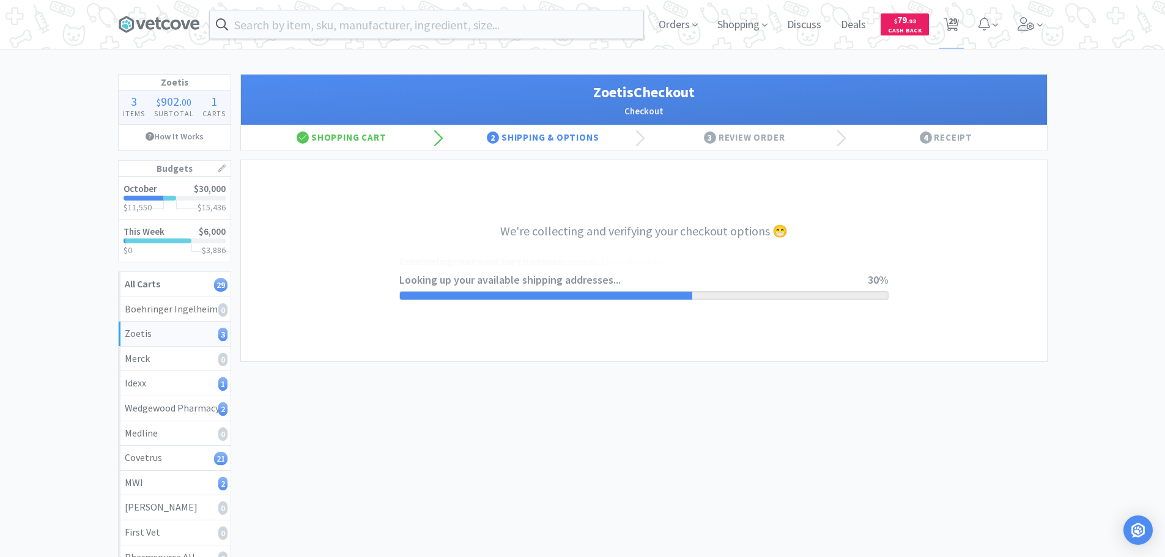
select select "invoice"
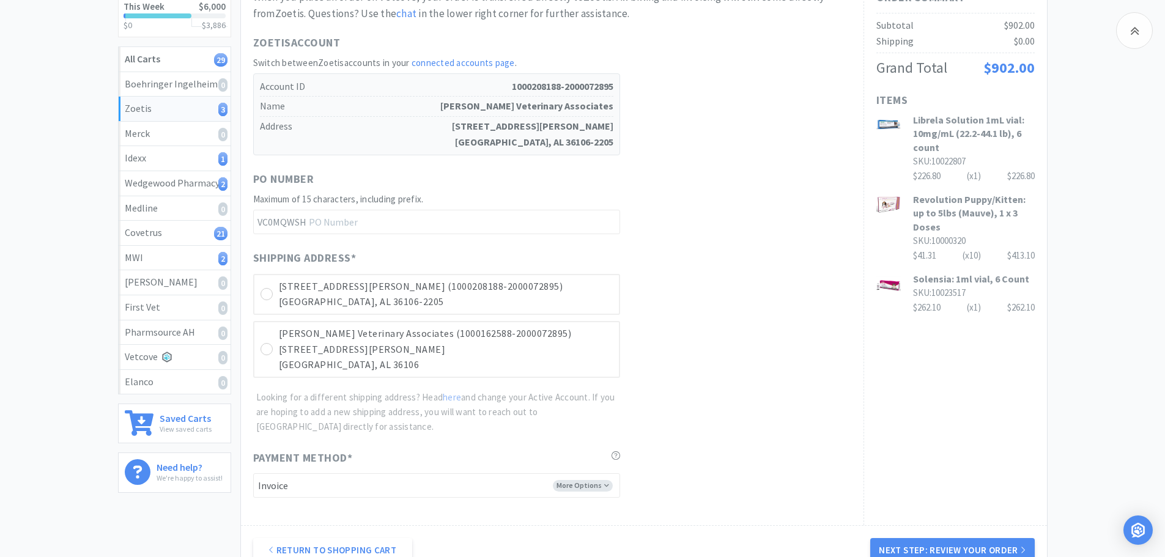
scroll to position [245, 0]
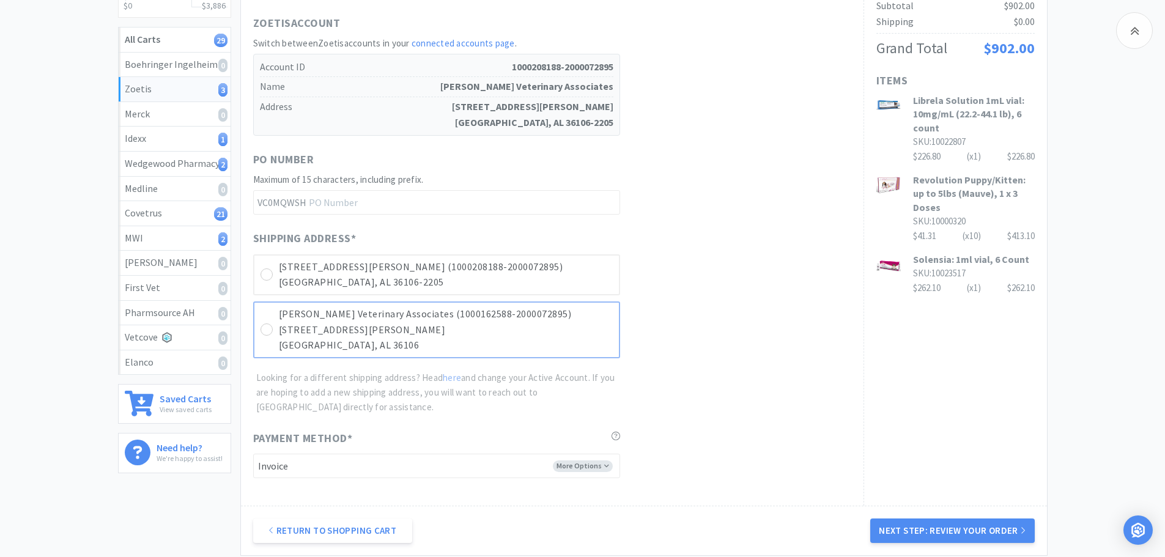
click at [544, 324] on p "[STREET_ADDRESS][PERSON_NAME]" at bounding box center [446, 330] width 334 height 16
click at [965, 539] on button "Next Step: Review Your Order" at bounding box center [952, 530] width 164 height 24
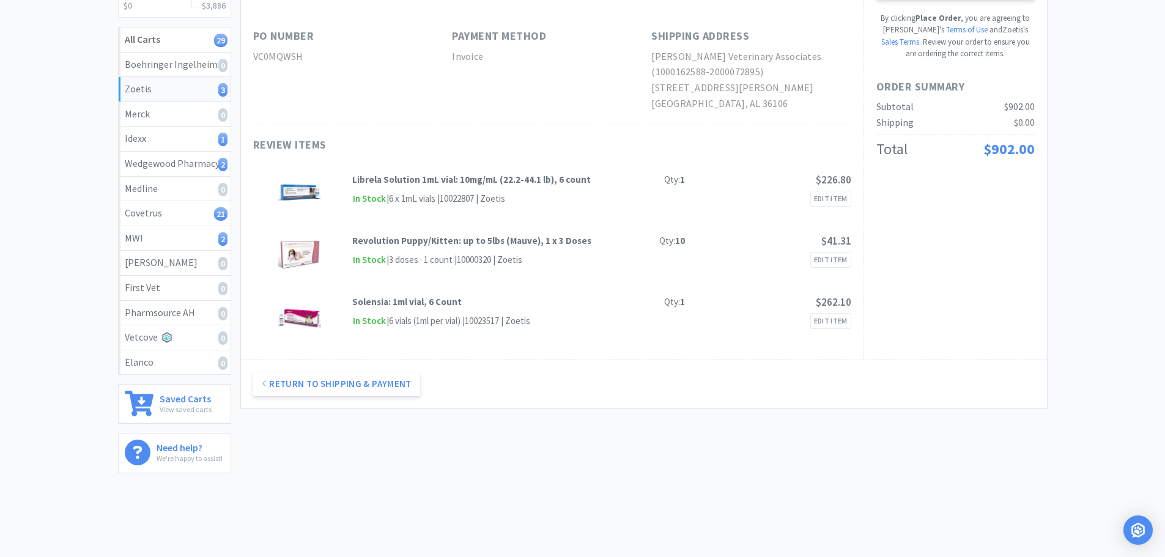
scroll to position [0, 0]
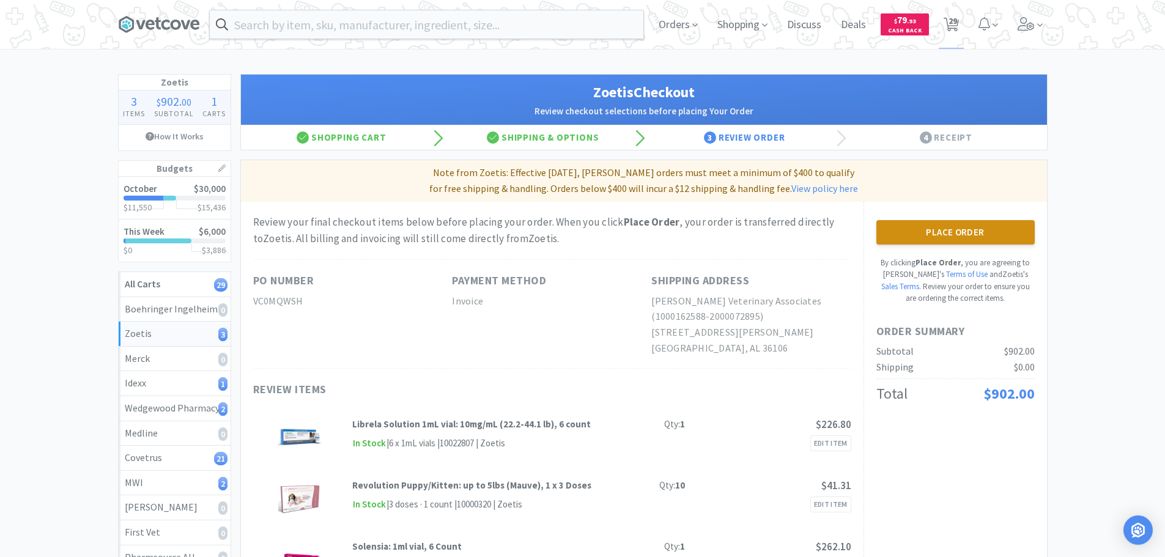
click at [1000, 232] on button "Place Order" at bounding box center [955, 232] width 158 height 24
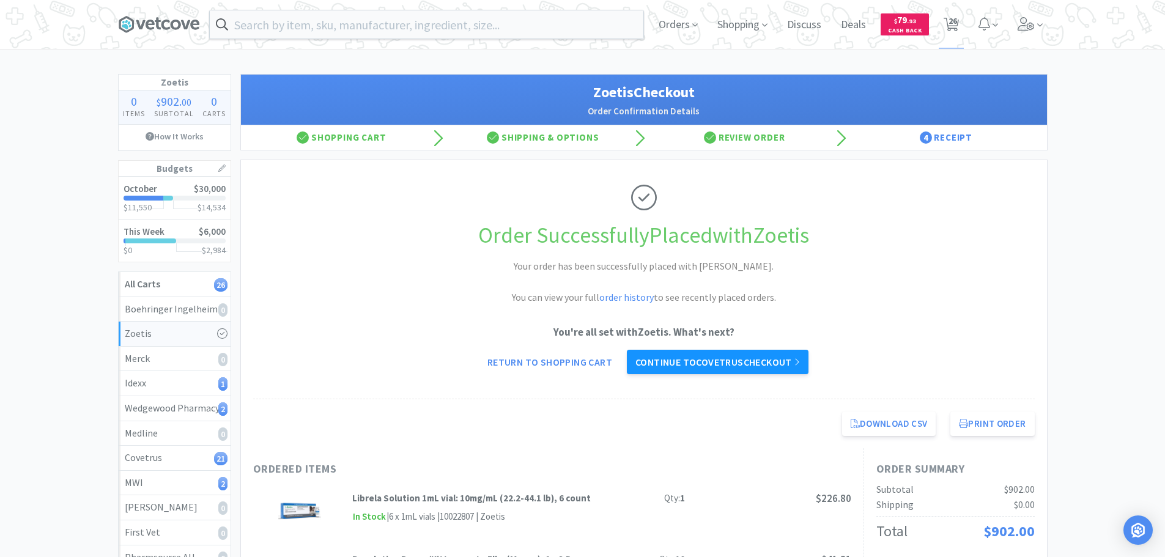
click at [800, 357] on icon at bounding box center [797, 362] width 6 height 10
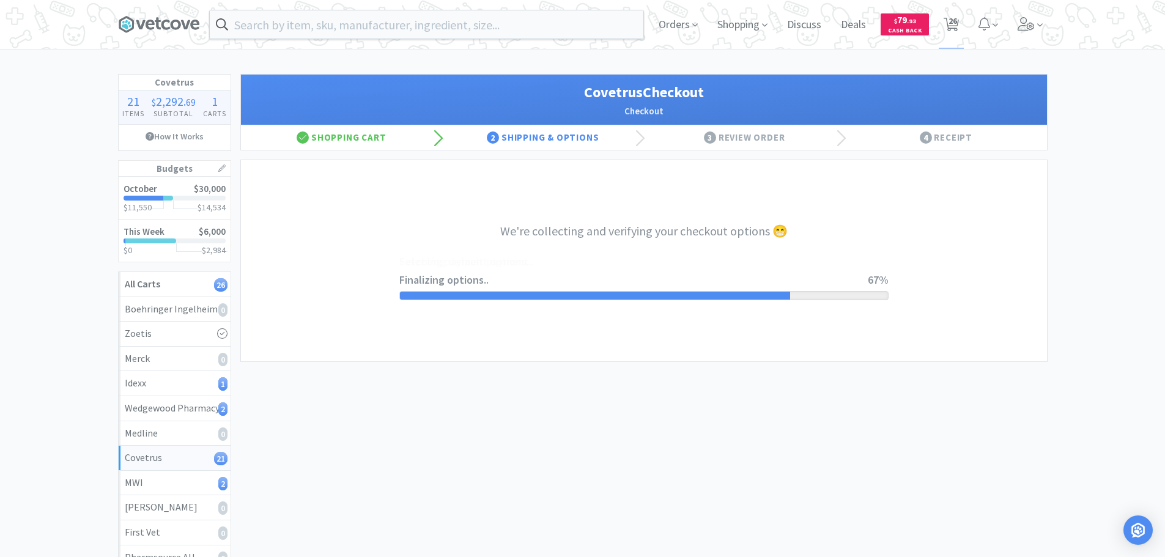
select select "ACCOUNT"
select select "cvt-standard-net"
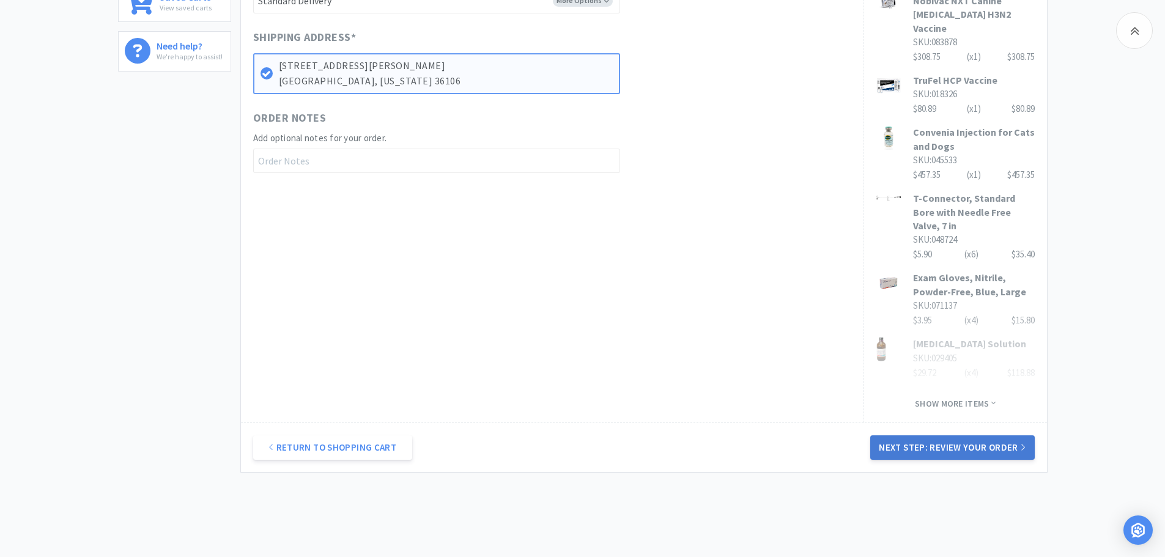
click at [967, 435] on button "Next Step: Review Your Order" at bounding box center [952, 447] width 164 height 24
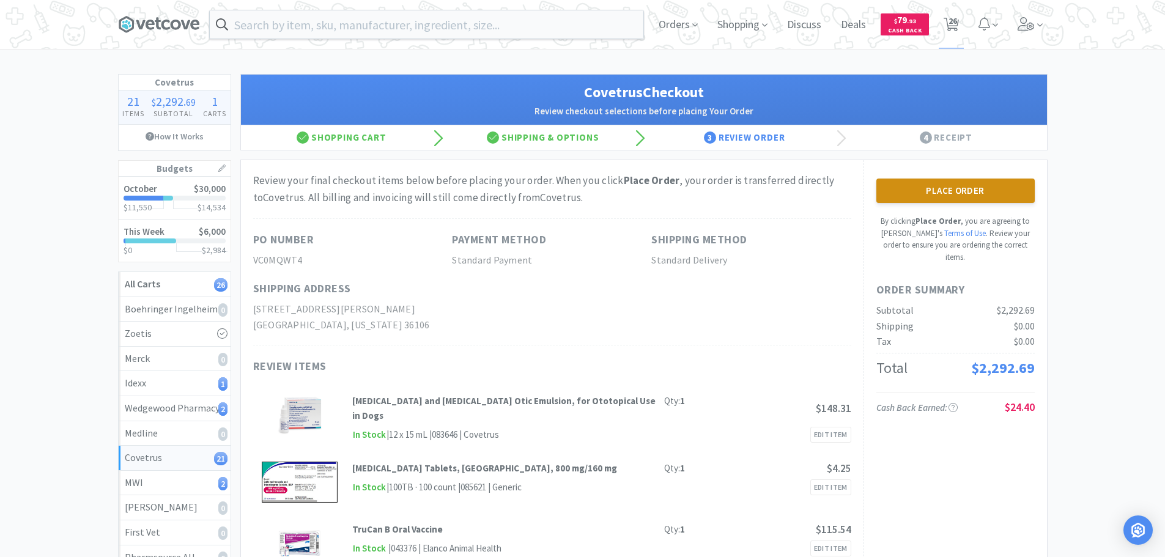
click at [984, 186] on button "Place Order" at bounding box center [955, 191] width 158 height 24
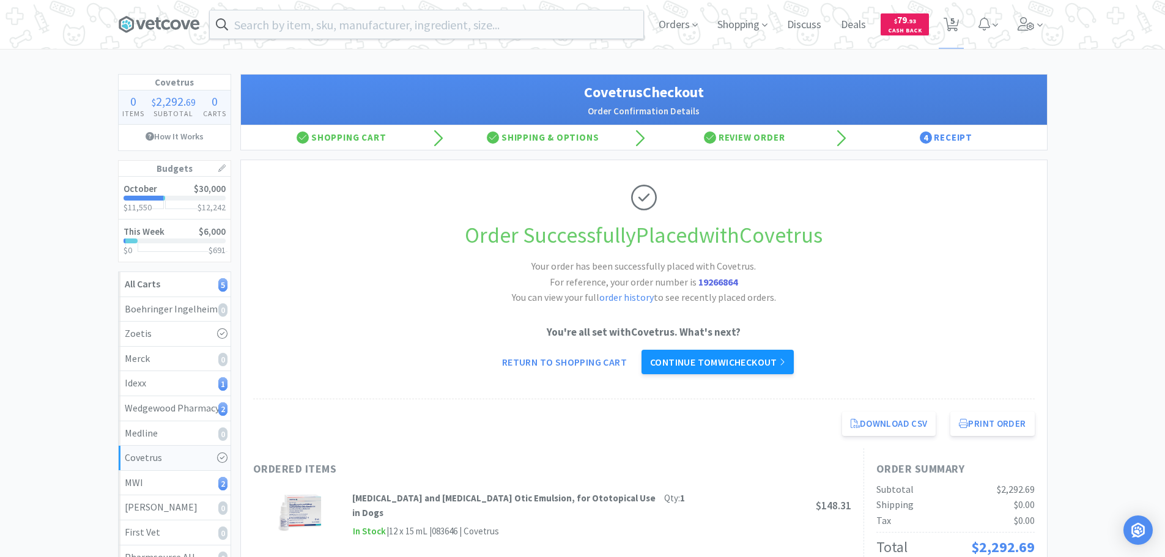
click at [728, 366] on link "Continue to MWI checkout" at bounding box center [717, 362] width 152 height 24
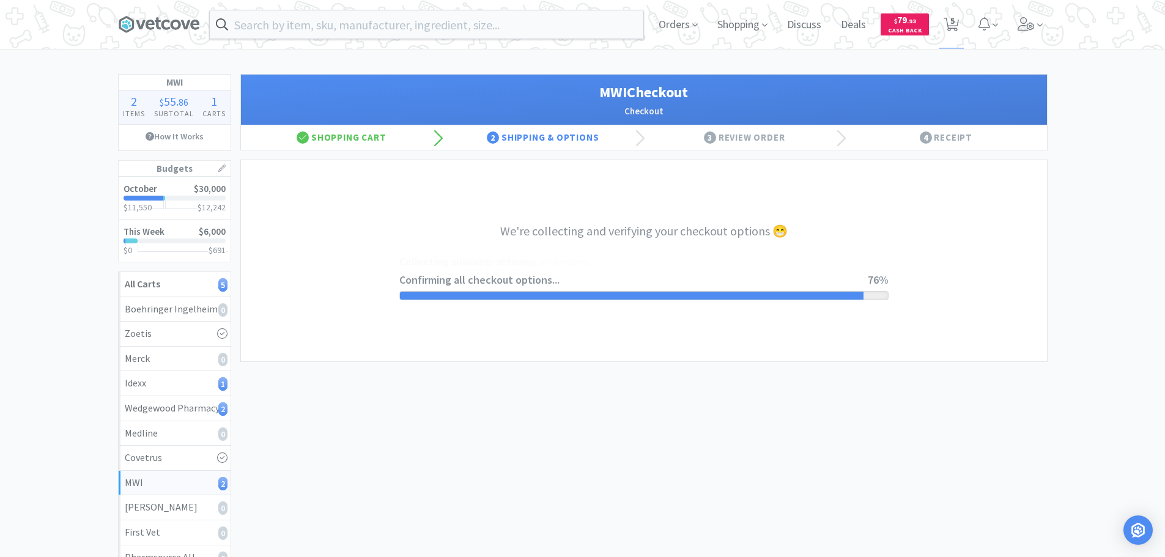
select select "STD_"
select select "FX9"
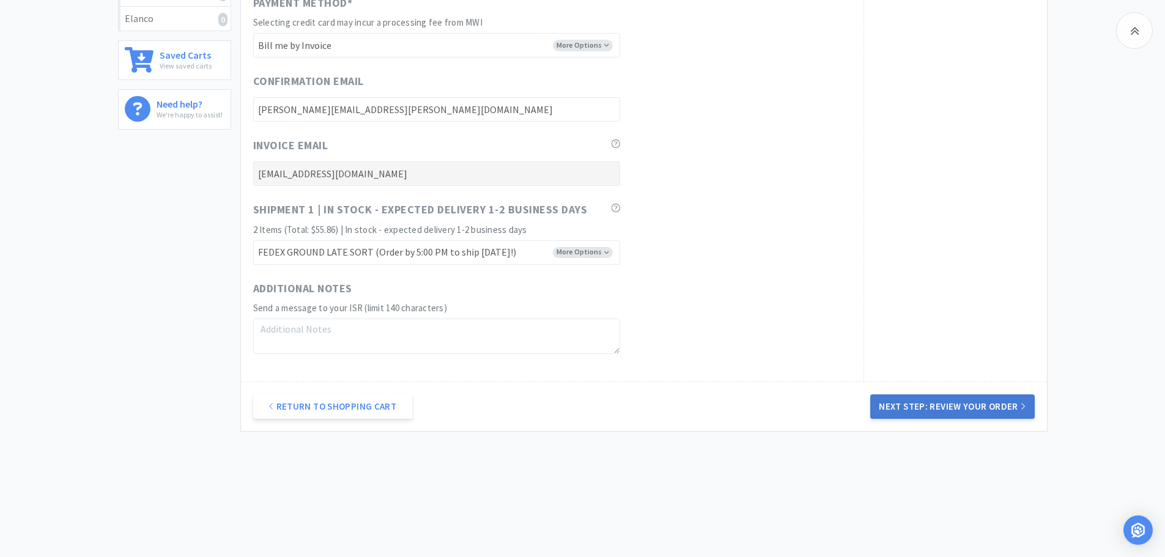
click at [878, 399] on button "Next Step: Review Your Order" at bounding box center [952, 406] width 164 height 24
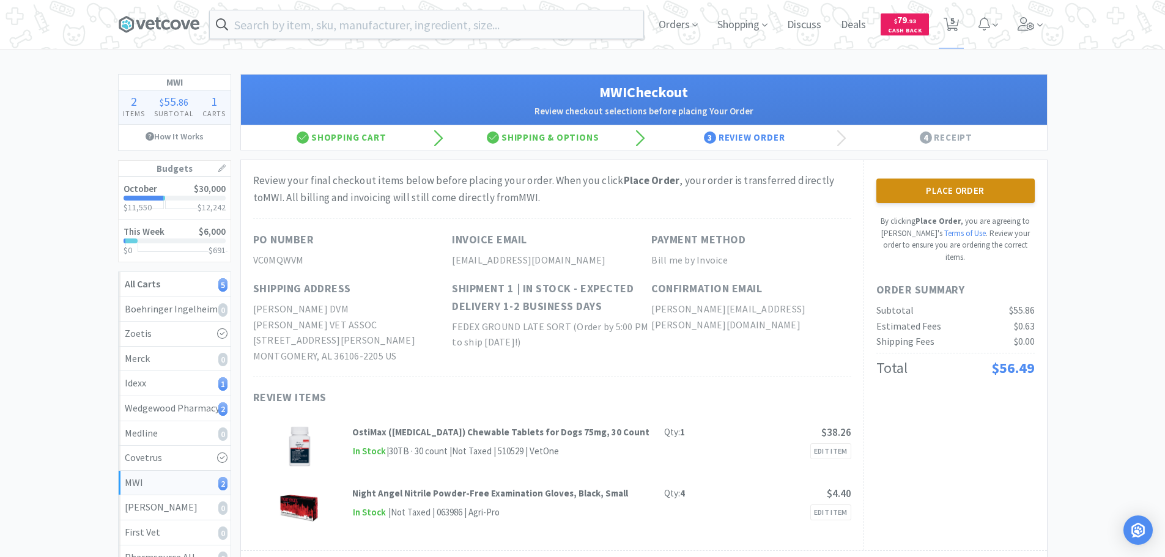
click at [899, 189] on button "Place Order" at bounding box center [955, 191] width 158 height 24
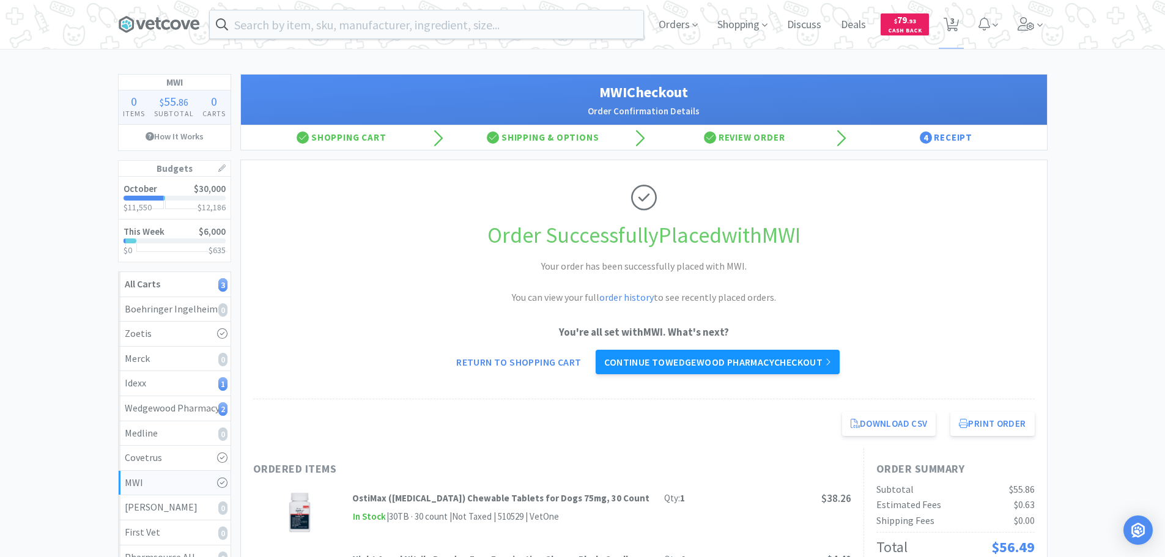
click at [772, 371] on link "Continue to Wedgewood Pharmacy checkout" at bounding box center [716, 362] width 243 height 24
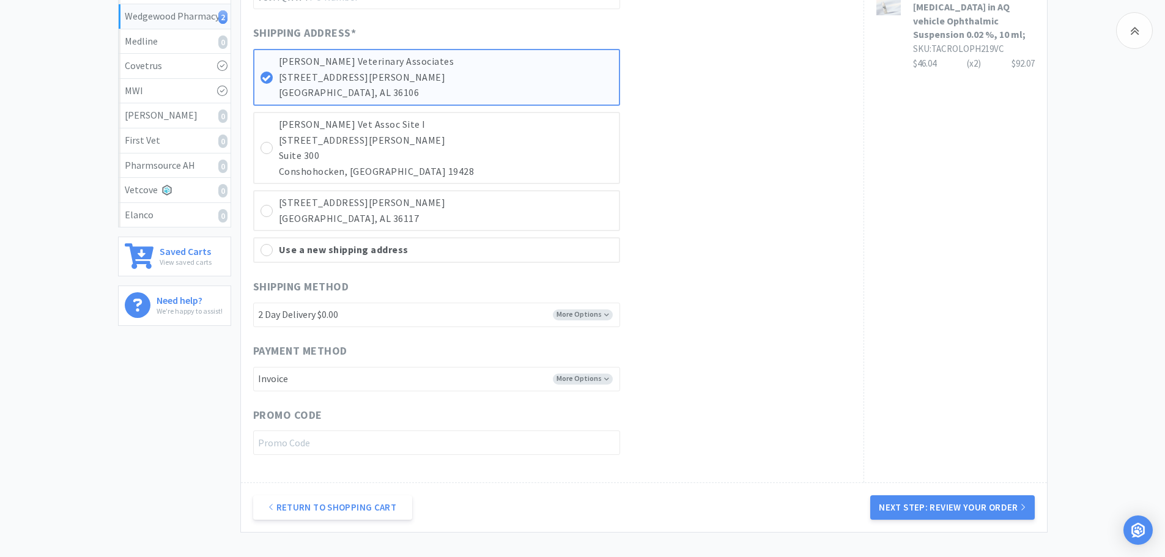
scroll to position [489, 0]
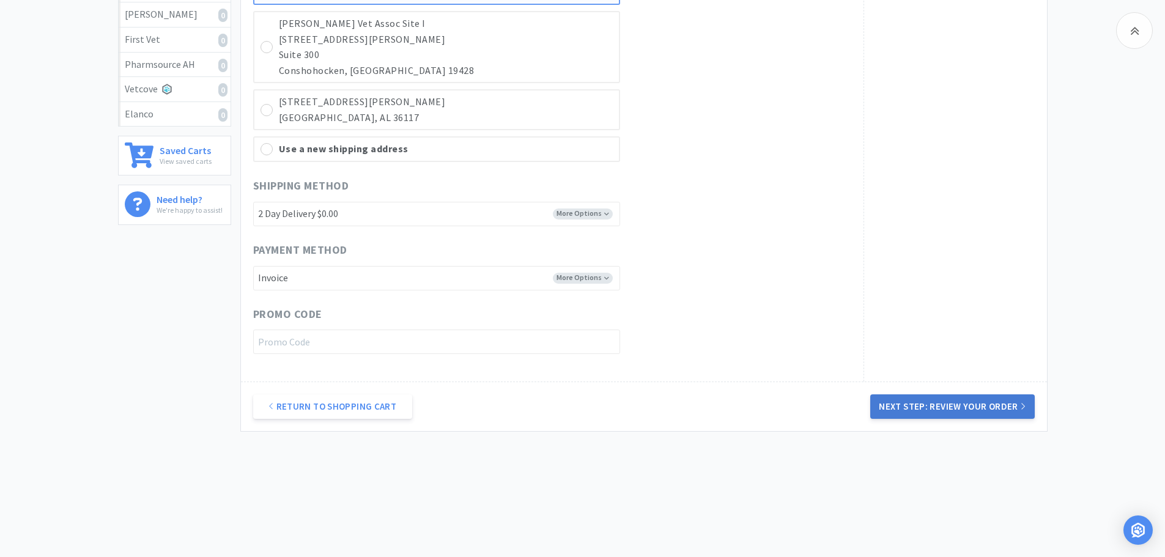
click at [929, 408] on button "Next Step: Review Your Order" at bounding box center [952, 406] width 164 height 24
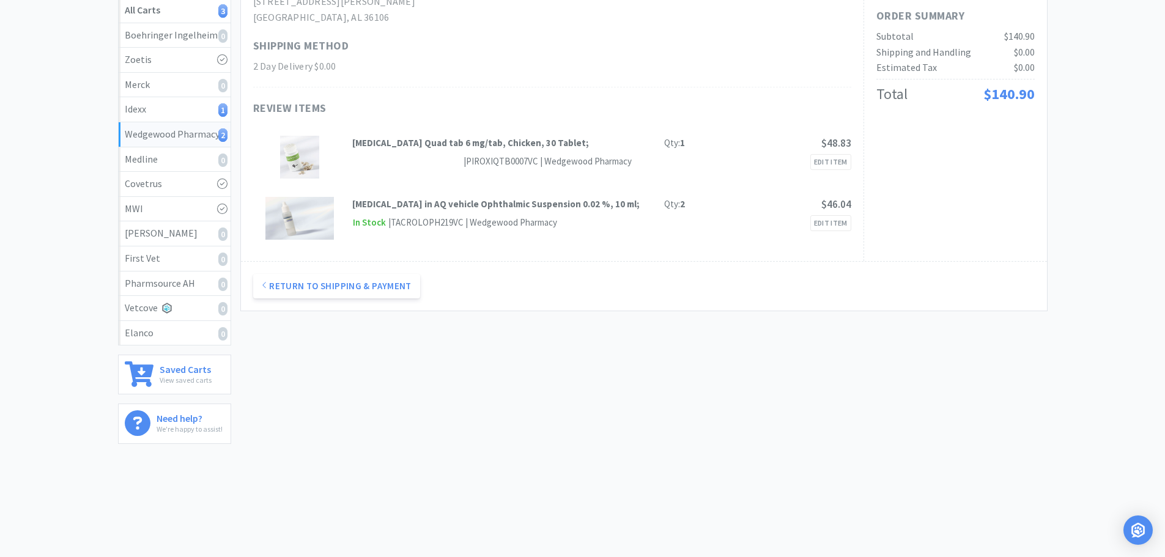
scroll to position [0, 0]
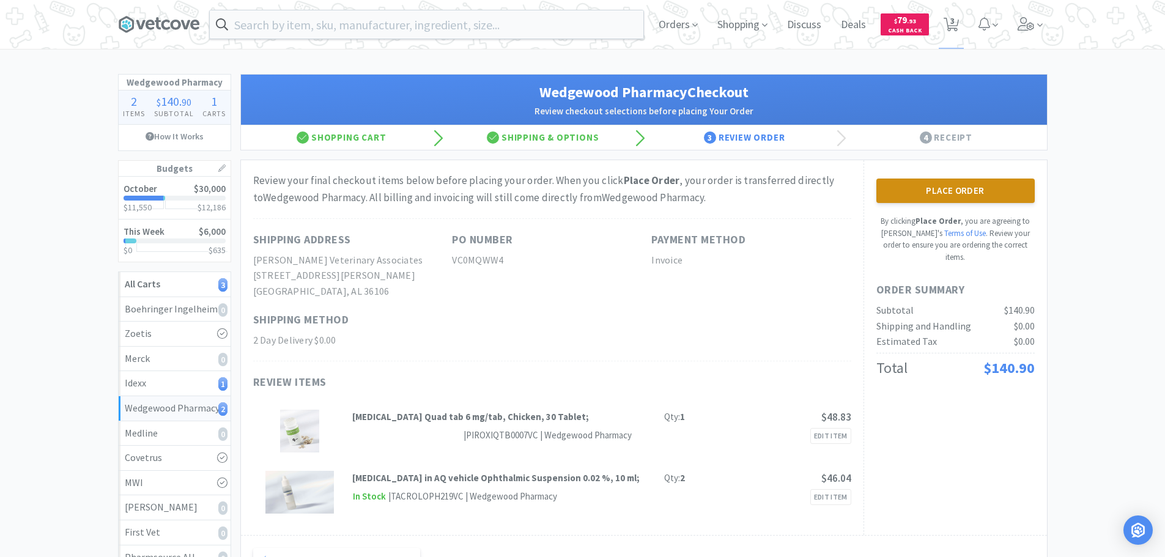
click at [991, 196] on button "Place Order" at bounding box center [955, 191] width 158 height 24
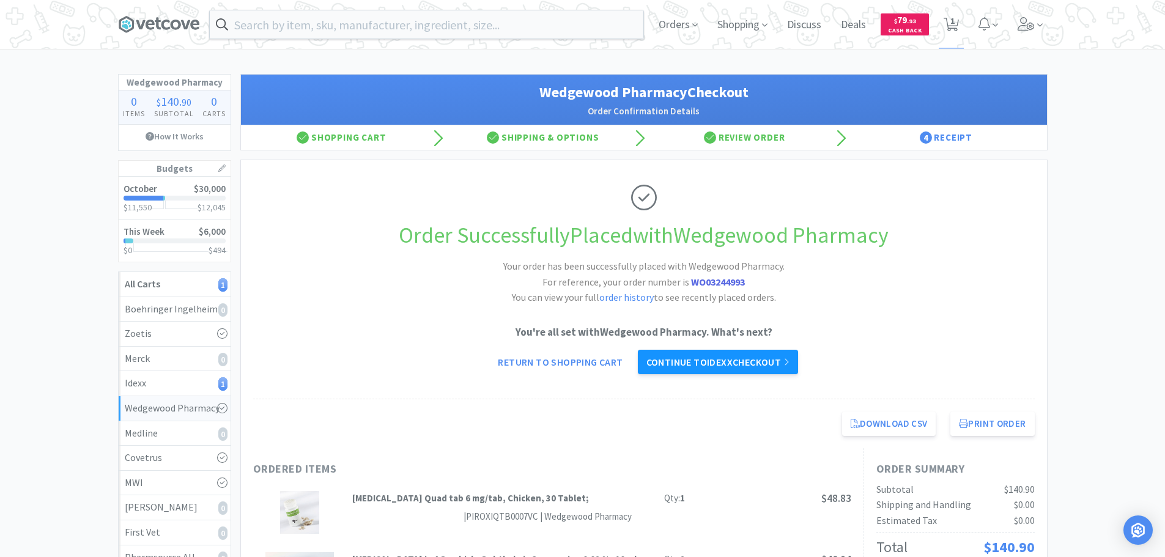
click at [769, 367] on link "Continue to Idexx checkout" at bounding box center [718, 362] width 160 height 24
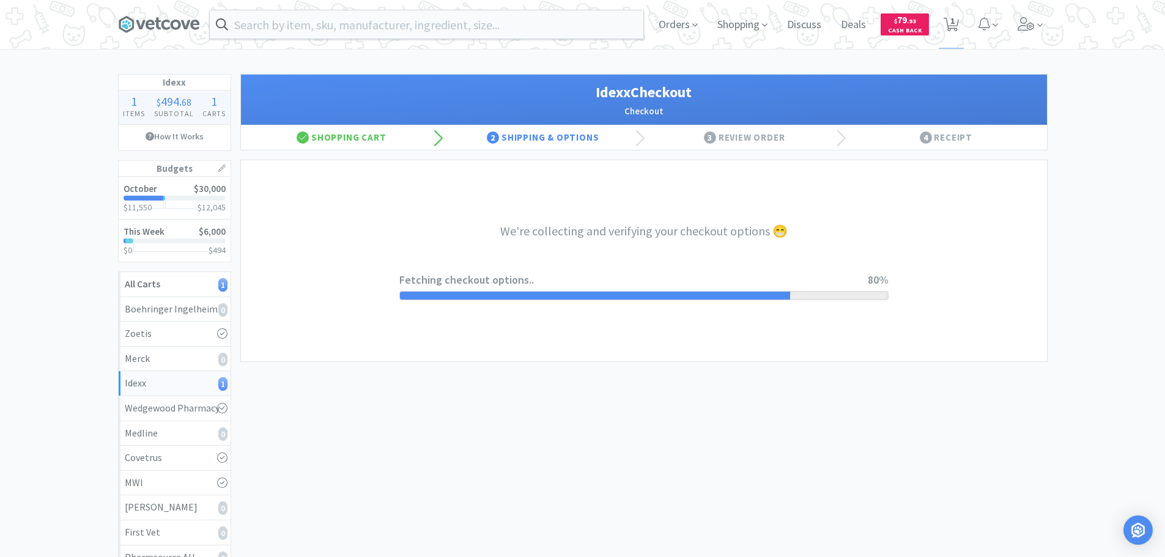
select select "904"
select select "003"
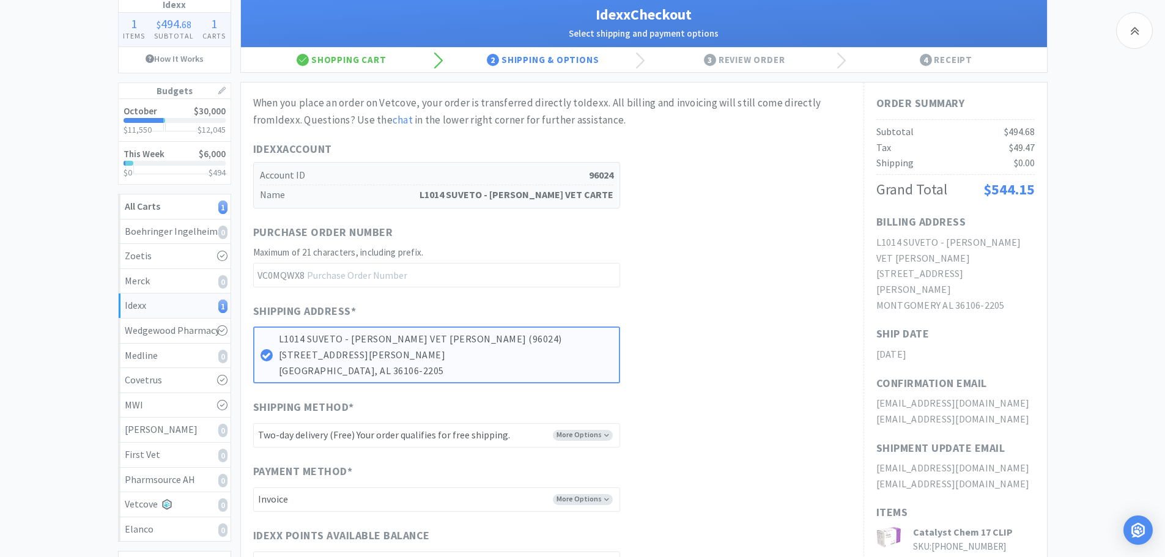
scroll to position [245, 0]
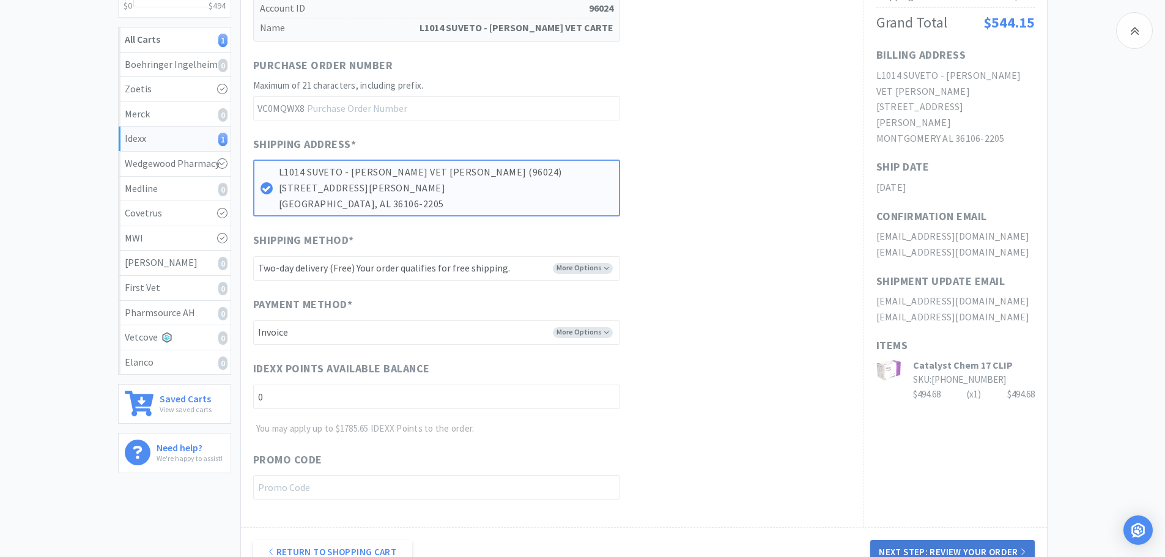
click at [952, 547] on button "Next Step: Review Your Order" at bounding box center [952, 552] width 164 height 24
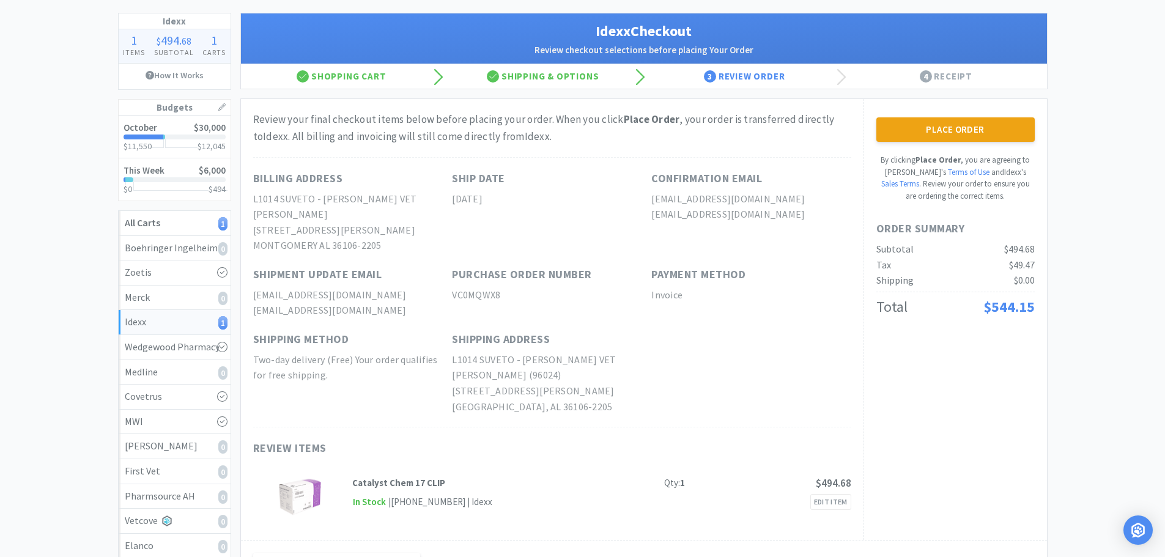
scroll to position [0, 0]
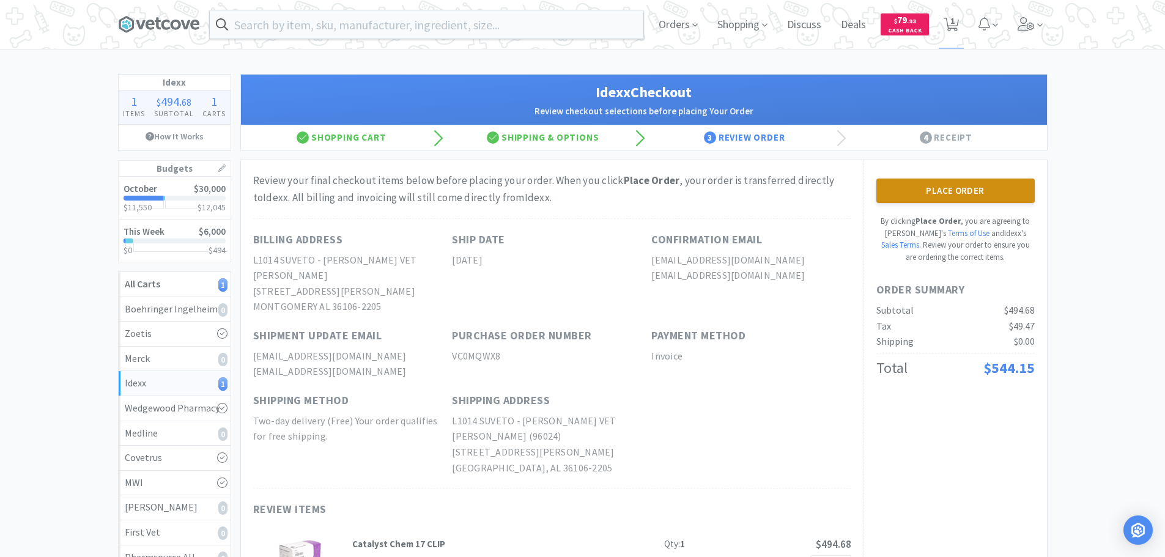
click at [945, 189] on button "Place Order" at bounding box center [955, 191] width 158 height 24
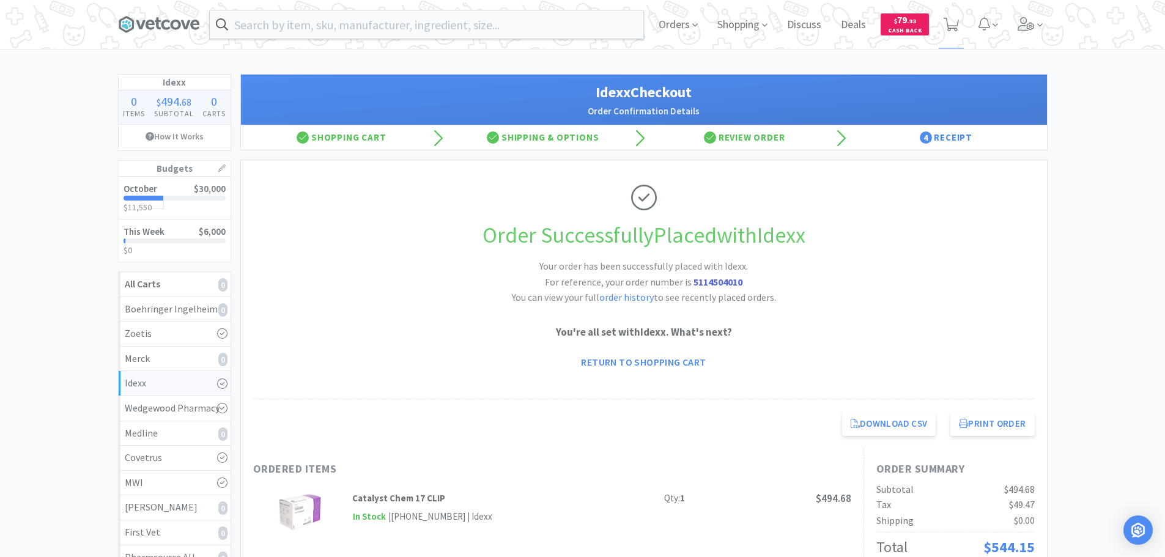
click at [130, 13] on span at bounding box center [164, 24] width 92 height 49
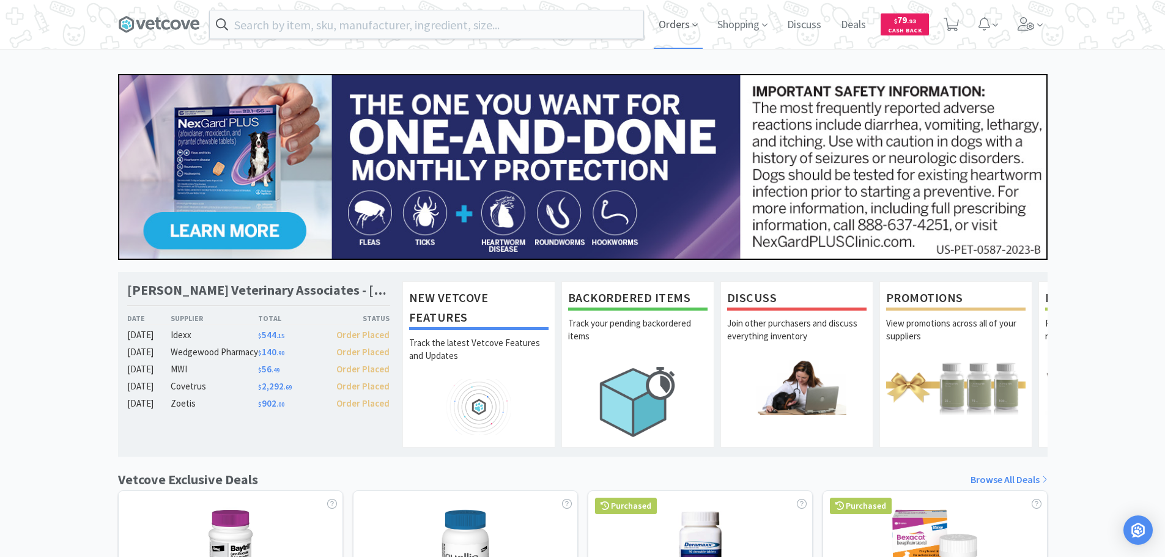
click at [688, 34] on span "Orders" at bounding box center [678, 24] width 49 height 49
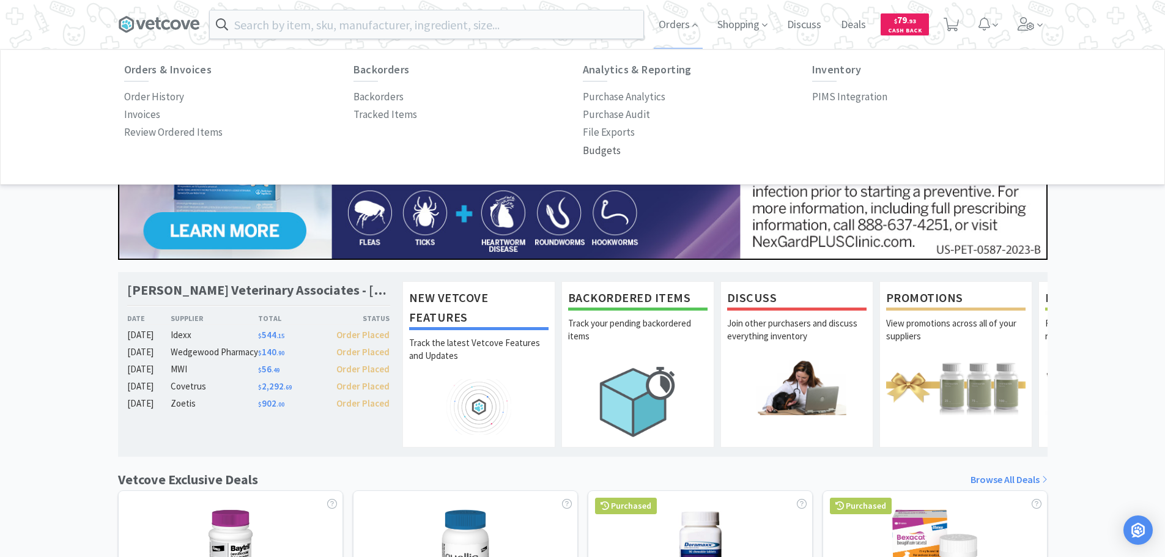
click at [603, 146] on p "Budgets" at bounding box center [602, 150] width 38 height 17
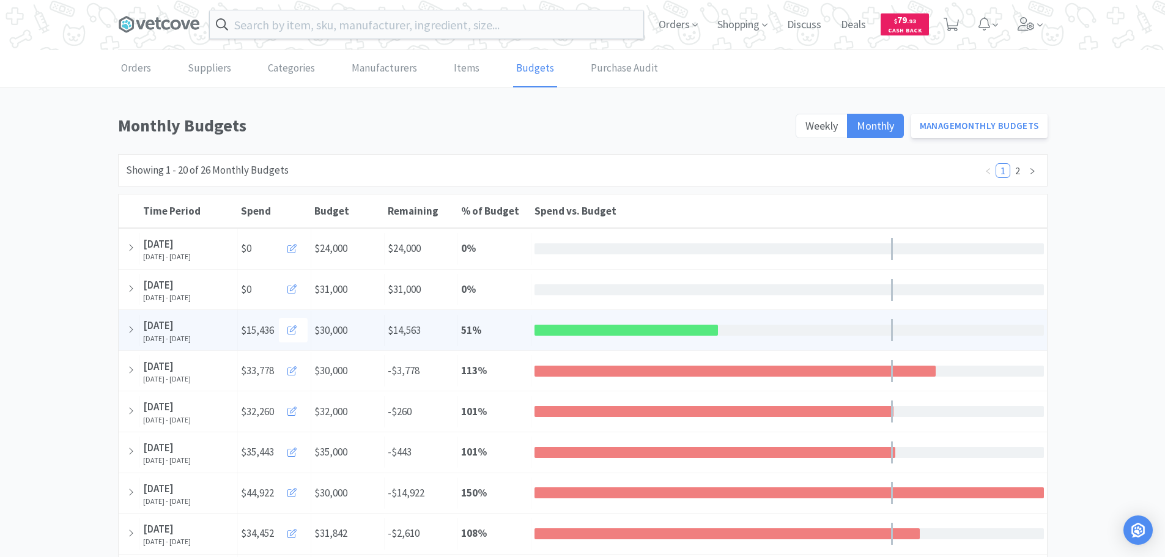
click at [540, 328] on div at bounding box center [625, 330] width 183 height 11
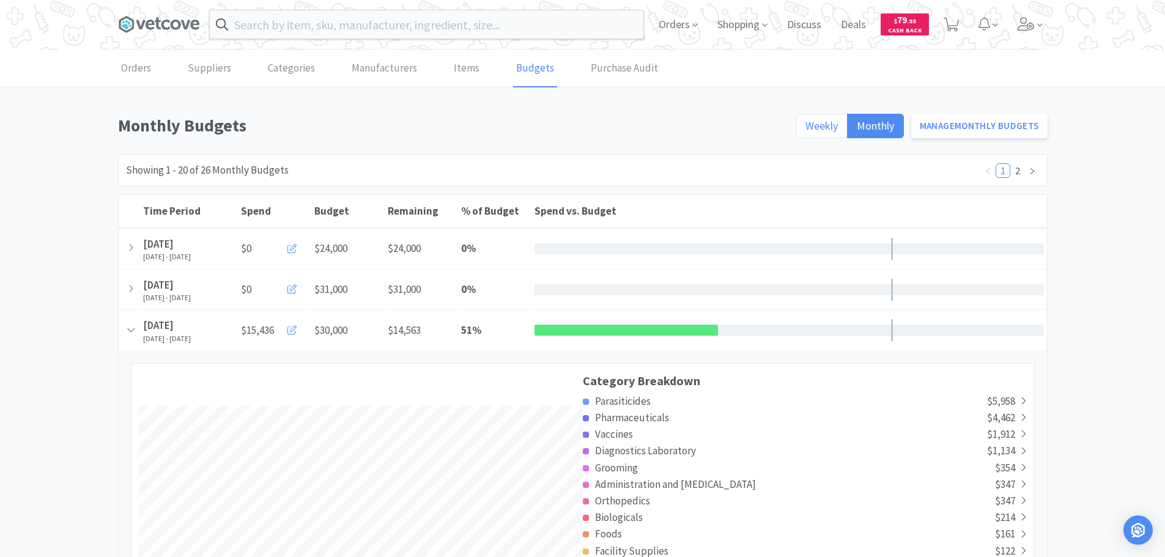
click at [808, 133] on label "Weekly" at bounding box center [821, 126] width 52 height 24
click at [805, 130] on input "Weekly" at bounding box center [805, 130] width 0 height 0
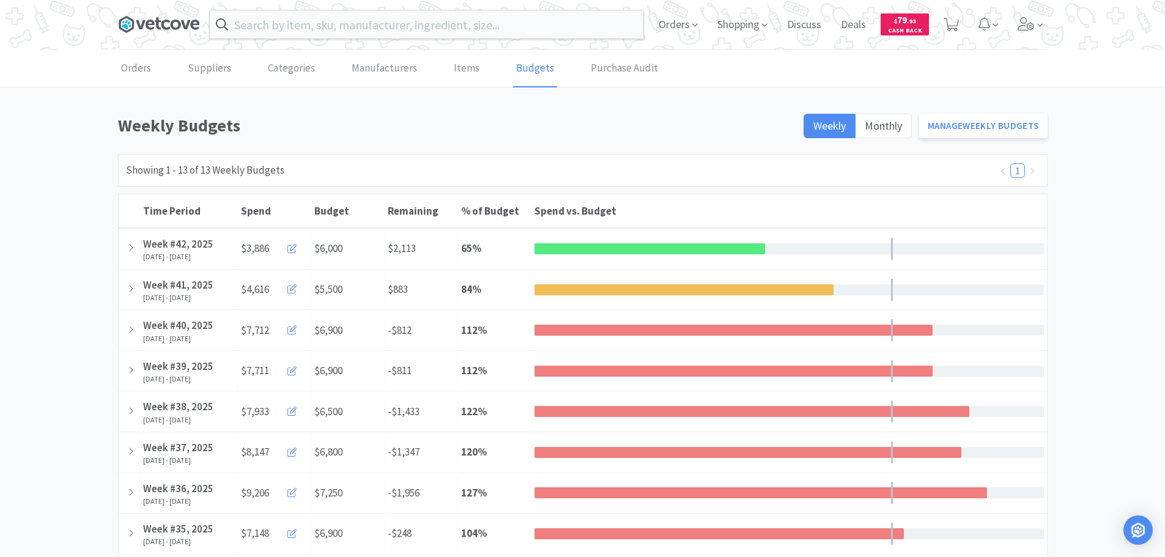
click at [180, 21] on icon at bounding box center [159, 24] width 82 height 18
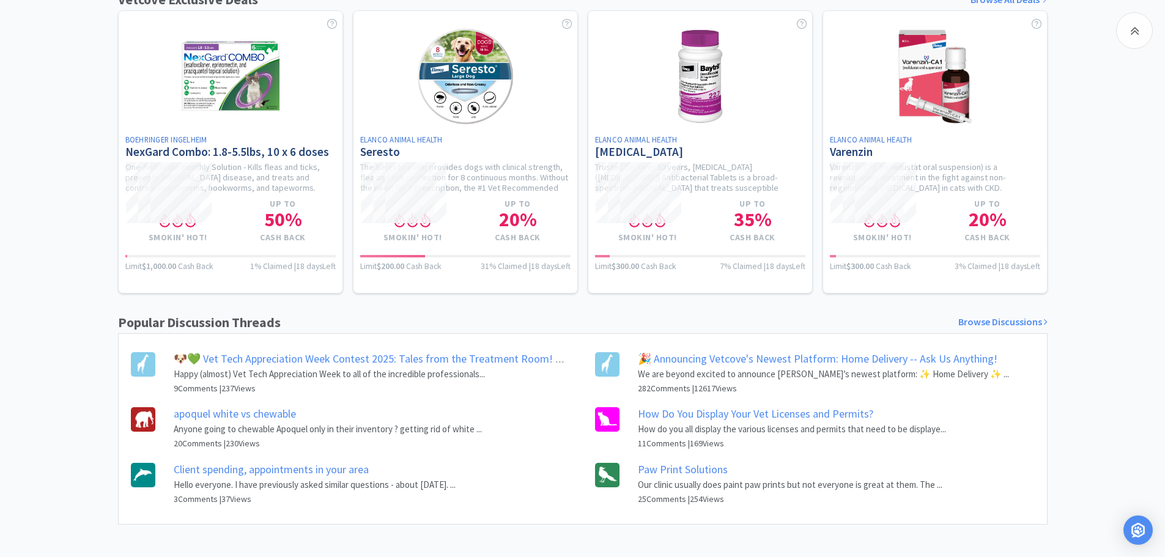
scroll to position [493, 0]
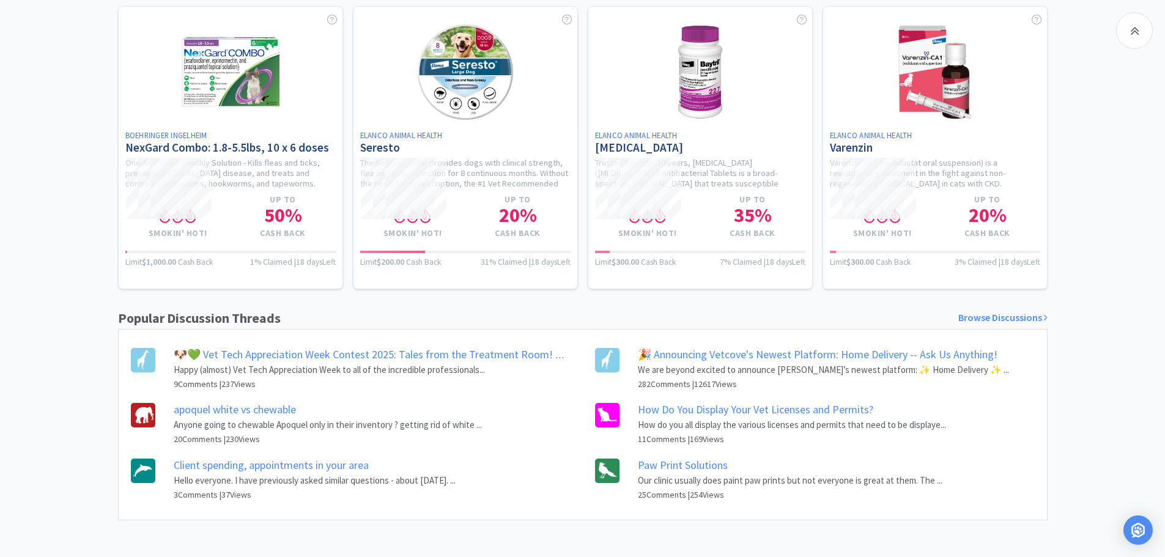
click at [522, 355] on link "🐶💚 Vet Tech Appreciation Week Contest 2025: Tales from the Treatment Room! 💚🐶" at bounding box center [378, 354] width 408 height 14
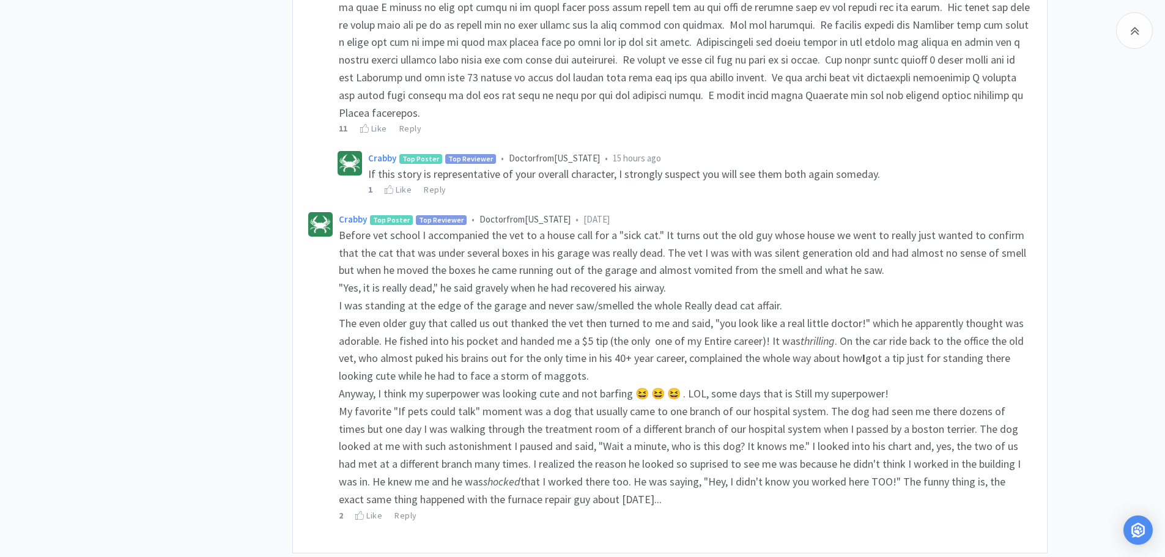
scroll to position [1590, 0]
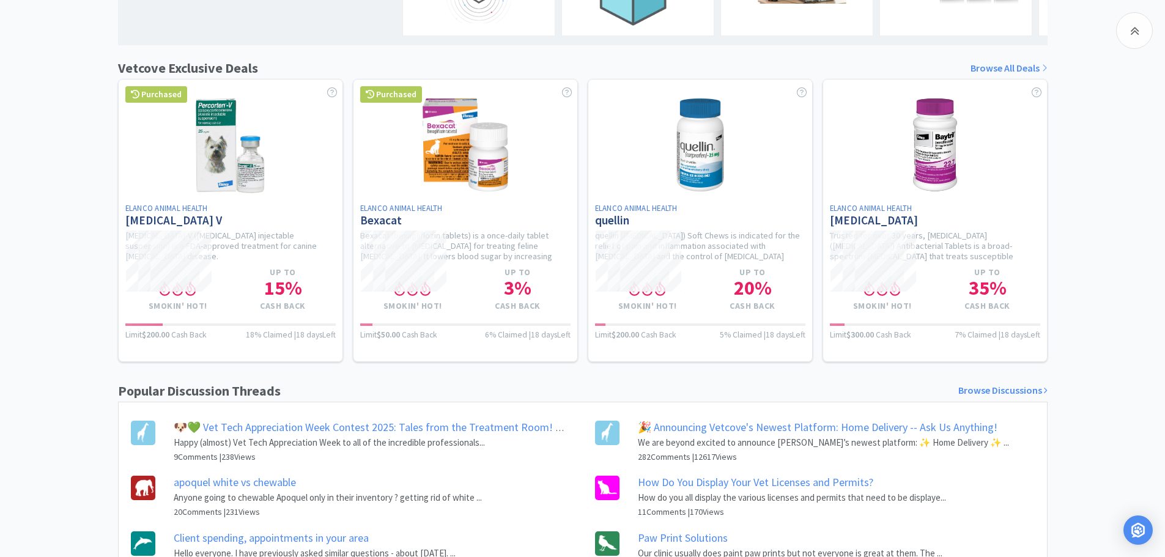
scroll to position [493, 0]
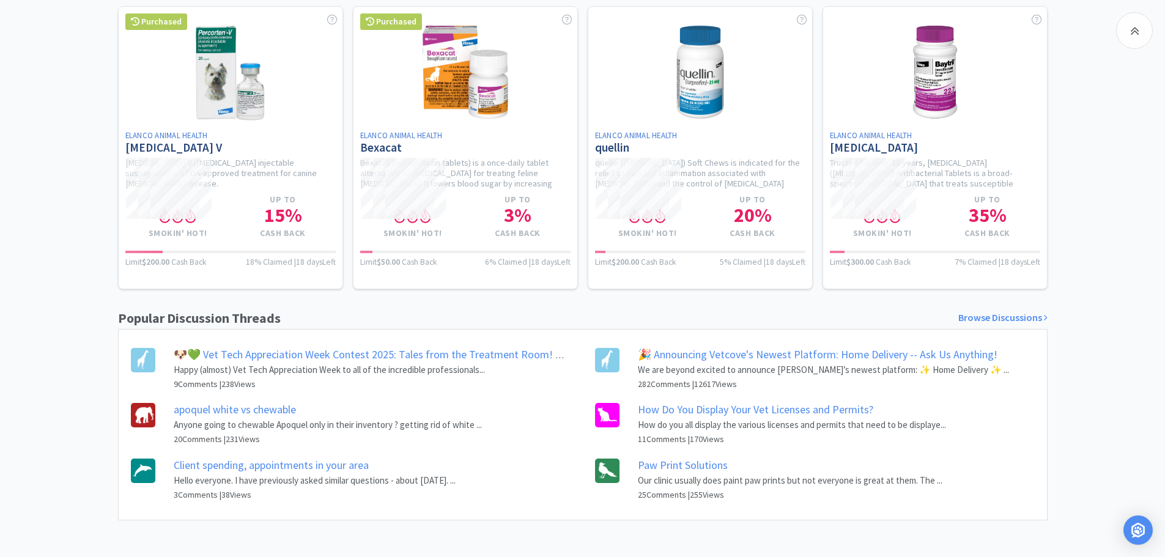
click at [273, 408] on link "apoquel white vs chewable" at bounding box center [235, 409] width 122 height 14
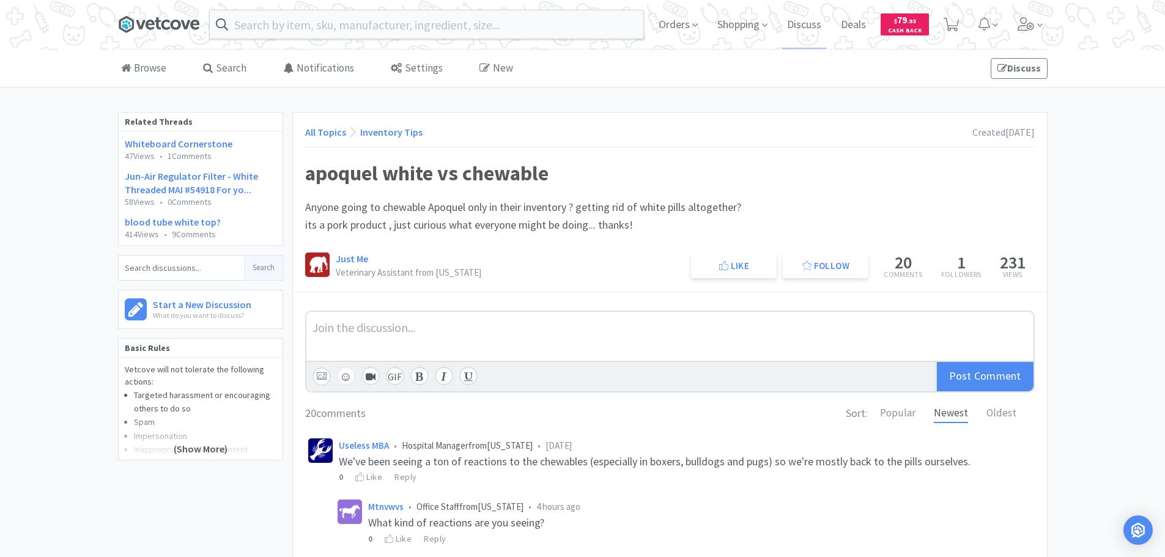
click at [144, 31] on icon at bounding box center [159, 24] width 82 height 18
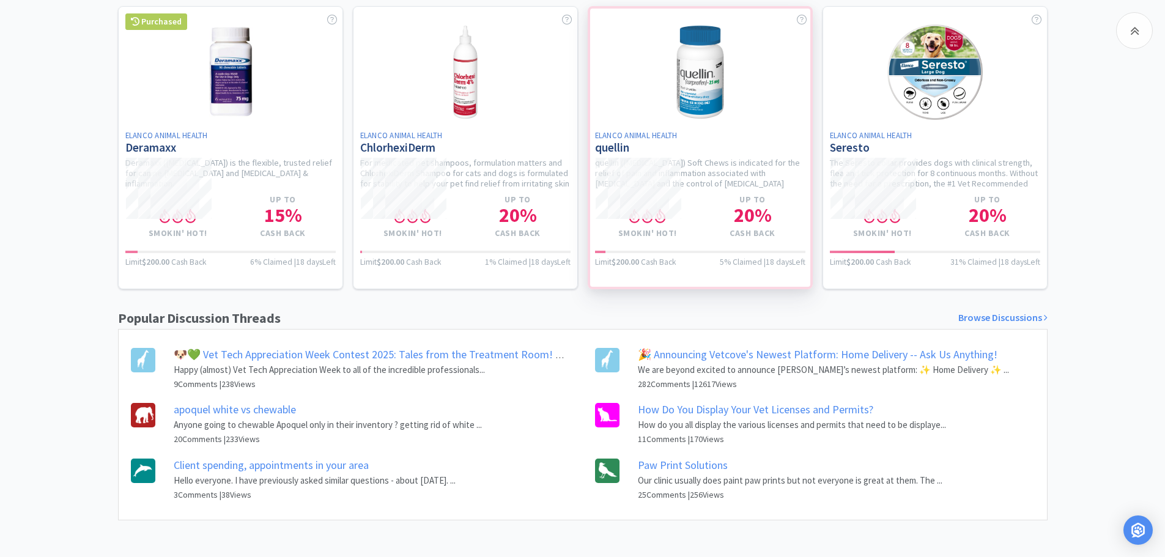
scroll to position [493, 0]
click at [709, 466] on link "Paw Print Solutions" at bounding box center [683, 465] width 90 height 14
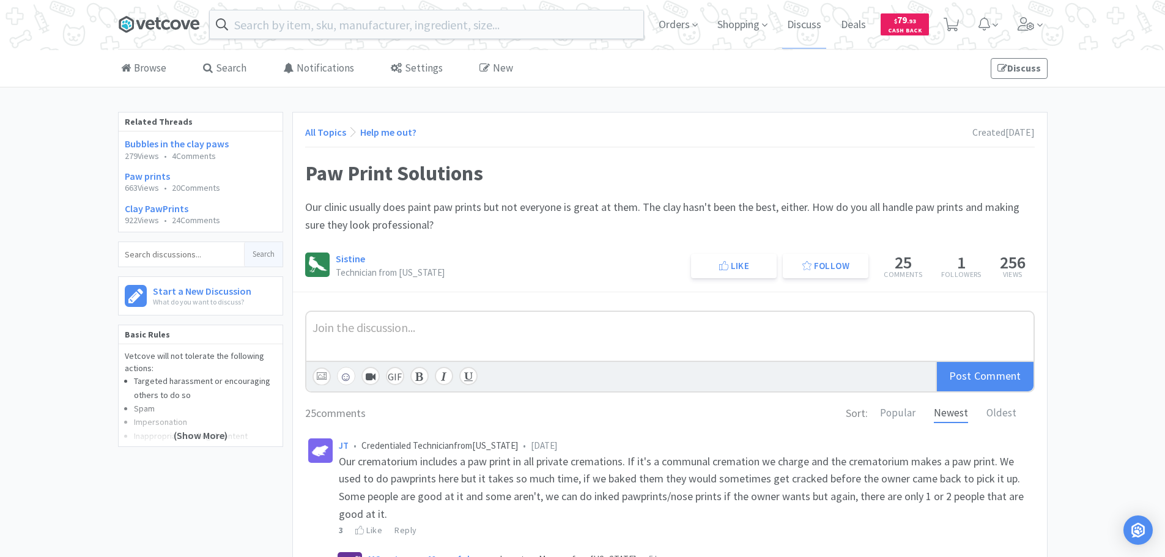
drag, startPoint x: 175, startPoint y: 12, endPoint x: 179, endPoint y: 21, distance: 10.2
click at [177, 12] on span at bounding box center [164, 24] width 92 height 49
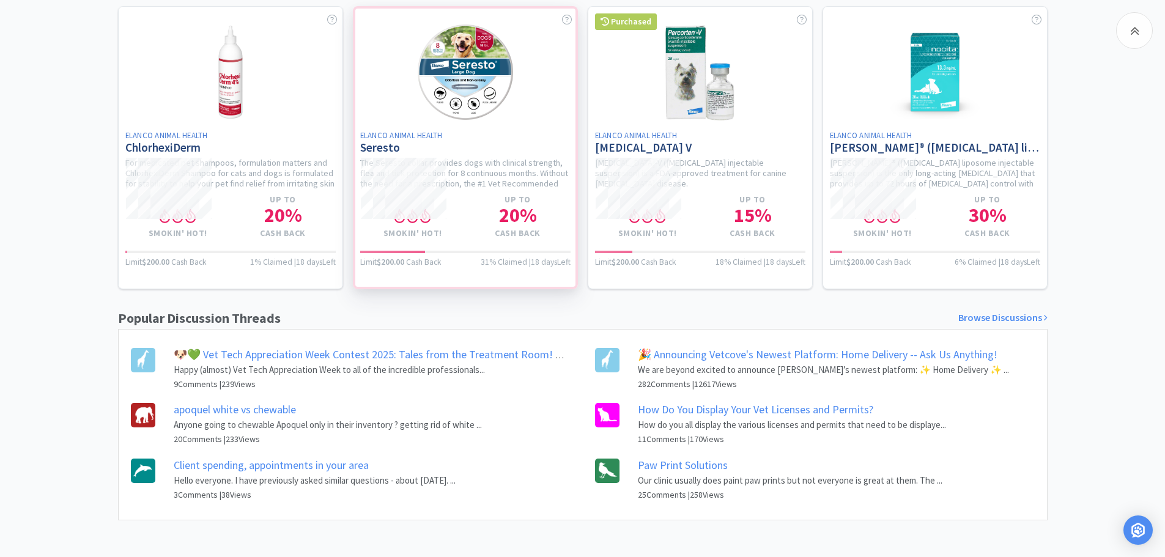
scroll to position [493, 0]
click at [973, 311] on link "Browse Discussions" at bounding box center [1002, 318] width 89 height 16
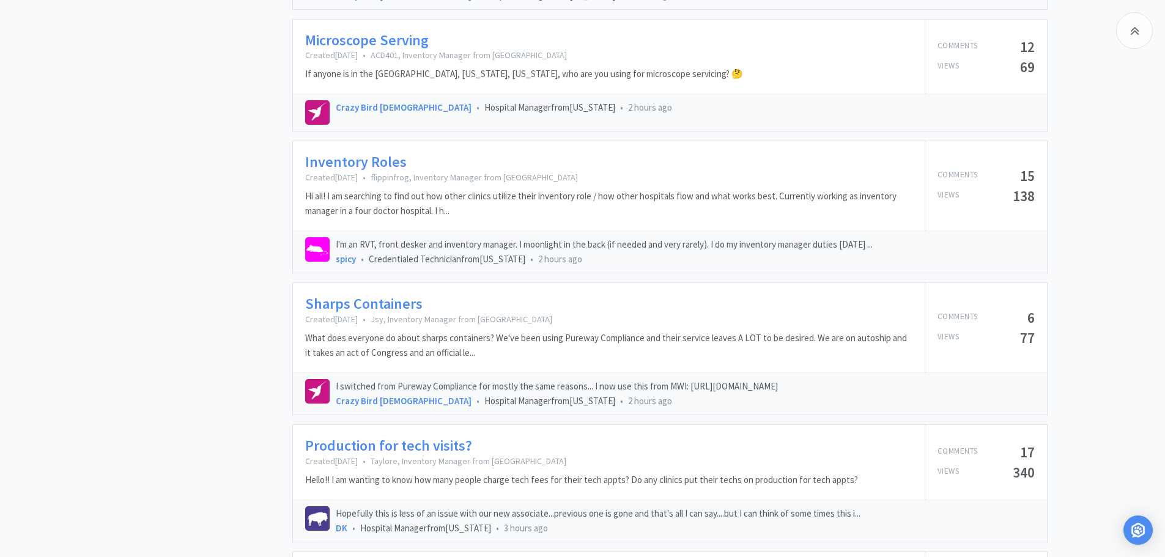
scroll to position [1162, 0]
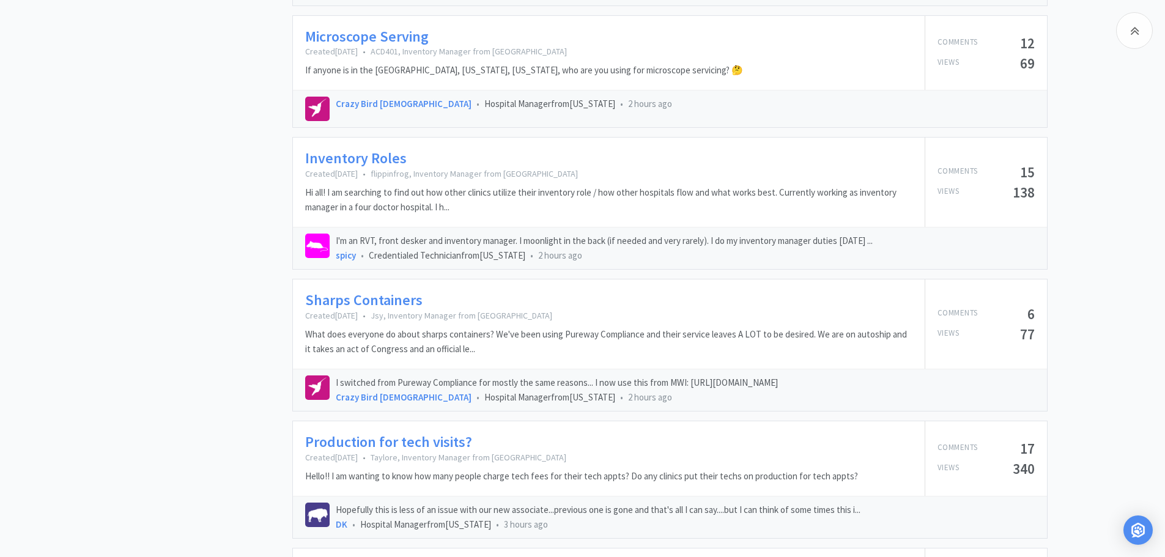
click at [385, 161] on link "Inventory Roles" at bounding box center [355, 159] width 101 height 18
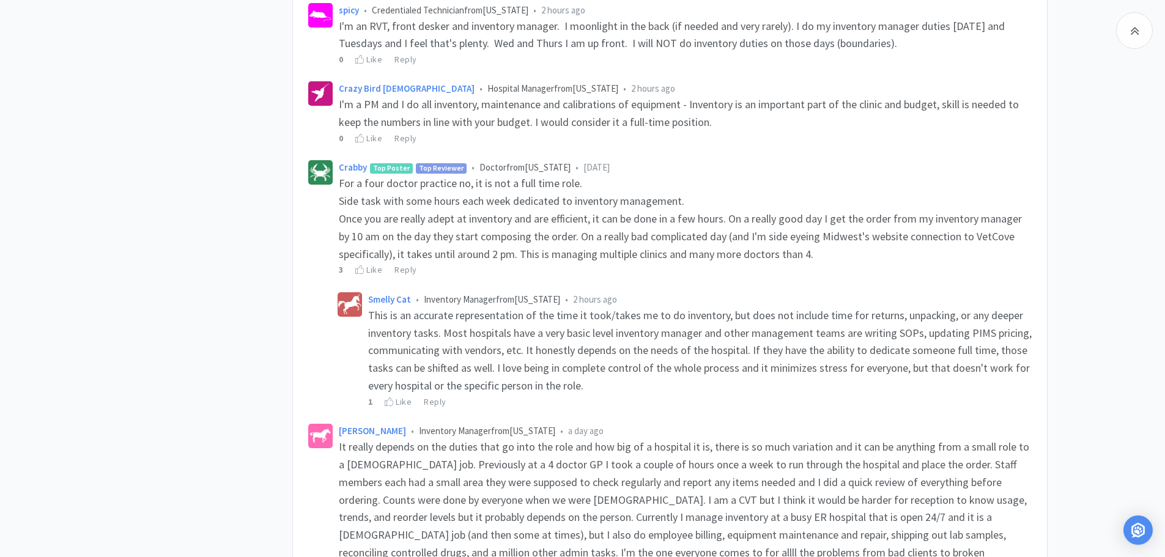
scroll to position [673, 0]
